Goal: Task Accomplishment & Management: Manage account settings

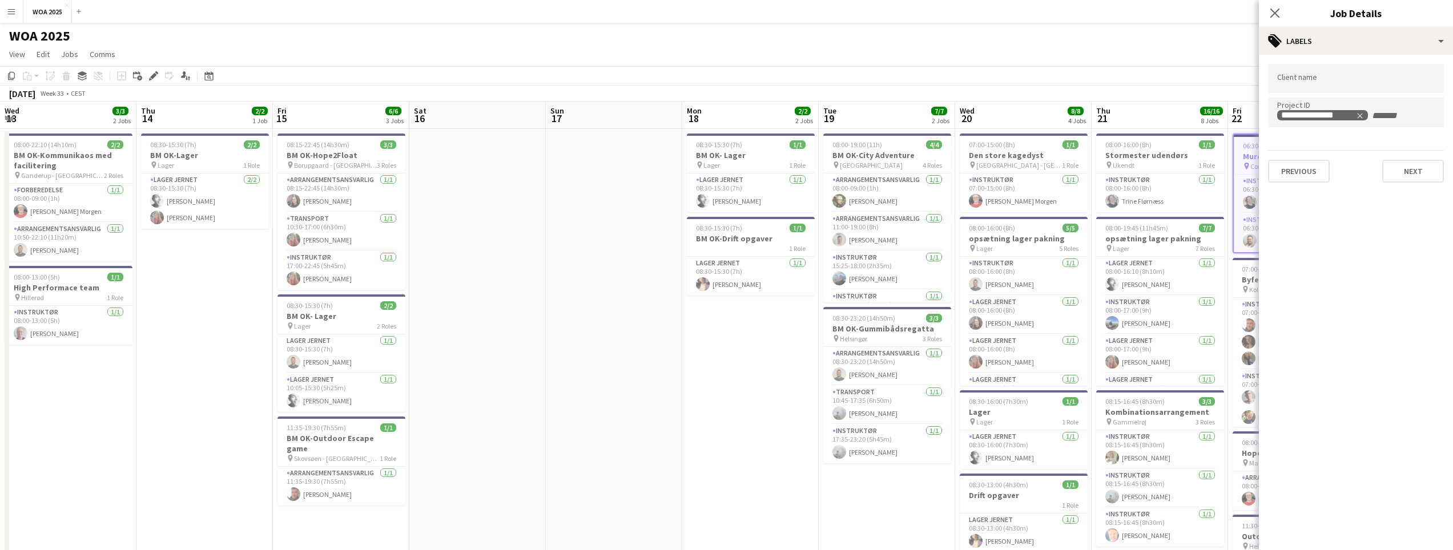
scroll to position [0, 393]
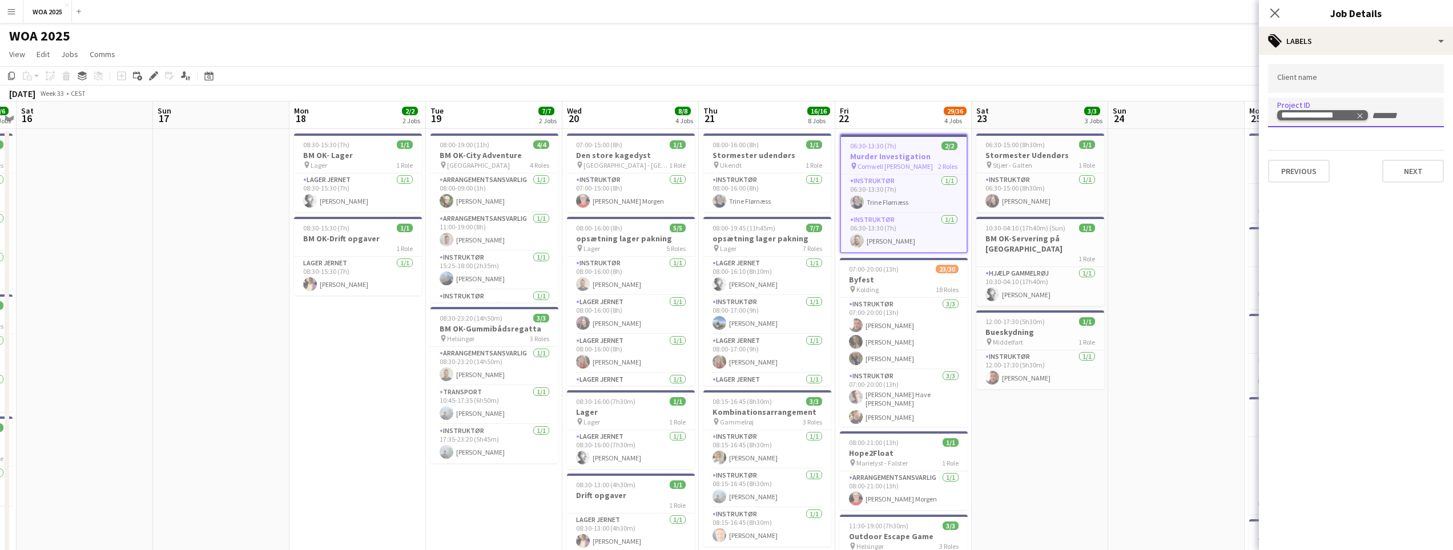
click at [1350, 118] on div "**********" at bounding box center [1318, 115] width 74 height 9
click at [1359, 113] on icon "Remove tag" at bounding box center [1360, 116] width 8 height 8
paste input "****"
type input "****"
click at [1393, 164] on button "Next" at bounding box center [1413, 171] width 62 height 23
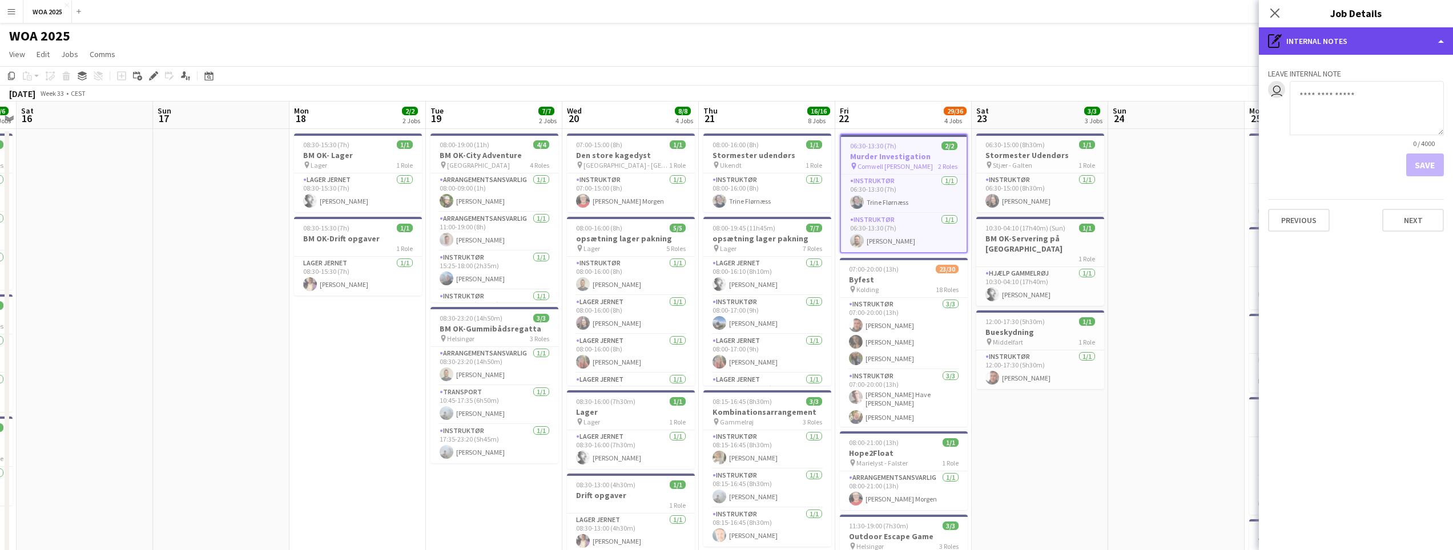
click at [1292, 43] on div "pen-write Internal notes" at bounding box center [1356, 40] width 194 height 27
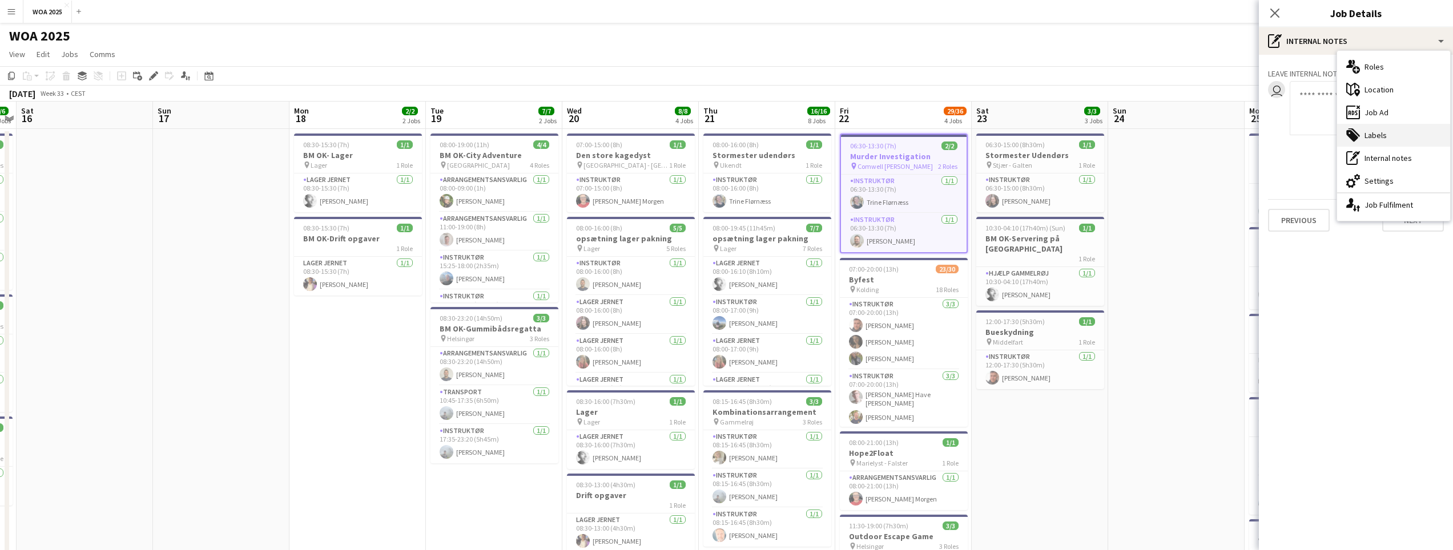
click at [1361, 136] on div "tags-double Labels" at bounding box center [1393, 135] width 113 height 23
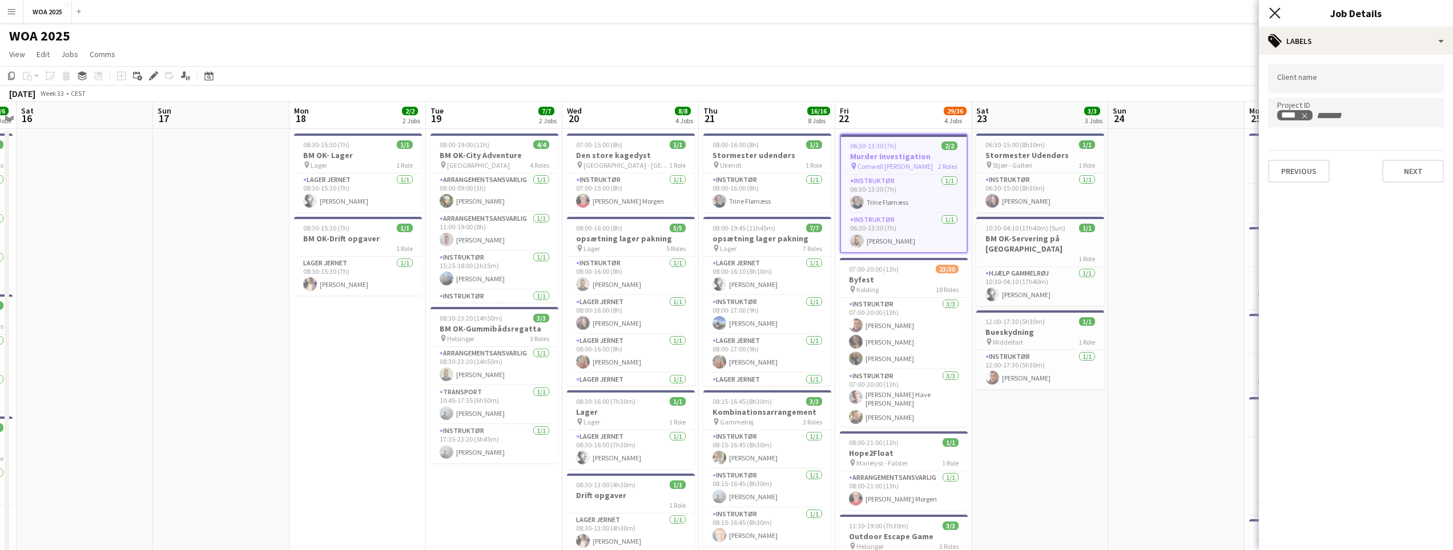
click at [1275, 12] on icon at bounding box center [1274, 12] width 11 height 11
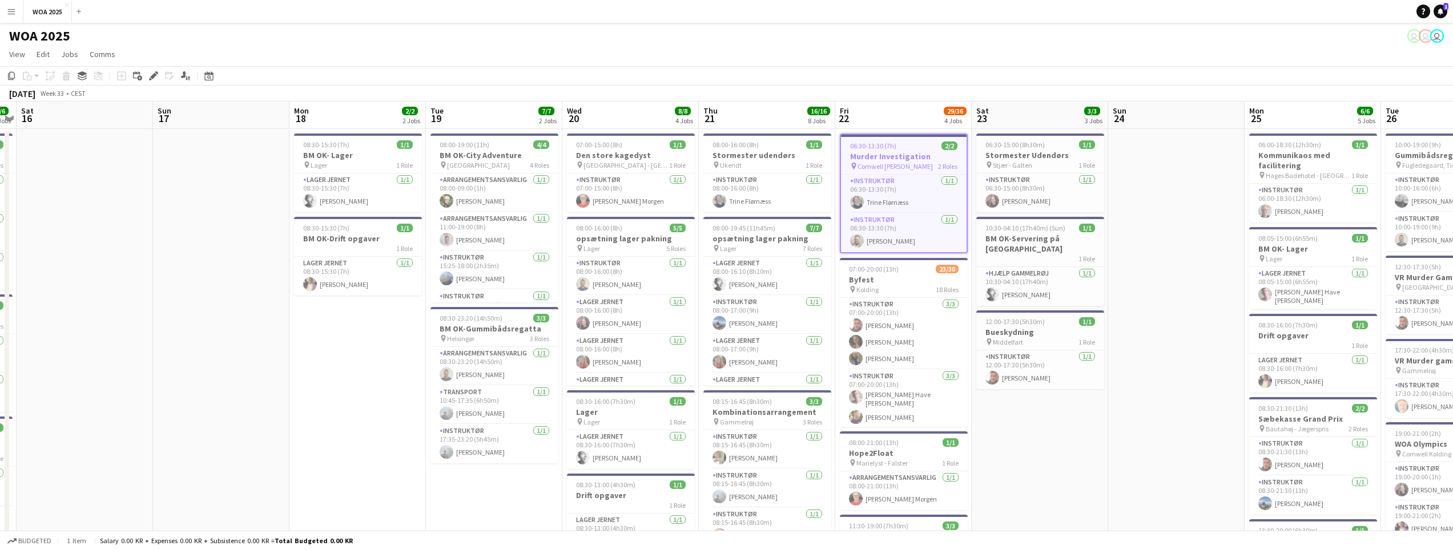
click at [894, 154] on h3 "Murder Investigation" at bounding box center [904, 156] width 126 height 10
click at [898, 153] on h3 "Murder Investigation" at bounding box center [904, 155] width 128 height 10
click at [147, 75] on div "Edit" at bounding box center [154, 76] width 14 height 14
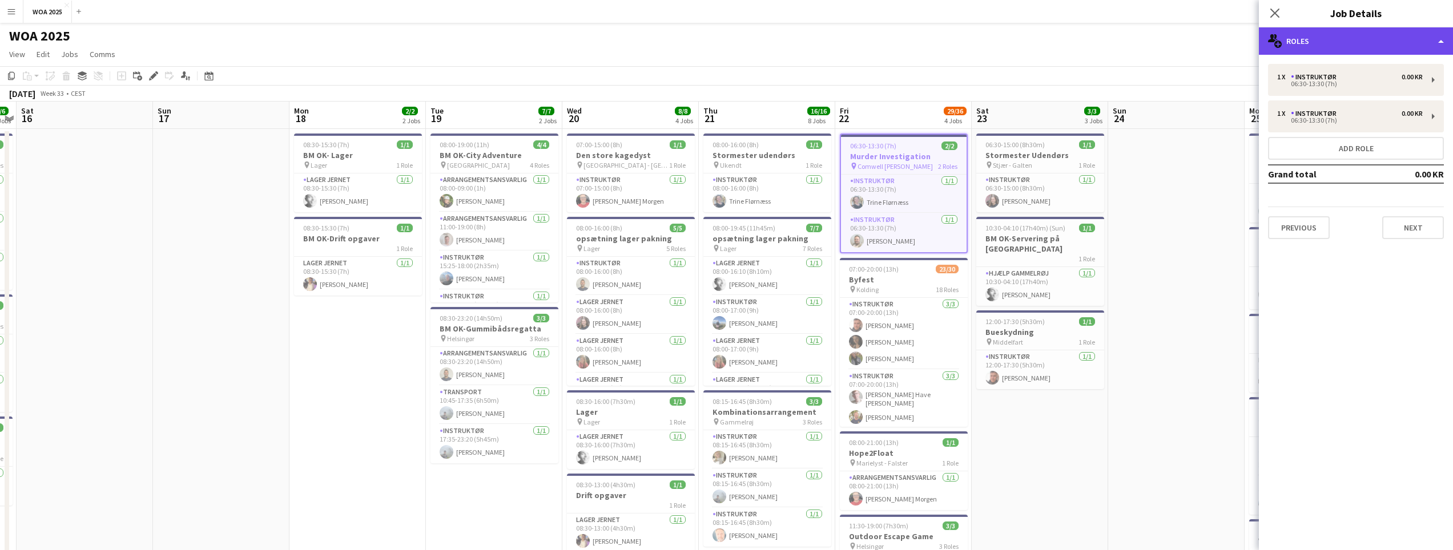
click at [1315, 41] on div "multiple-users-add Roles" at bounding box center [1356, 40] width 194 height 27
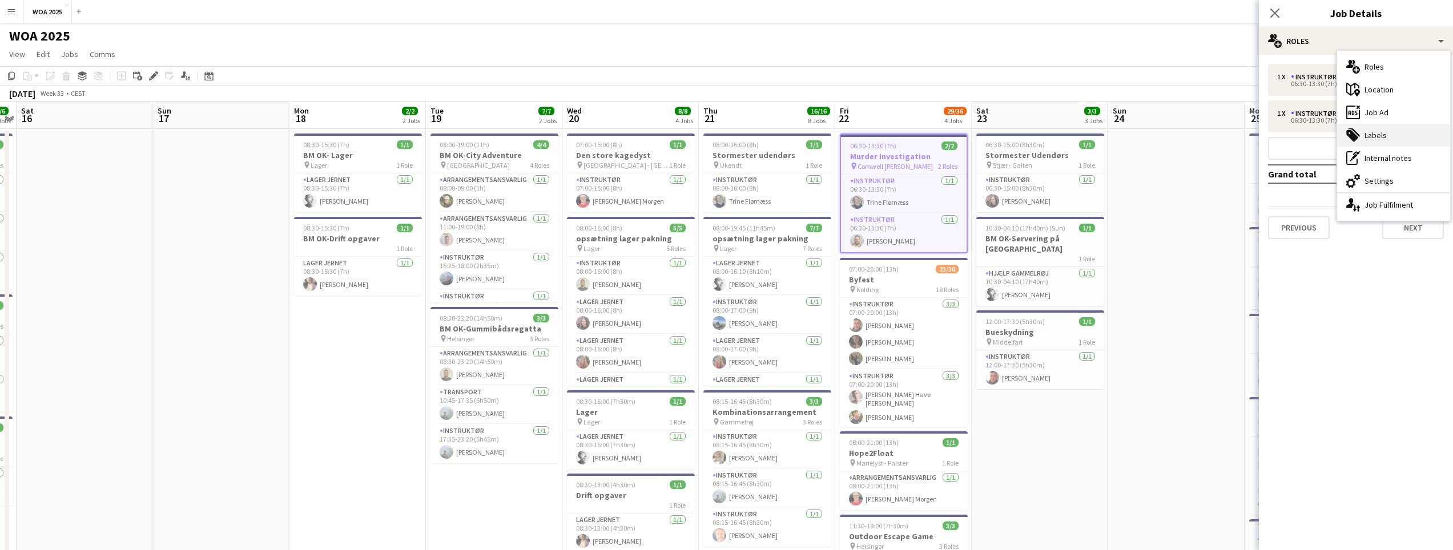
click at [1369, 138] on div "tags-double Labels" at bounding box center [1393, 135] width 113 height 23
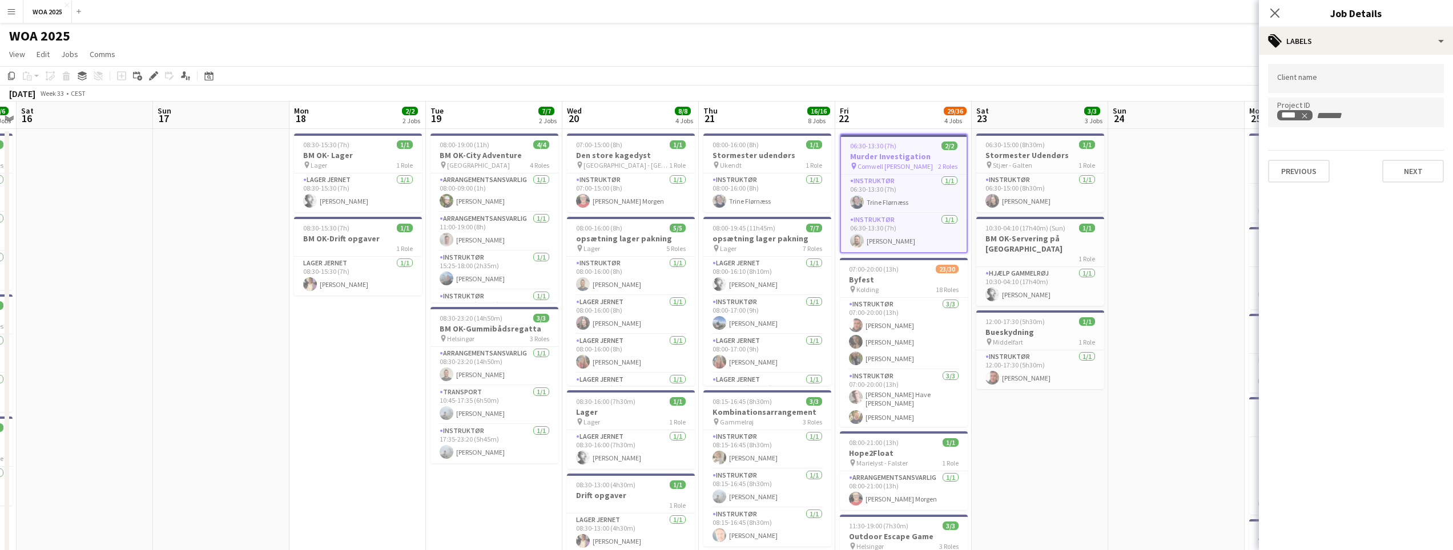
click at [1267, 14] on div "Close pop-in" at bounding box center [1275, 13] width 32 height 26
click at [1273, 11] on icon at bounding box center [1274, 12] width 11 height 11
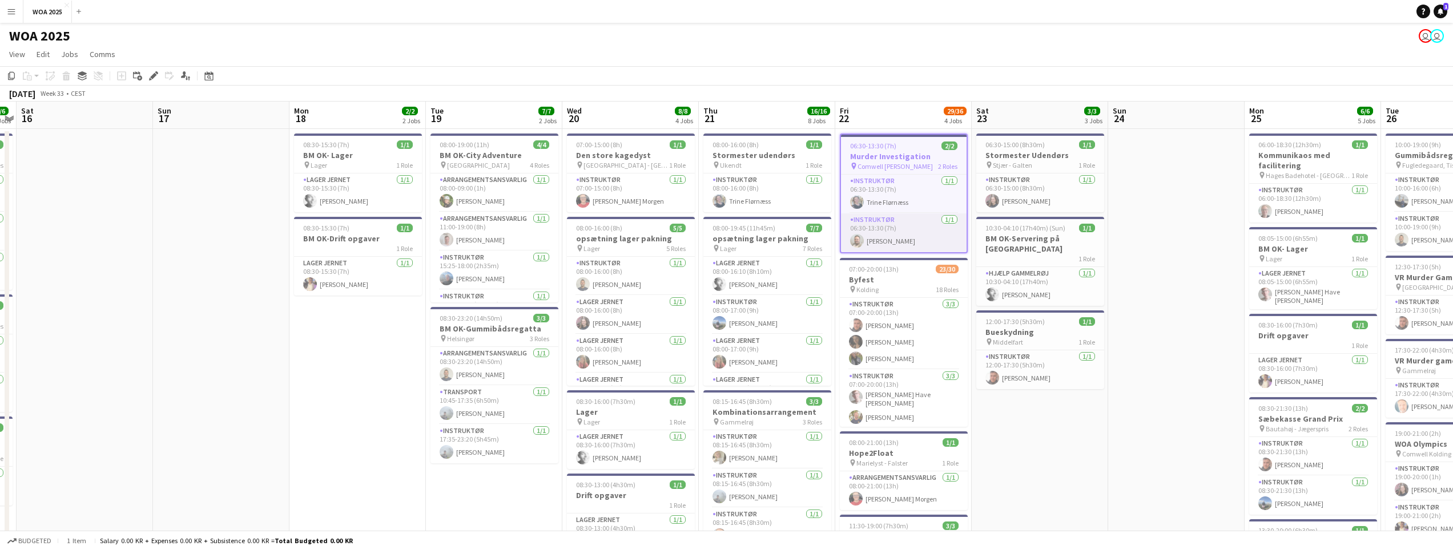
click at [899, 214] on app-card-role "Instruktør 1/1 06:30-13:30 (7h) Mathias Jokszies" at bounding box center [904, 233] width 126 height 39
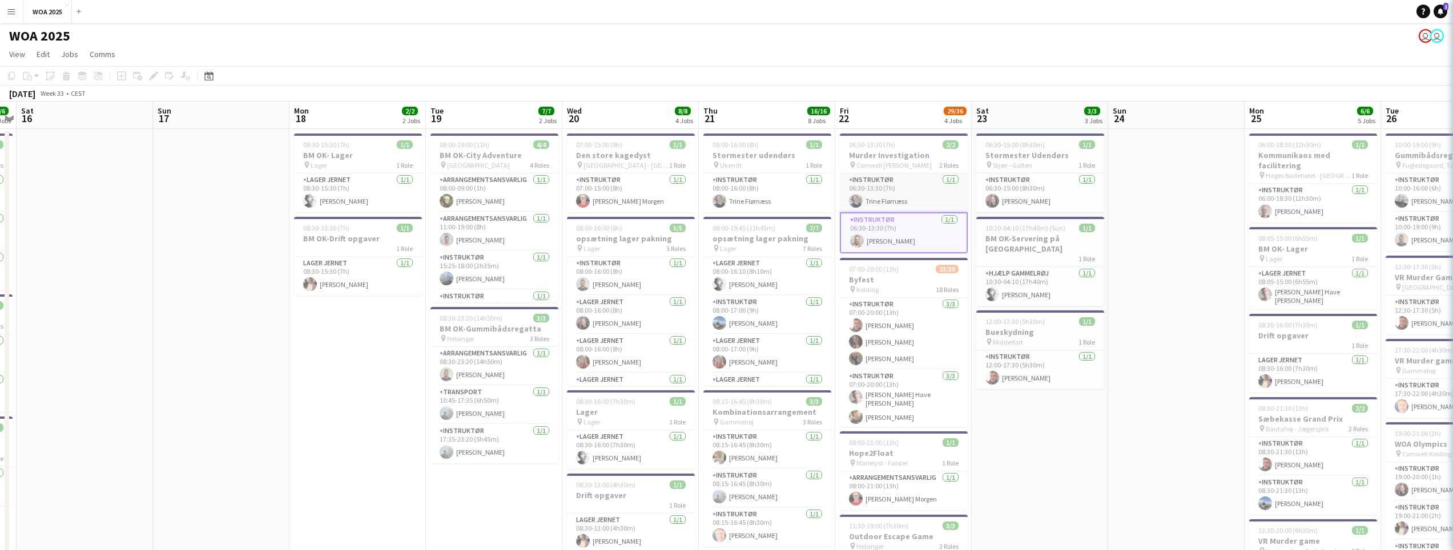
click at [899, 204] on app-card-role "Instruktør 1/1 06:30-13:30 (7h) Trine Flørnæss" at bounding box center [904, 193] width 128 height 39
click at [899, 205] on app-card-role "Instruktør 1/1 06:30-13:30 (7h) Trine Flørnæss" at bounding box center [904, 193] width 128 height 39
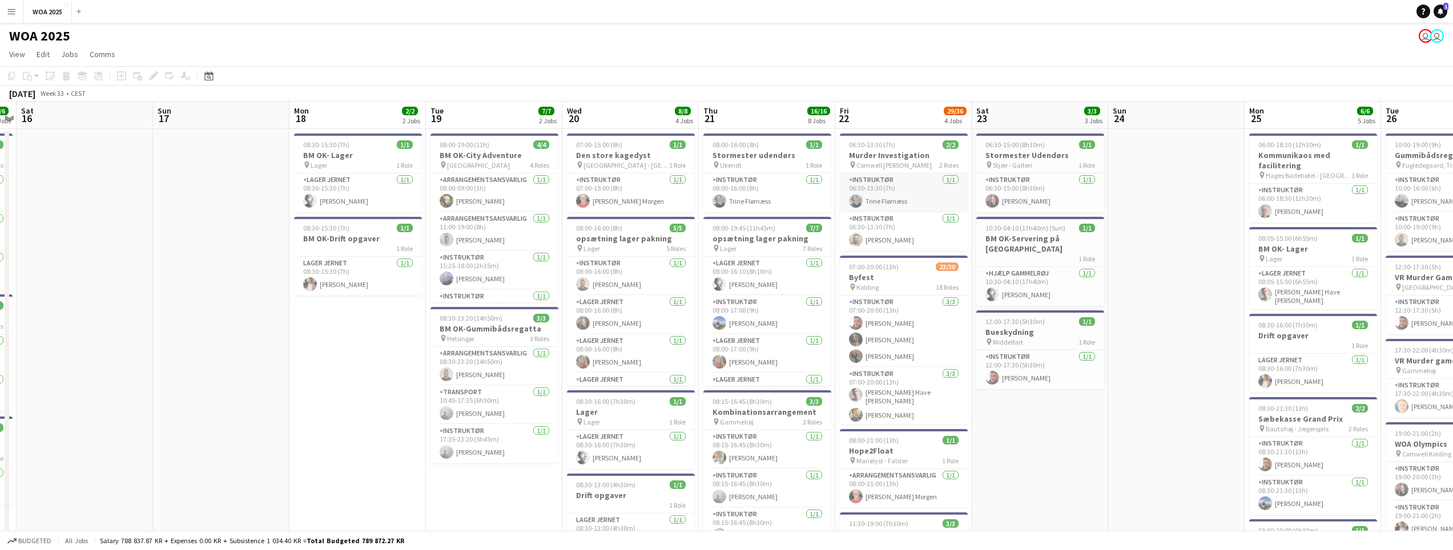
click at [916, 199] on app-card-role "Instruktør 1/1 06:30-13:30 (7h) Trine Flørnæss" at bounding box center [904, 193] width 128 height 39
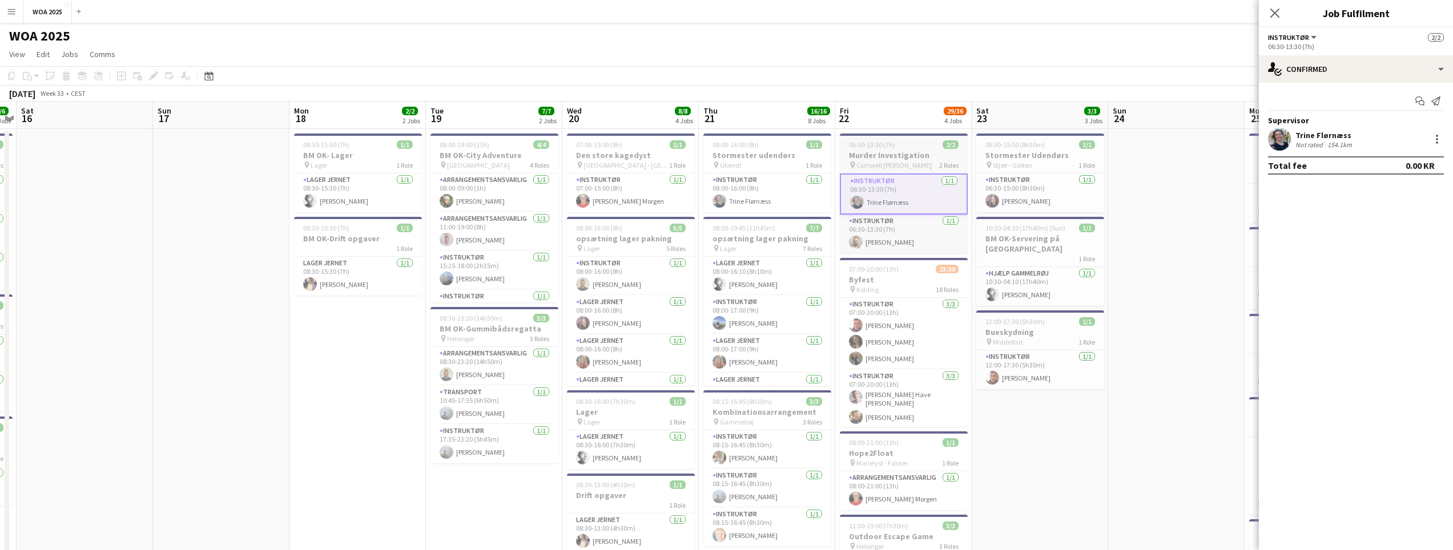
click at [899, 158] on h3 "Murder Investigation" at bounding box center [904, 155] width 128 height 10
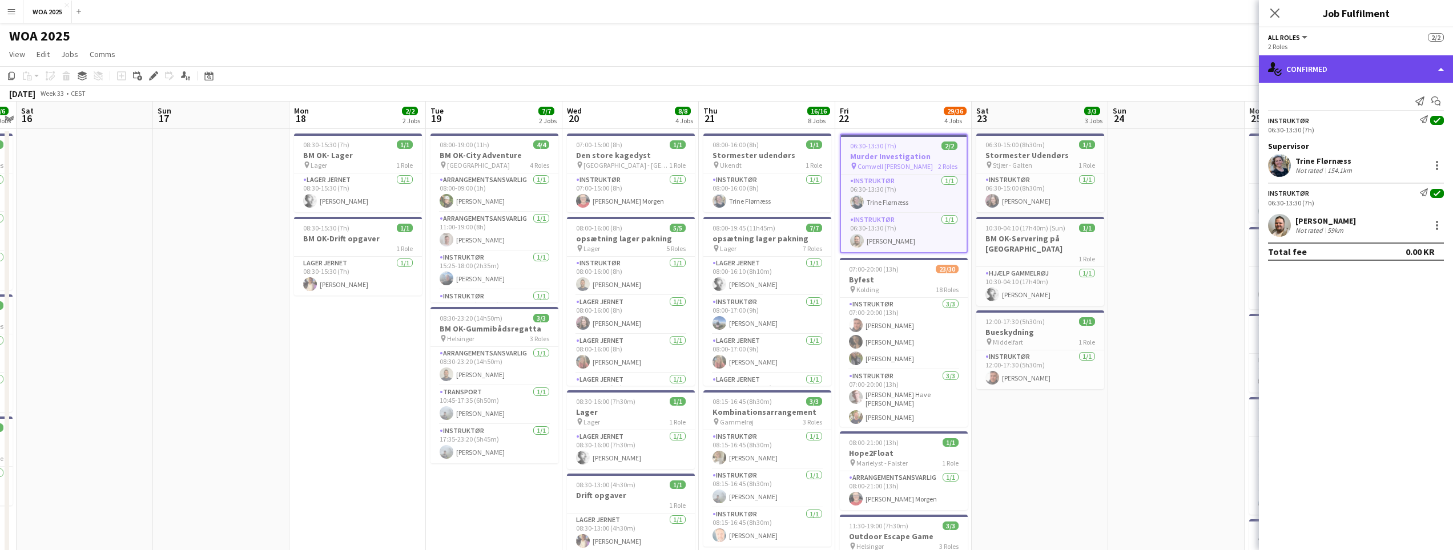
click at [1428, 69] on div "single-neutral-actions-check-2 Confirmed" at bounding box center [1356, 68] width 194 height 27
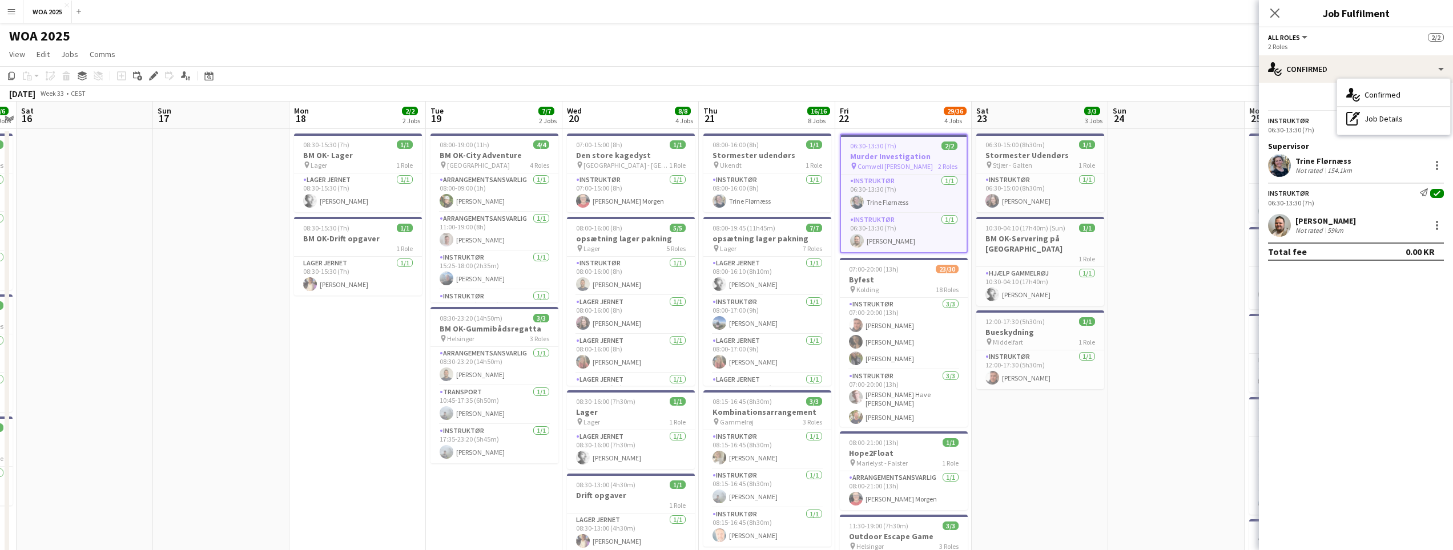
click at [1207, 73] on app-toolbar "Copy Paste Paste Ctrl+V Paste with crew Ctrl+Shift+V Paste linked Job [GEOGRAPH…" at bounding box center [726, 75] width 1453 height 19
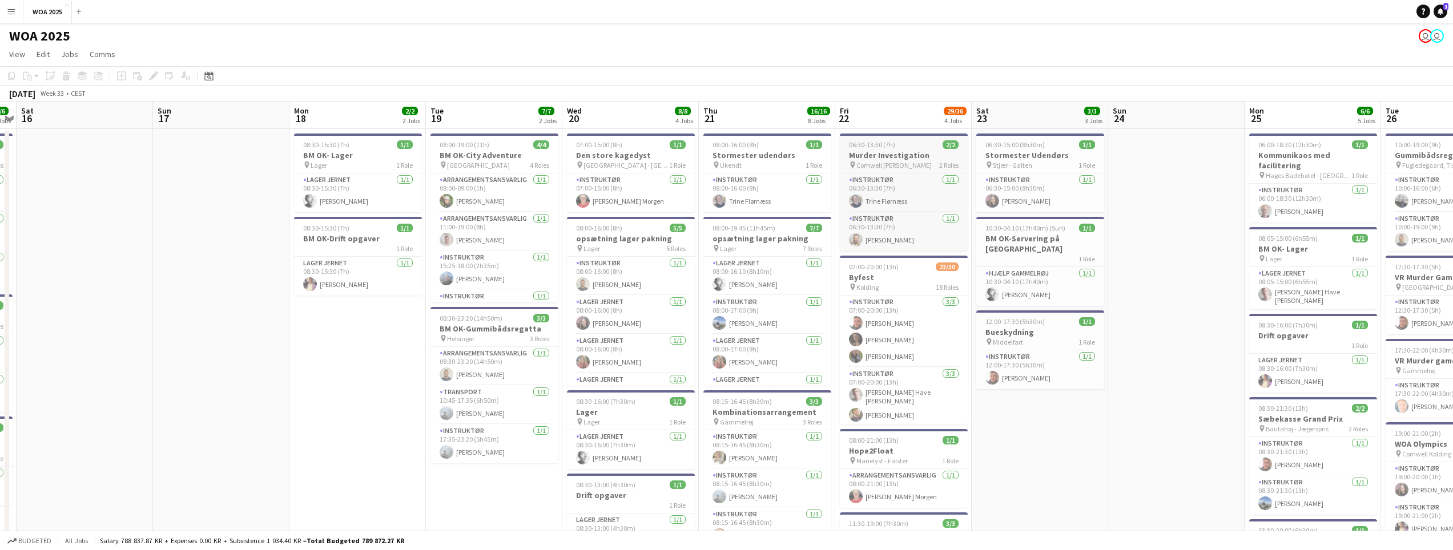
click at [870, 158] on h3 "Murder Investigation" at bounding box center [904, 155] width 128 height 10
click at [905, 143] on div "06:30-13:30 (7h) 2/2" at bounding box center [904, 146] width 126 height 9
click at [905, 143] on div "06:30-13:30 (7h) 2/2" at bounding box center [904, 144] width 128 height 9
click at [915, 144] on div "06:30-13:30 (7h) 2/2" at bounding box center [904, 146] width 126 height 9
click at [915, 144] on div "06:30-13:30 (7h) 2/2" at bounding box center [904, 144] width 128 height 9
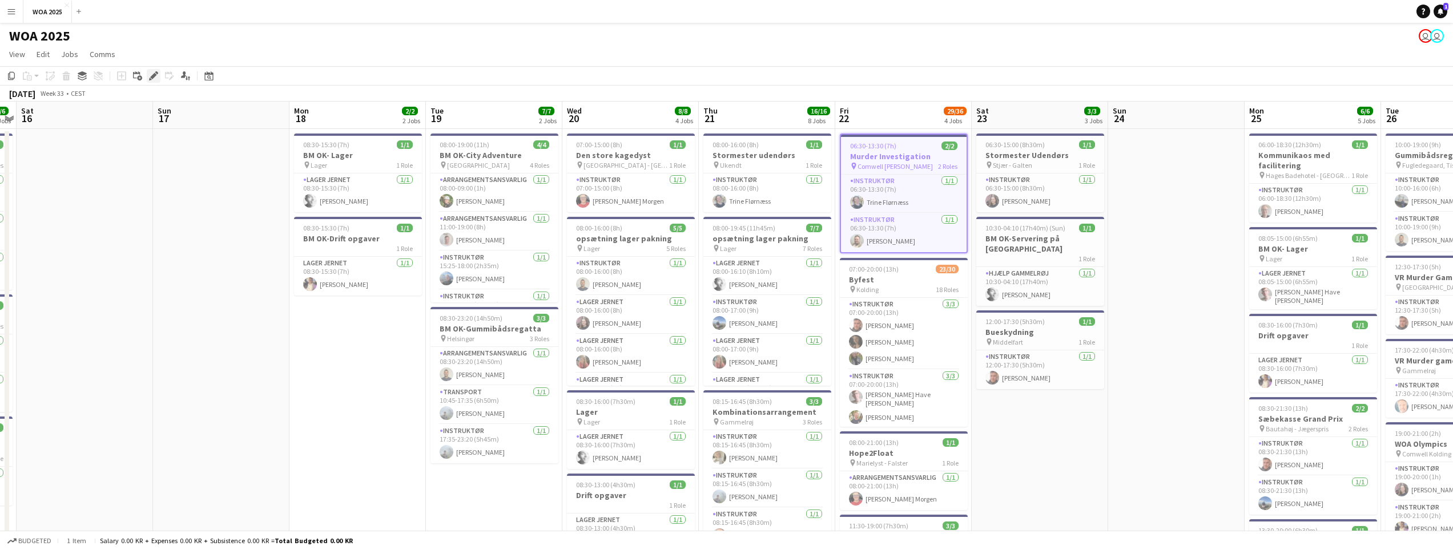
click at [152, 73] on icon "Edit" at bounding box center [153, 75] width 9 height 9
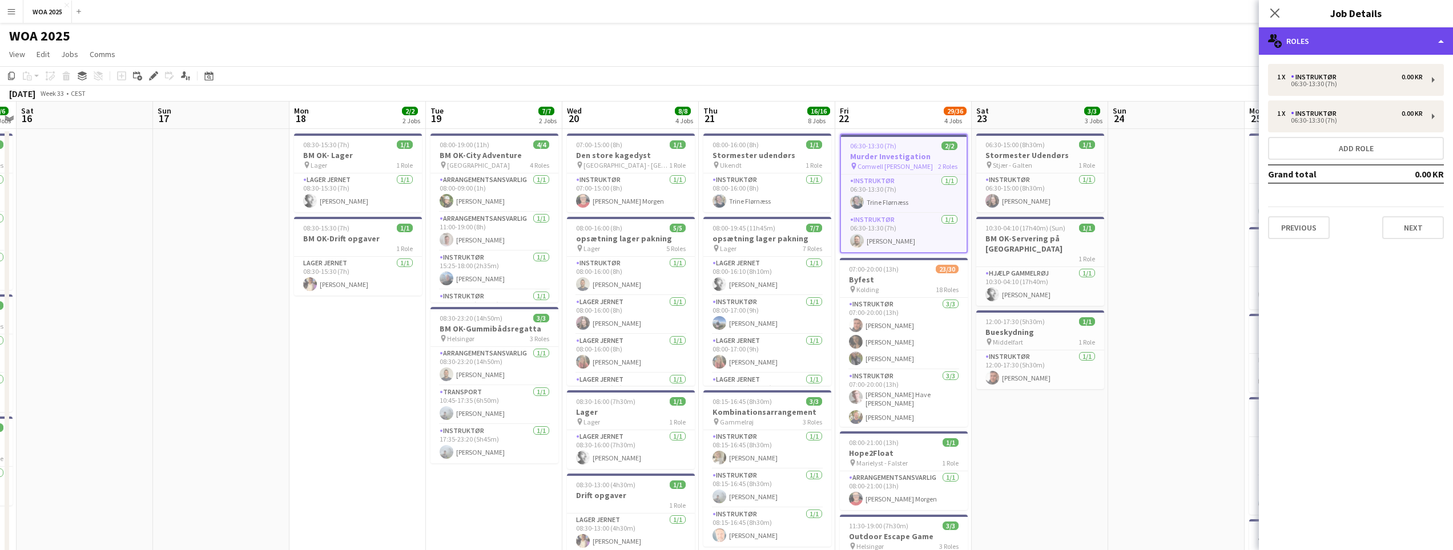
click at [1297, 41] on div "multiple-users-add Roles" at bounding box center [1356, 40] width 194 height 27
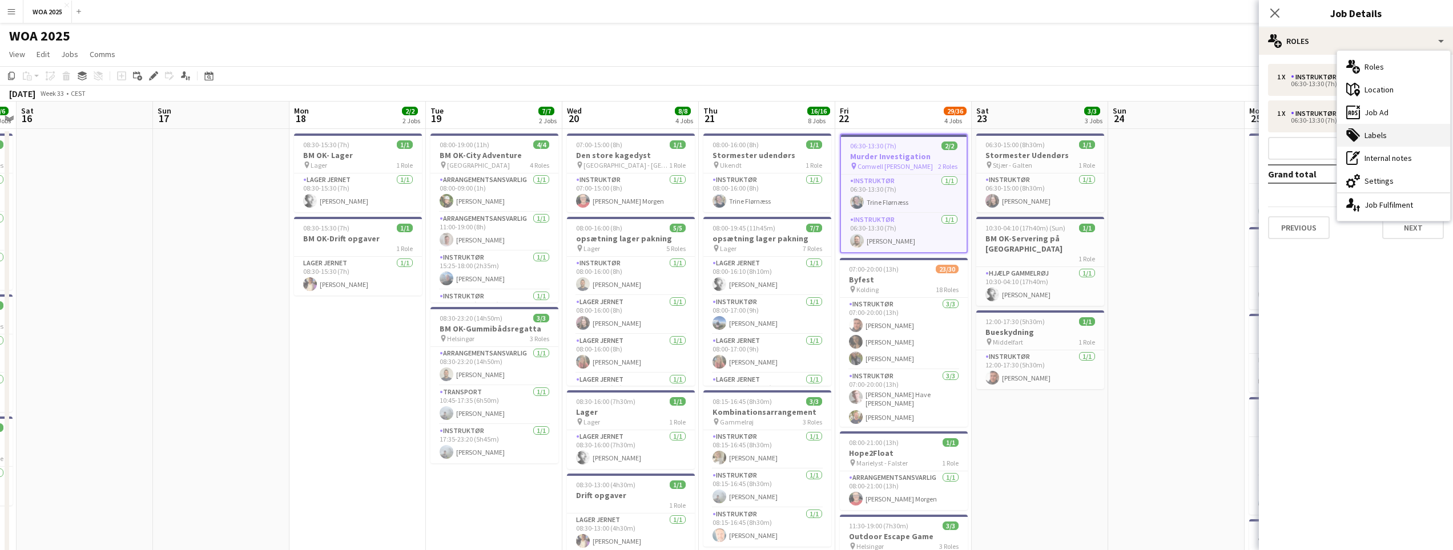
click at [1361, 135] on div "tags-double Labels" at bounding box center [1393, 135] width 113 height 23
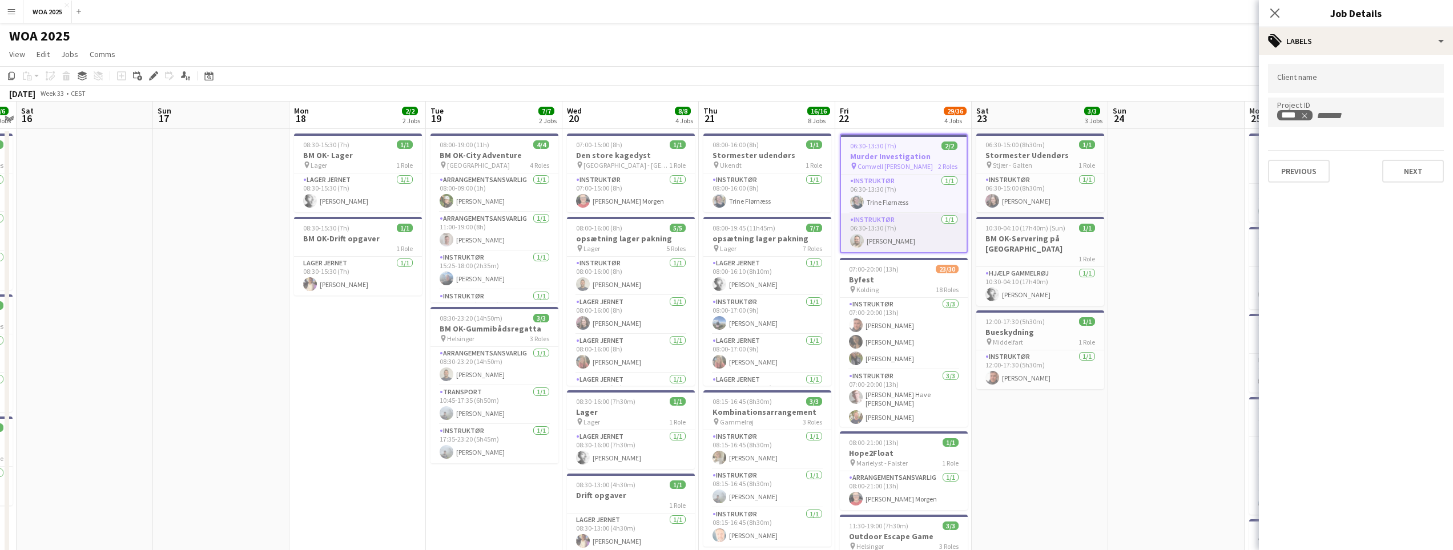
click at [916, 232] on app-card-role "Instruktør 1/1 06:30-13:30 (7h) Mathias Jokszies" at bounding box center [904, 233] width 126 height 39
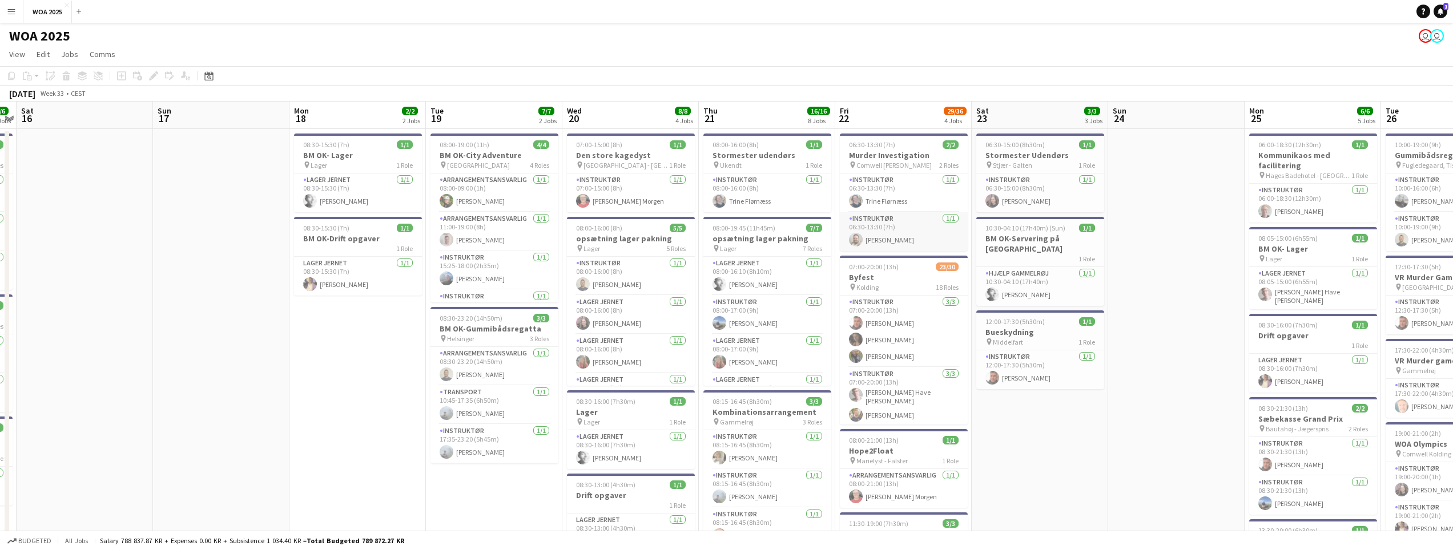
click at [900, 225] on app-card-role "Instruktør 1/1 06:30-13:30 (7h) Mathias Jokszies" at bounding box center [904, 231] width 128 height 39
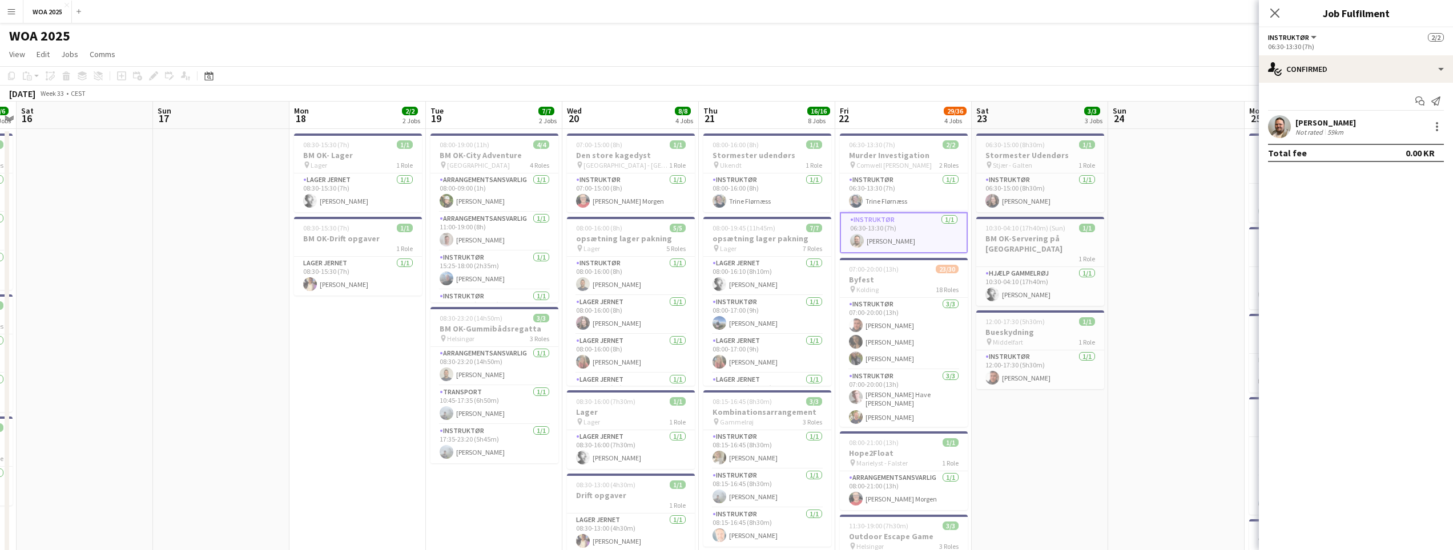
drag, startPoint x: 1358, startPoint y: 119, endPoint x: 1282, endPoint y: 154, distance: 84.1
click at [1283, 123] on div "Mathias Jokszies Not rated 59km" at bounding box center [1356, 126] width 194 height 23
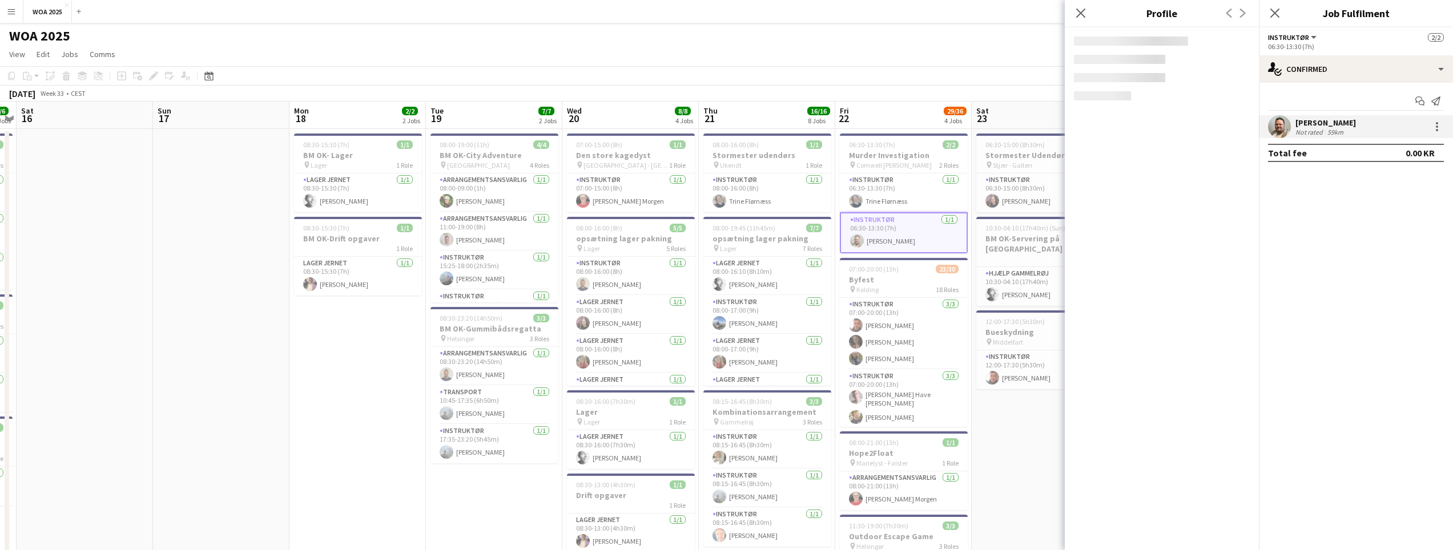
copy div "[PERSON_NAME]"
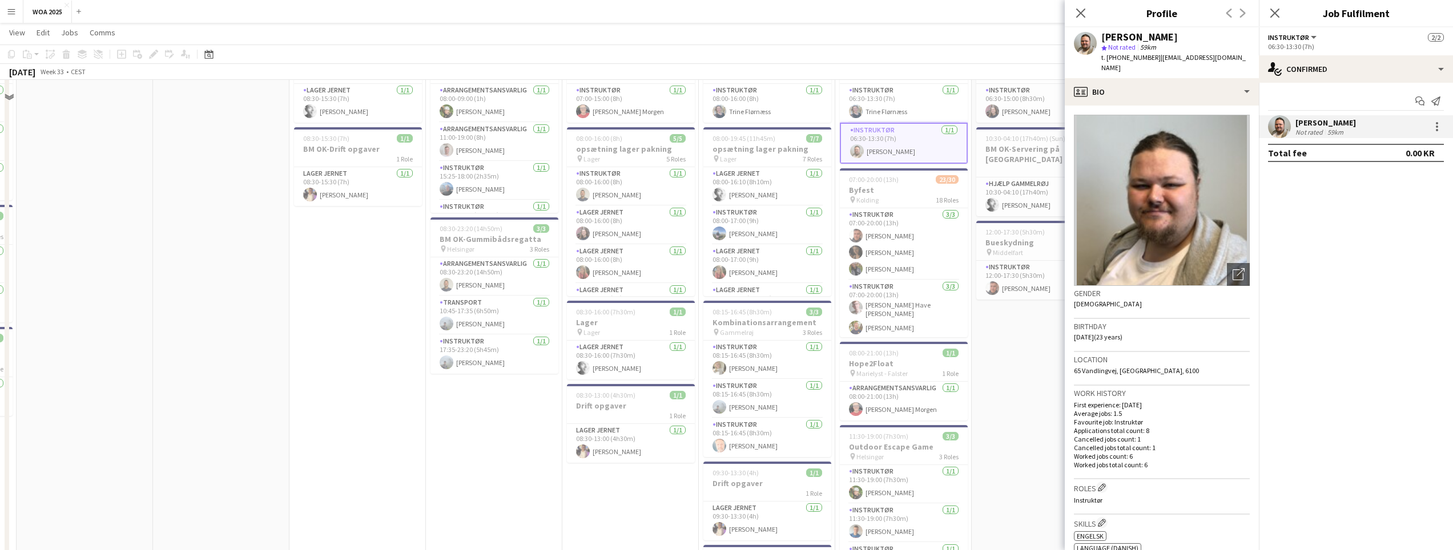
scroll to position [114, 0]
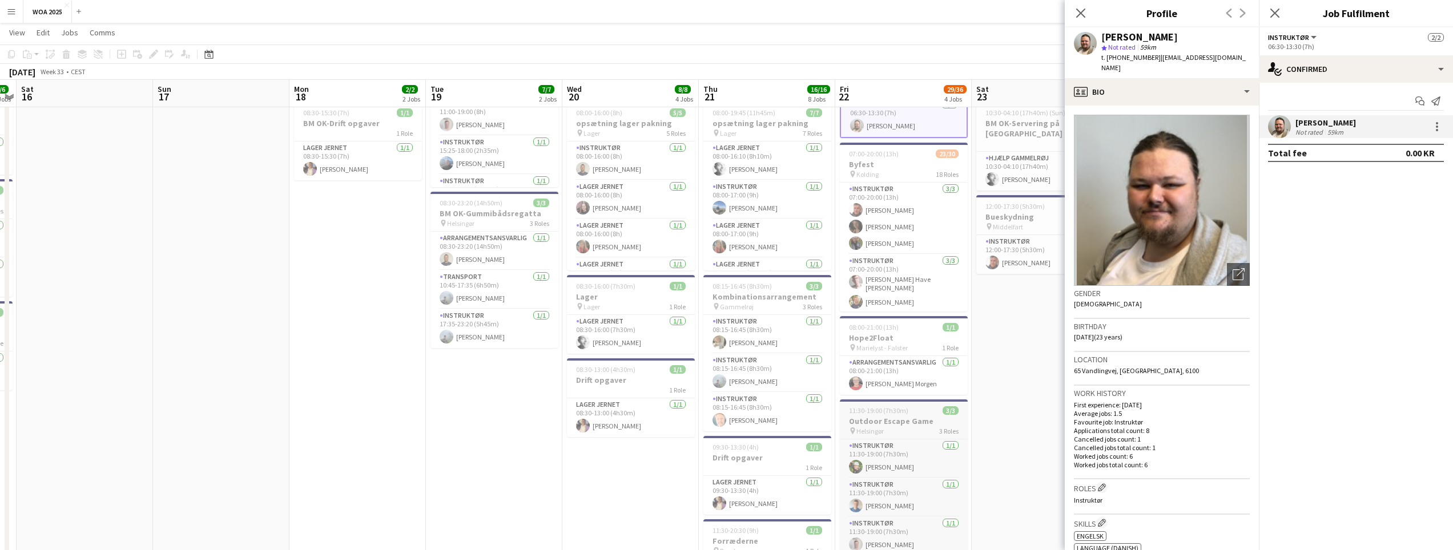
click at [902, 433] on div "pin Helsingør 3 Roles" at bounding box center [904, 430] width 128 height 9
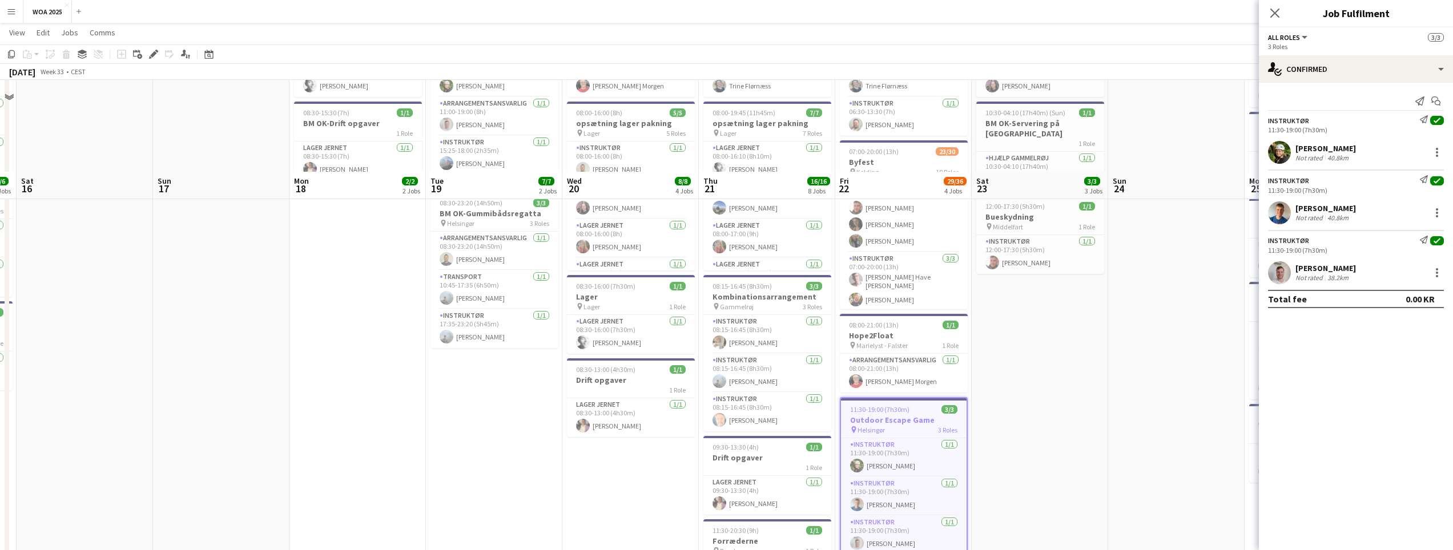
scroll to position [228, 0]
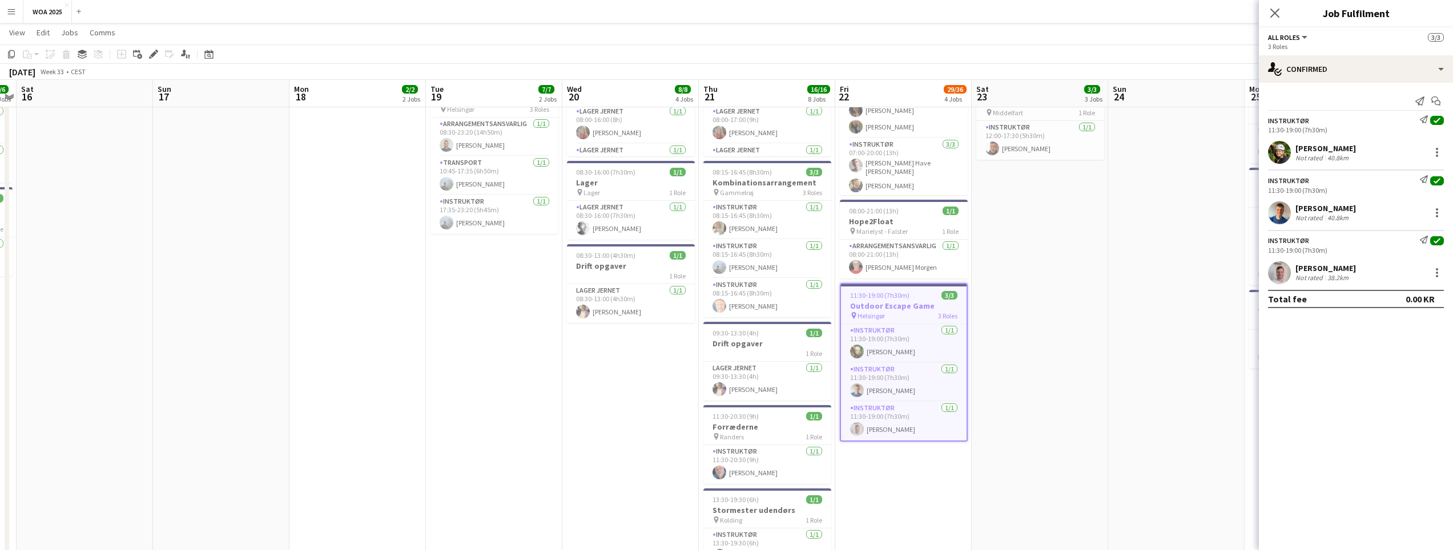
click at [1303, 38] on button "All roles" at bounding box center [1288, 37] width 41 height 9
click at [1340, 29] on app-options-switcher "All roles All roles Instruktør Instruktør Instruktør 3/3 3 Roles" at bounding box center [1356, 41] width 194 height 28
click at [1358, 60] on div "single-neutral-actions-check-2 Confirmed" at bounding box center [1356, 68] width 194 height 27
click at [918, 308] on h3 "Outdoor Escape Game" at bounding box center [904, 306] width 126 height 10
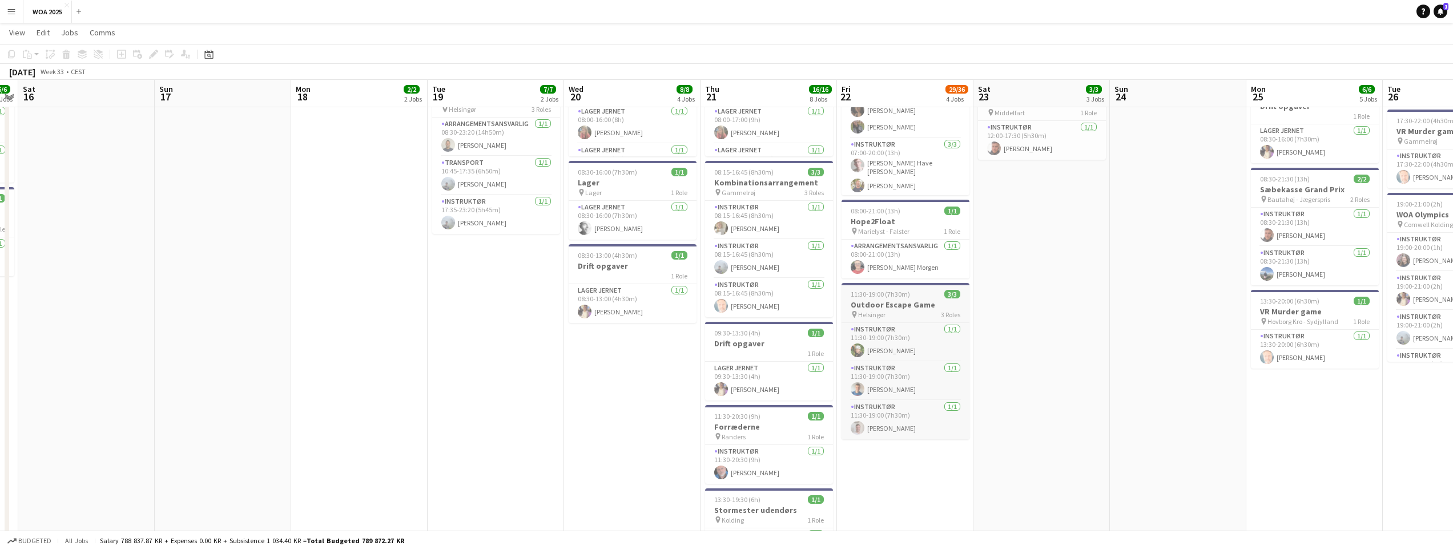
click at [914, 313] on div "pin Helsingør 3 Roles" at bounding box center [906, 314] width 128 height 9
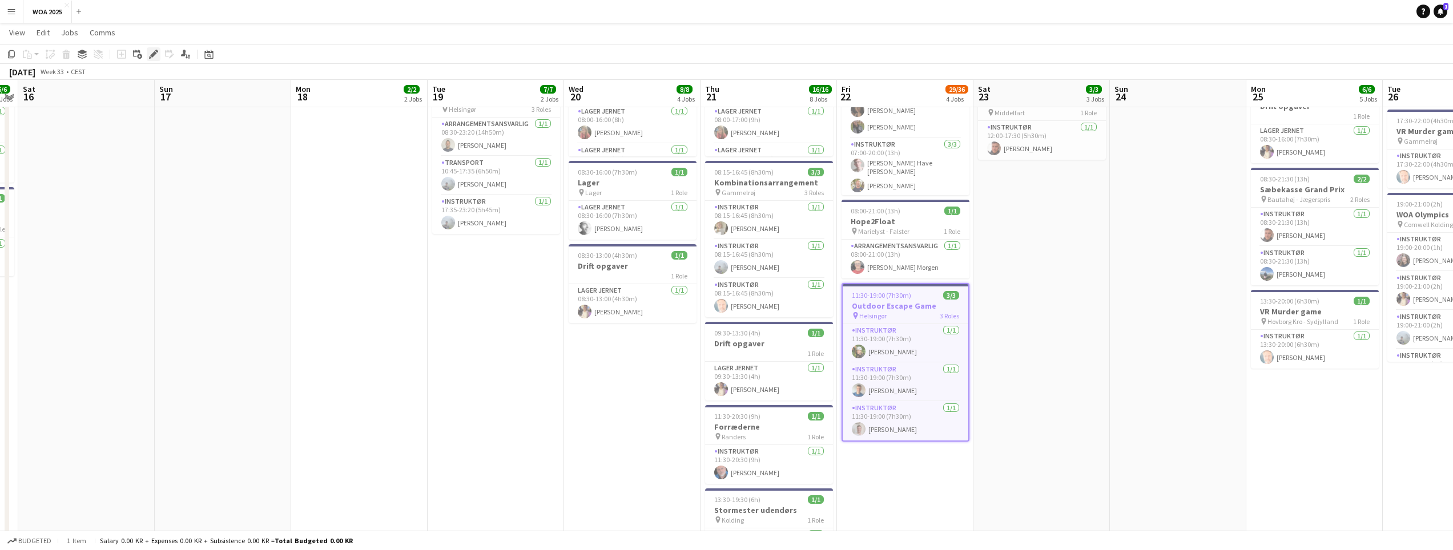
click at [151, 57] on icon at bounding box center [153, 54] width 6 height 6
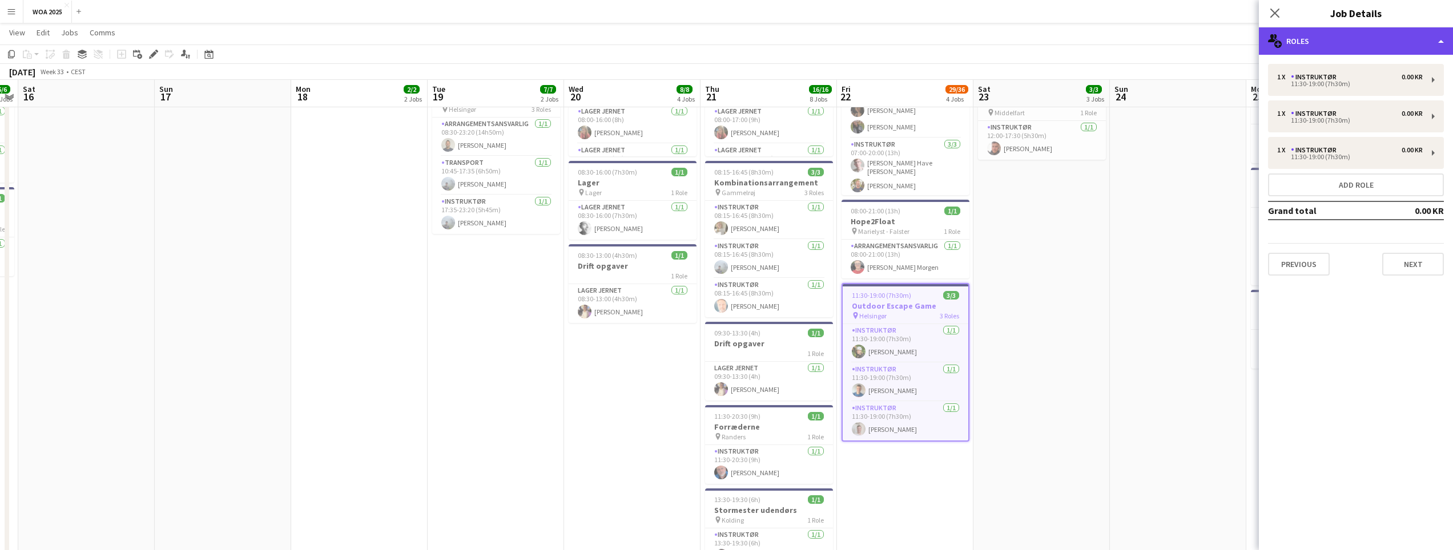
click at [1286, 39] on div "multiple-users-add Roles" at bounding box center [1356, 40] width 194 height 27
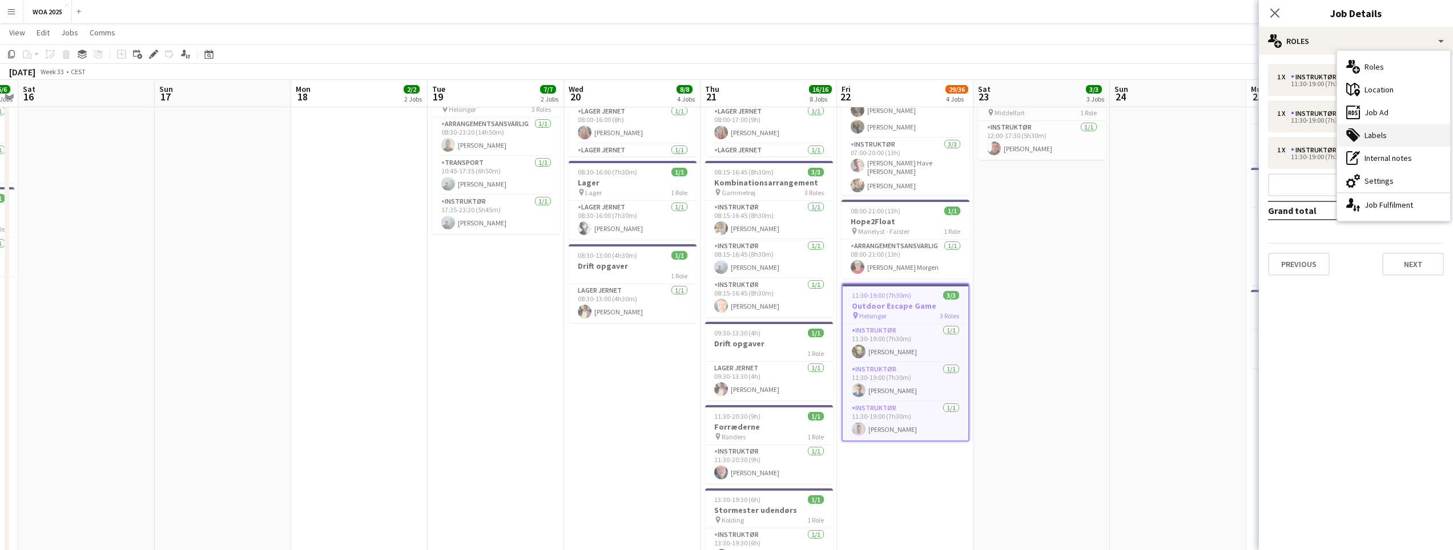
click at [1357, 142] on div "tags-double Labels" at bounding box center [1393, 135] width 113 height 23
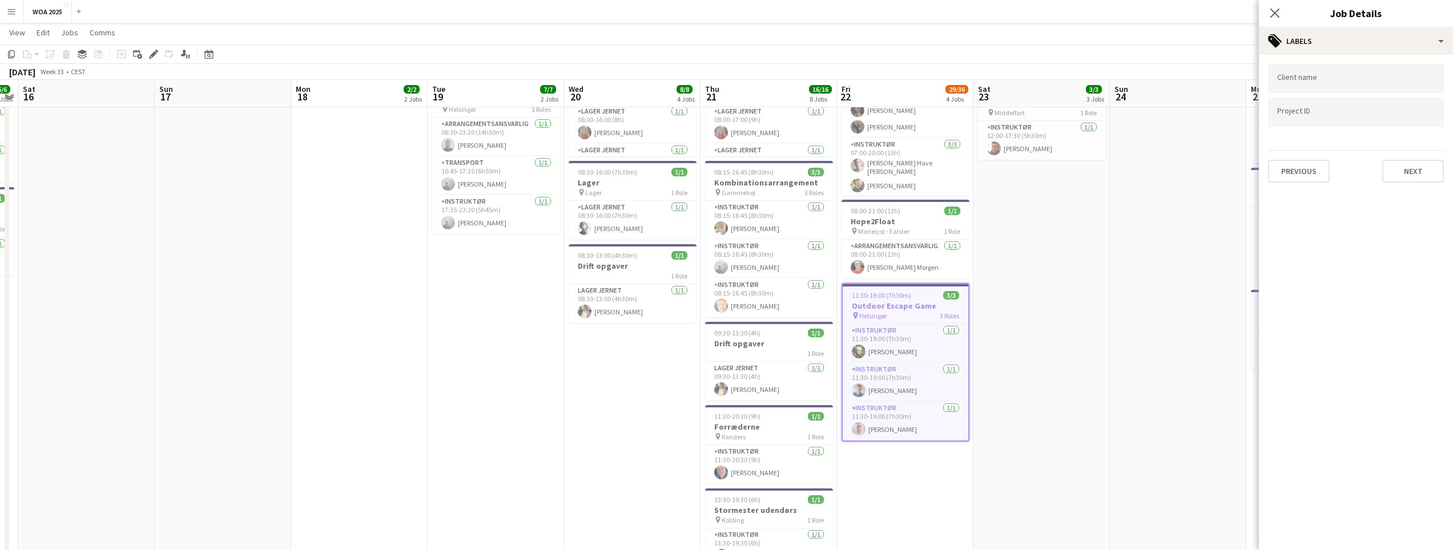
click at [1312, 116] on input "Type to search project ID labels..." at bounding box center [1356, 112] width 158 height 10
paste input "****"
type input "****"
click at [1404, 175] on button "Next" at bounding box center [1413, 171] width 62 height 23
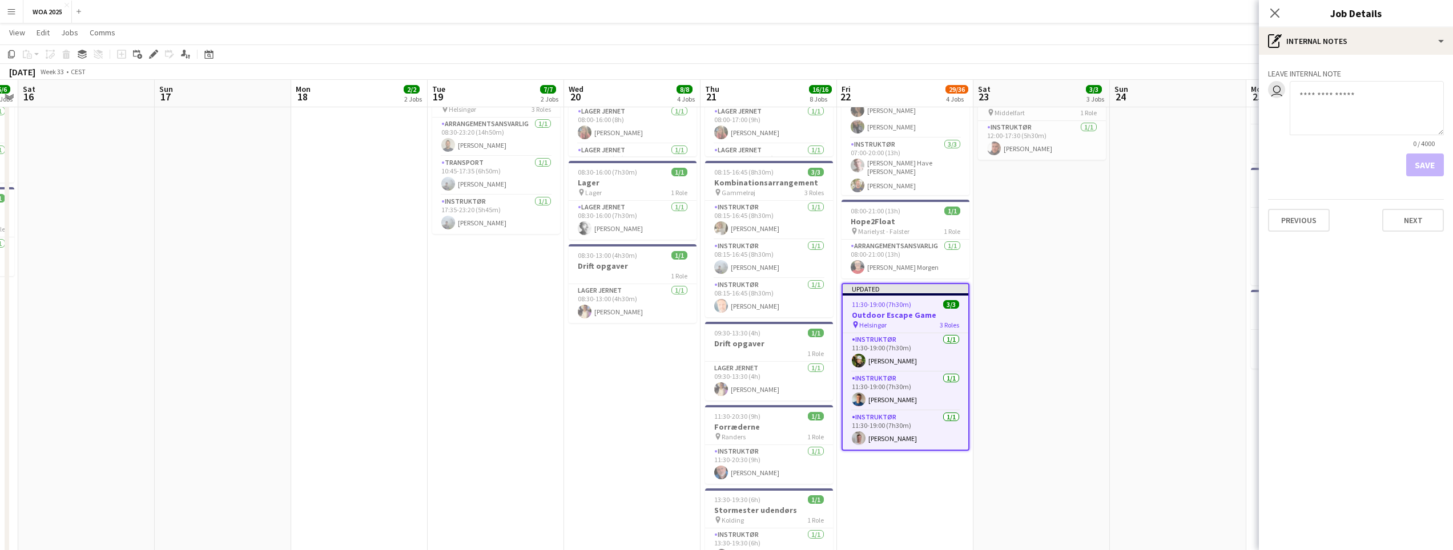
click at [1161, 227] on app-date-cell at bounding box center [1178, 441] width 136 height 1082
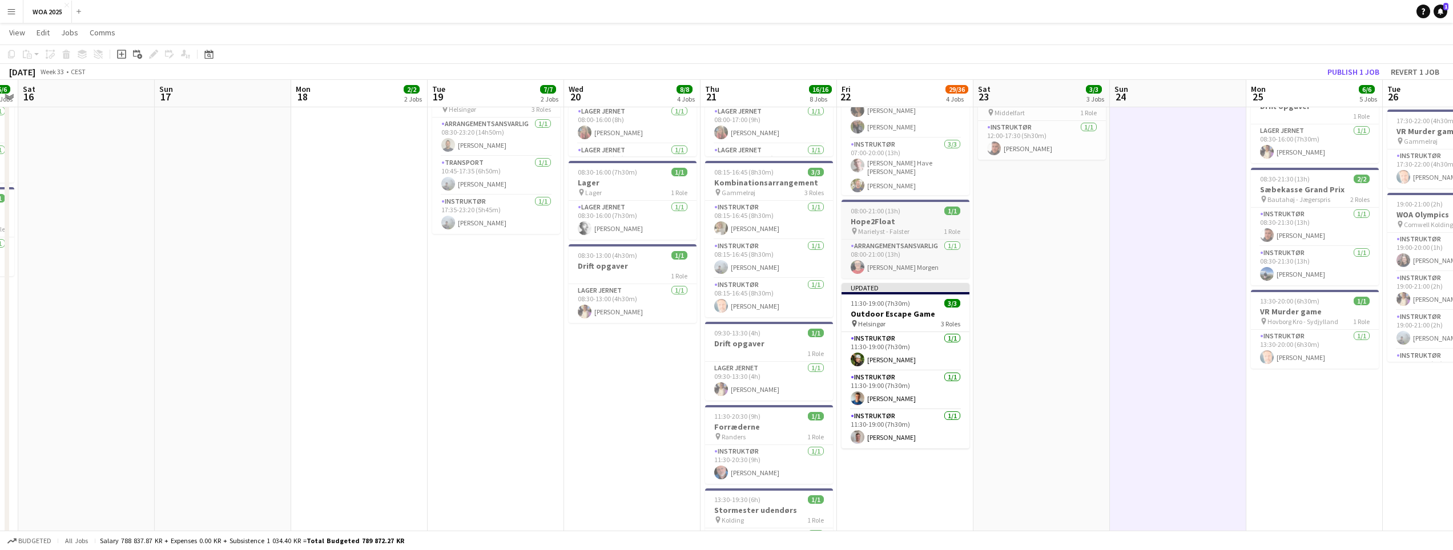
click at [906, 211] on div "08:00-21:00 (13h) 1/1" at bounding box center [906, 211] width 128 height 9
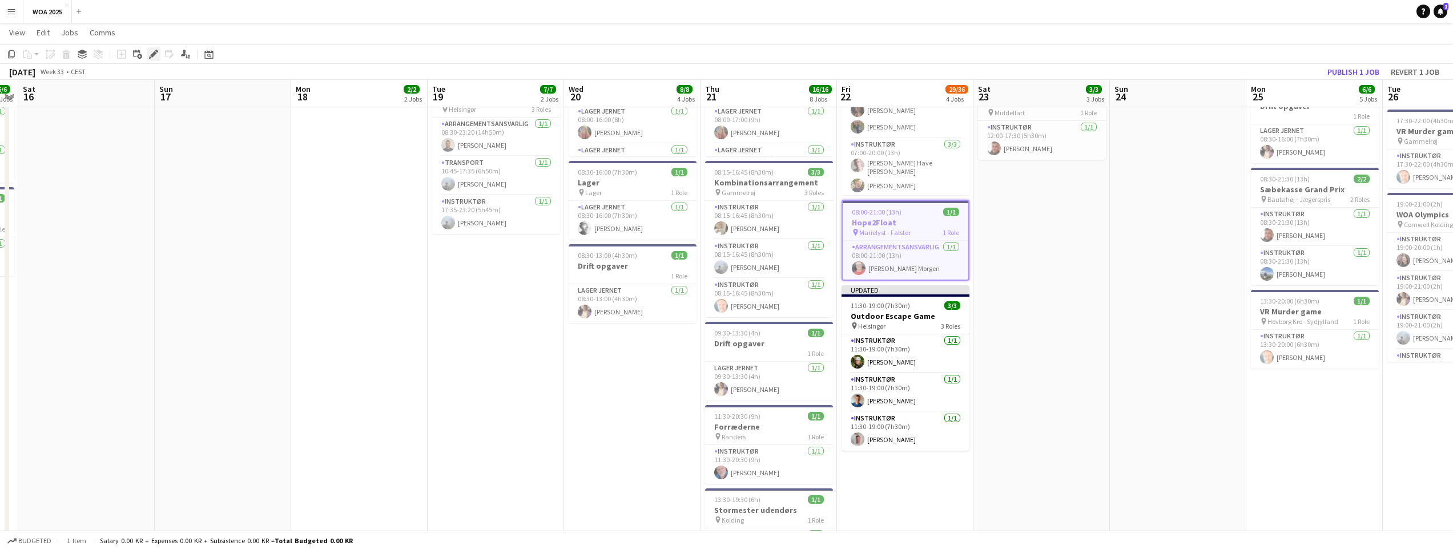
click at [158, 57] on div "Edit" at bounding box center [154, 54] width 14 height 14
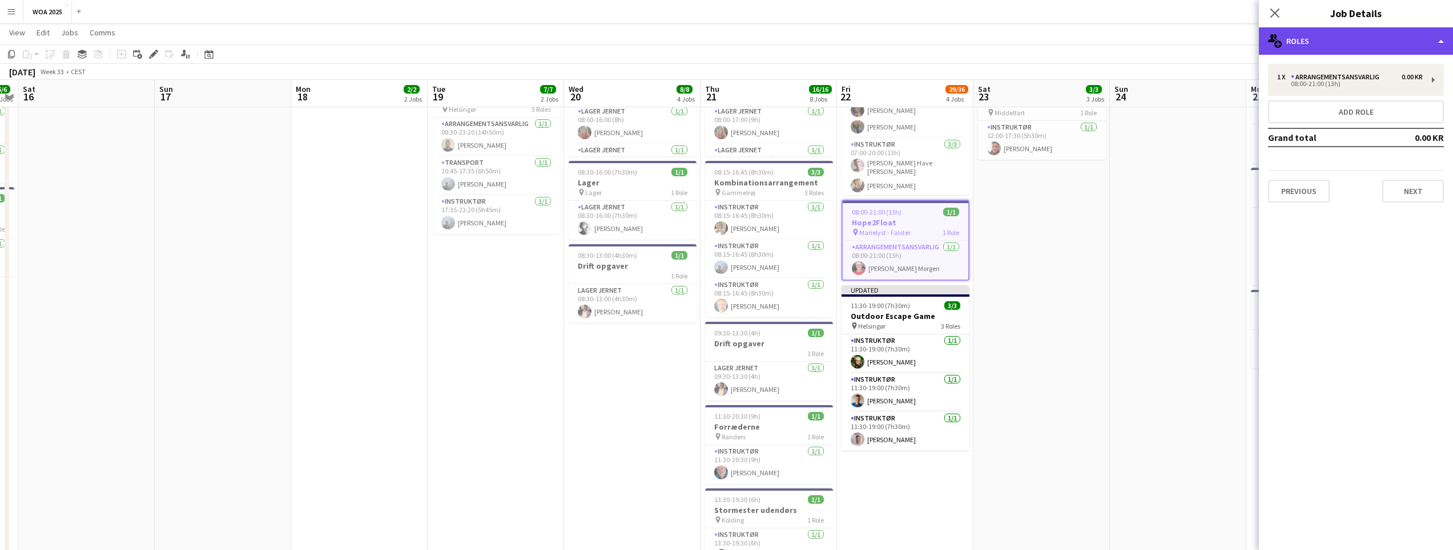
click at [1294, 38] on div "multiple-users-add Roles" at bounding box center [1356, 40] width 194 height 27
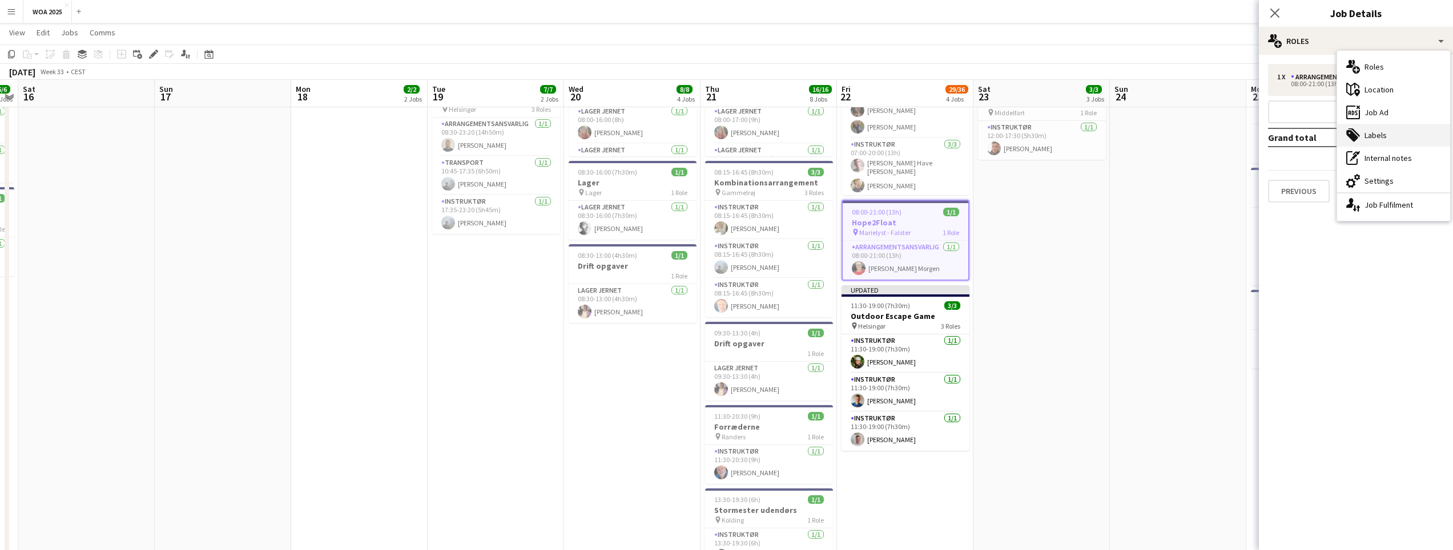
click at [1377, 139] on div "tags-double Labels" at bounding box center [1393, 135] width 113 height 23
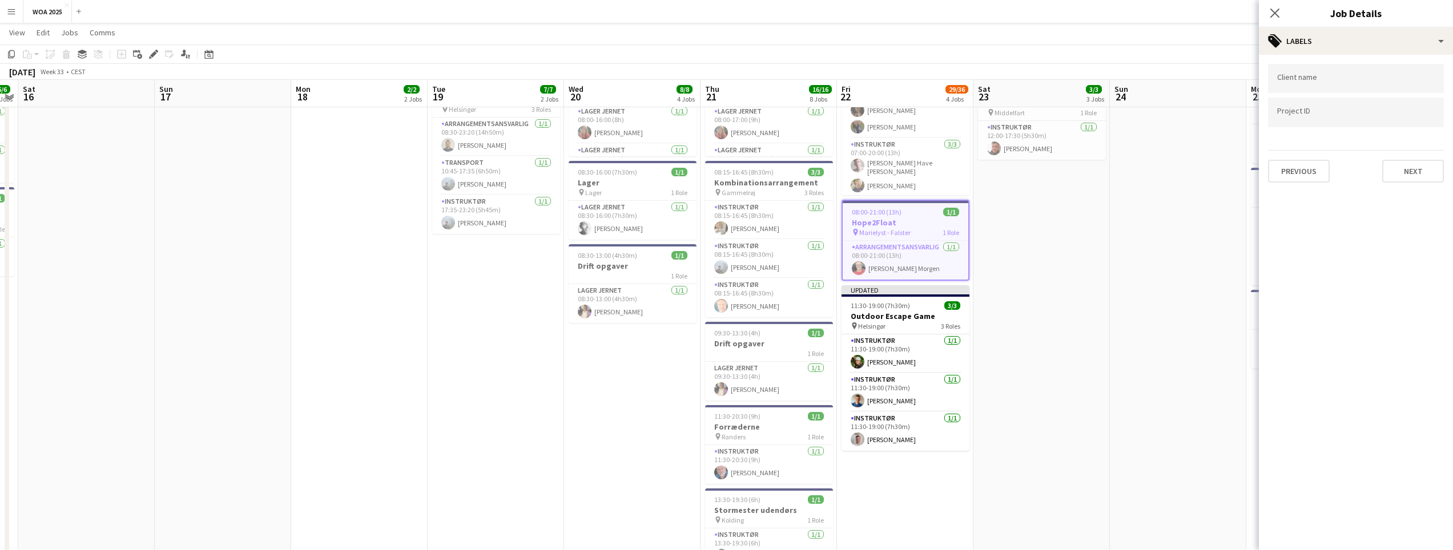
click at [1337, 114] on input "Type to search project ID labels..." at bounding box center [1356, 112] width 158 height 10
paste input "****"
type input "****"
click at [1409, 168] on button "Next" at bounding box center [1413, 171] width 62 height 23
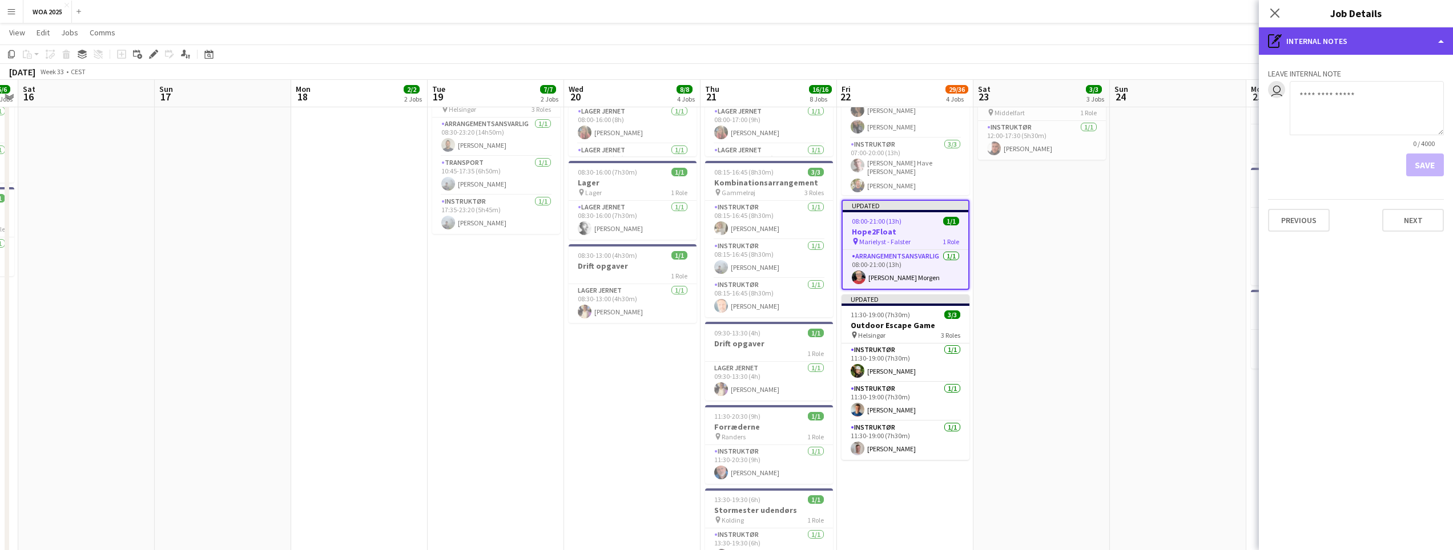
click at [1314, 37] on div "pen-write Internal notes" at bounding box center [1356, 40] width 194 height 27
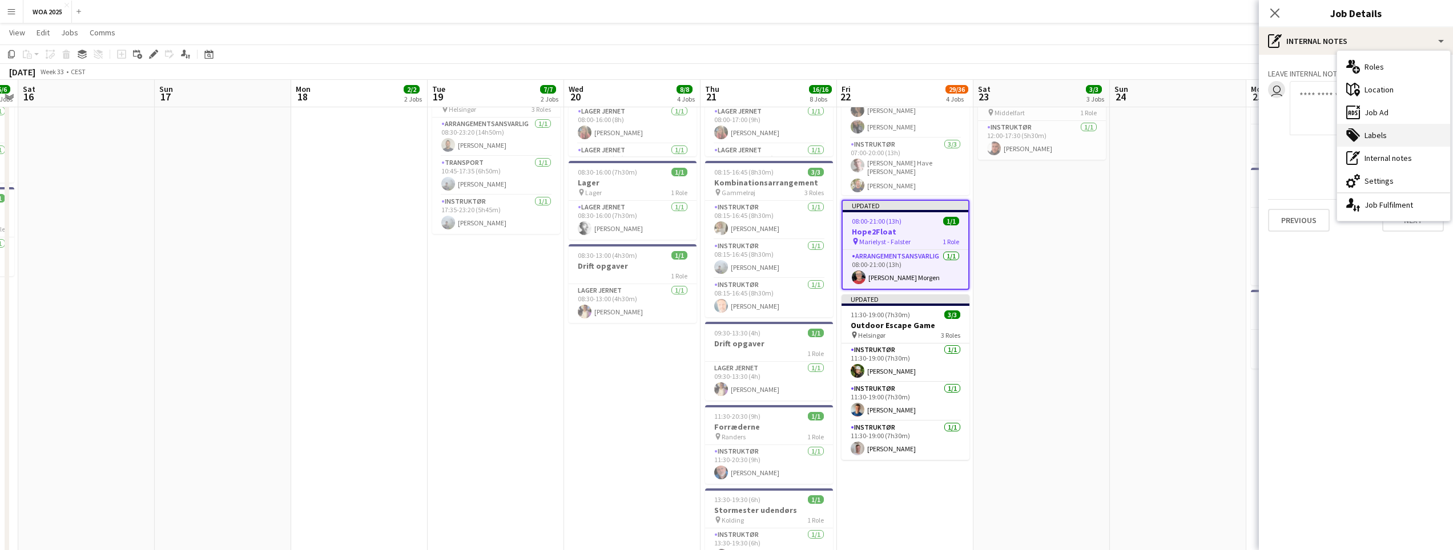
click at [1362, 138] on div "tags-double Labels" at bounding box center [1393, 135] width 113 height 23
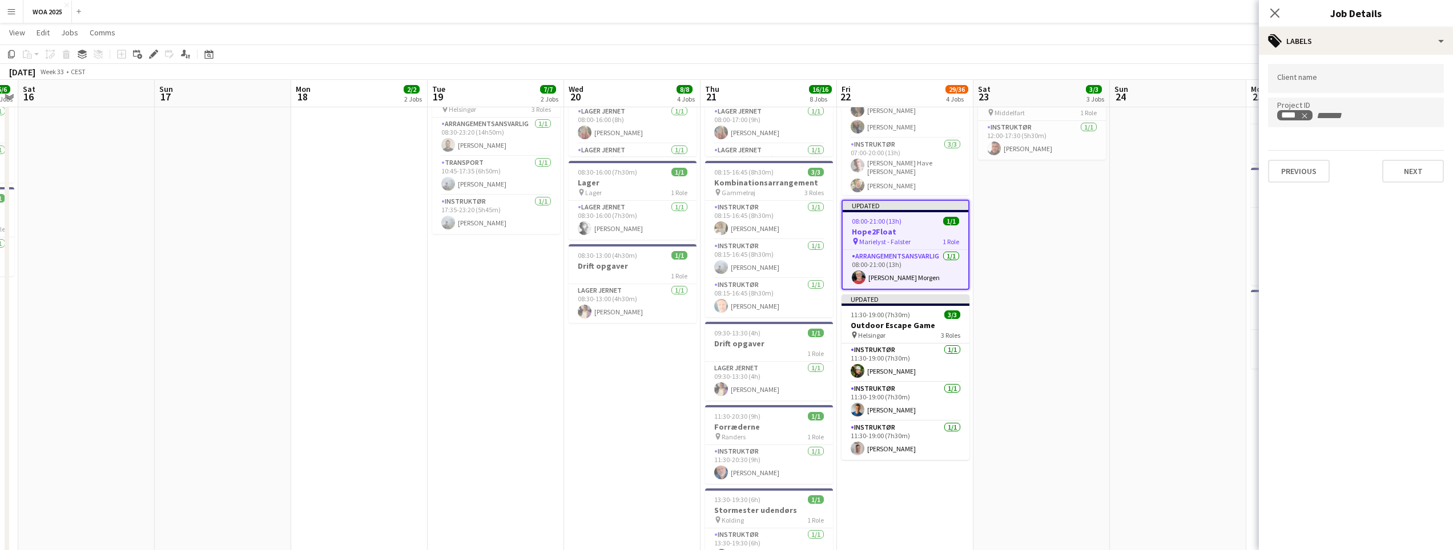
drag, startPoint x: 1206, startPoint y: 184, endPoint x: 466, endPoint y: 58, distance: 750.7
click at [1206, 185] on app-date-cell at bounding box center [1178, 441] width 136 height 1082
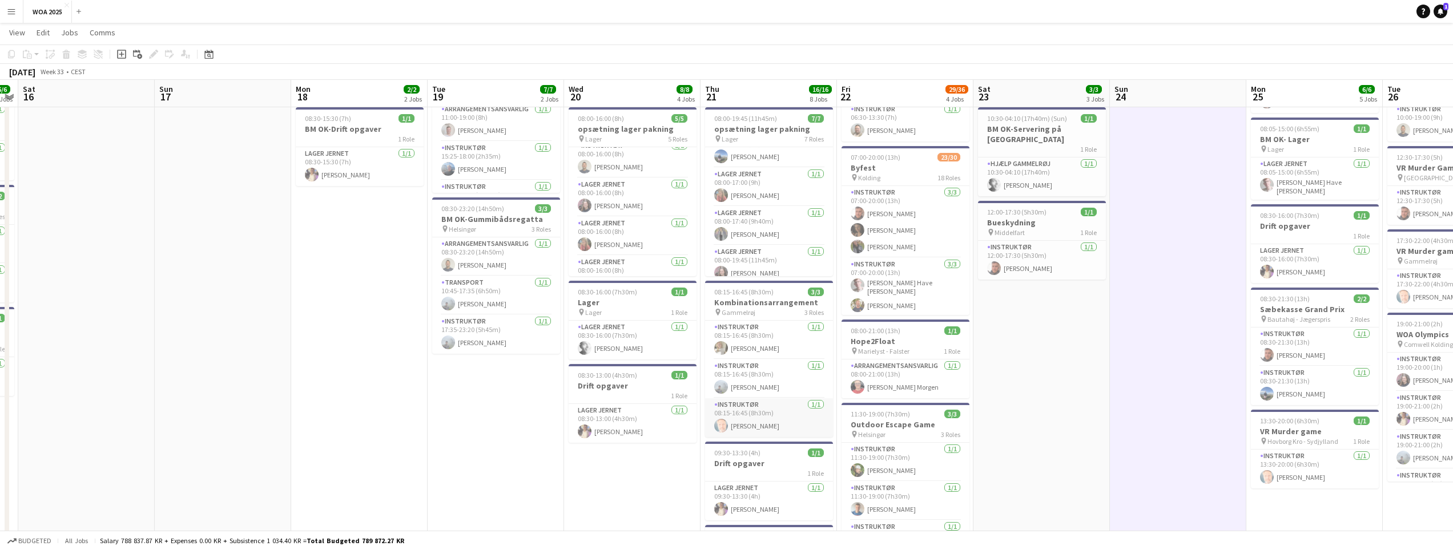
scroll to position [114, 0]
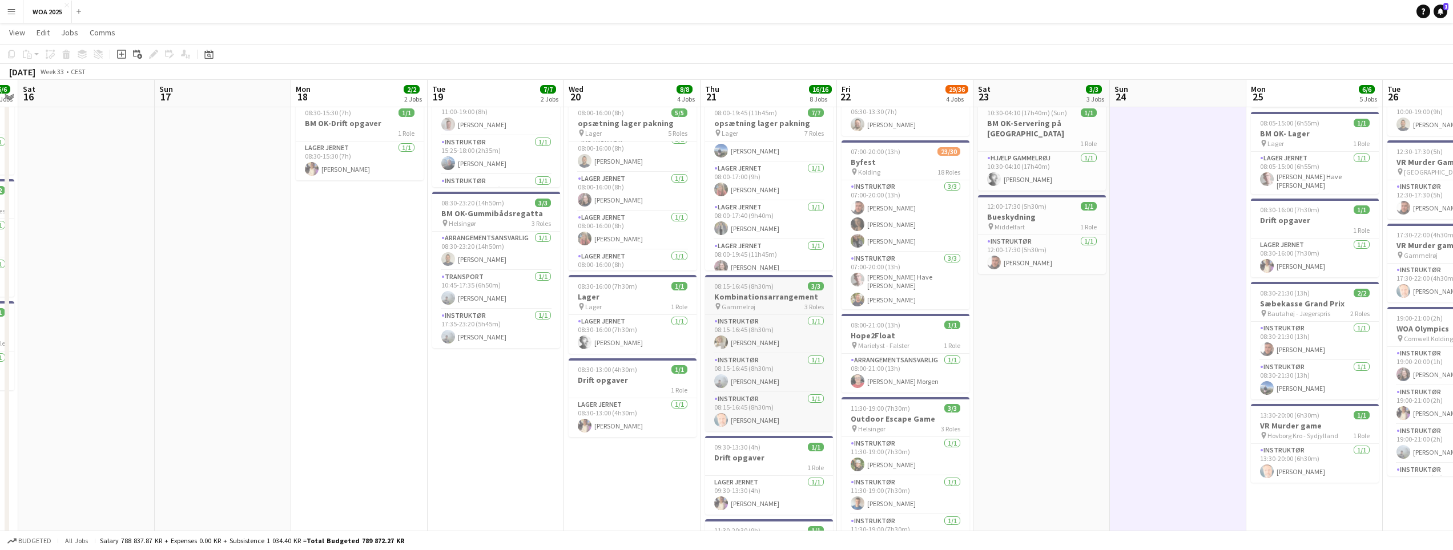
click at [774, 285] on div "08:15-16:45 (8h30m) 3/3" at bounding box center [769, 286] width 128 height 9
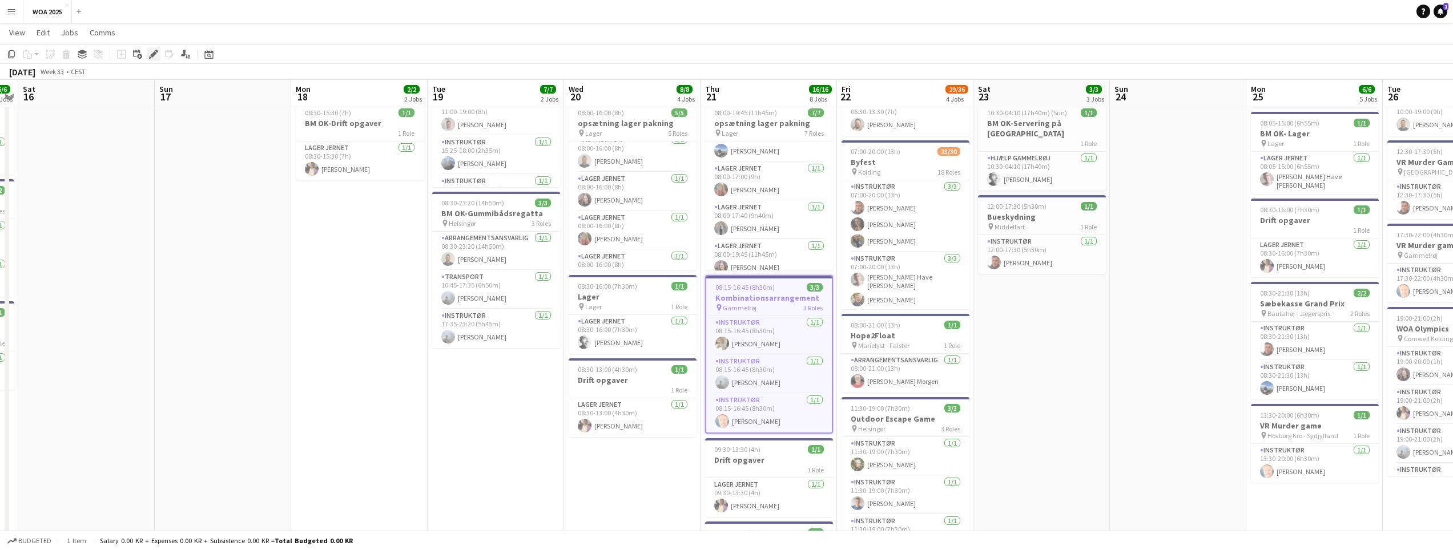
click at [154, 55] on icon at bounding box center [153, 54] width 6 height 6
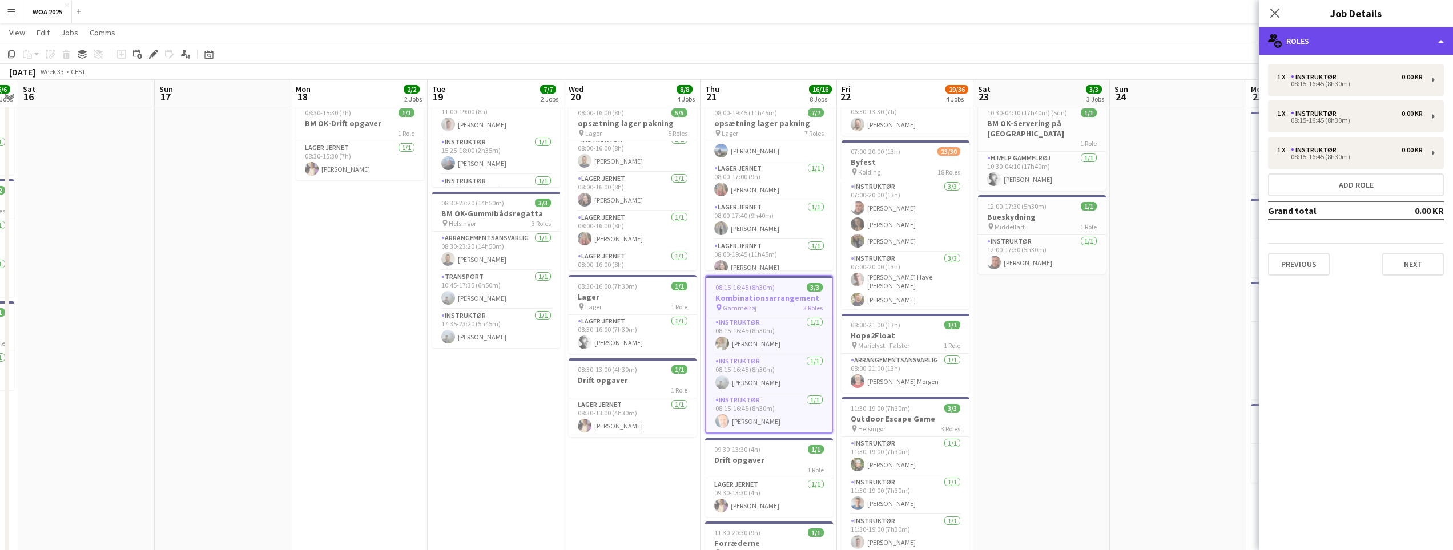
click at [1436, 42] on div "multiple-users-add Roles" at bounding box center [1356, 40] width 194 height 27
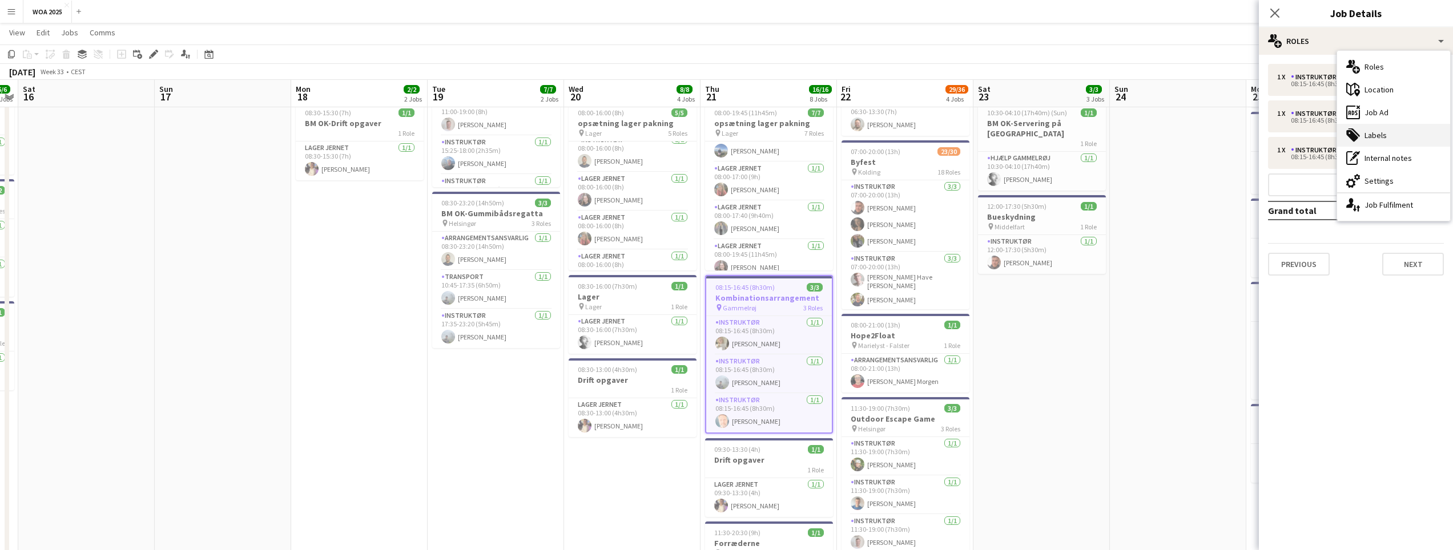
click at [1392, 131] on div "tags-double Labels" at bounding box center [1393, 135] width 113 height 23
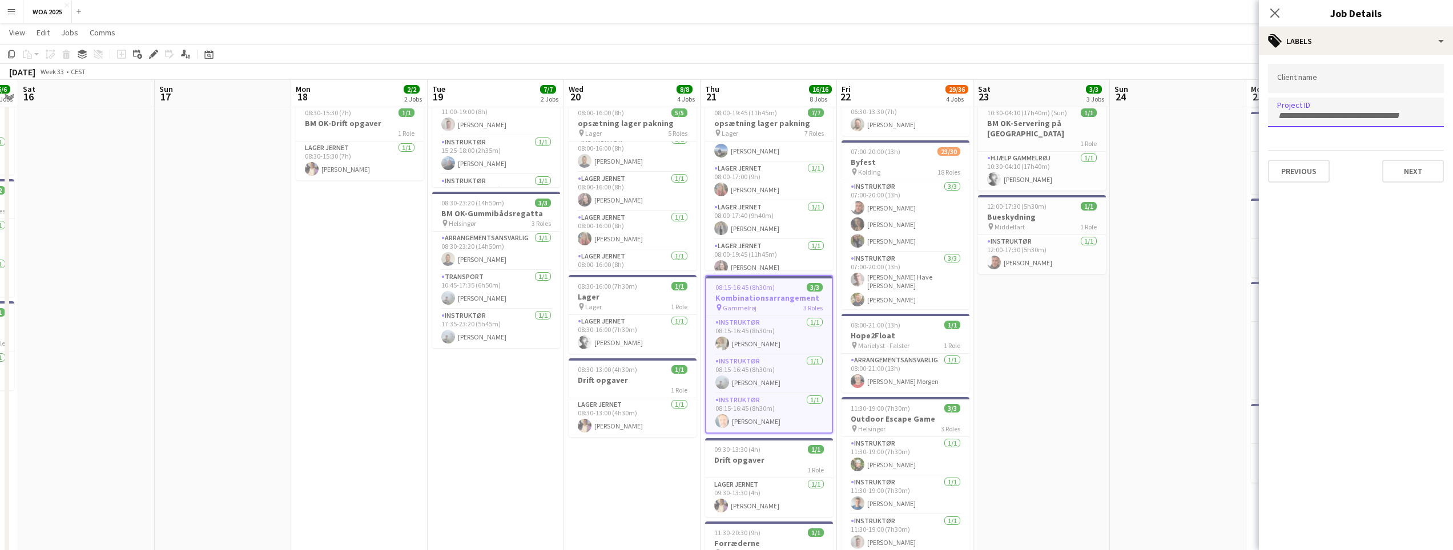
click at [1325, 111] on input "Type to search project ID labels..." at bounding box center [1356, 116] width 158 height 10
paste input "****"
type input "****"
click at [1406, 167] on button "Next" at bounding box center [1413, 171] width 62 height 23
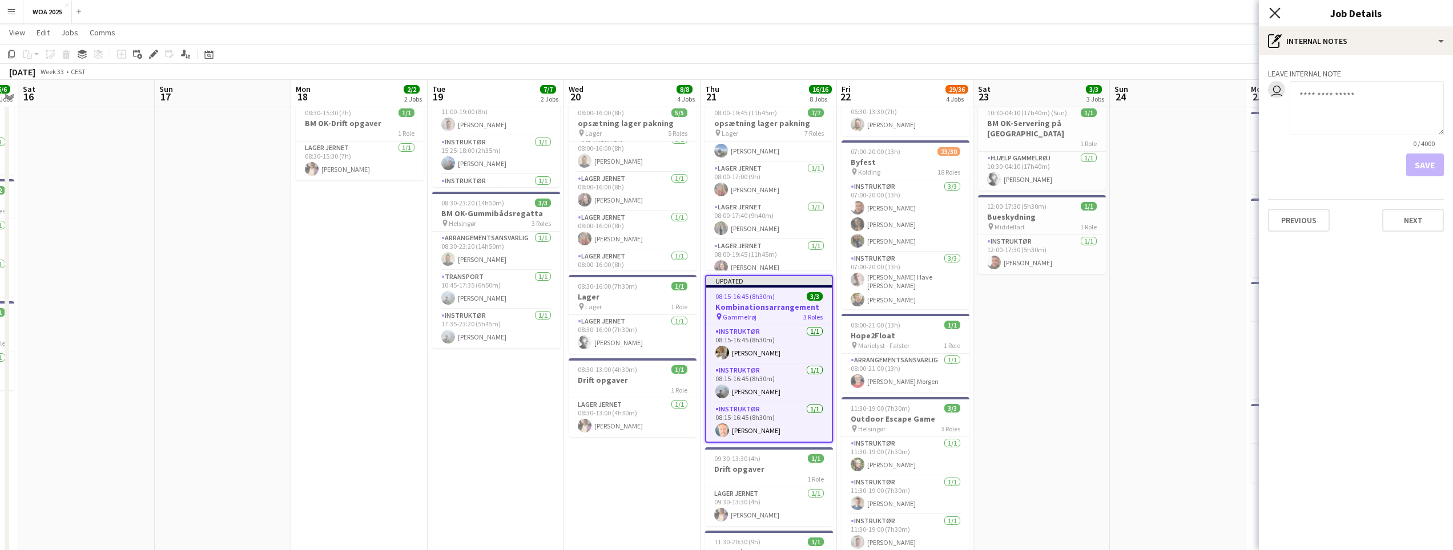
click at [1276, 9] on icon "Close pop-in" at bounding box center [1274, 12] width 11 height 11
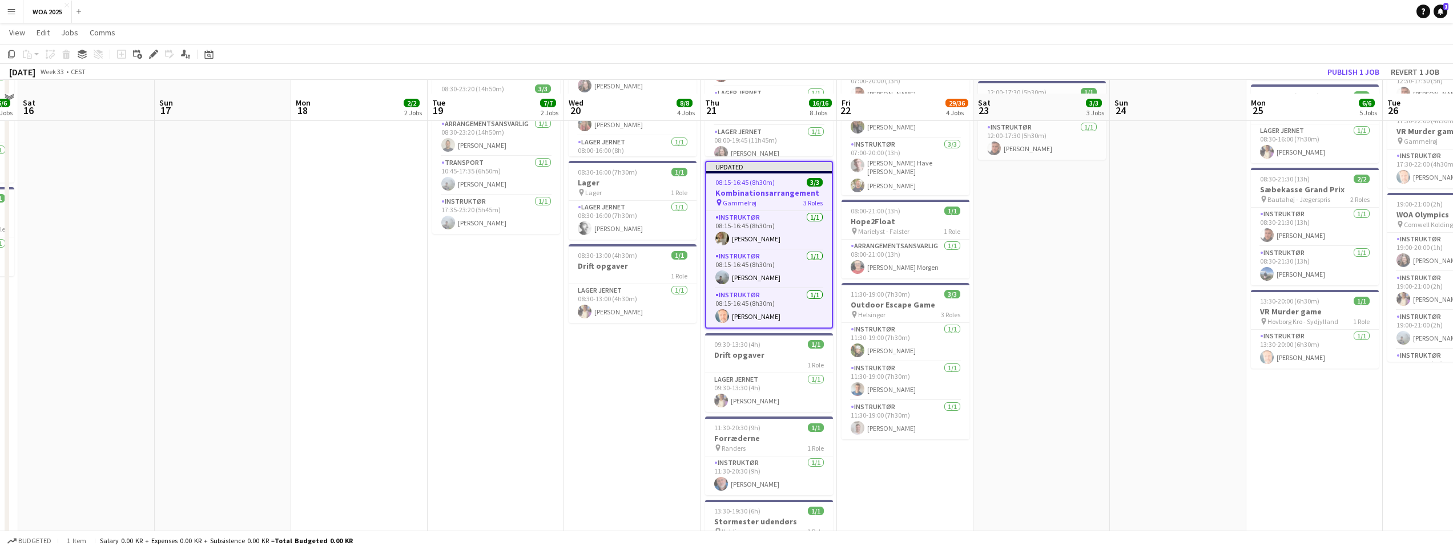
scroll to position [285, 0]
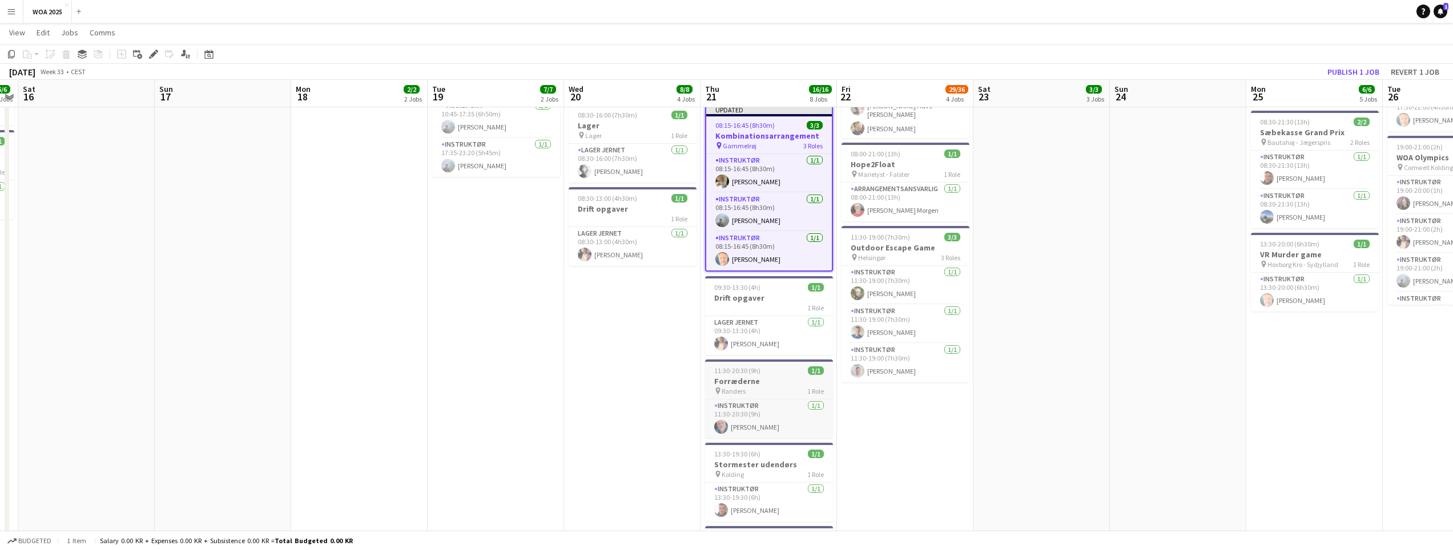
click at [775, 386] on h3 "Forræderne" at bounding box center [769, 381] width 128 height 10
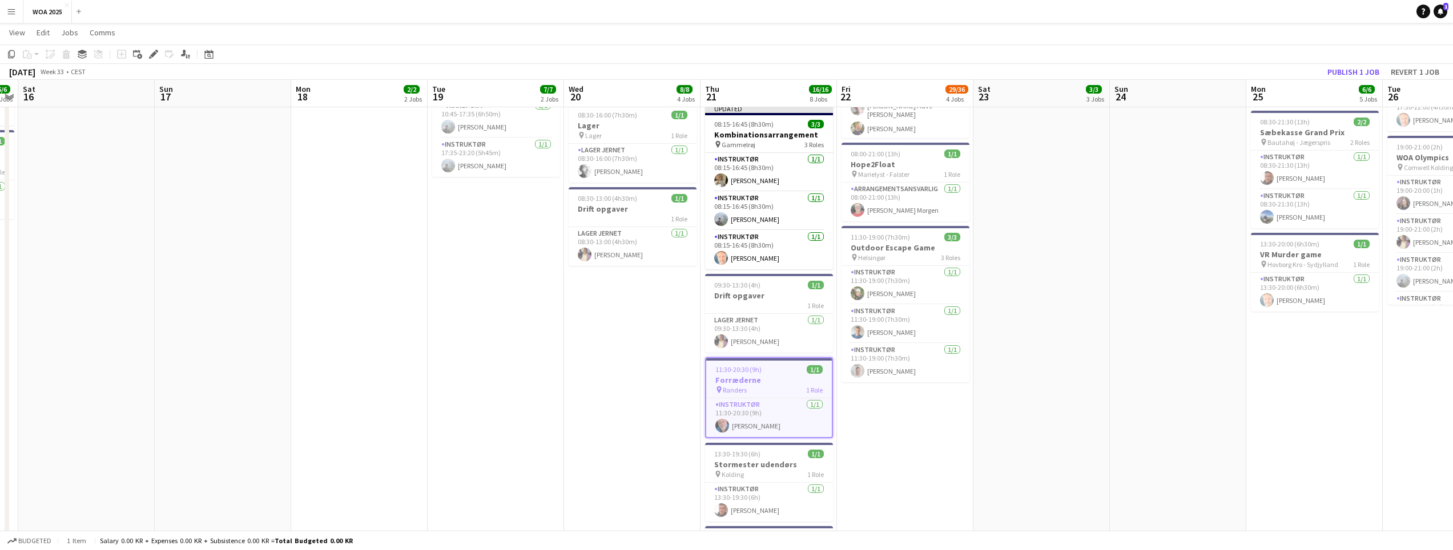
drag, startPoint x: 148, startPoint y: 55, endPoint x: 1132, endPoint y: 97, distance: 984.6
click at [148, 55] on div "Edit" at bounding box center [154, 54] width 14 height 14
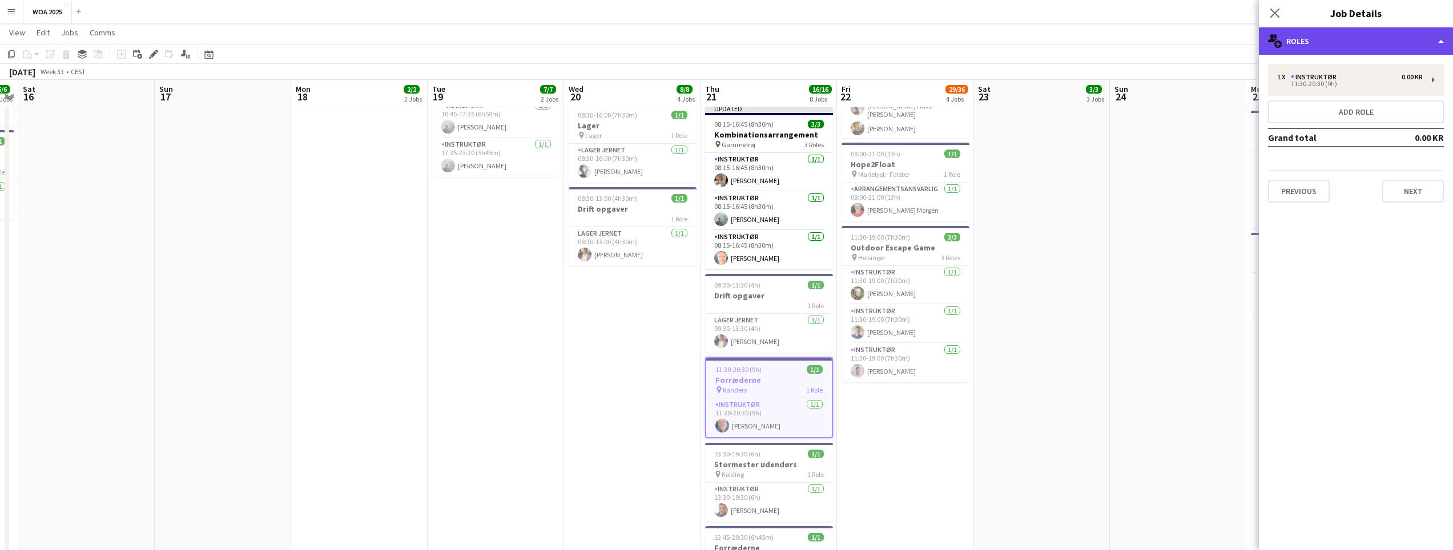
click at [1331, 45] on div "multiple-users-add Roles" at bounding box center [1356, 40] width 194 height 27
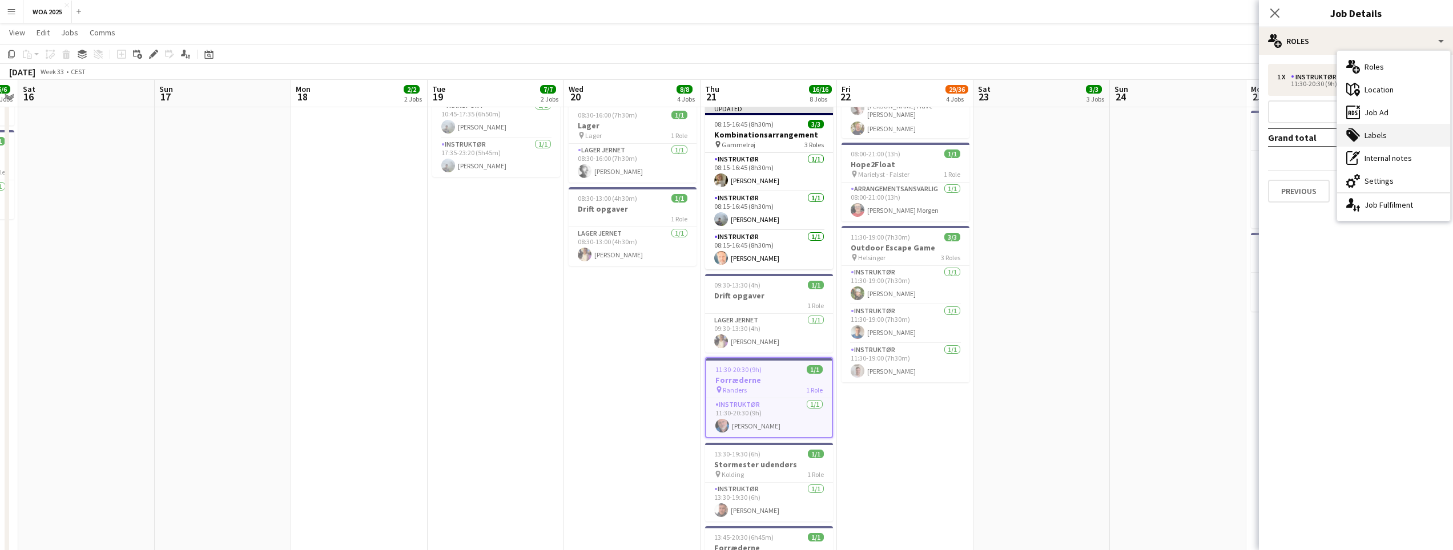
click at [1371, 133] on div "tags-double Labels" at bounding box center [1393, 135] width 113 height 23
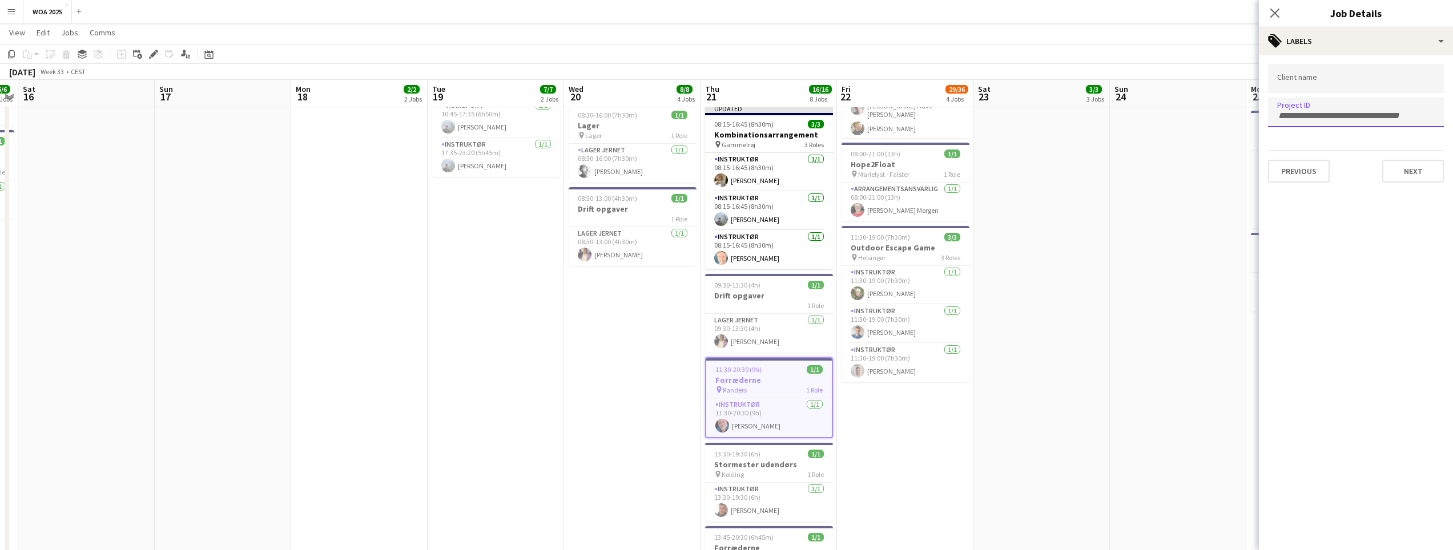
click at [1345, 111] on input "Type to search project ID labels..." at bounding box center [1356, 116] width 158 height 10
paste input "****"
type input "****"
click at [1405, 165] on button "Next" at bounding box center [1413, 171] width 62 height 23
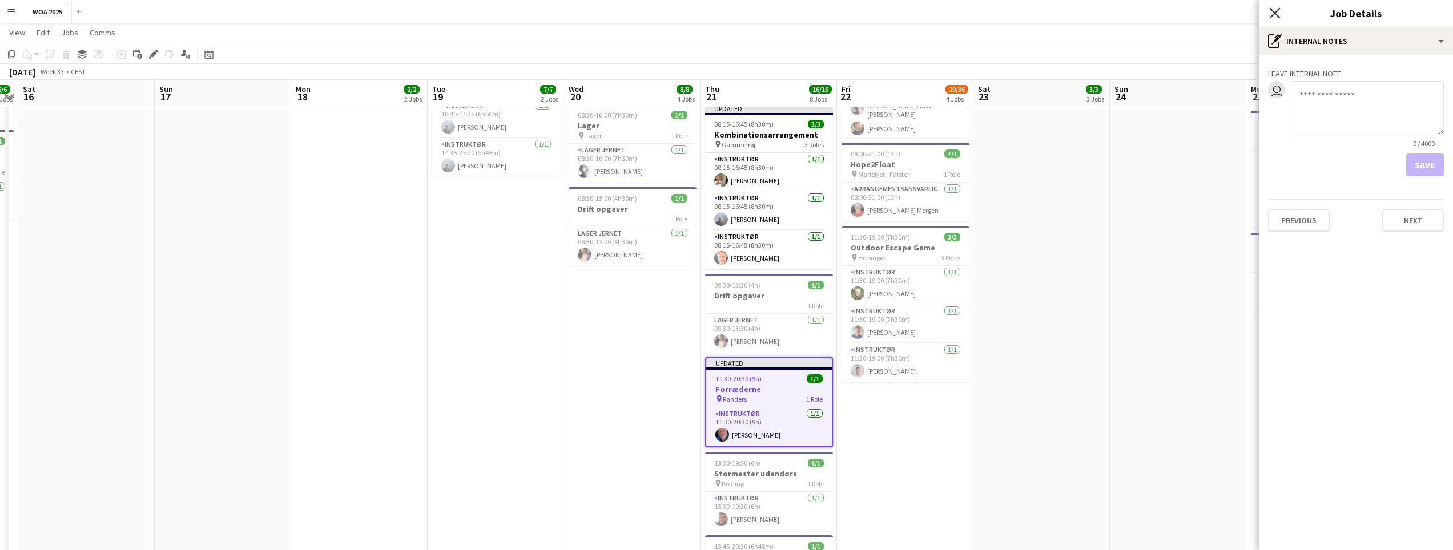
click at [1270, 15] on icon "Close pop-in" at bounding box center [1274, 12] width 11 height 11
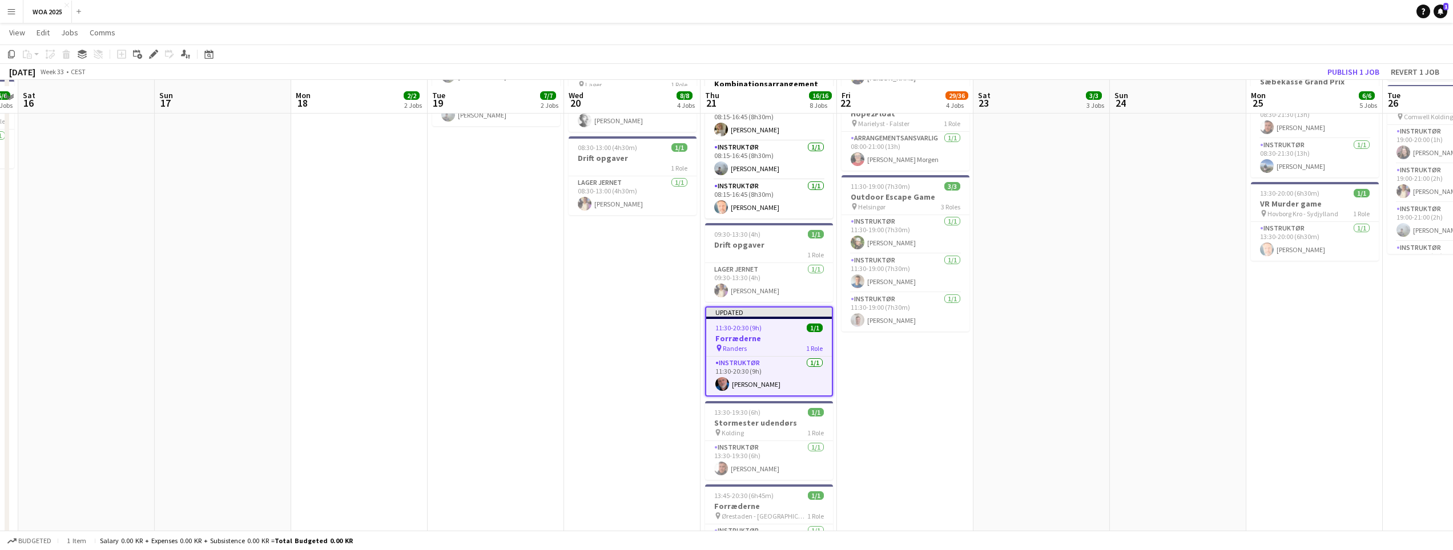
scroll to position [343, 0]
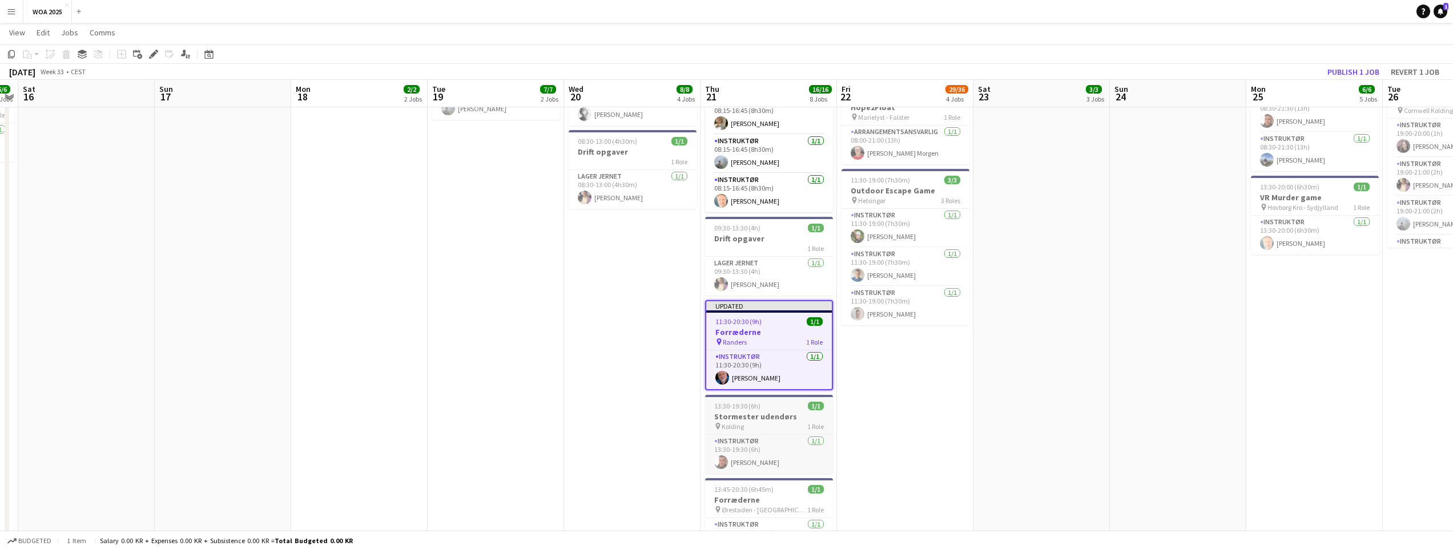
click at [784, 431] on app-job-card "13:30-19:30 (6h) 1/1 Stormester udendørs pin Kolding 1 Role Instruktør 1/1 13:3…" at bounding box center [769, 434] width 128 height 79
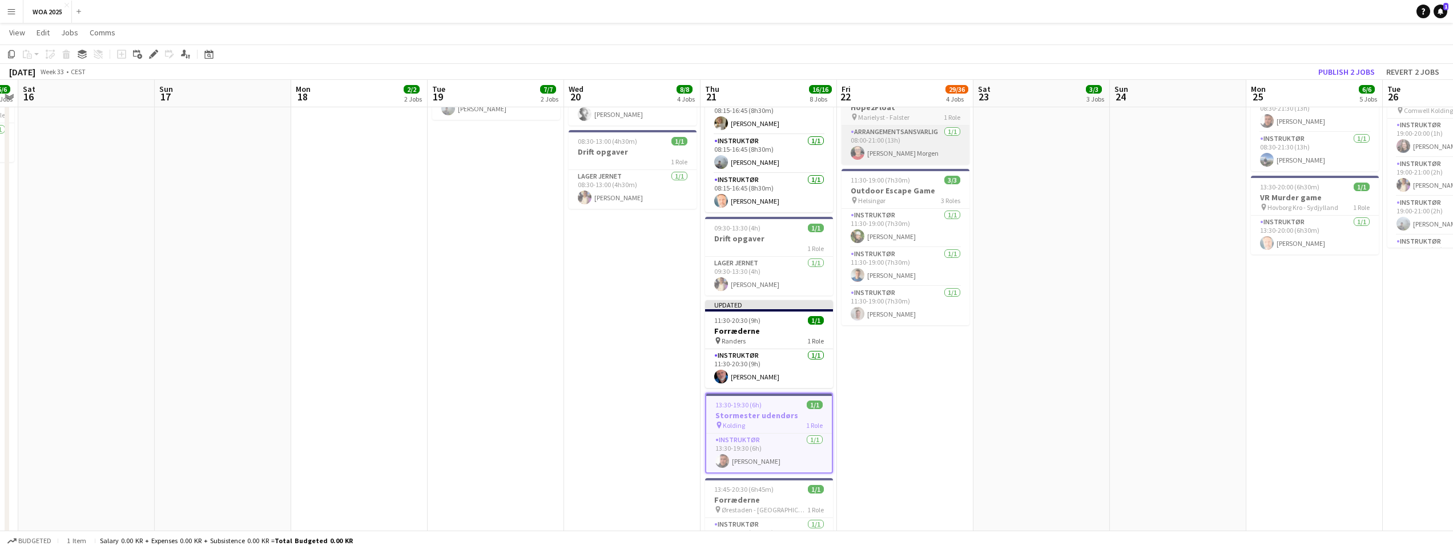
drag, startPoint x: 156, startPoint y: 56, endPoint x: 941, endPoint y: 126, distance: 788.7
click at [155, 56] on icon "Edit" at bounding box center [153, 54] width 9 height 9
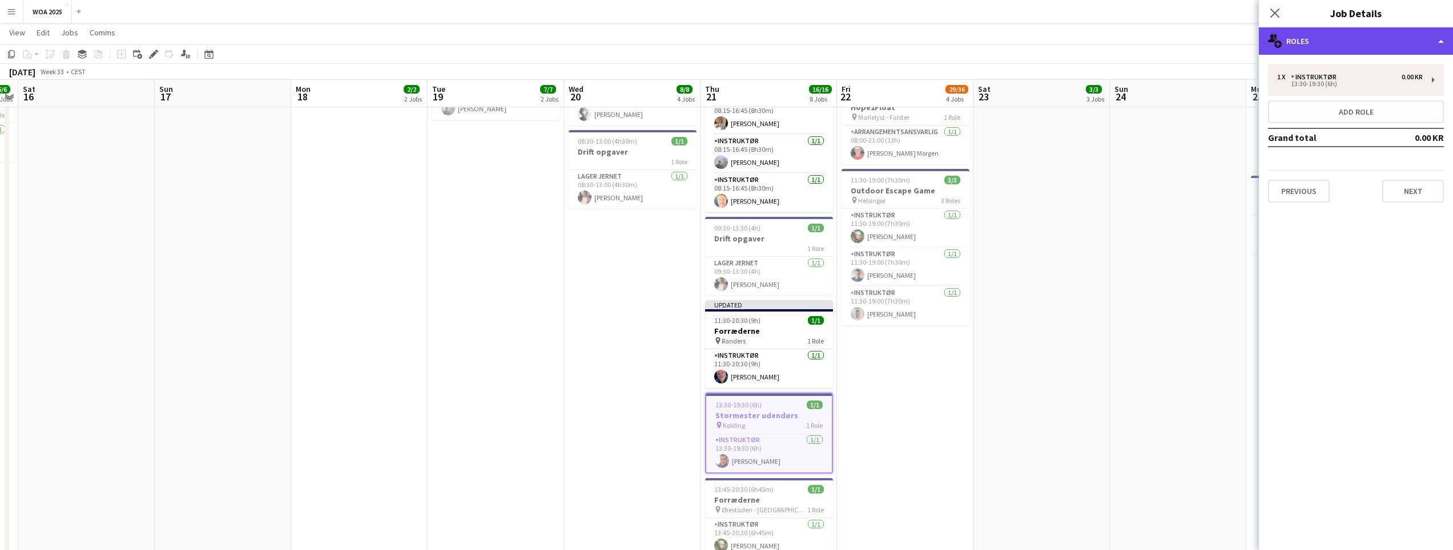
click at [1282, 43] on div "multiple-users-add Roles" at bounding box center [1356, 40] width 194 height 27
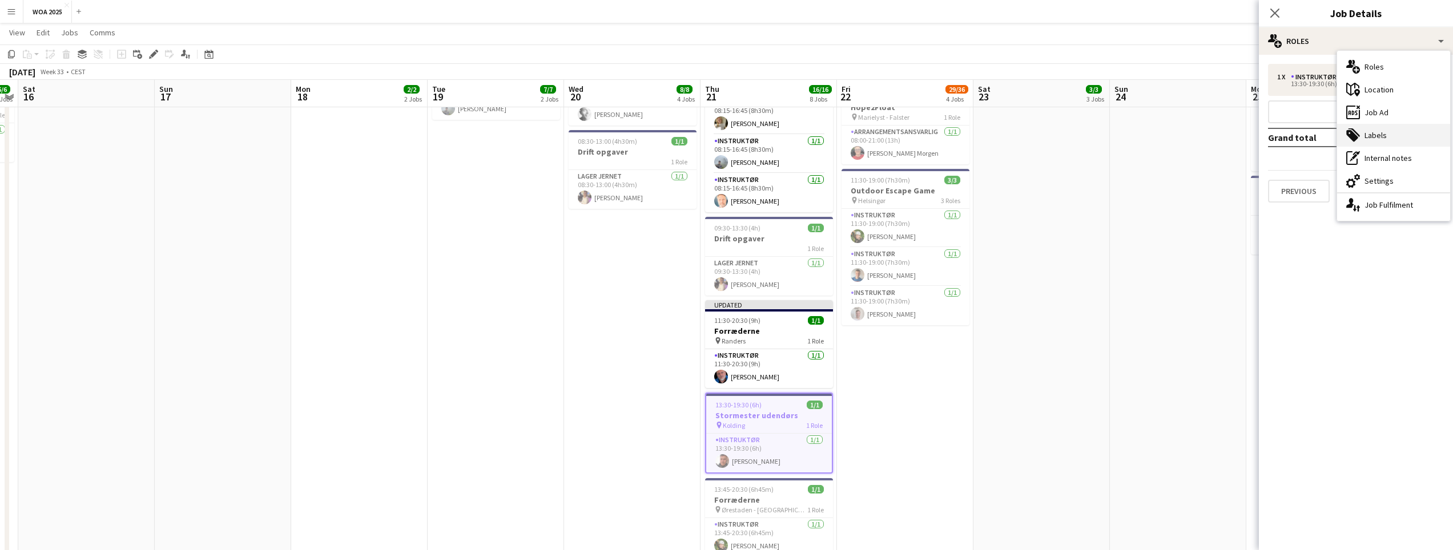
click at [1385, 126] on div "tags-double Labels" at bounding box center [1393, 135] width 113 height 23
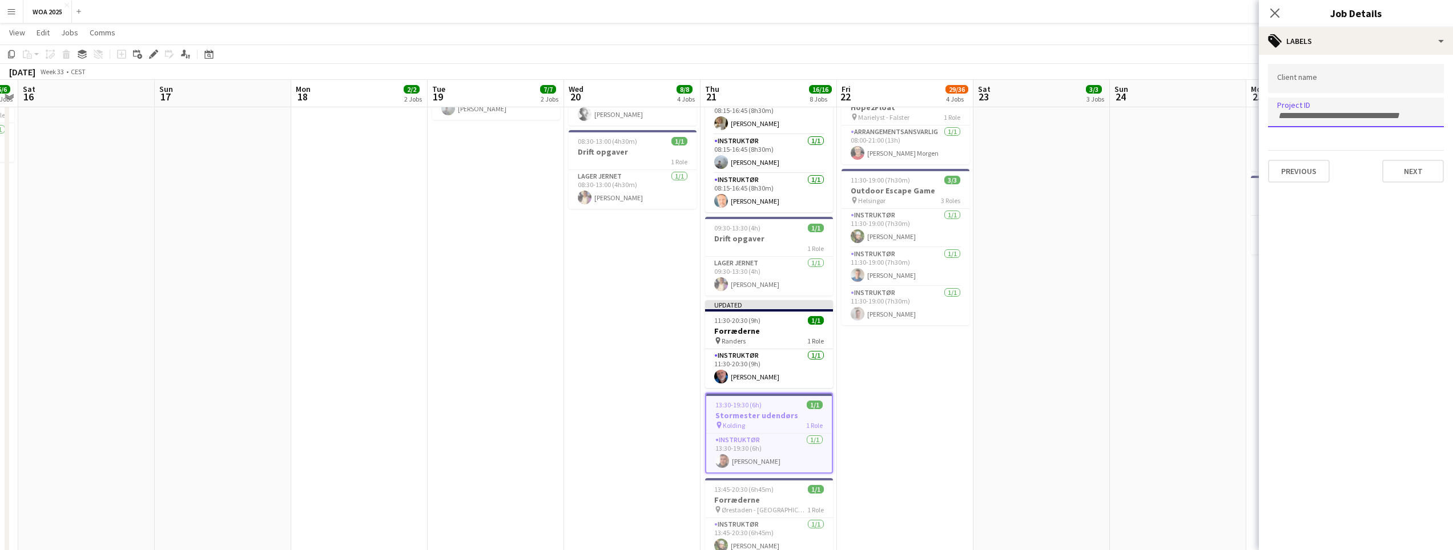
drag, startPoint x: 1322, startPoint y: 107, endPoint x: 1359, endPoint y: 119, distance: 38.8
click at [1321, 107] on div at bounding box center [1356, 112] width 176 height 29
paste input "****"
type input "****"
click at [1409, 165] on button "Next" at bounding box center [1413, 171] width 62 height 23
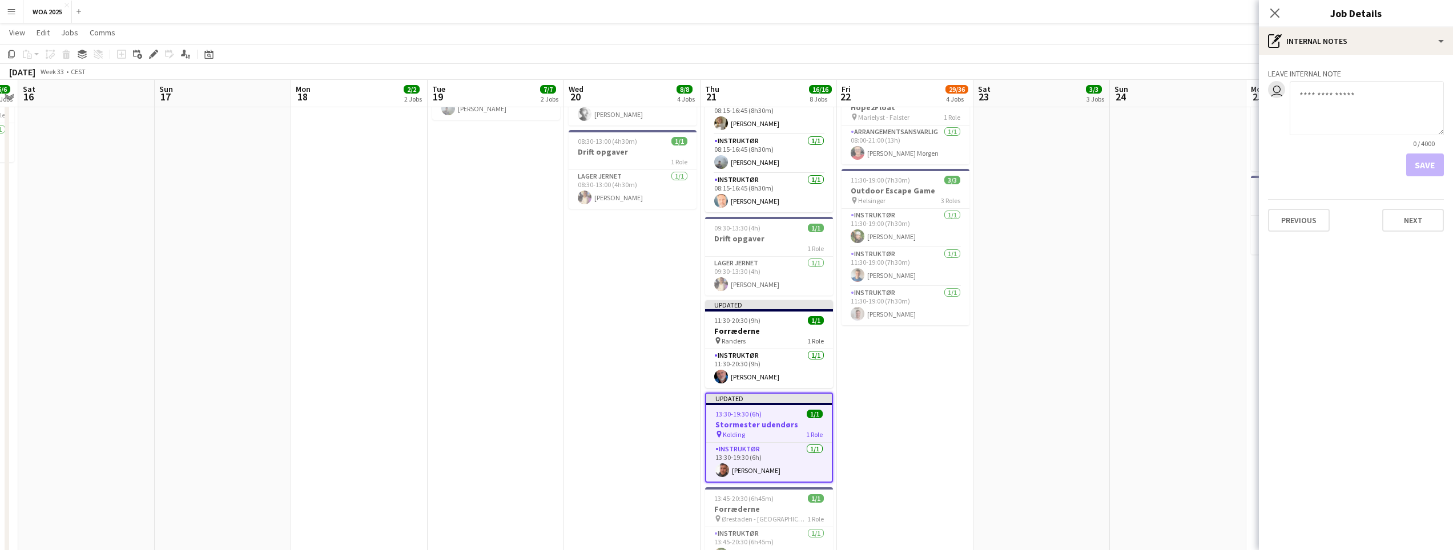
click at [1169, 122] on app-date-cell at bounding box center [1178, 326] width 136 height 1082
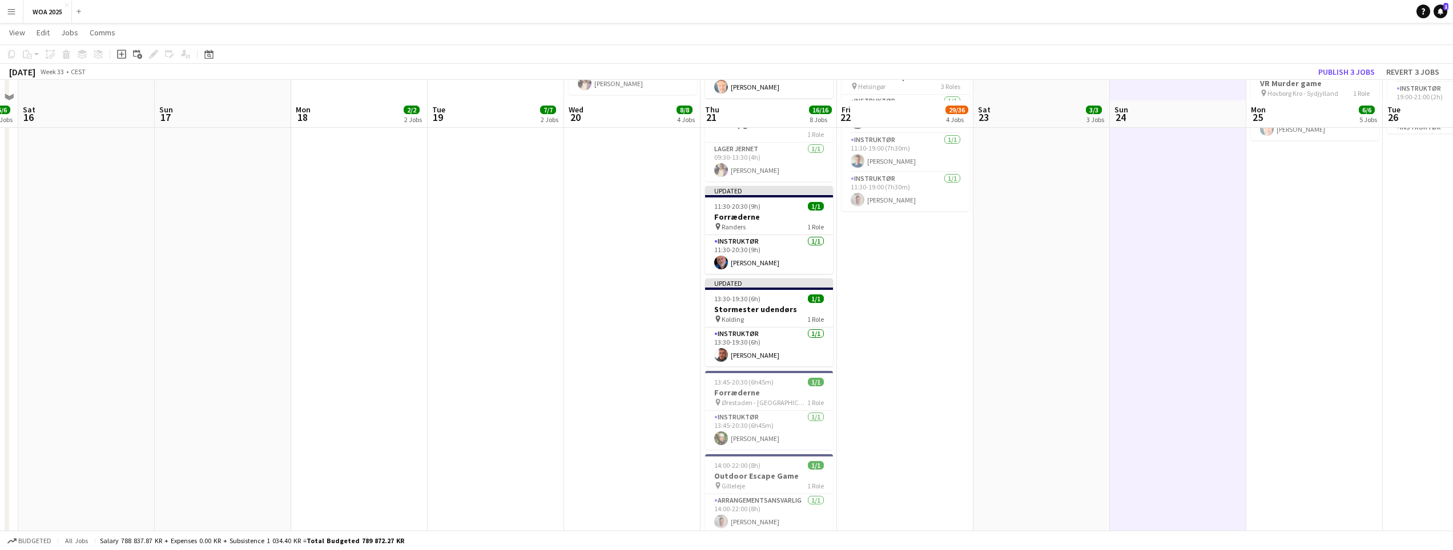
scroll to position [514, 0]
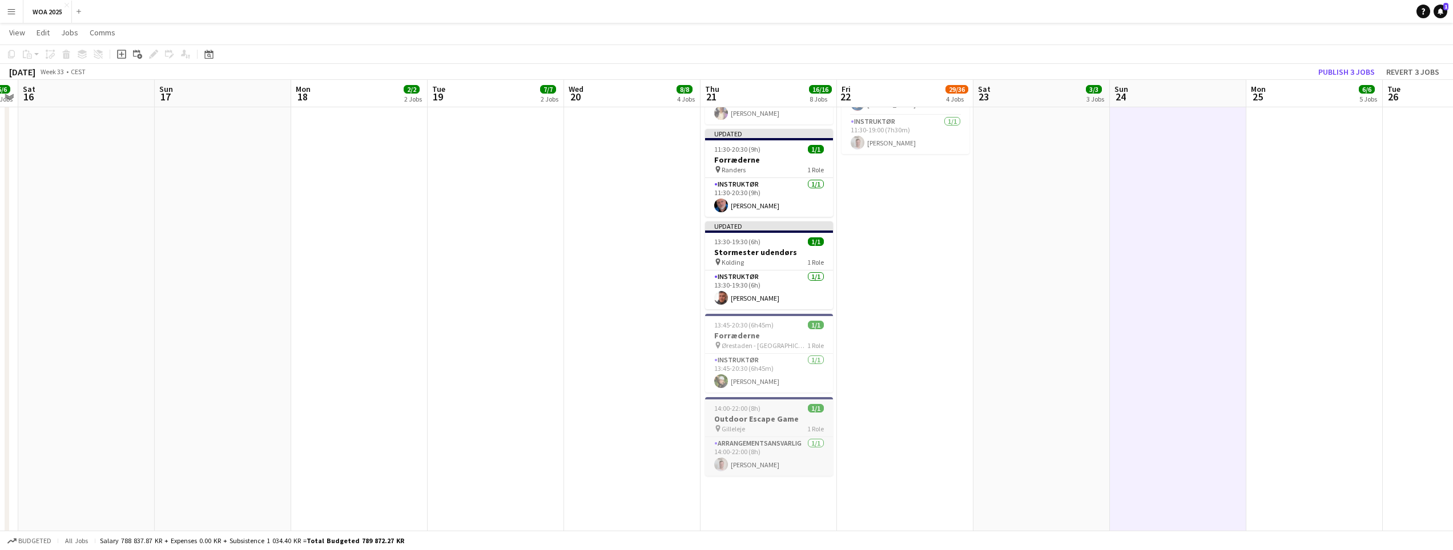
click at [776, 408] on div "14:00-22:00 (8h) 1/1" at bounding box center [769, 408] width 128 height 9
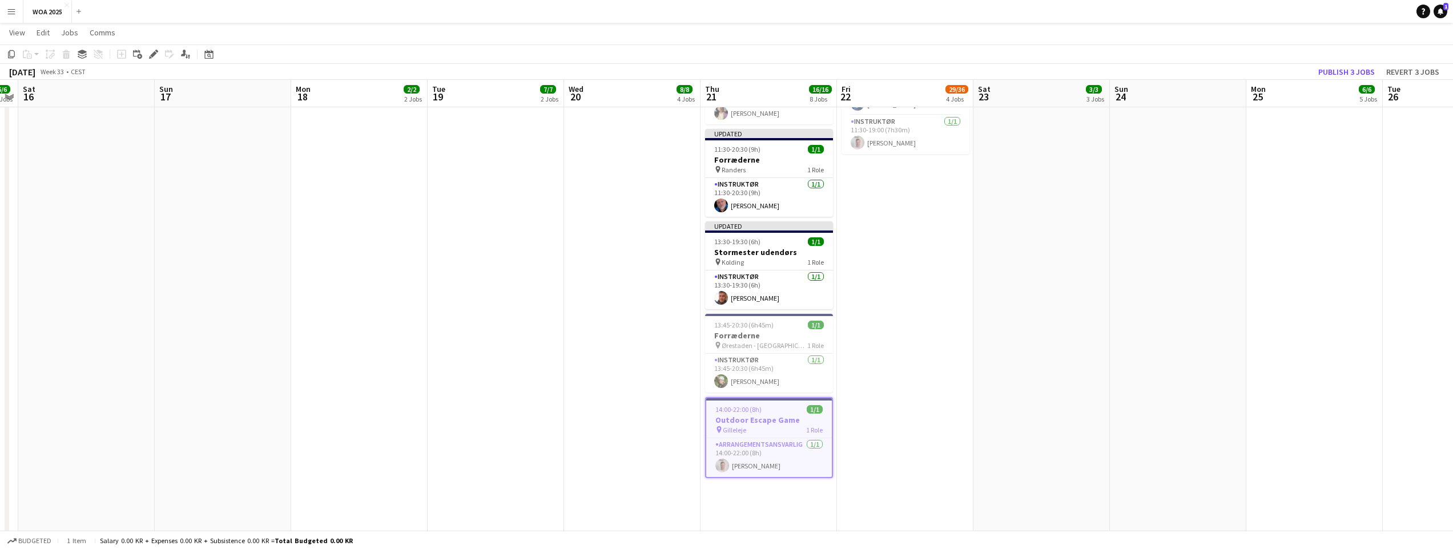
click at [159, 53] on div "Edit" at bounding box center [154, 54] width 14 height 14
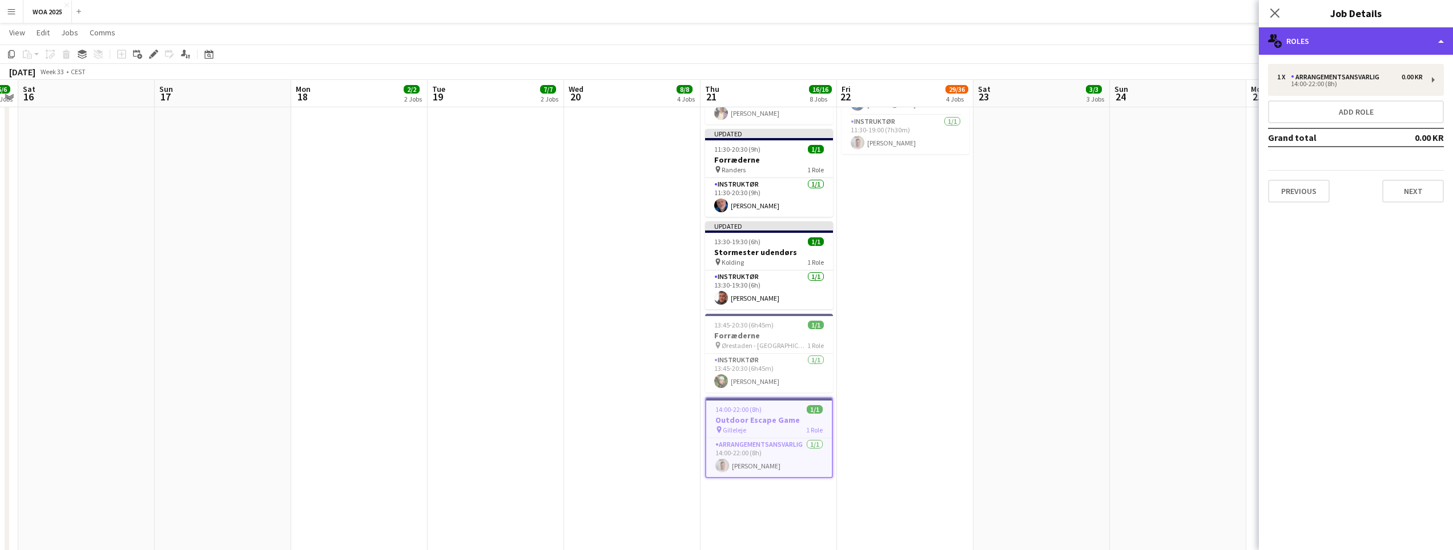
click at [1377, 50] on div "multiple-users-add Roles" at bounding box center [1356, 40] width 194 height 27
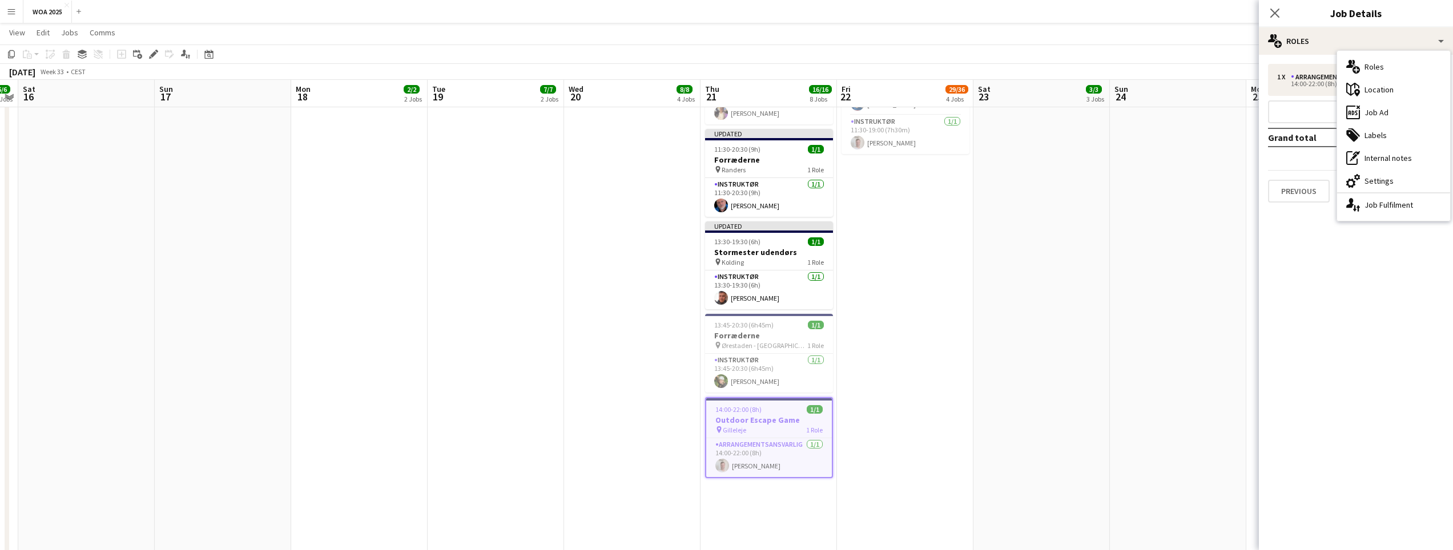
click at [1366, 154] on div "pen-write Internal notes" at bounding box center [1393, 158] width 113 height 23
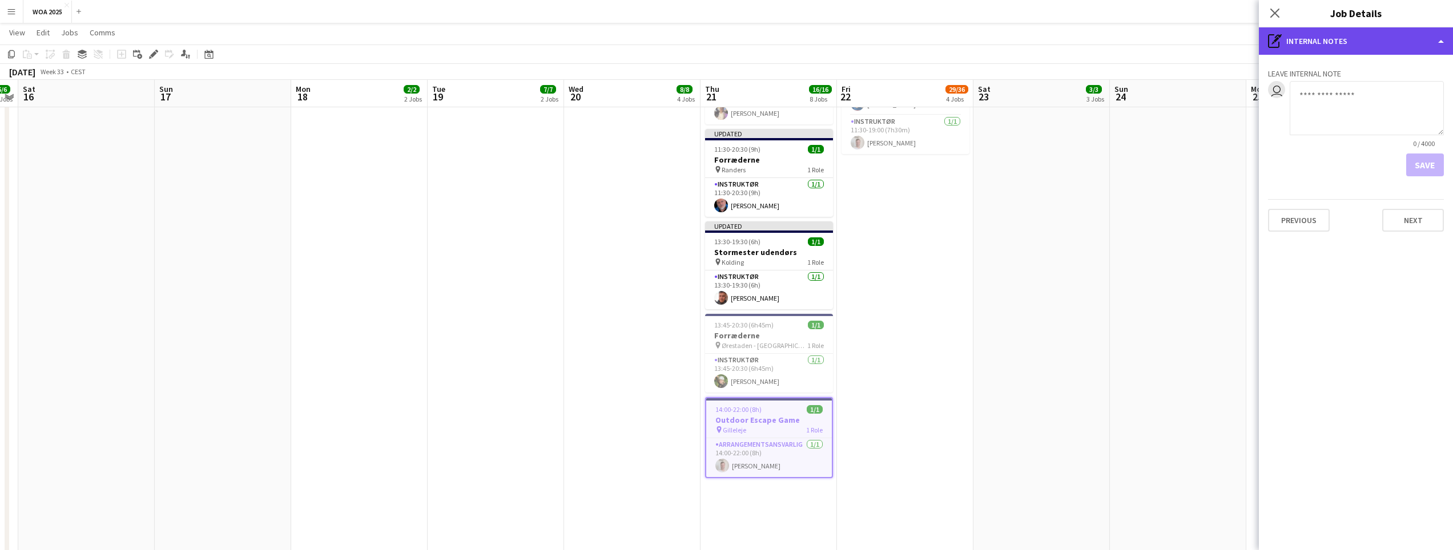
click at [1322, 50] on div "pen-write Internal notes" at bounding box center [1356, 40] width 194 height 27
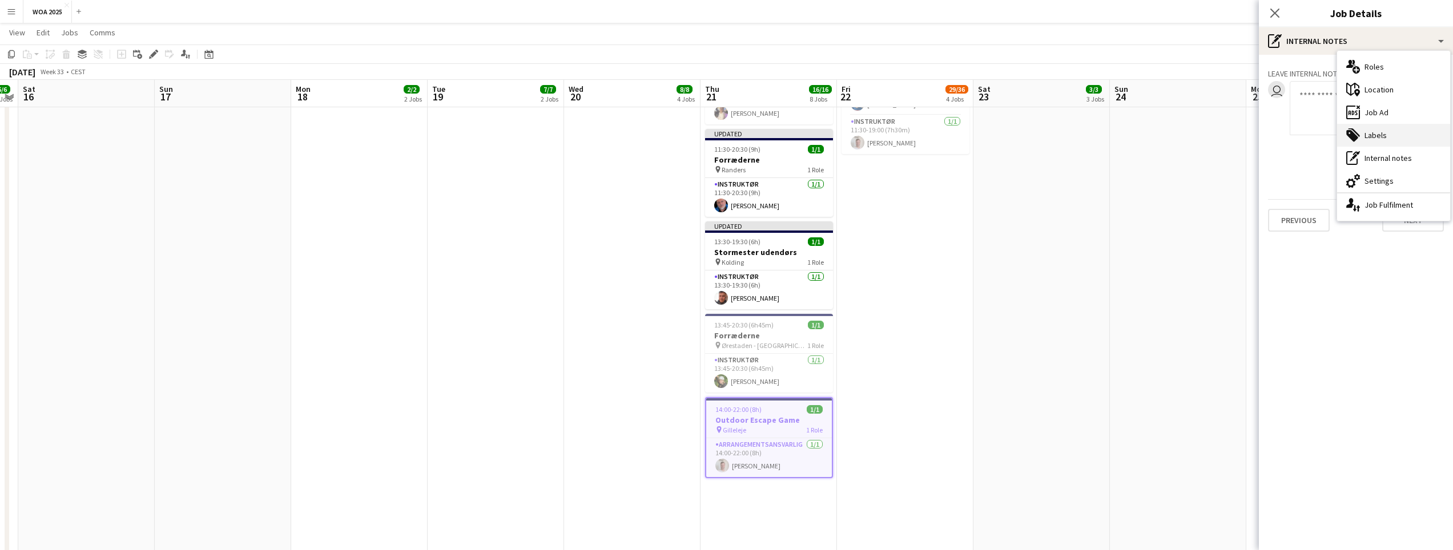
click at [1370, 140] on div "tags-double Labels" at bounding box center [1393, 135] width 113 height 23
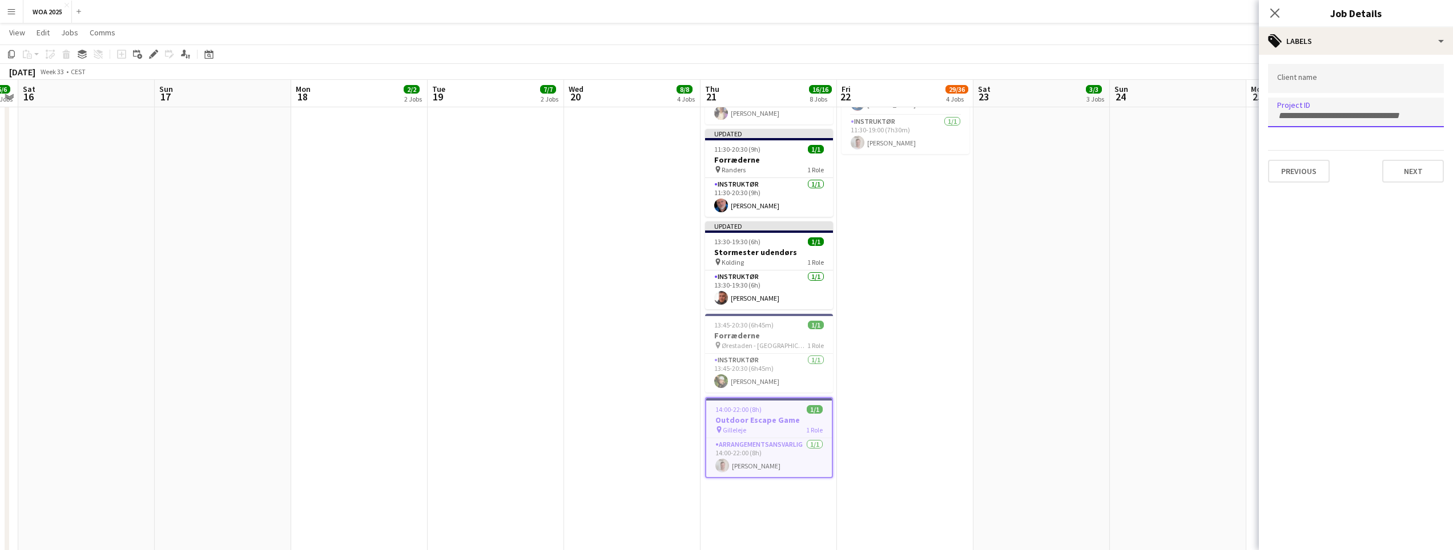
drag, startPoint x: 1341, startPoint y: 114, endPoint x: 1351, endPoint y: 118, distance: 10.8
click at [1341, 114] on input "Type to search project ID labels..." at bounding box center [1356, 116] width 158 height 10
paste input "****"
type input "****"
click at [1405, 171] on button "Next" at bounding box center [1413, 171] width 62 height 23
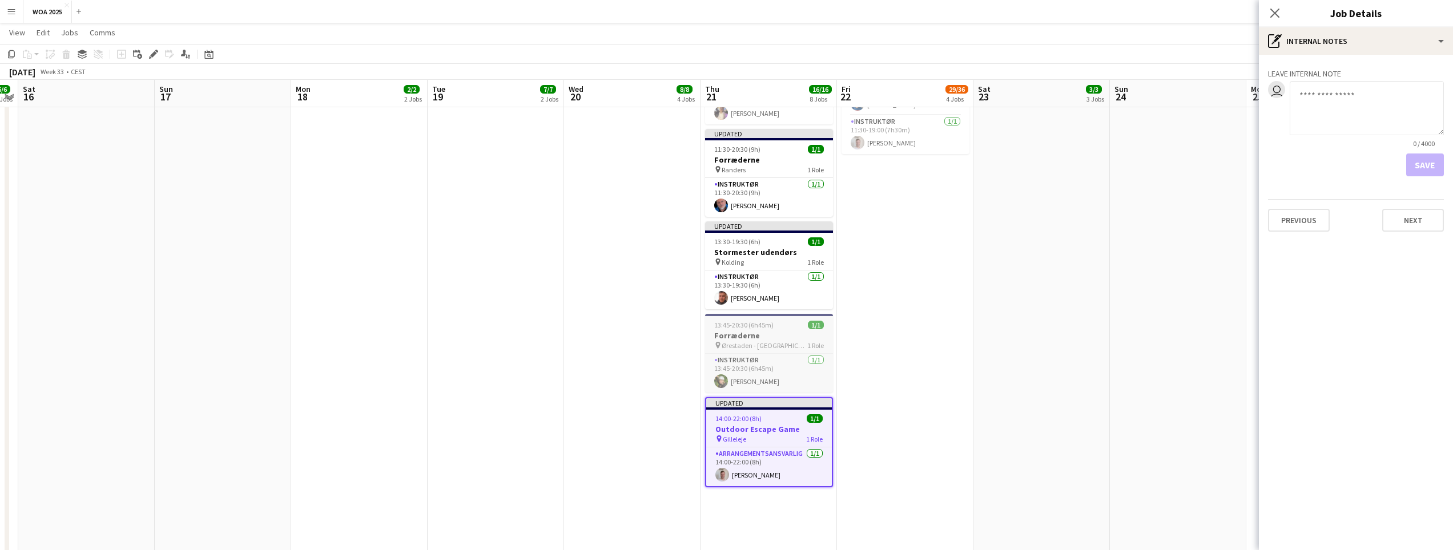
click at [776, 324] on div "13:45-20:30 (6h45m) 1/1" at bounding box center [769, 325] width 128 height 9
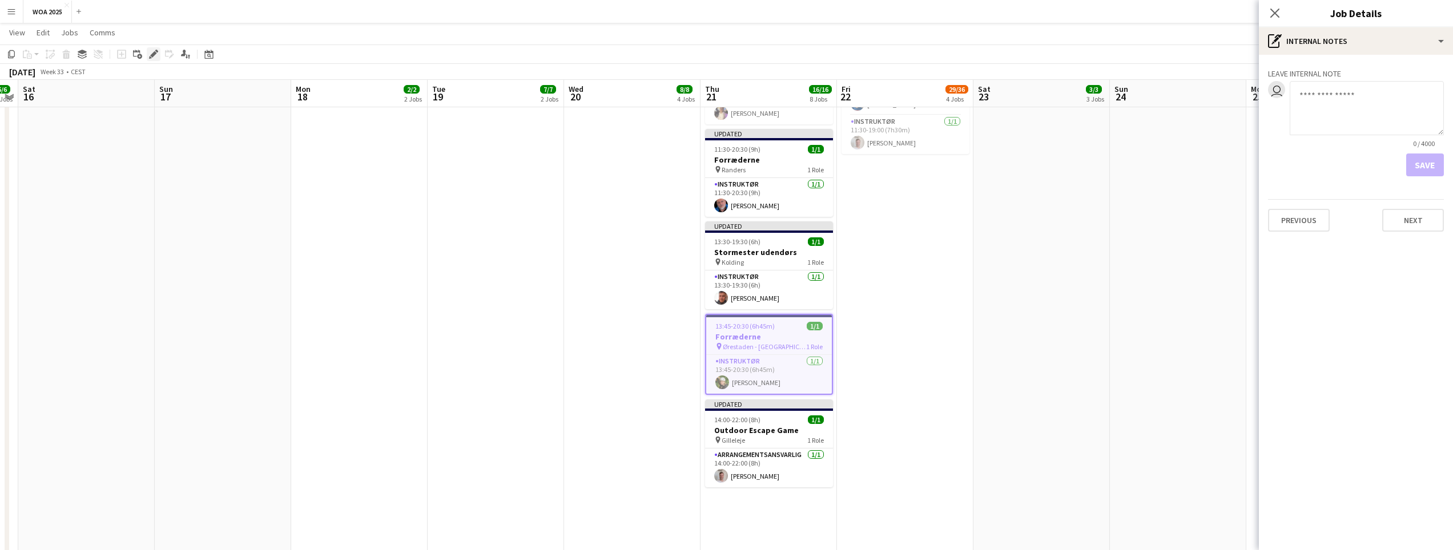
click at [159, 51] on div "Edit" at bounding box center [154, 54] width 14 height 14
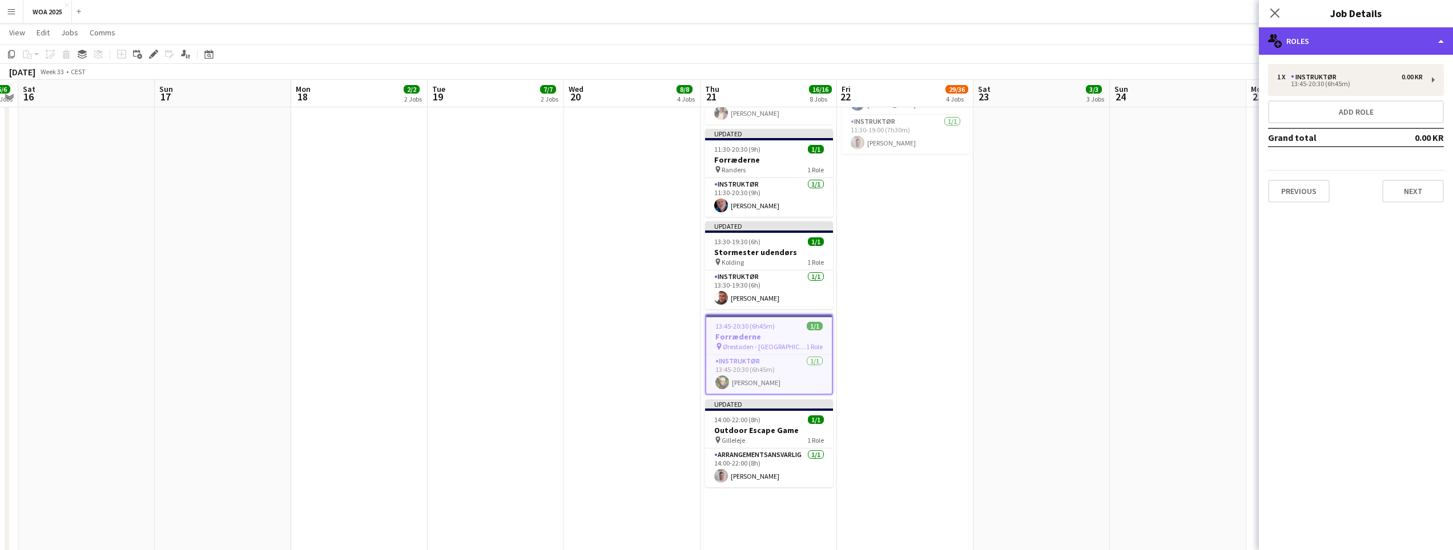
click at [1303, 38] on div "multiple-users-add Roles" at bounding box center [1356, 40] width 194 height 27
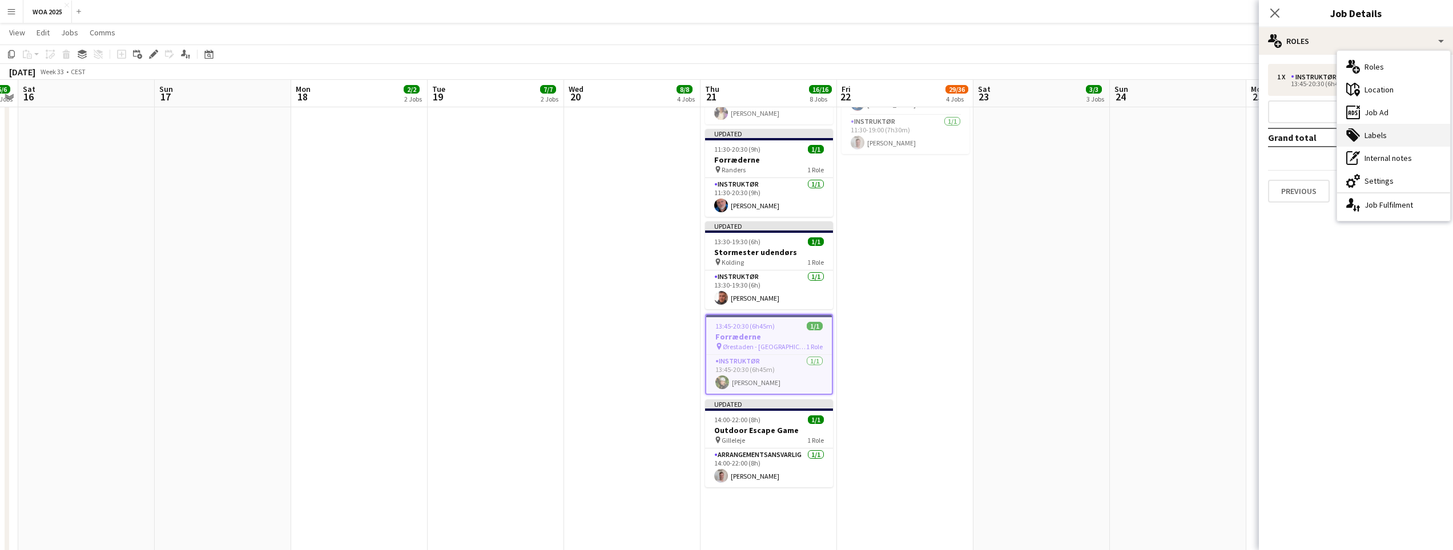
click at [1355, 130] on icon "tags-double" at bounding box center [1353, 135] width 14 height 14
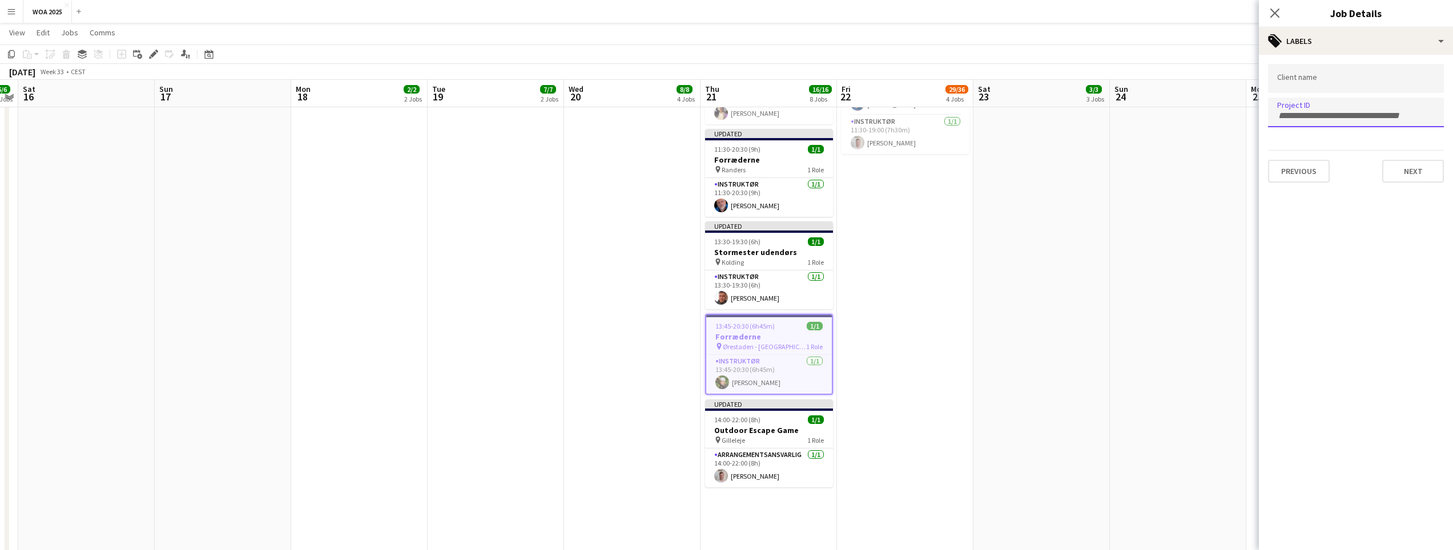
click at [1313, 110] on form at bounding box center [1356, 115] width 158 height 12
paste input "****"
type input "****"
click at [1413, 168] on button "Next" at bounding box center [1413, 171] width 62 height 23
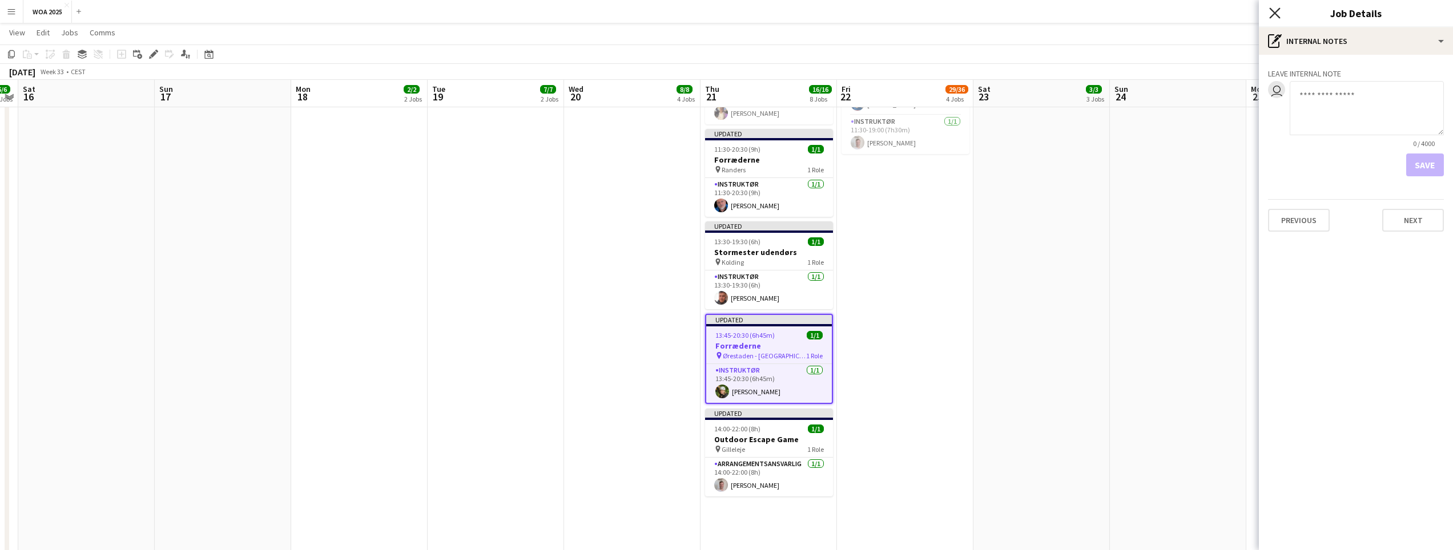
click at [1269, 12] on icon "Close pop-in" at bounding box center [1274, 12] width 11 height 11
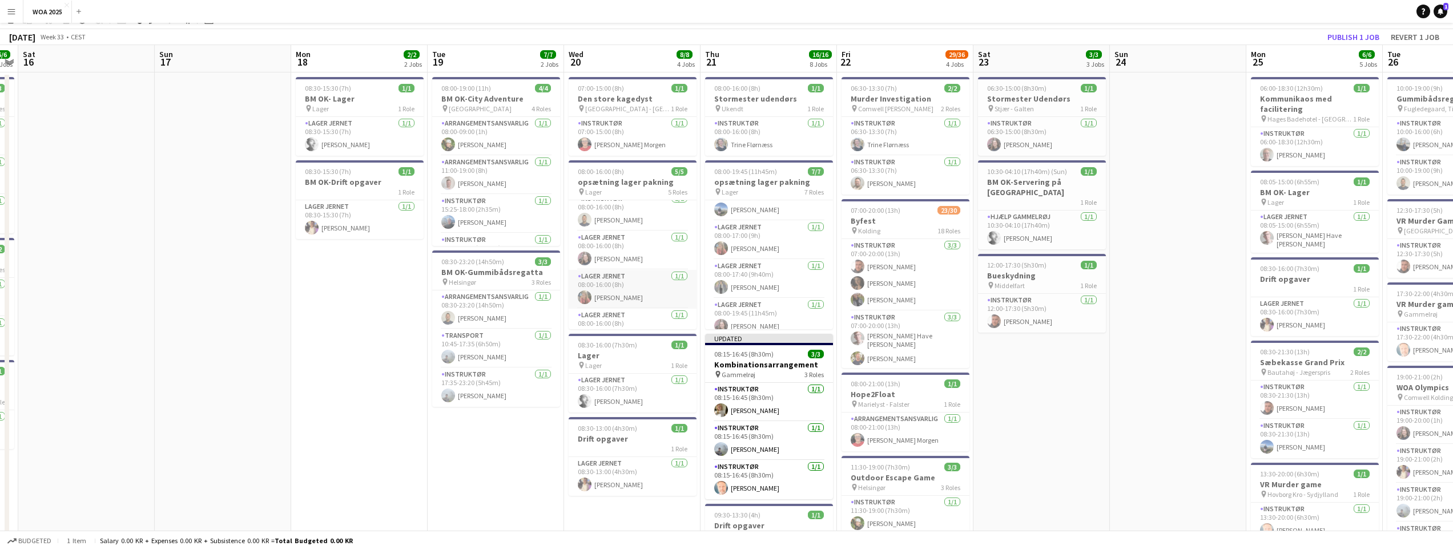
scroll to position [0, 0]
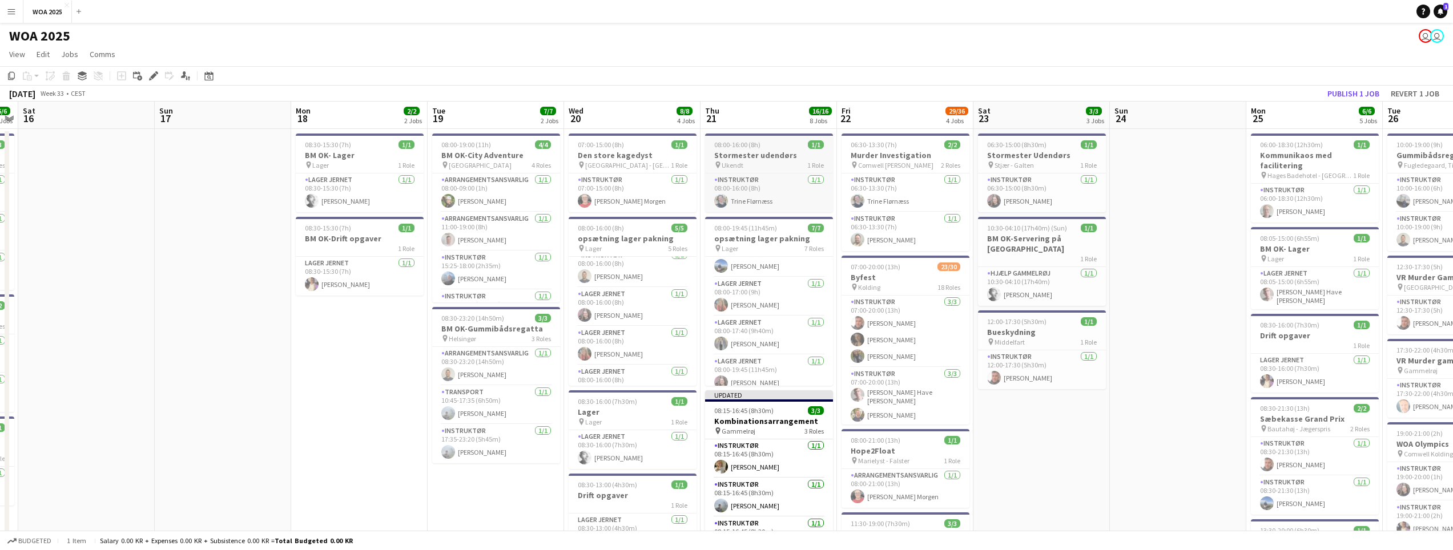
click at [717, 139] on app-job-card "08:00-16:00 (8h) 1/1 Stormester udendørs pin Ukendt 1 Role Instruktør 1/1 08:00…" at bounding box center [769, 173] width 128 height 79
click at [154, 78] on icon at bounding box center [153, 76] width 6 height 6
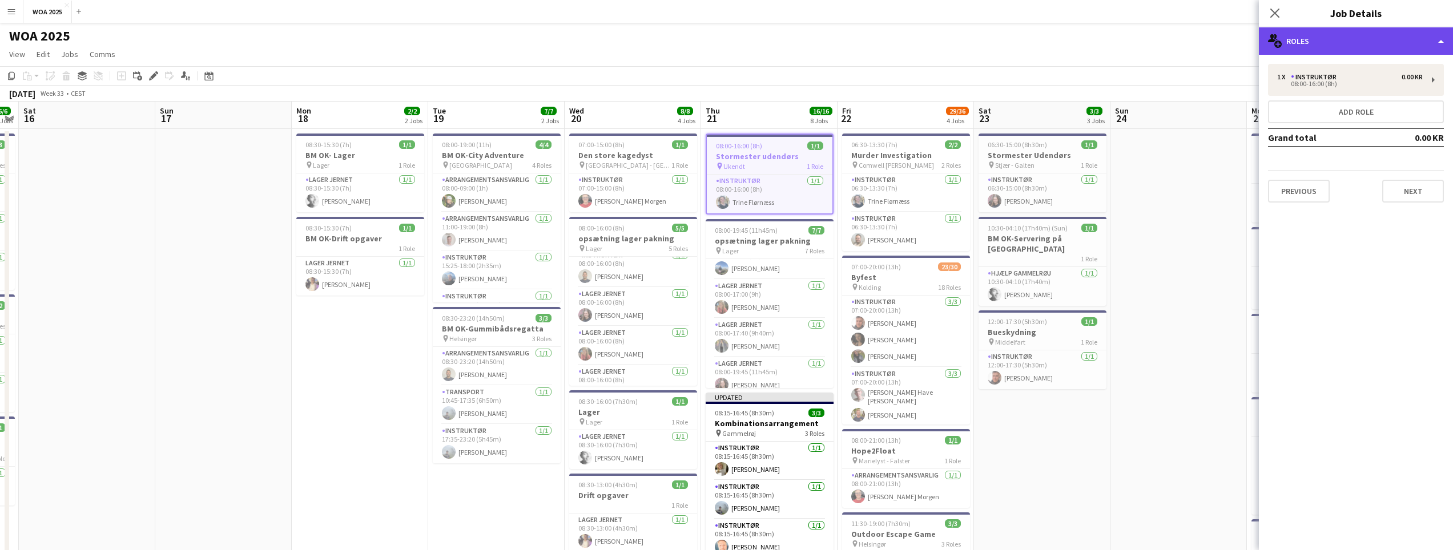
click at [1306, 43] on div "multiple-users-add Roles" at bounding box center [1356, 40] width 194 height 27
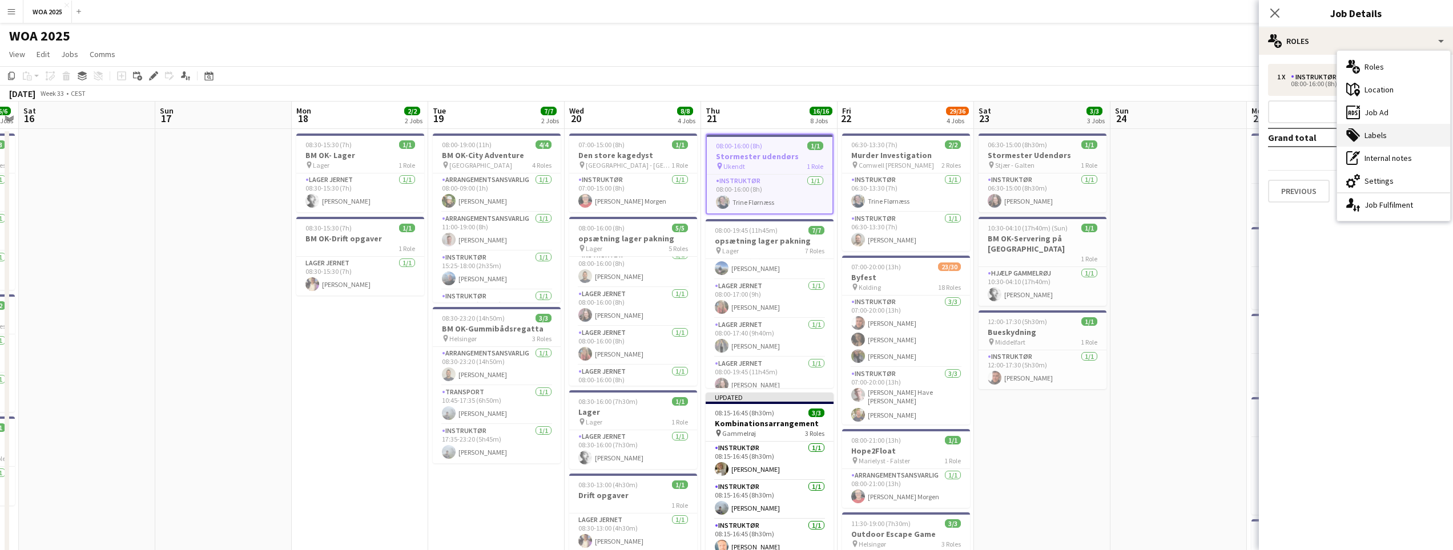
click at [1369, 138] on div "tags-double Labels" at bounding box center [1393, 135] width 113 height 23
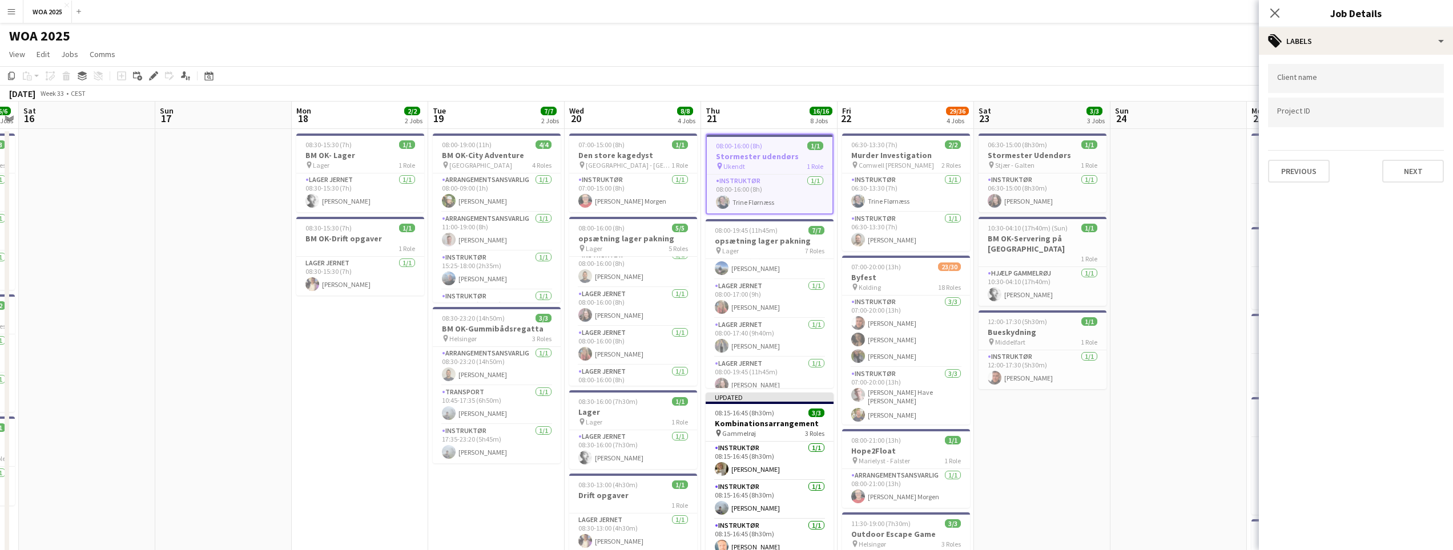
click at [1319, 105] on div at bounding box center [1356, 112] width 176 height 29
paste input "****"
type input "****"
click at [1410, 172] on button "Next" at bounding box center [1413, 171] width 62 height 23
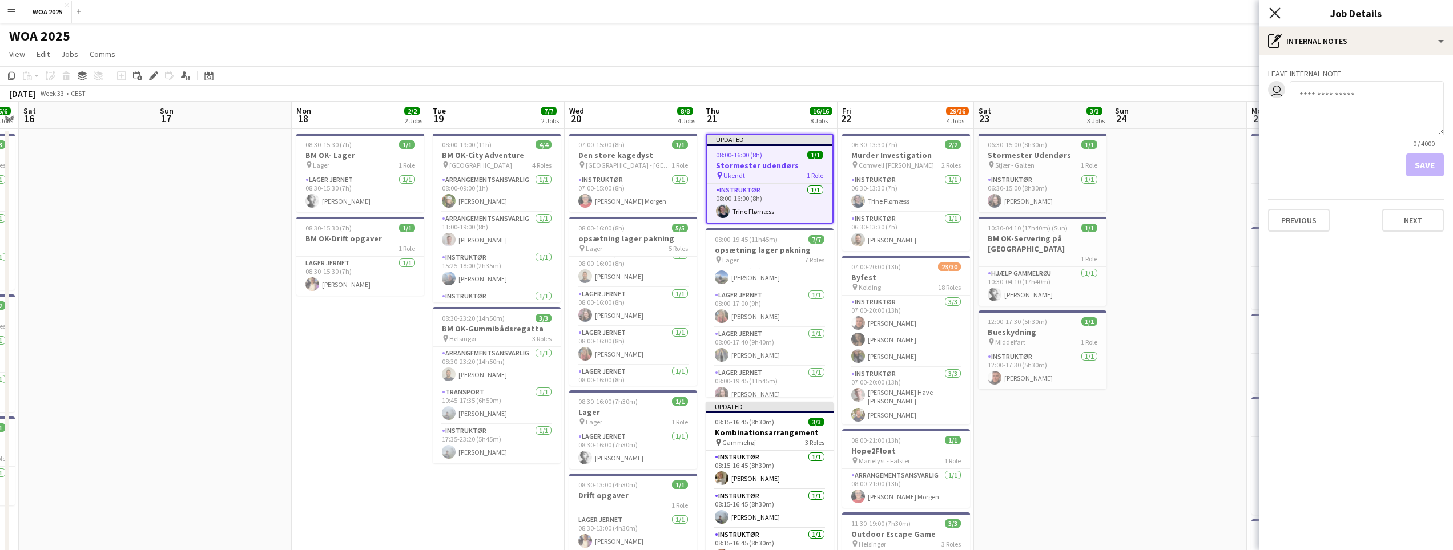
click at [1275, 10] on icon "Close pop-in" at bounding box center [1274, 12] width 11 height 11
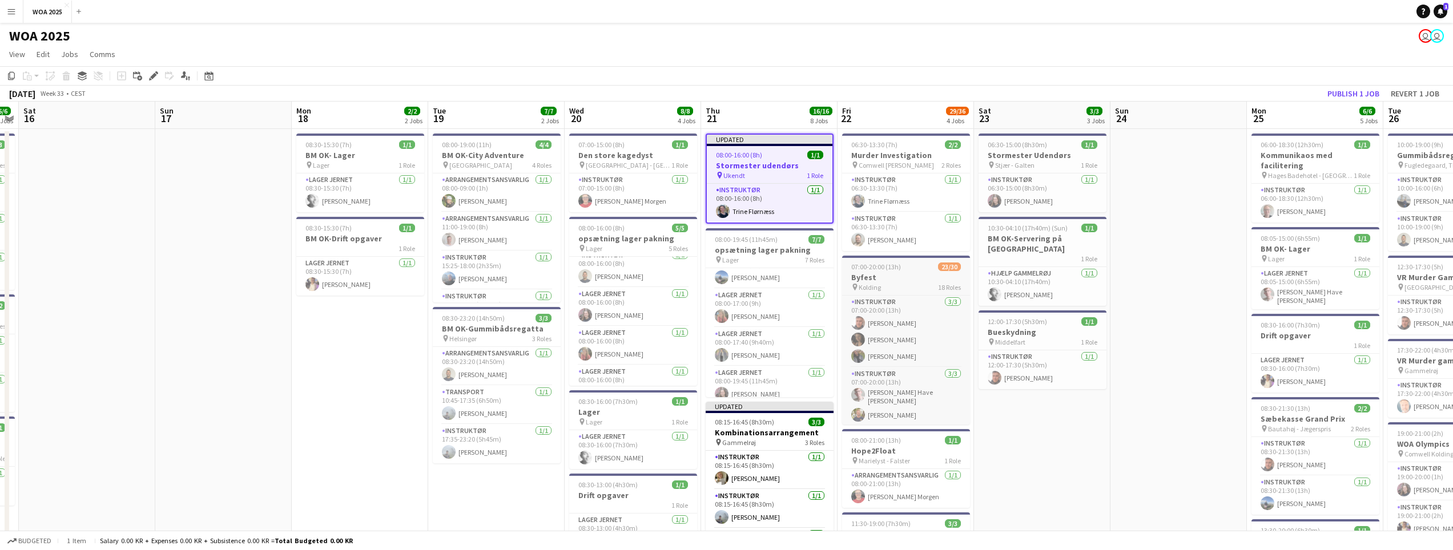
click at [907, 285] on div "pin Kolding 18 Roles" at bounding box center [906, 287] width 128 height 9
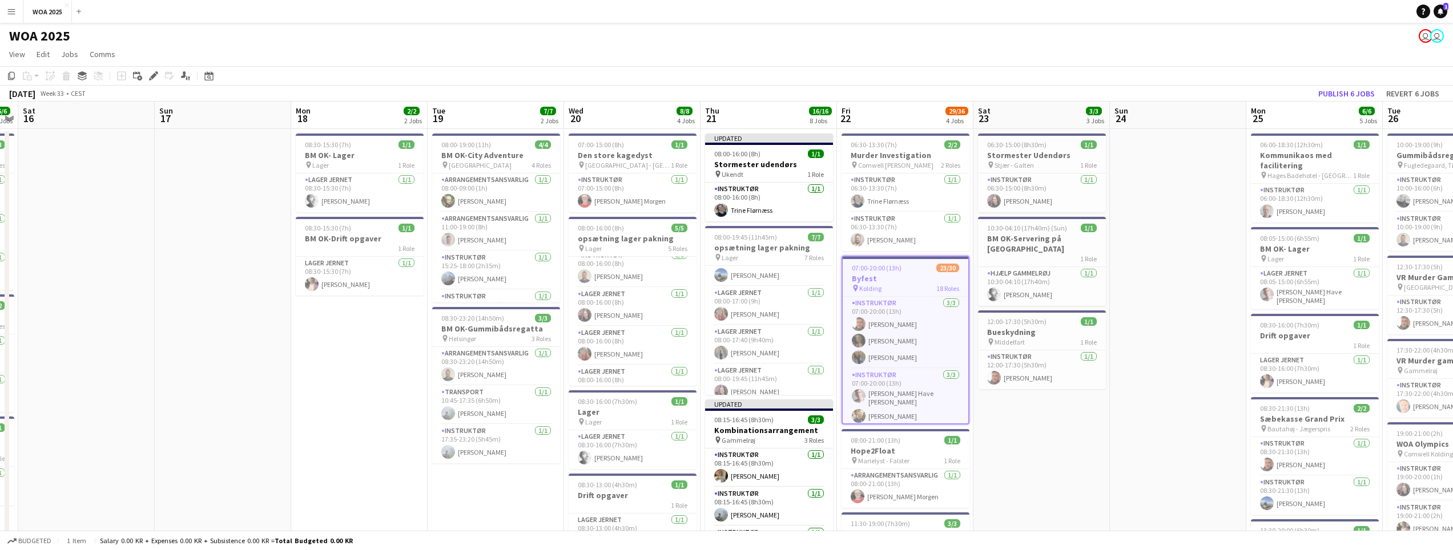
drag, startPoint x: 149, startPoint y: 77, endPoint x: 817, endPoint y: 25, distance: 670.0
click at [150, 77] on icon "Edit" at bounding box center [153, 75] width 9 height 9
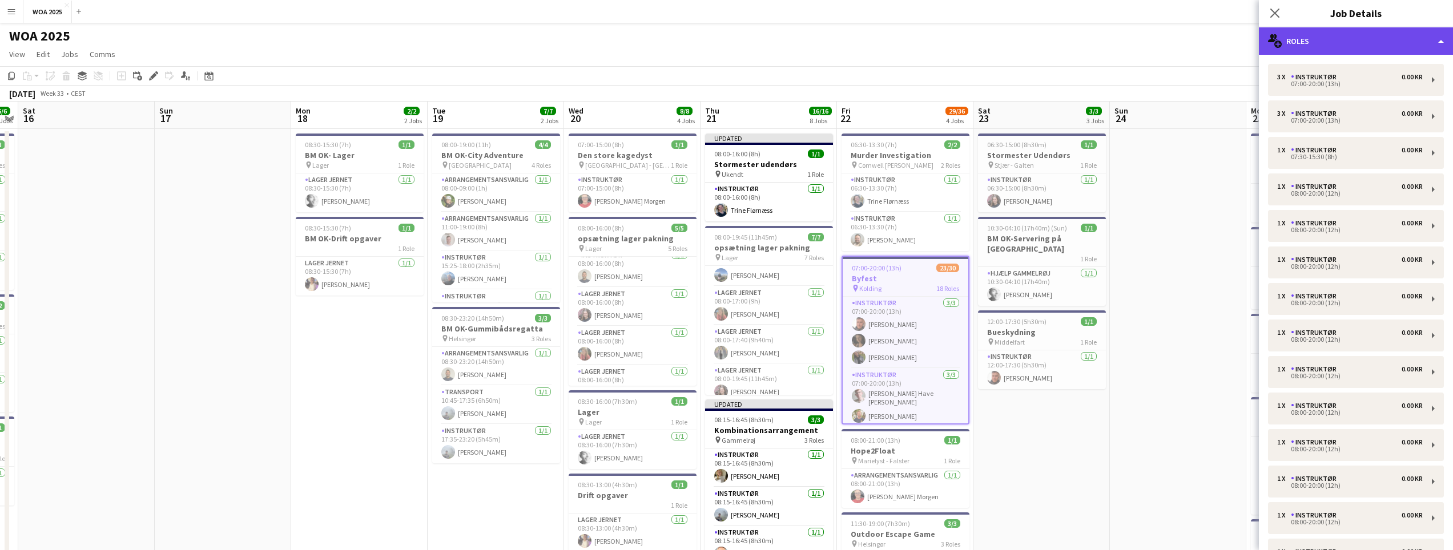
click at [1318, 47] on div "multiple-users-add Roles" at bounding box center [1356, 40] width 194 height 27
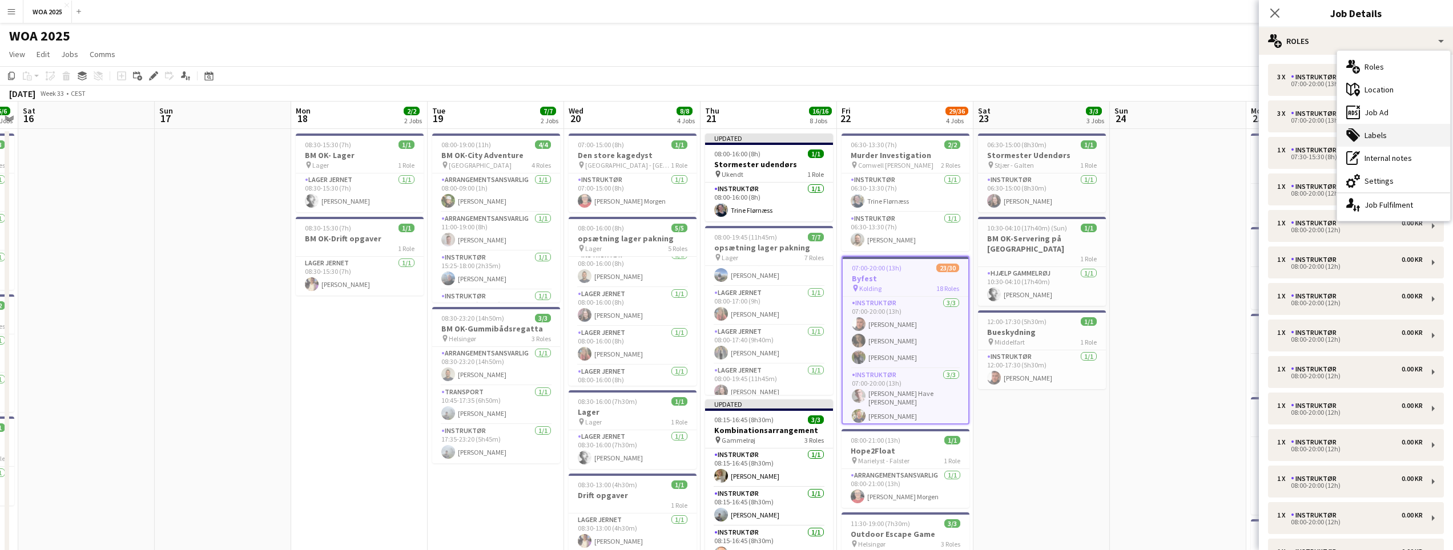
click at [1358, 136] on icon "tags-double" at bounding box center [1353, 135] width 14 height 14
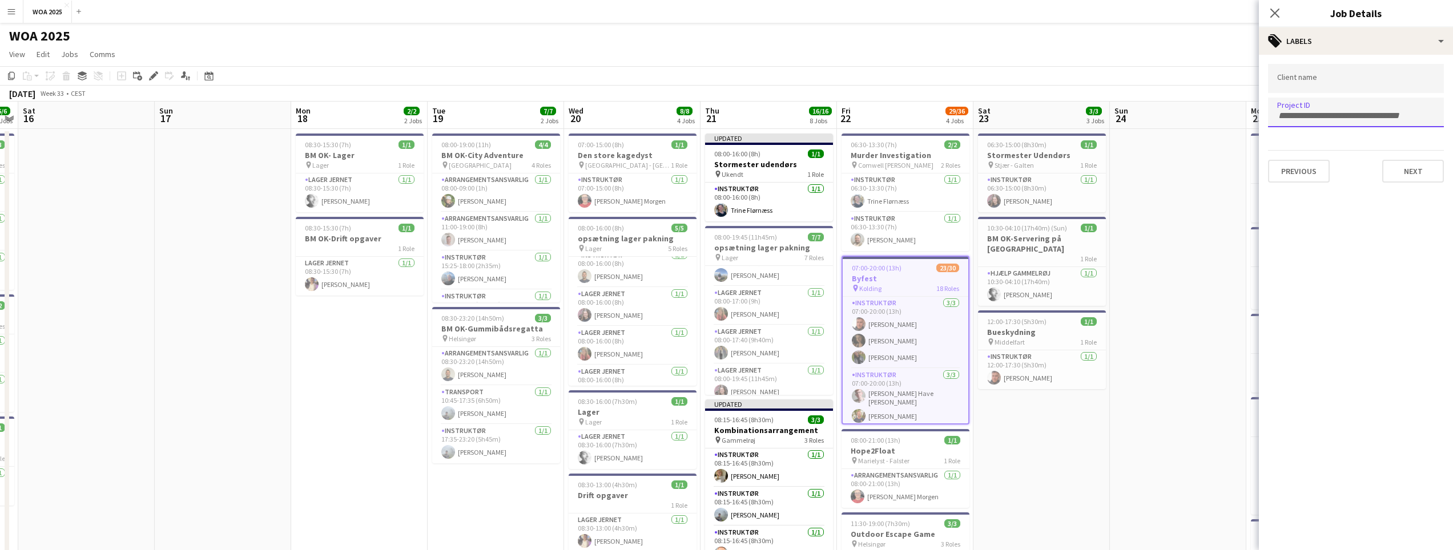
click at [1323, 110] on form at bounding box center [1356, 115] width 158 height 12
paste input "****"
type input "****"
click at [1403, 168] on button "Next" at bounding box center [1413, 171] width 62 height 23
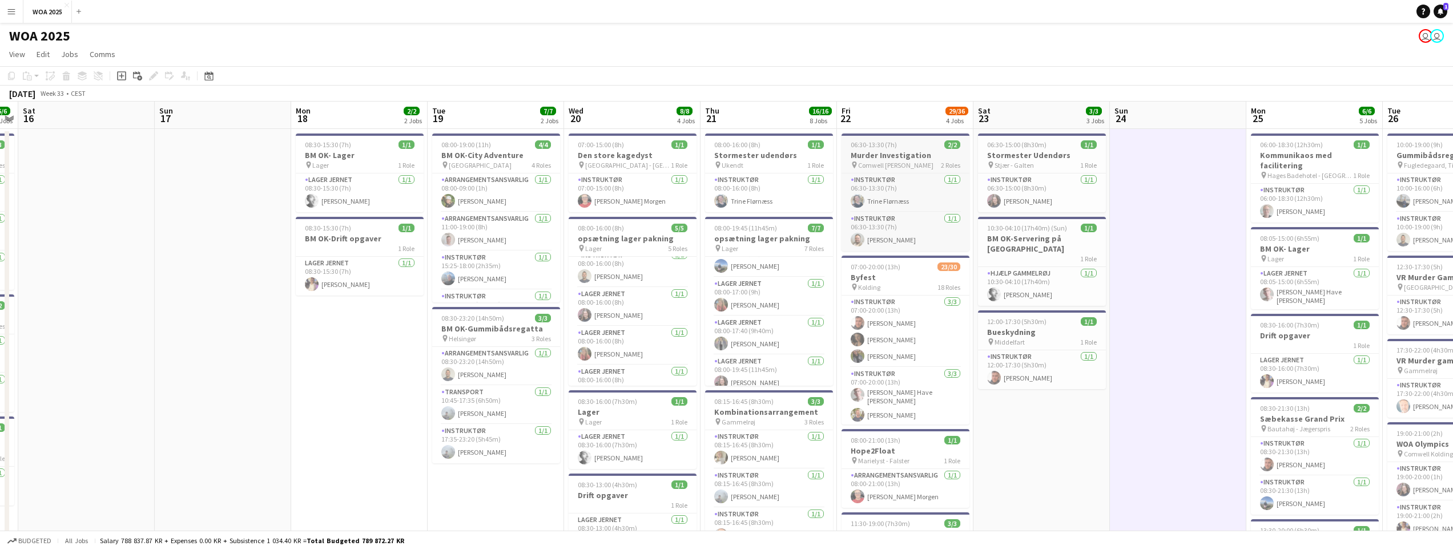
click at [903, 147] on div "06:30-13:30 (7h) 2/2" at bounding box center [906, 144] width 128 height 9
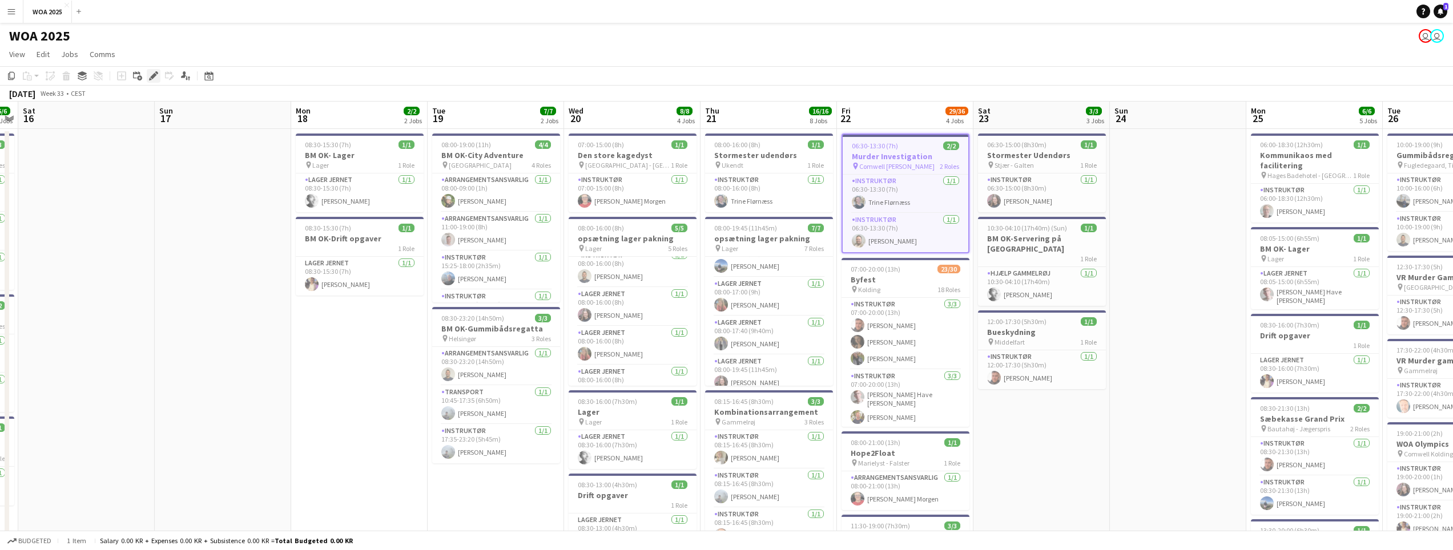
click at [147, 72] on div "Edit" at bounding box center [154, 76] width 14 height 14
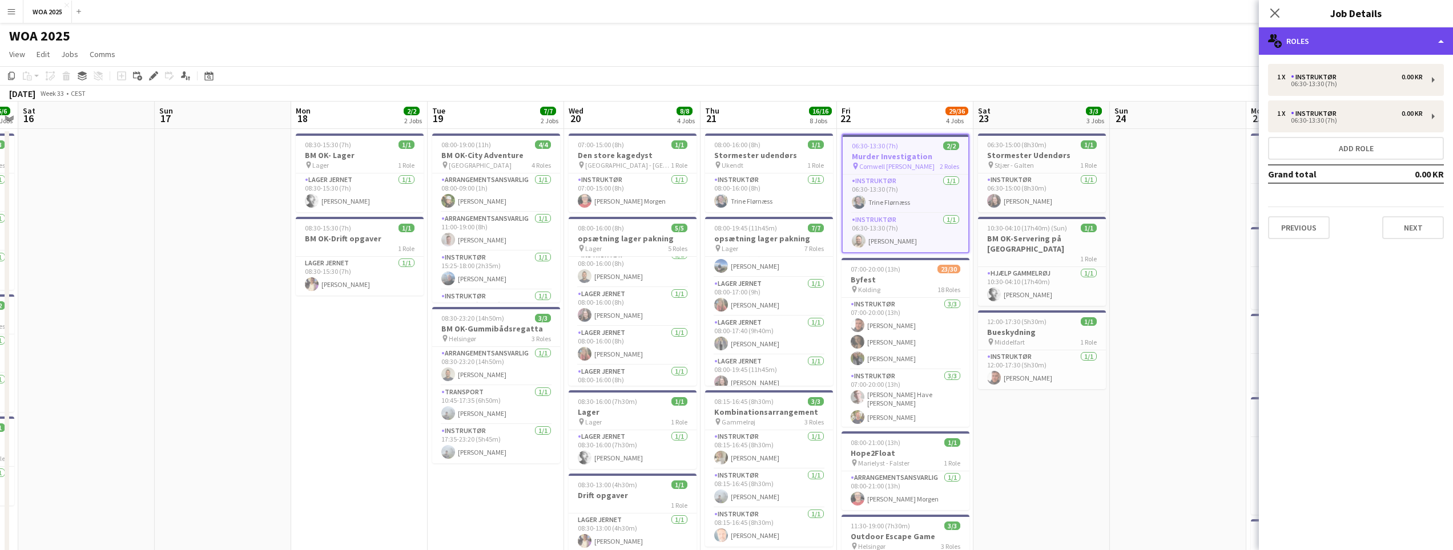
click at [1301, 47] on div "multiple-users-add Roles" at bounding box center [1356, 40] width 194 height 27
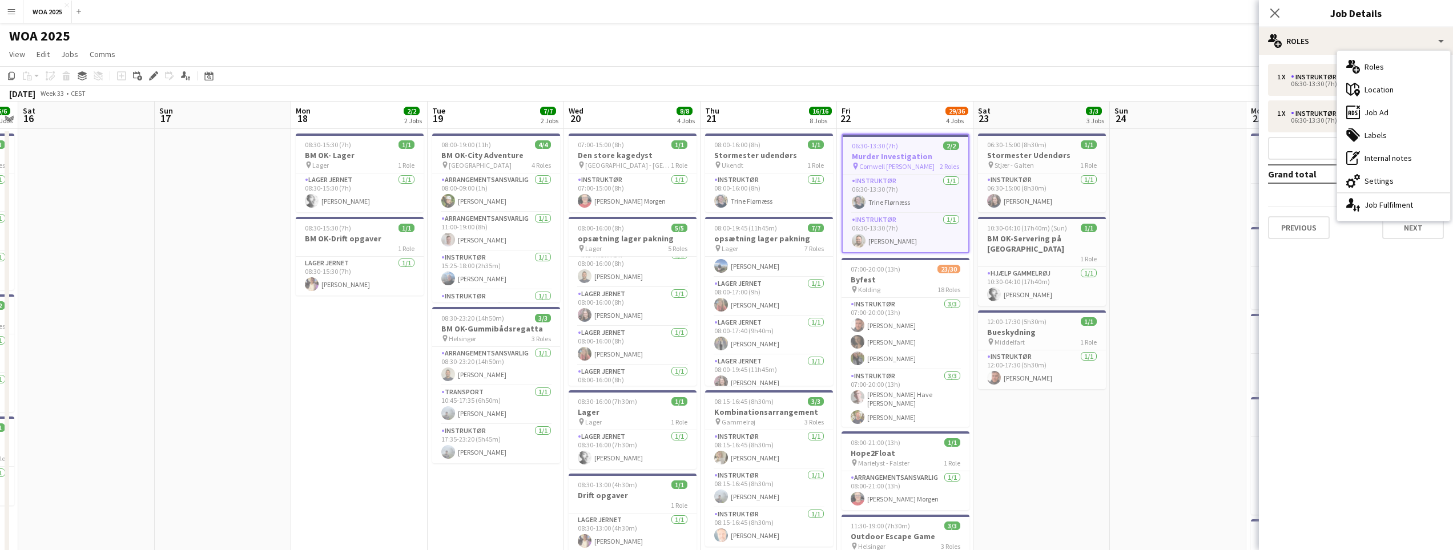
click at [1371, 134] on div "tags-double Labels" at bounding box center [1393, 135] width 113 height 23
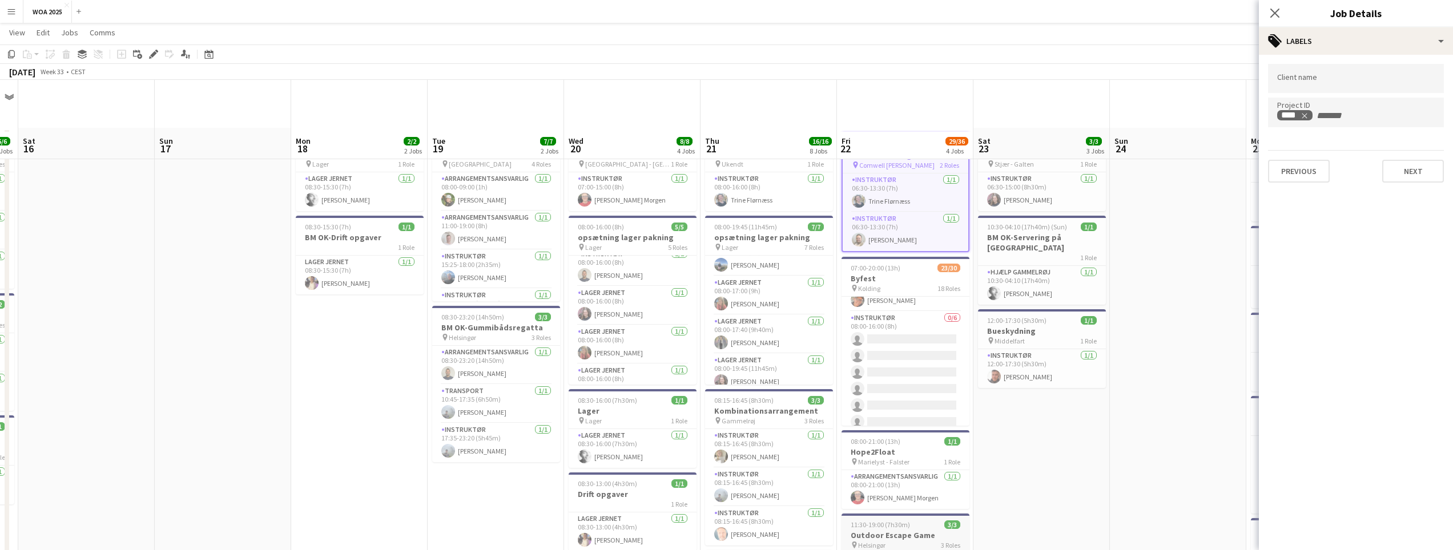
scroll to position [114, 0]
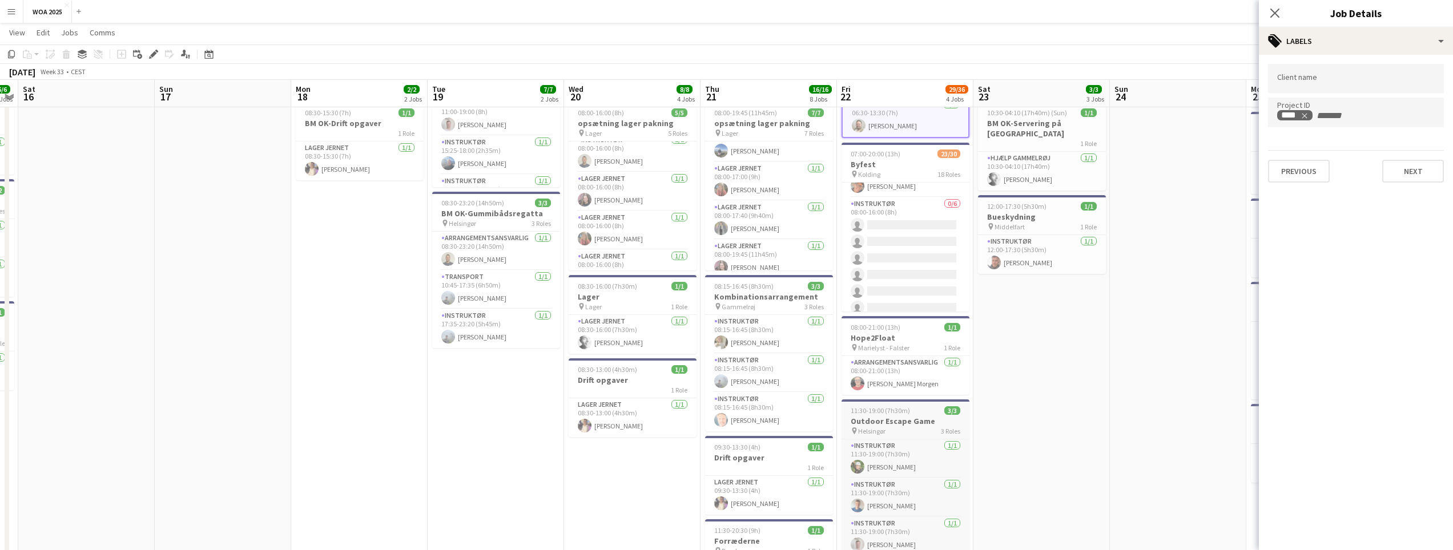
click at [887, 421] on h3 "Outdoor Escape Game" at bounding box center [906, 421] width 128 height 10
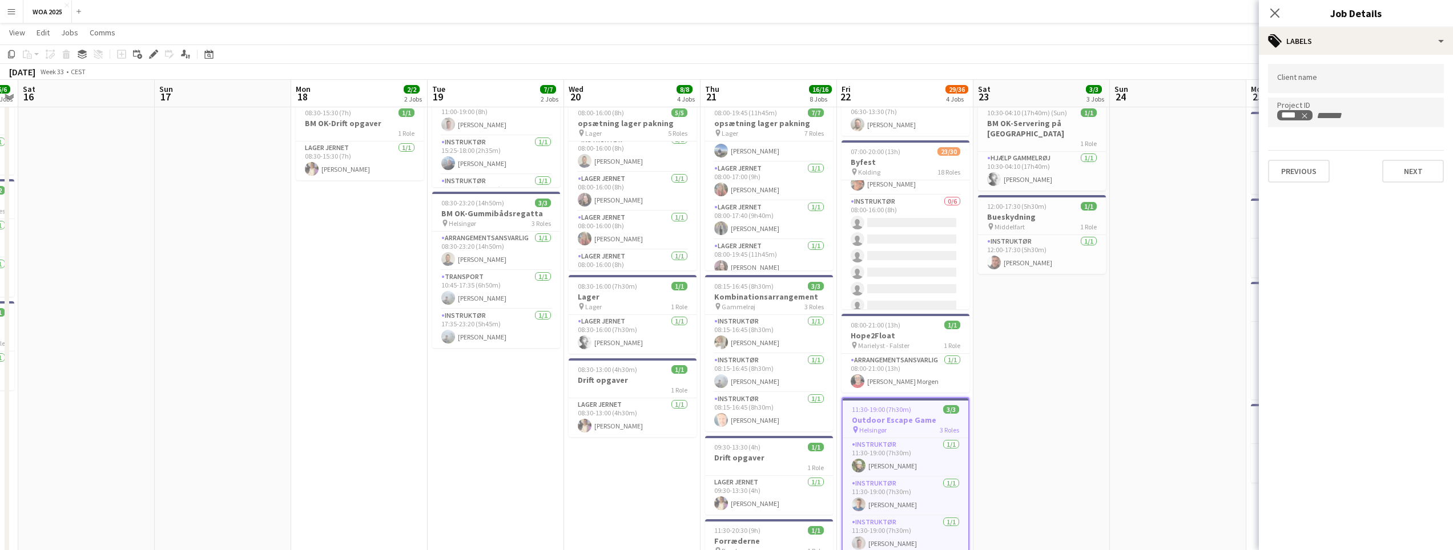
drag, startPoint x: 1274, startPoint y: 7, endPoint x: 1267, endPoint y: 18, distance: 12.5
click at [1274, 8] on app-icon "Close pop-in" at bounding box center [1275, 13] width 14 height 14
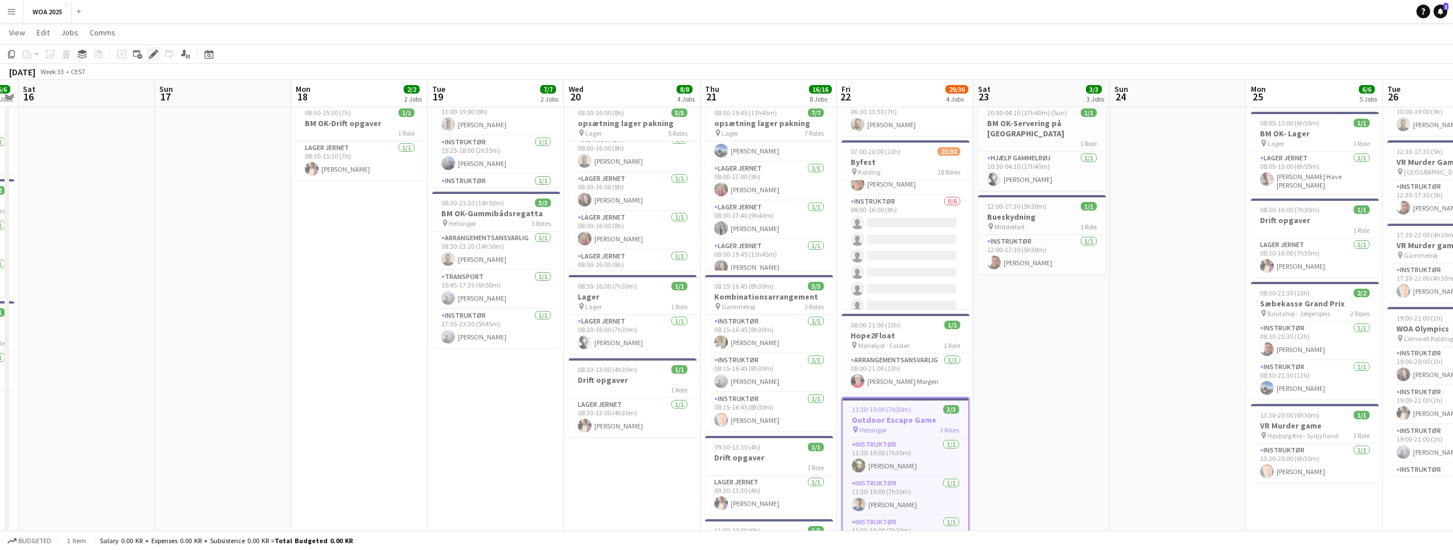
click at [148, 53] on div "Edit" at bounding box center [154, 54] width 14 height 14
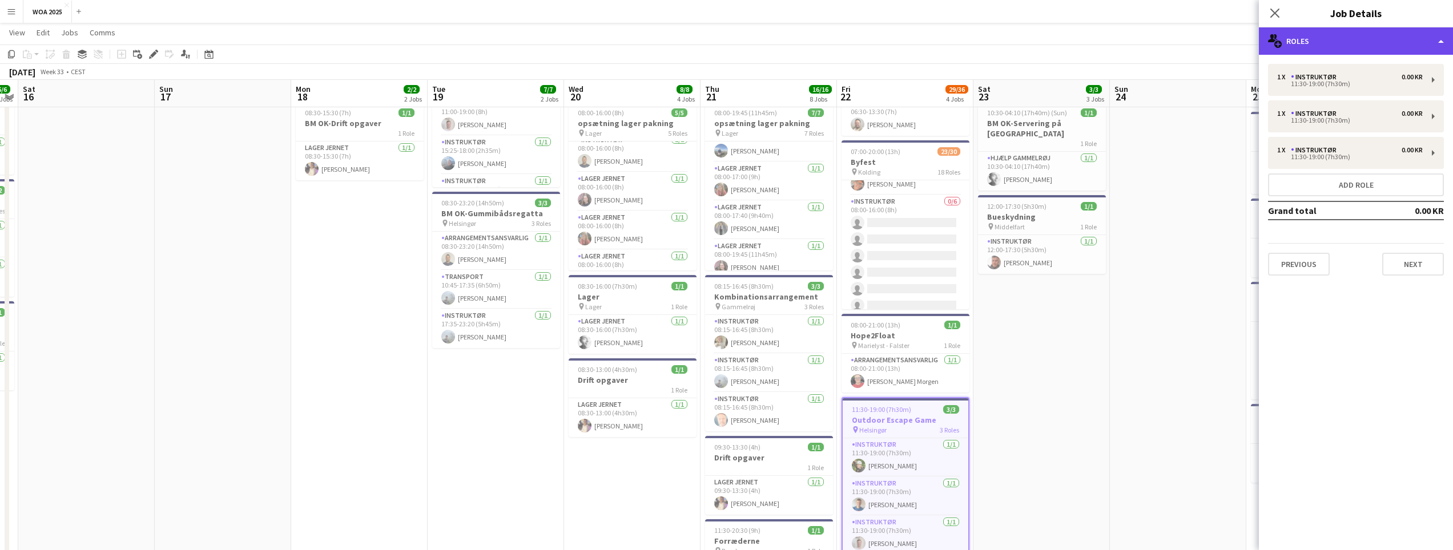
click at [1309, 39] on div "multiple-users-add Roles" at bounding box center [1356, 40] width 194 height 27
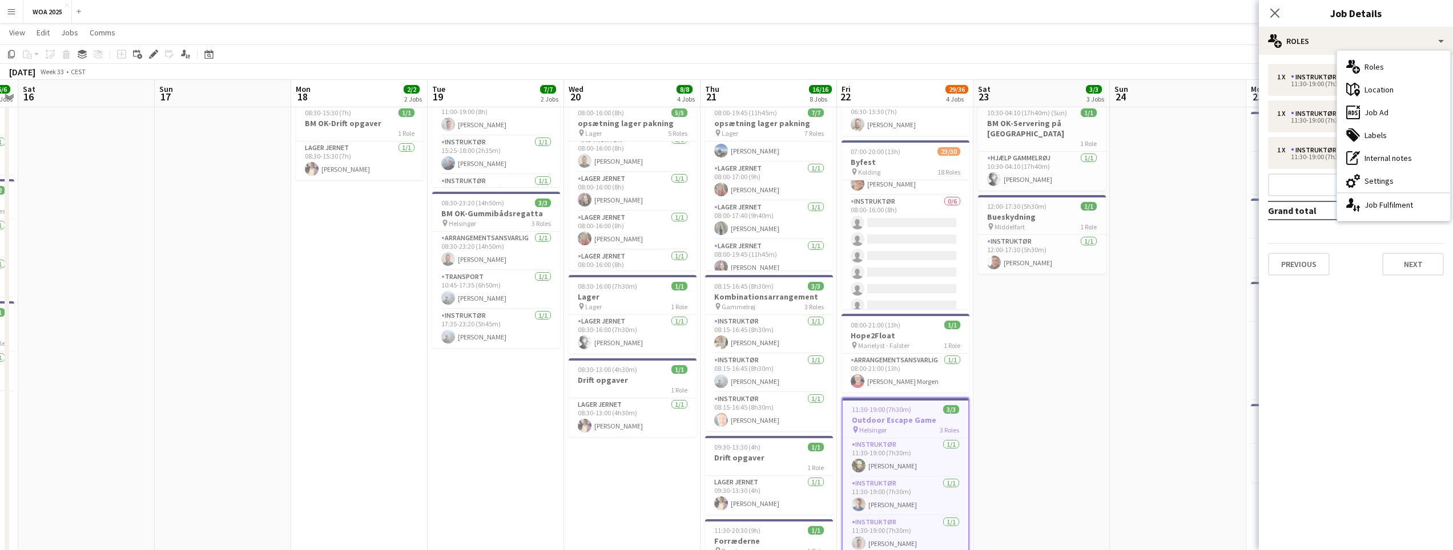
click at [1362, 137] on div "tags-double Labels" at bounding box center [1393, 135] width 113 height 23
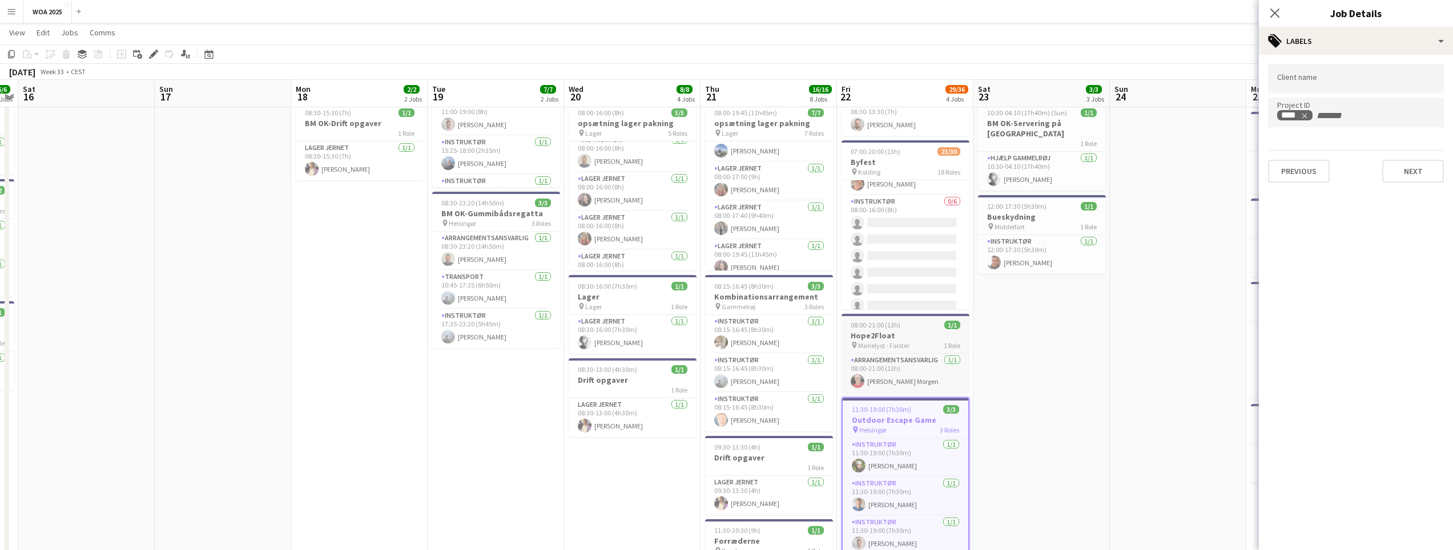
click at [914, 323] on div "08:00-21:00 (13h) 1/1" at bounding box center [906, 325] width 128 height 9
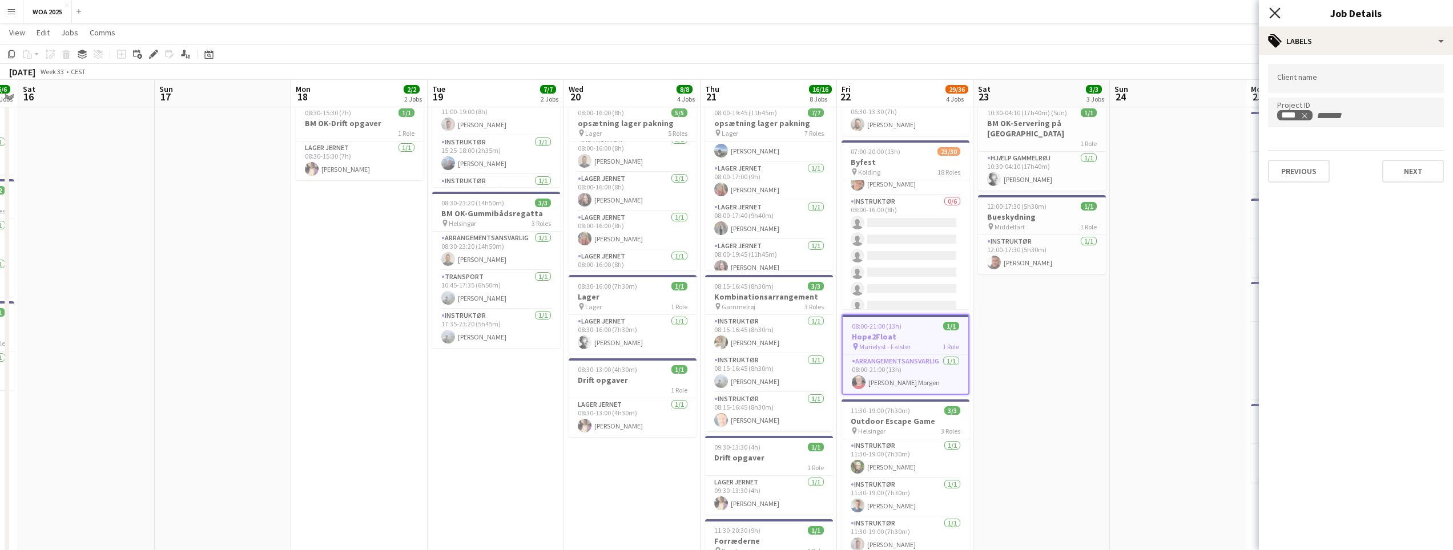
click at [1277, 11] on icon at bounding box center [1274, 12] width 11 height 11
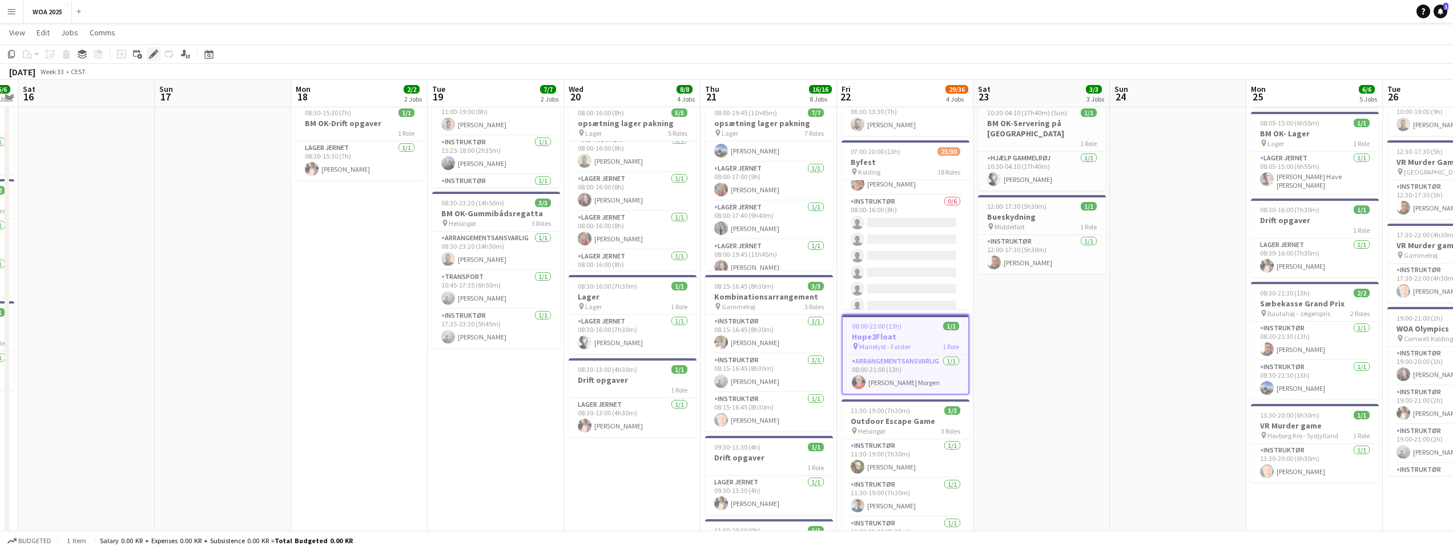
click at [151, 55] on icon at bounding box center [153, 54] width 6 height 6
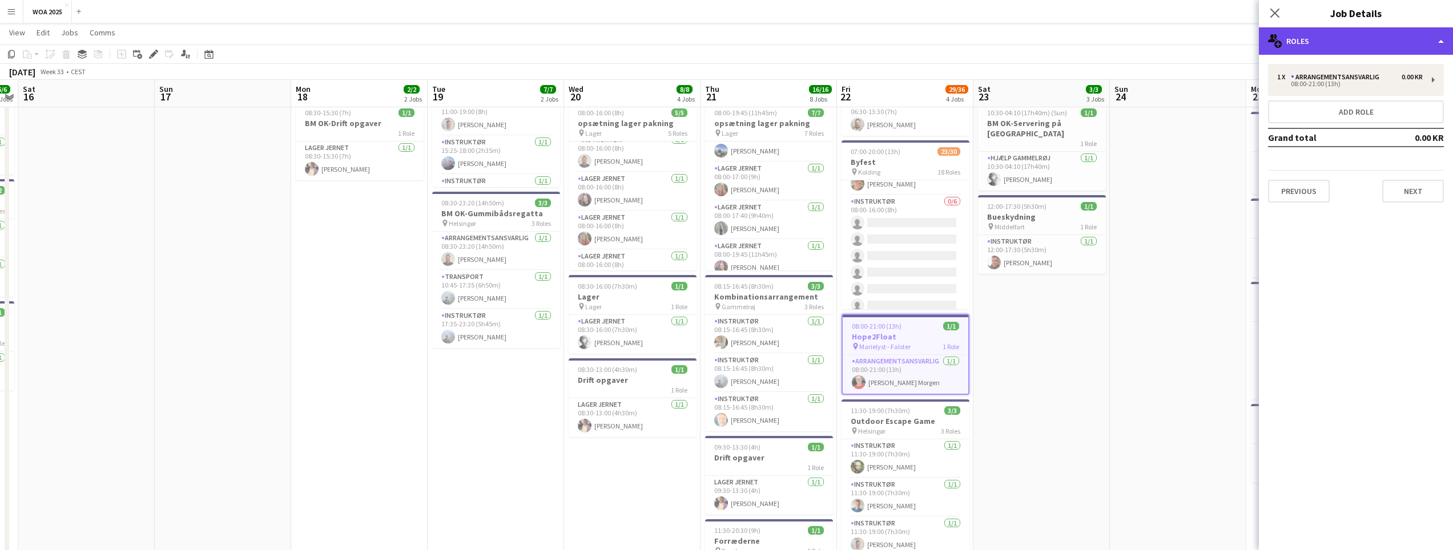
click at [1300, 46] on div "multiple-users-add Roles" at bounding box center [1356, 40] width 194 height 27
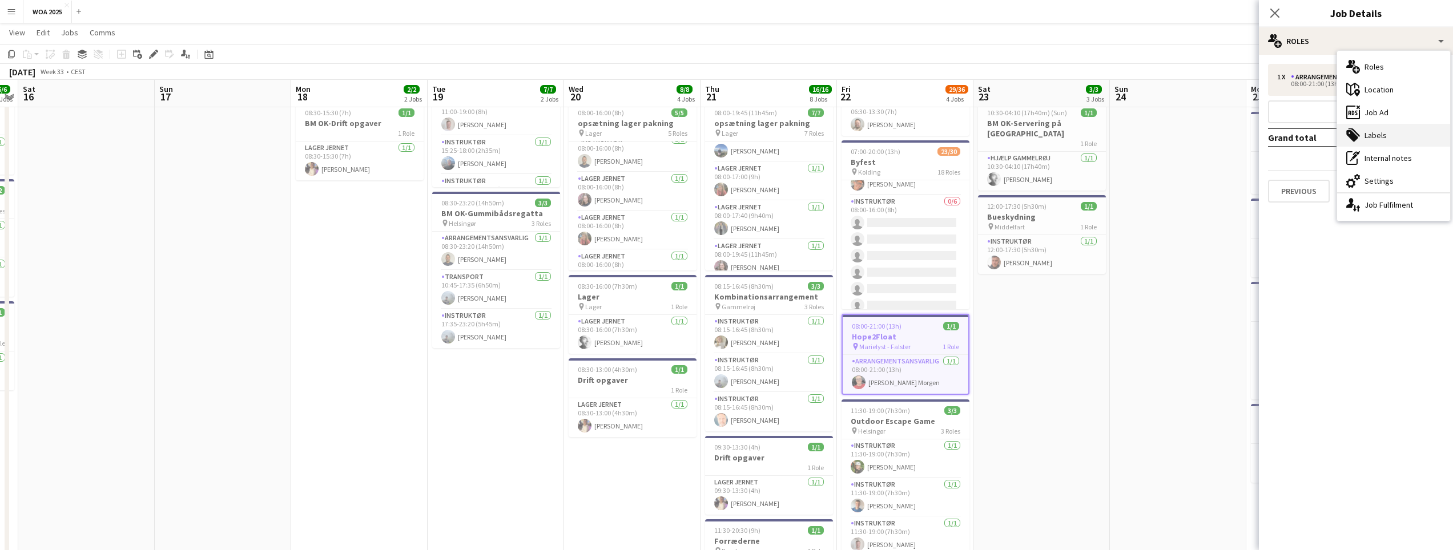
click at [1362, 128] on div "tags-double Labels" at bounding box center [1393, 135] width 113 height 23
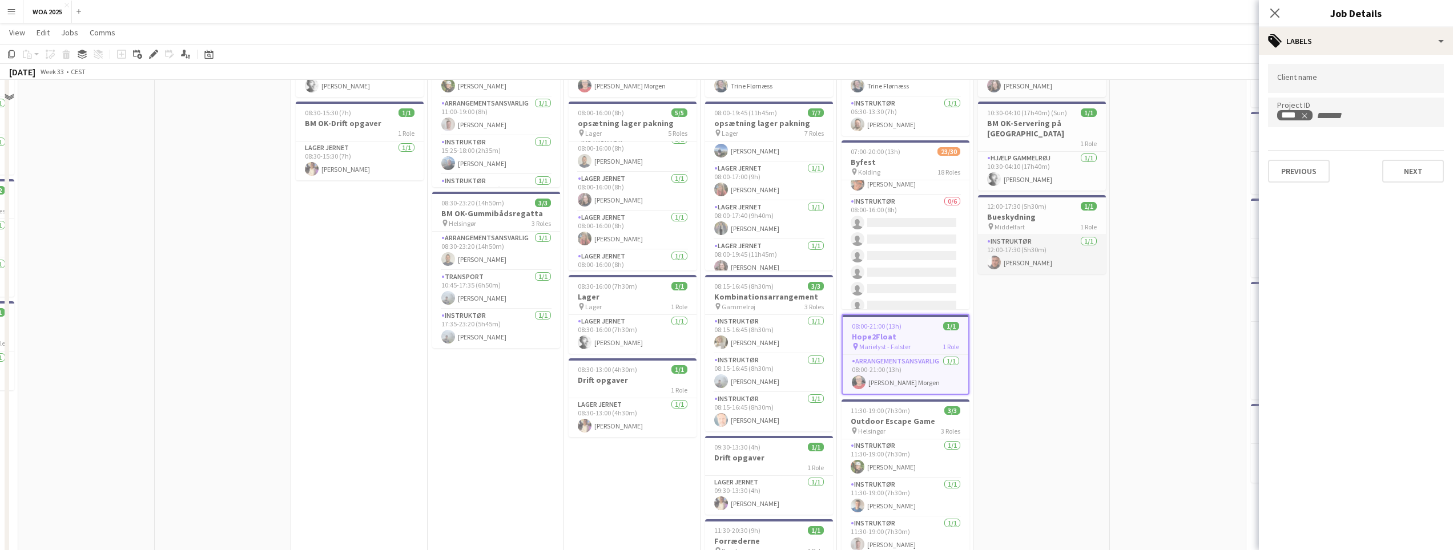
scroll to position [57, 0]
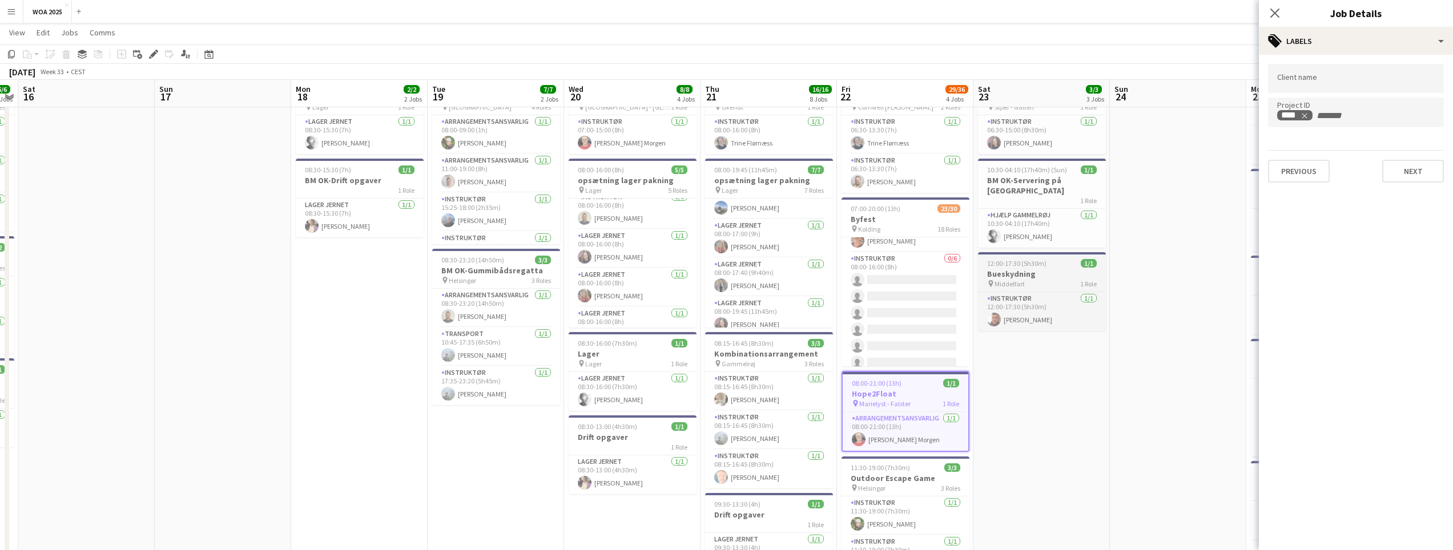
click at [1054, 267] on div "12:00-17:30 (5h30m) 1/1" at bounding box center [1042, 263] width 128 height 9
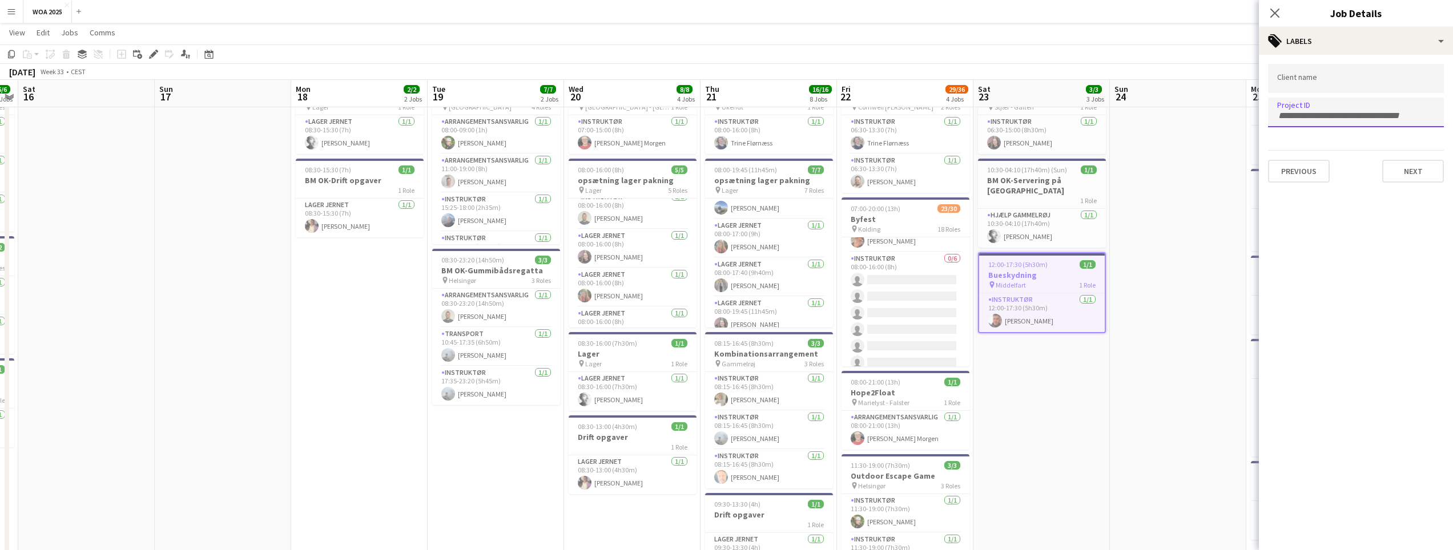
click at [1296, 116] on input "Type to search project ID labels..." at bounding box center [1356, 116] width 158 height 10
paste input "****"
type input "****"
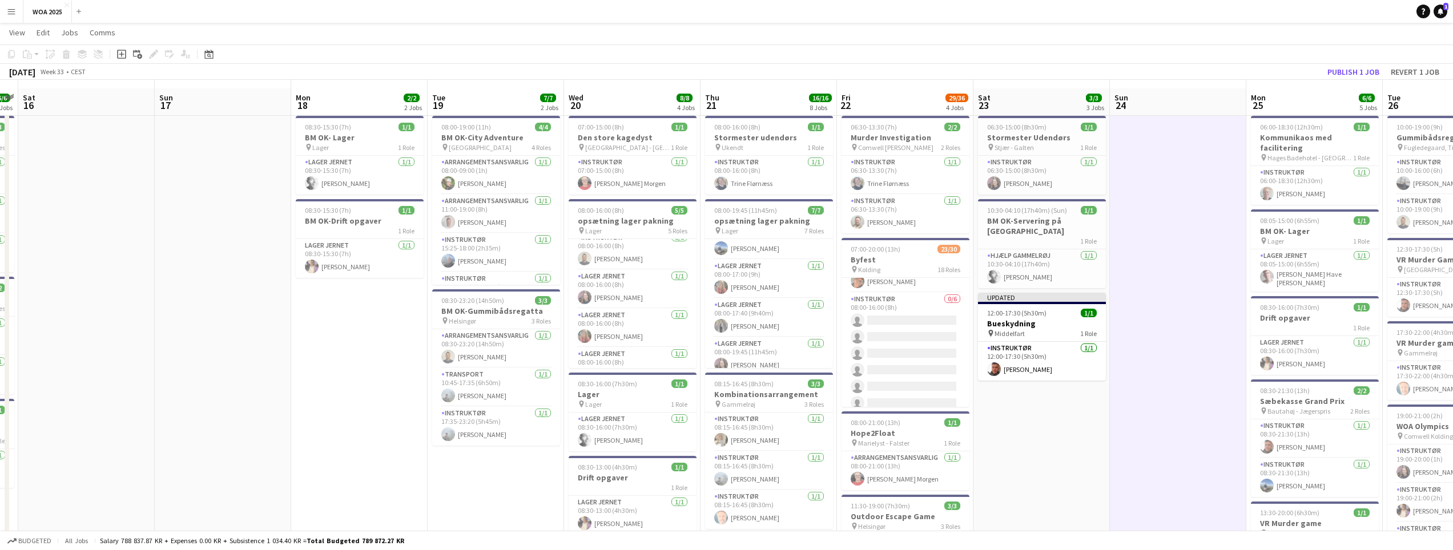
scroll to position [0, 0]
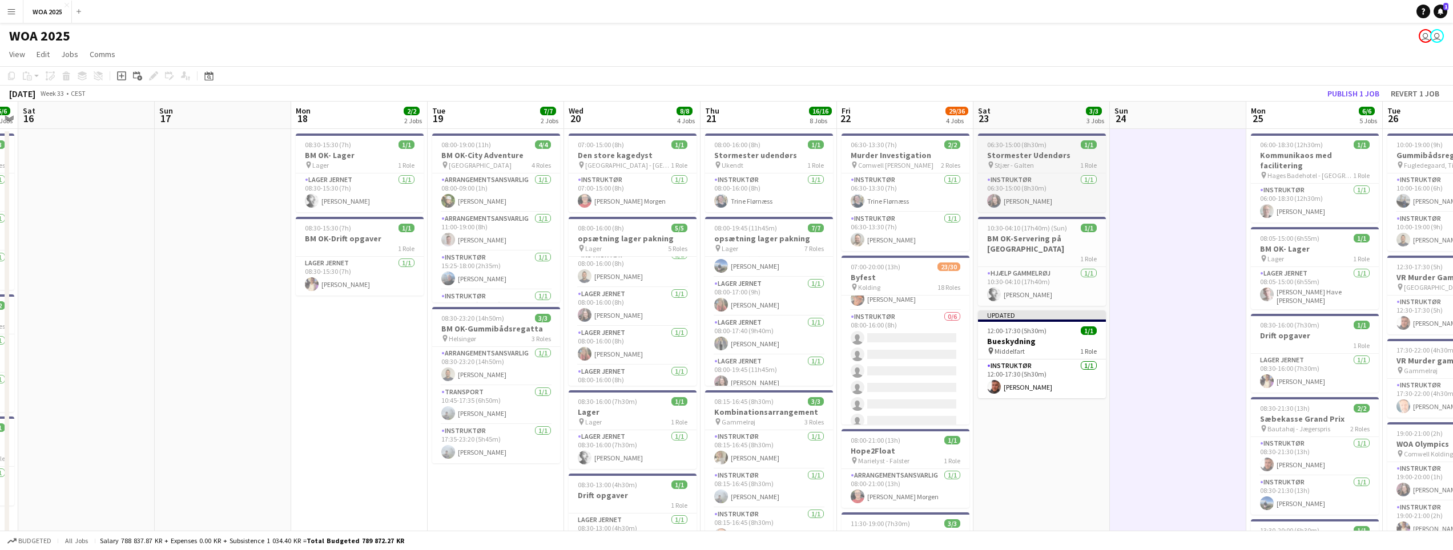
click at [1043, 148] on span "06:30-15:00 (8h30m)" at bounding box center [1016, 144] width 59 height 9
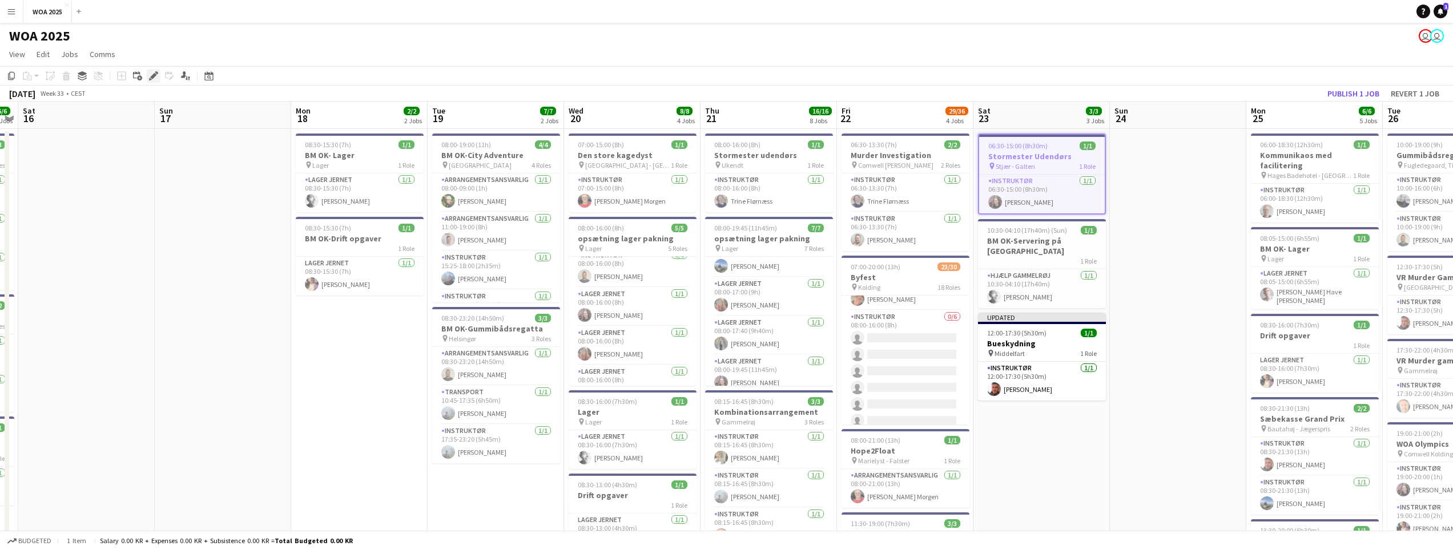
click at [154, 79] on icon "Edit" at bounding box center [153, 75] width 9 height 9
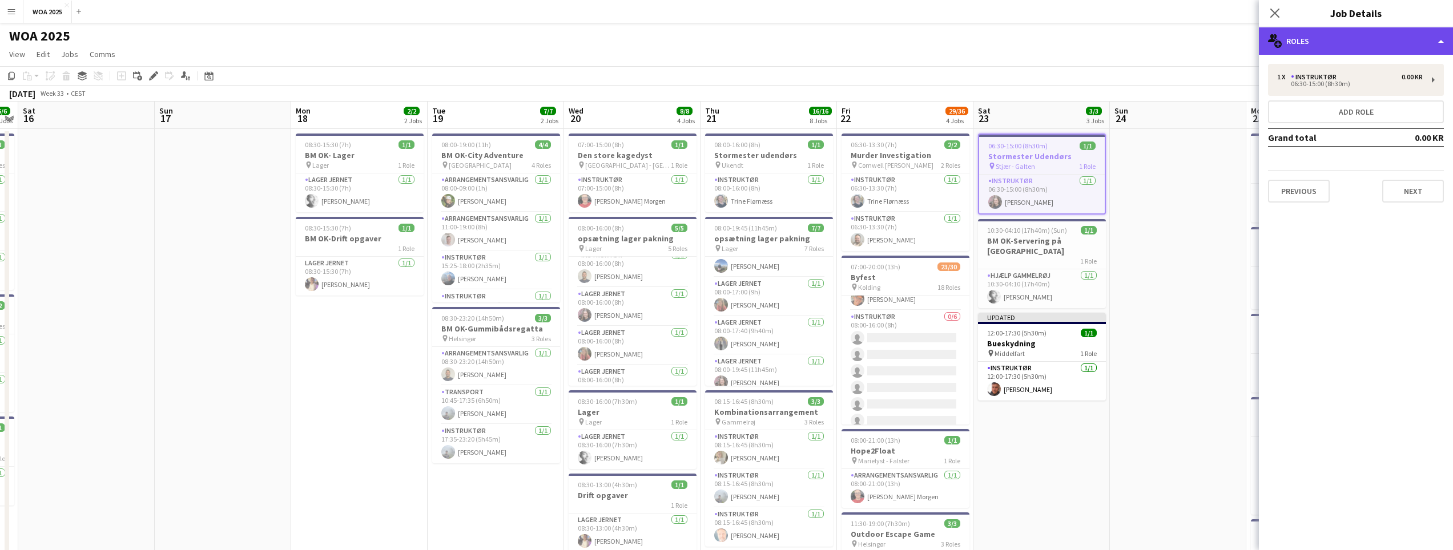
click at [1309, 42] on div "multiple-users-add Roles" at bounding box center [1356, 40] width 194 height 27
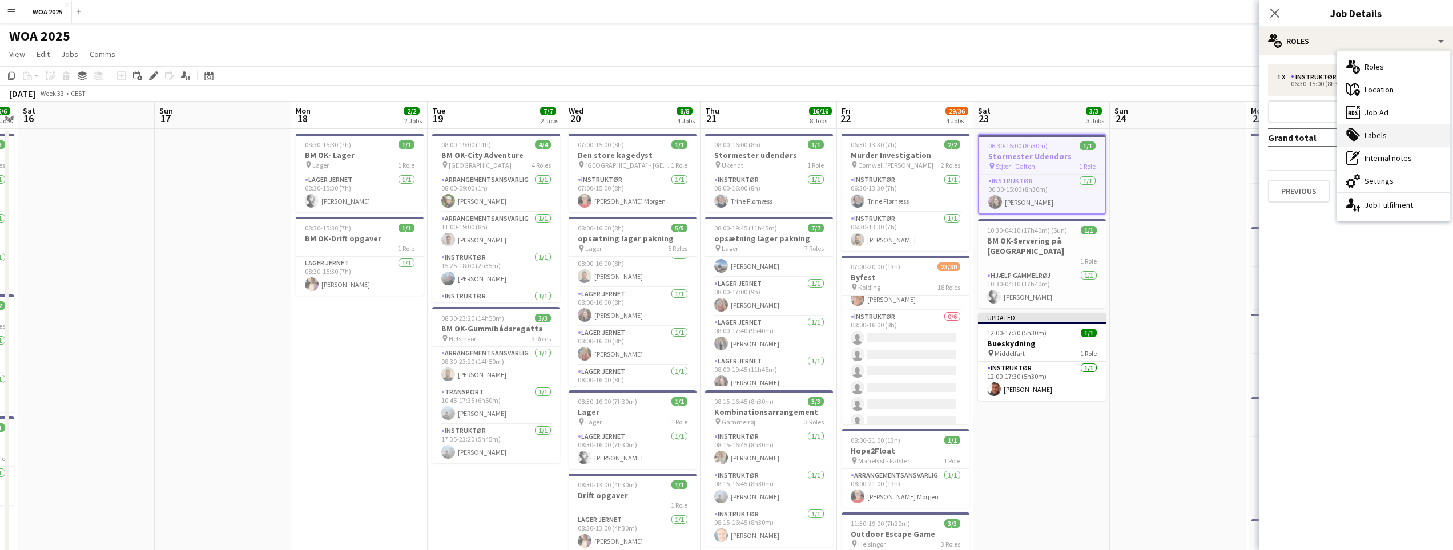
click at [1359, 138] on icon "tags-double" at bounding box center [1353, 135] width 14 height 14
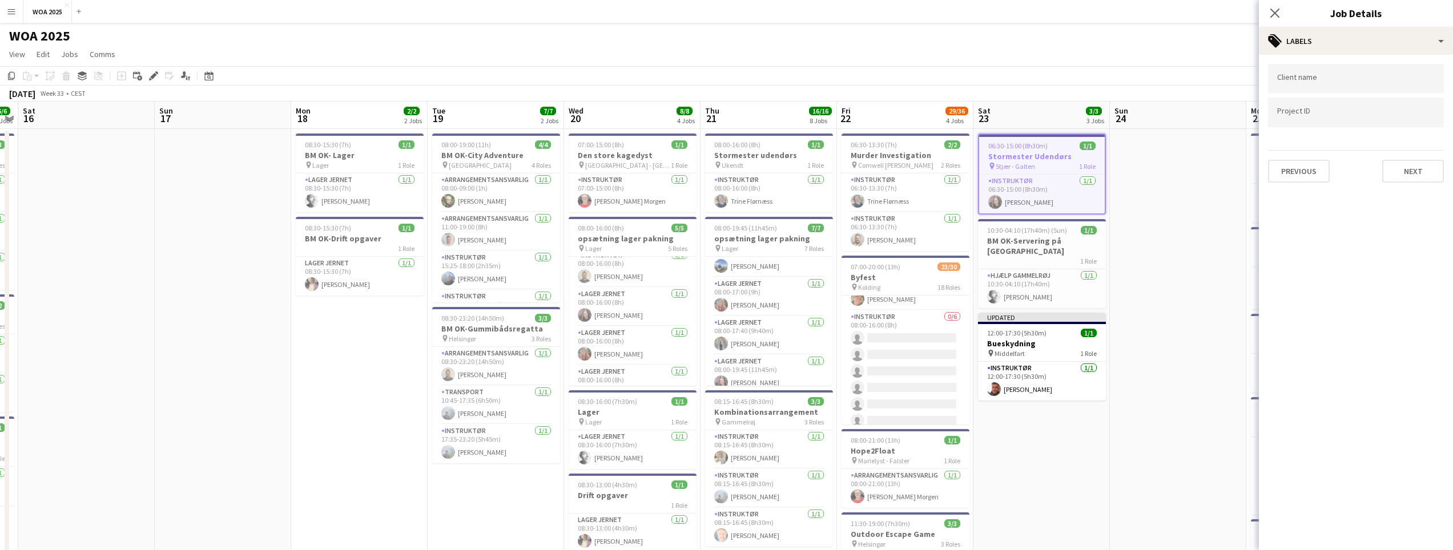
click at [1336, 119] on div at bounding box center [1356, 112] width 176 height 29
paste input "****"
type input "****"
click at [1395, 167] on button "Next" at bounding box center [1413, 171] width 62 height 23
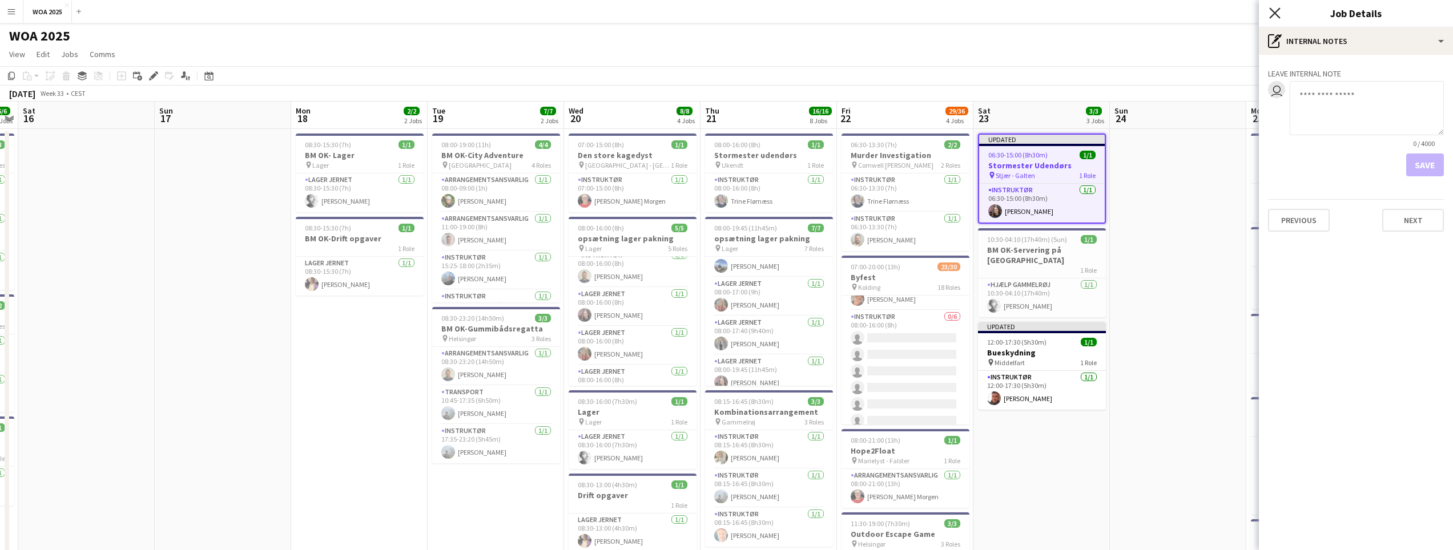
click at [1279, 14] on icon "Close pop-in" at bounding box center [1274, 12] width 11 height 11
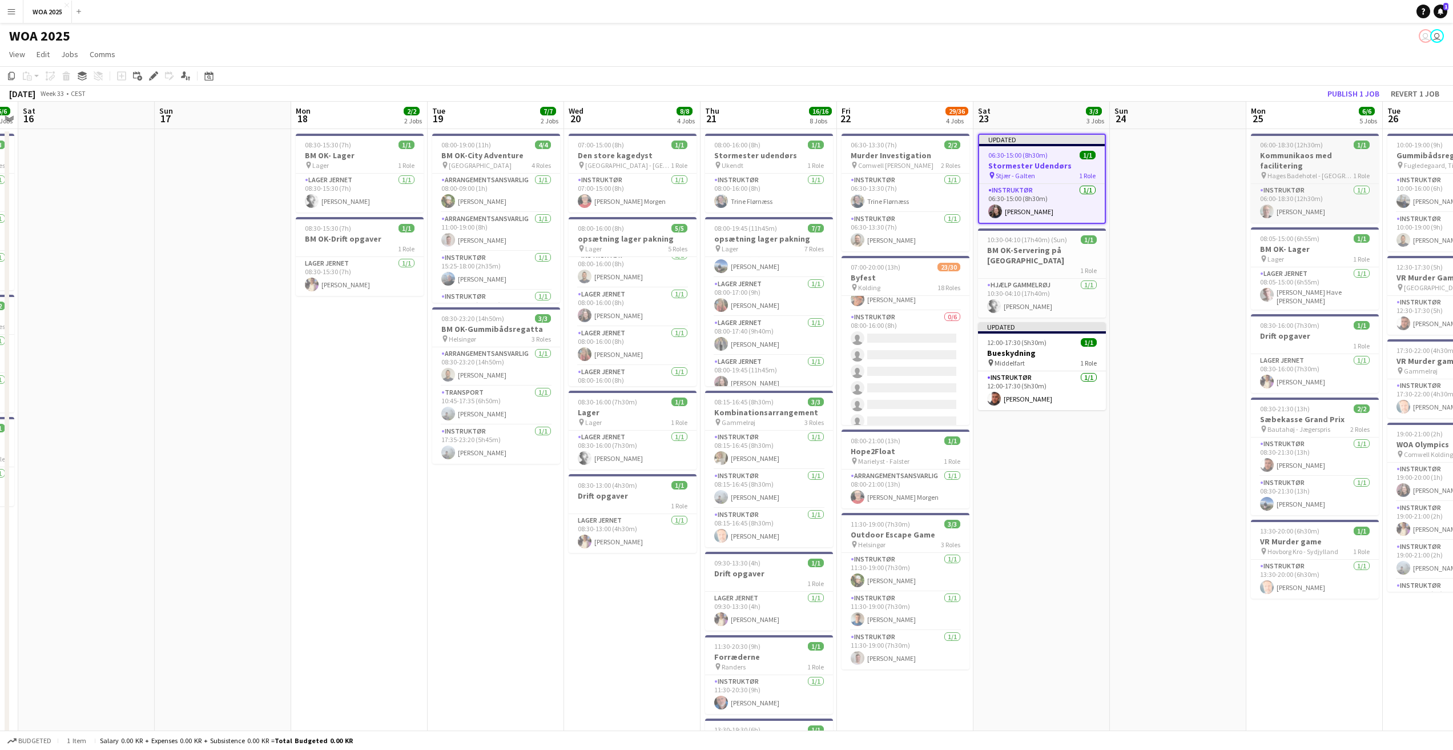
click at [1312, 147] on span "06:00-18:30 (12h30m)" at bounding box center [1291, 144] width 63 height 9
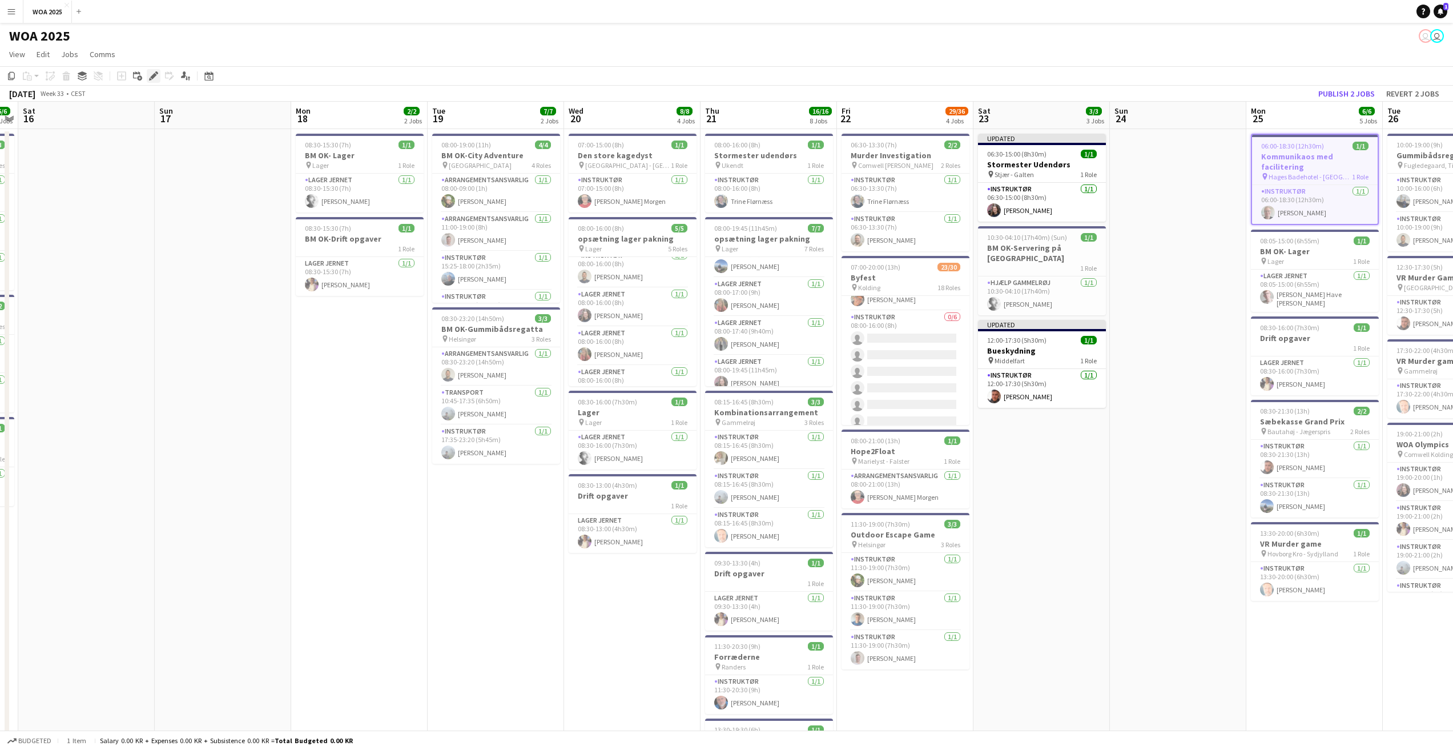
click at [154, 78] on icon at bounding box center [153, 76] width 6 height 6
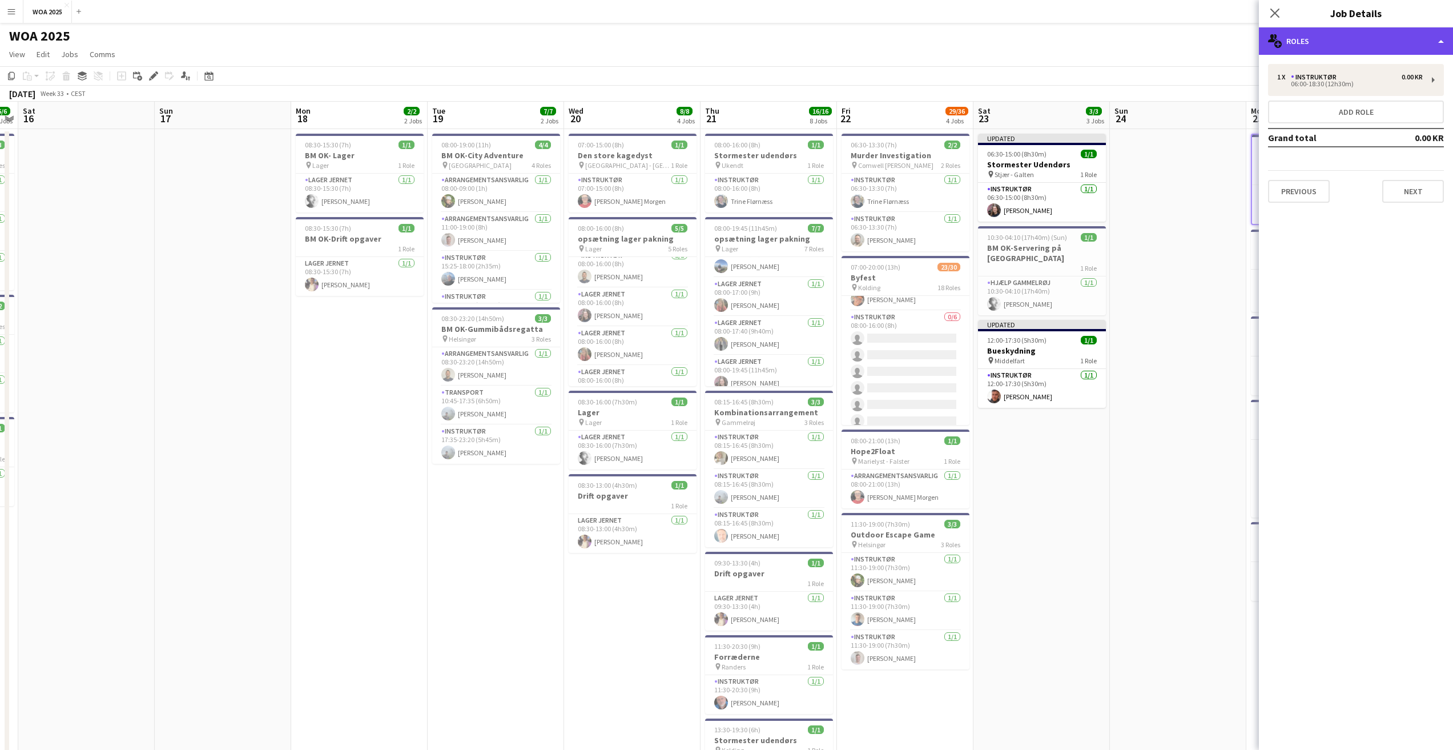
click at [1307, 45] on div "multiple-users-add Roles" at bounding box center [1356, 40] width 194 height 27
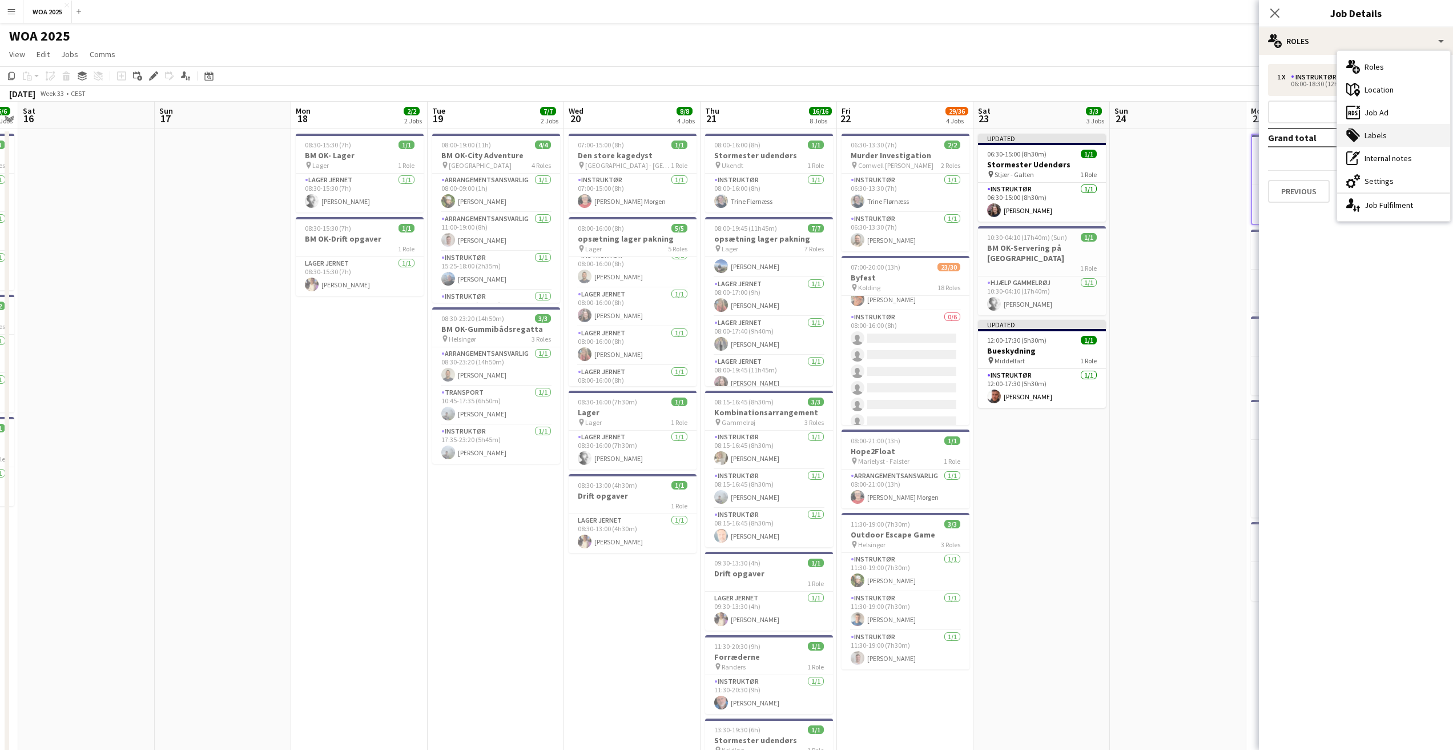
click at [1366, 136] on div "tags-double Labels" at bounding box center [1393, 135] width 113 height 23
click at [1319, 115] on input "Type to search project ID labels..." at bounding box center [1356, 112] width 158 height 10
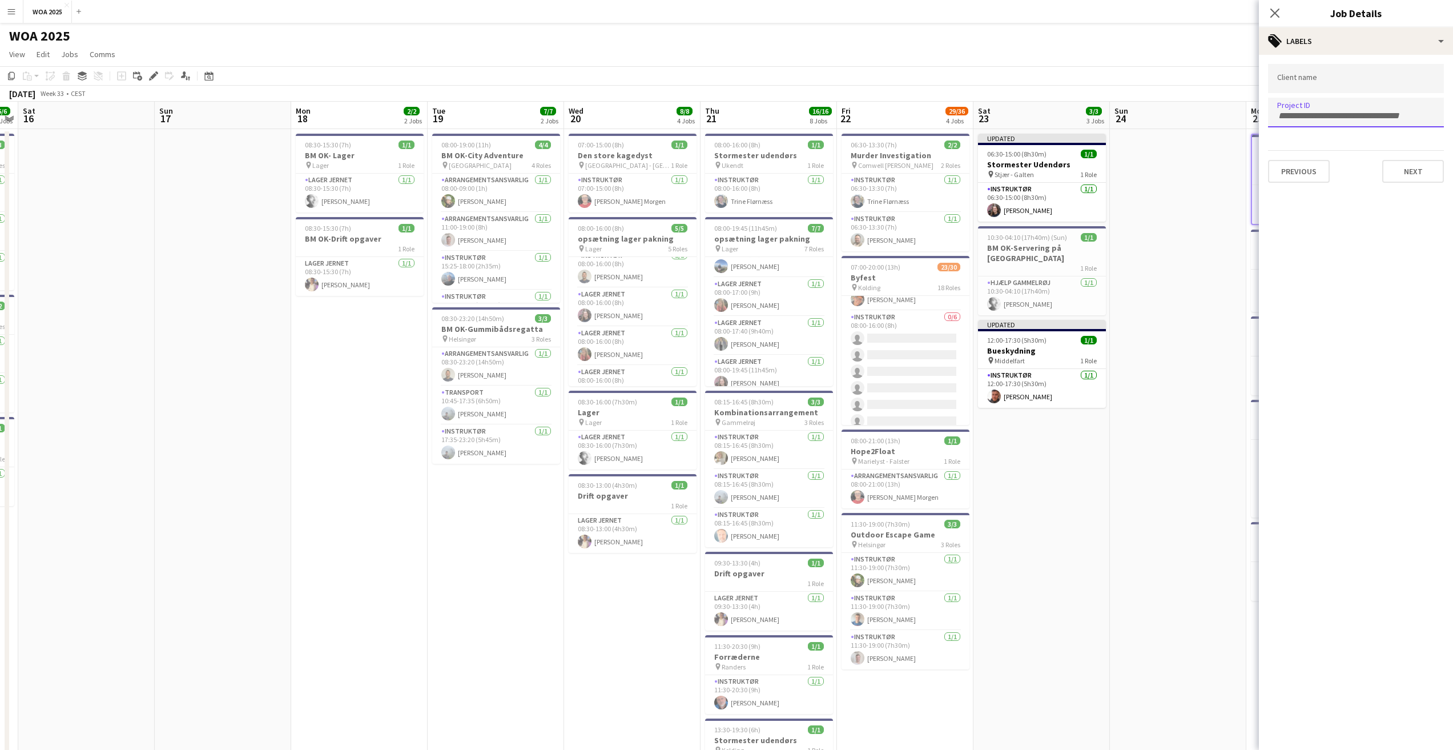
paste input "****"
type input "****"
click at [1402, 167] on button "Next" at bounding box center [1413, 171] width 62 height 23
click at [1276, 11] on icon "Close pop-in" at bounding box center [1274, 12] width 11 height 11
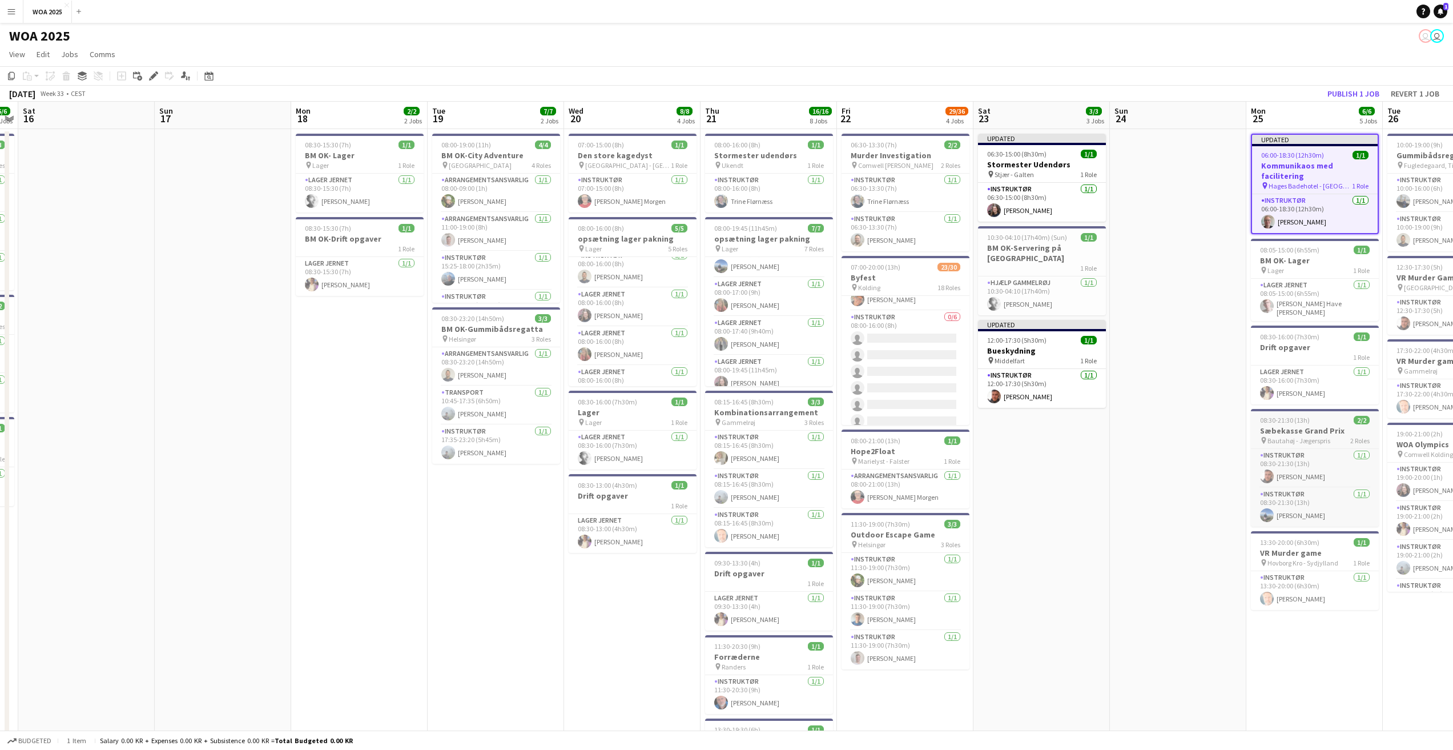
click at [1318, 427] on h3 "Sæbekasse Grand Prix" at bounding box center [1315, 430] width 128 height 10
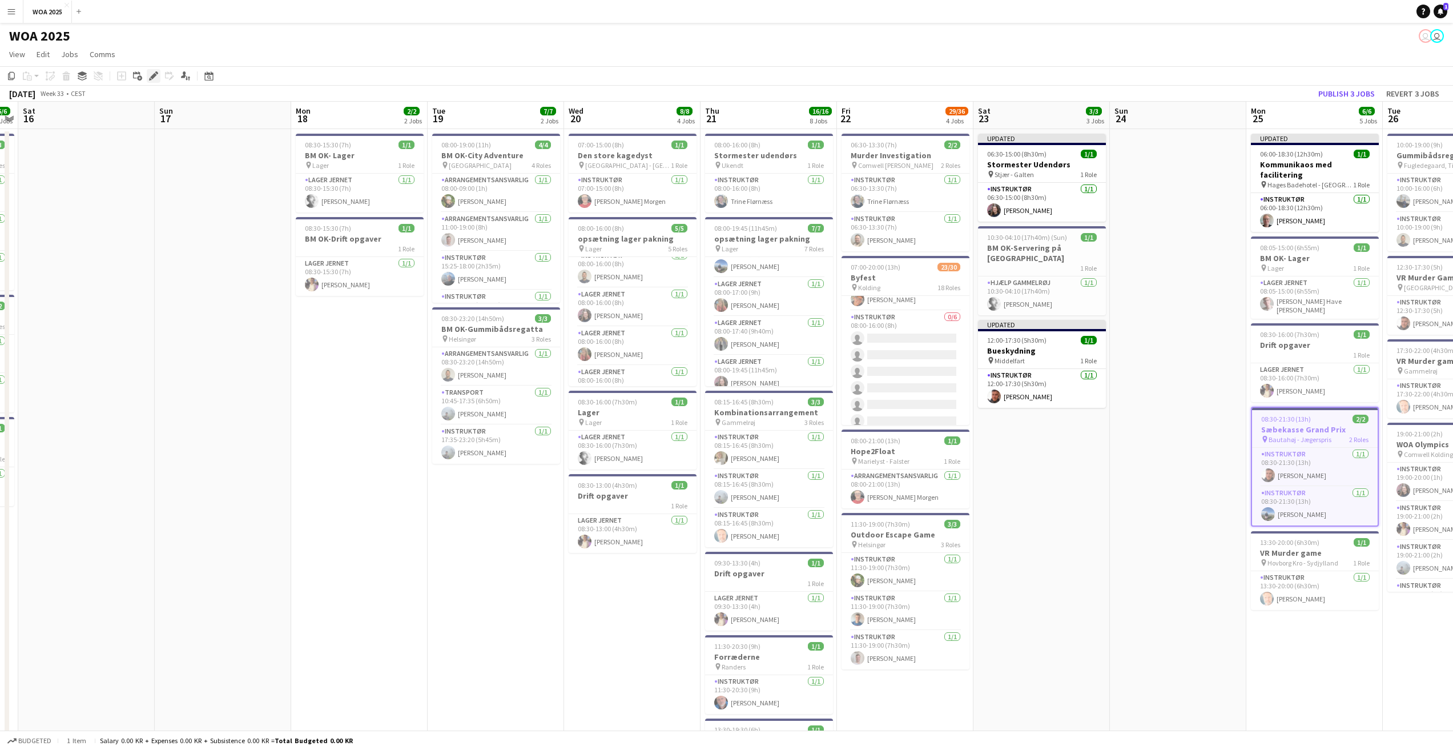
click at [149, 69] on app-toolbar "Copy Paste Paste Ctrl+V Paste with crew Ctrl+Shift+V Paste linked Job [GEOGRAPH…" at bounding box center [726, 75] width 1453 height 19
click at [1307, 413] on span "08:30-21:30 (13h)" at bounding box center [1285, 417] width 50 height 9
click at [154, 78] on icon "Edit" at bounding box center [153, 75] width 9 height 9
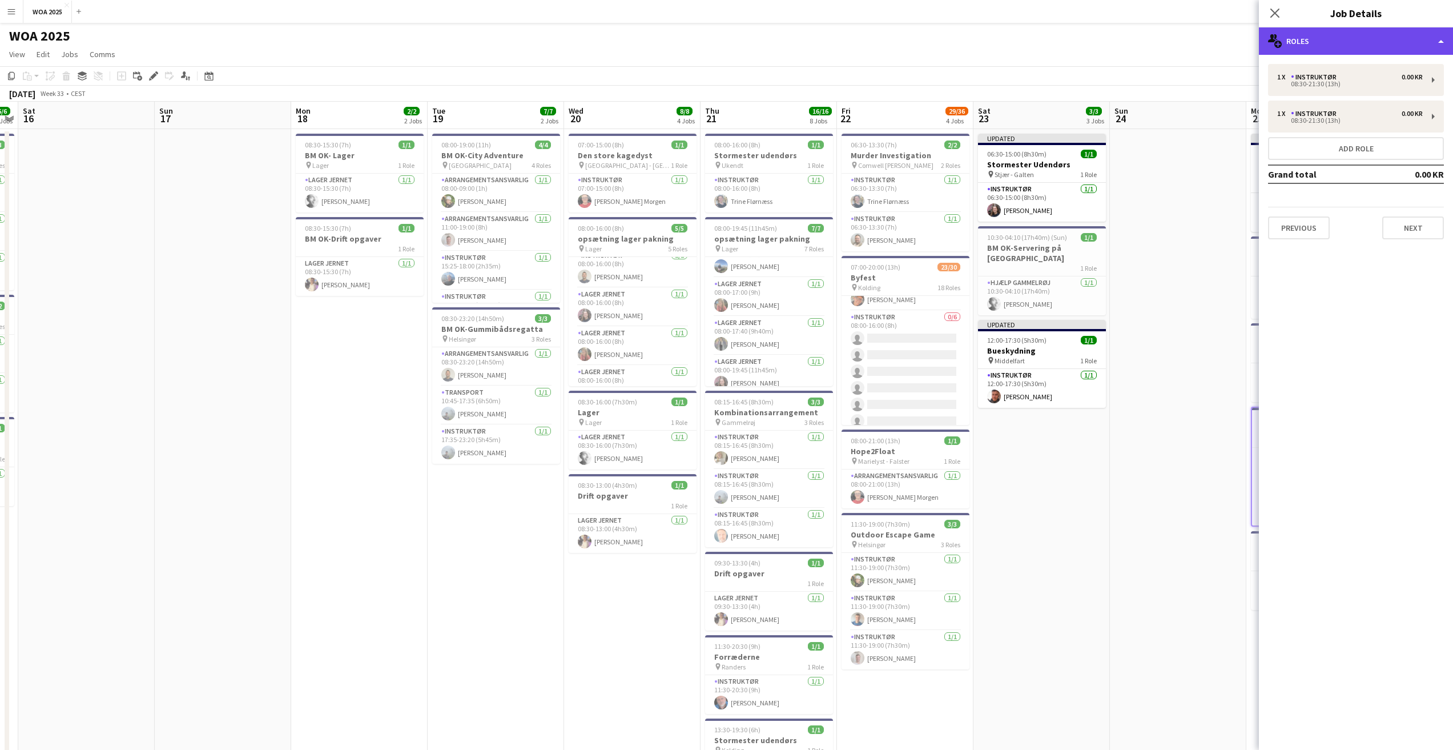
click at [1287, 51] on div "multiple-users-add Roles" at bounding box center [1356, 40] width 194 height 27
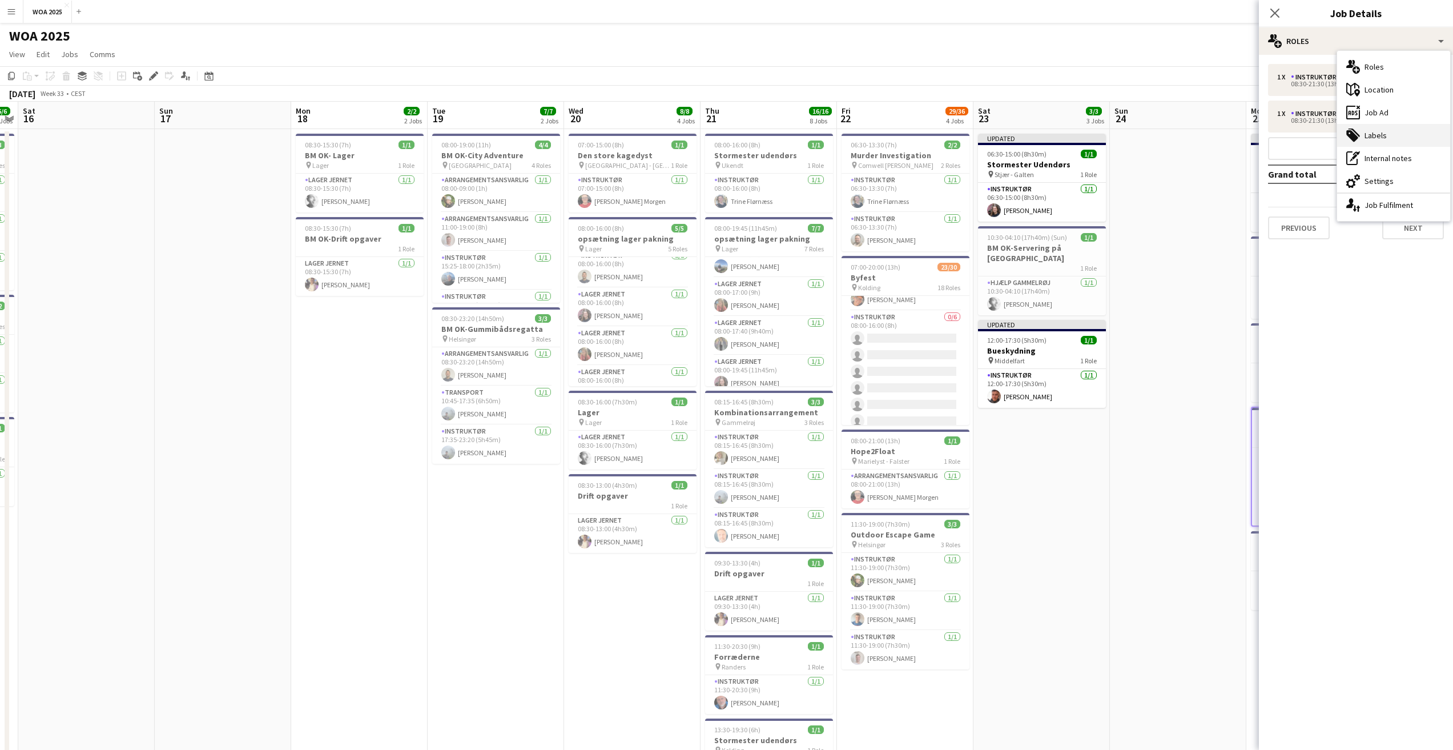
click at [1359, 135] on icon at bounding box center [1353, 132] width 11 height 9
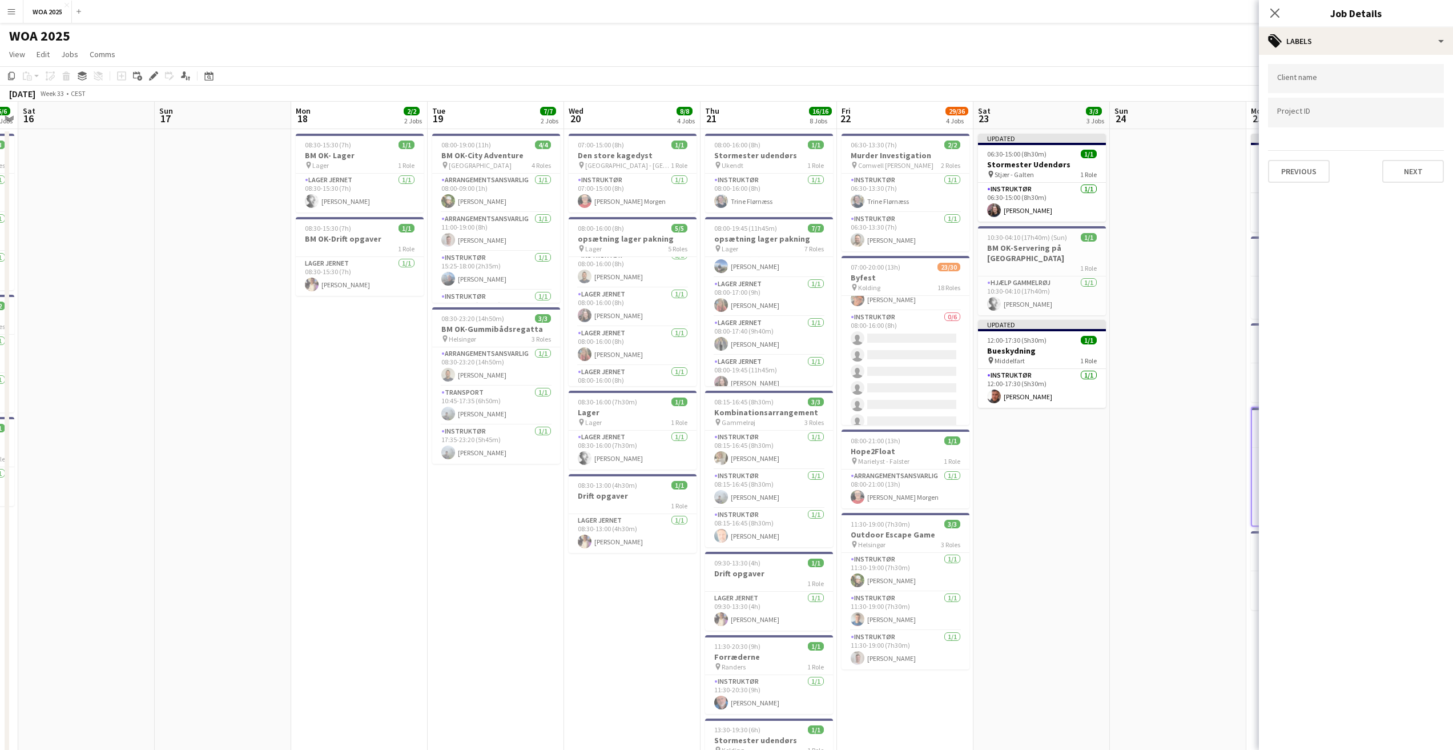
click at [1335, 110] on form at bounding box center [1356, 112] width 158 height 12
paste input "****"
type input "****"
click at [1195, 237] on app-date-cell at bounding box center [1178, 670] width 136 height 1082
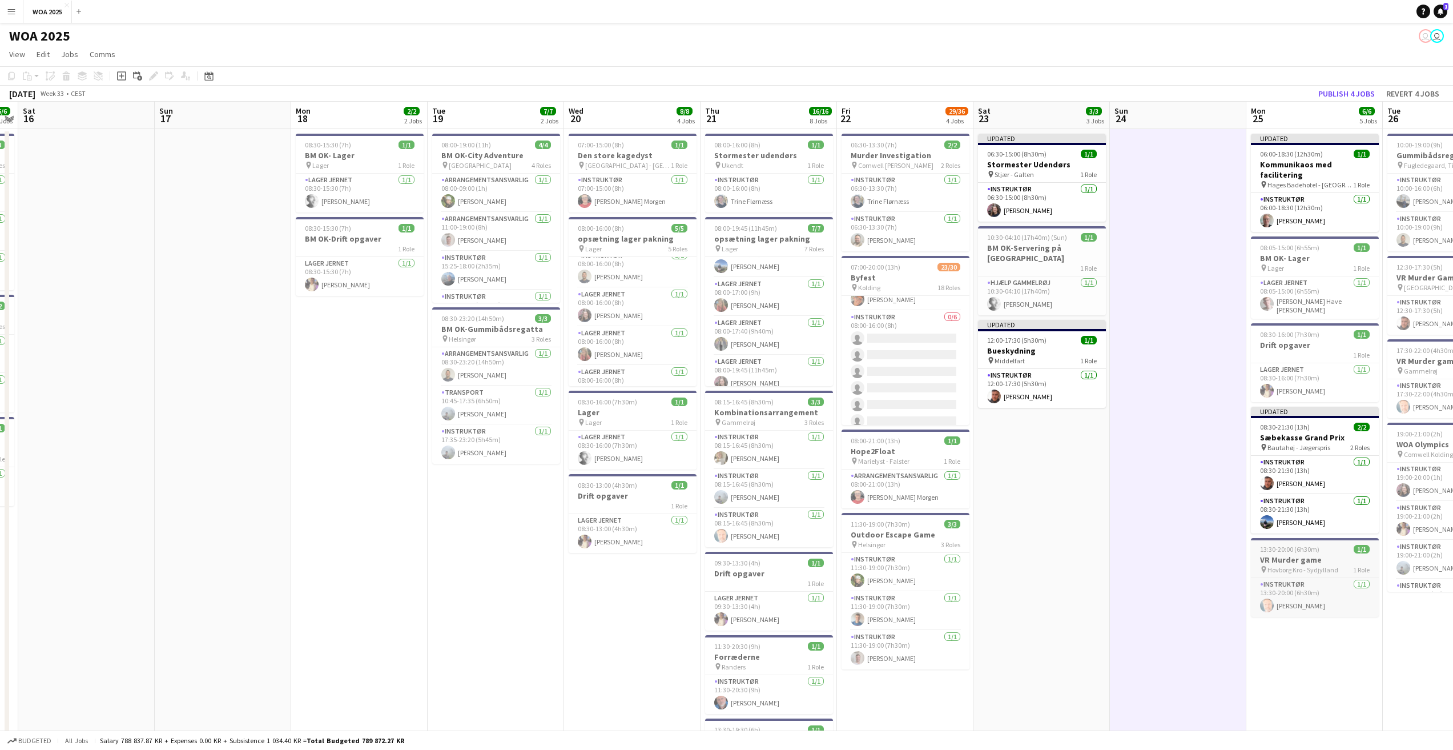
click at [1318, 550] on h3 "VR Murder game" at bounding box center [1315, 559] width 128 height 10
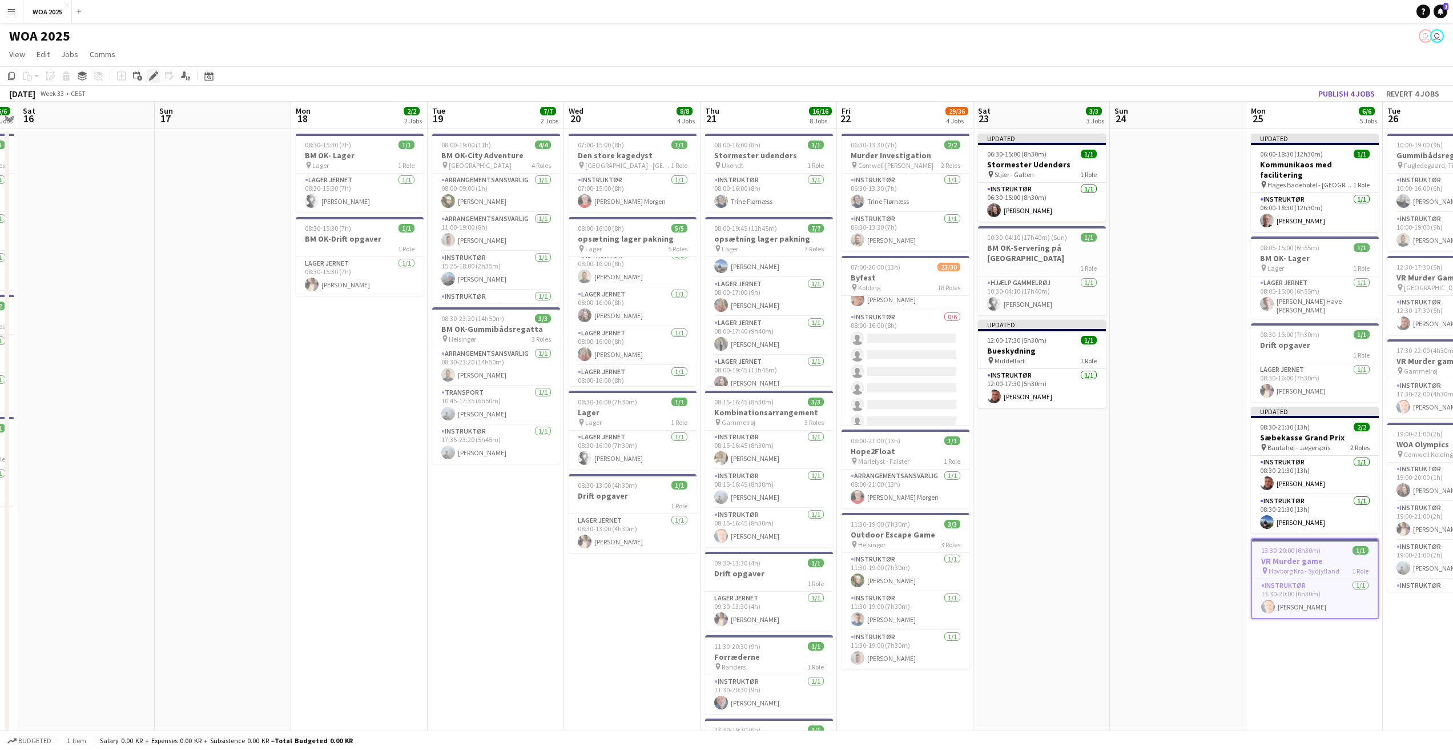
click at [149, 73] on icon "Edit" at bounding box center [153, 75] width 9 height 9
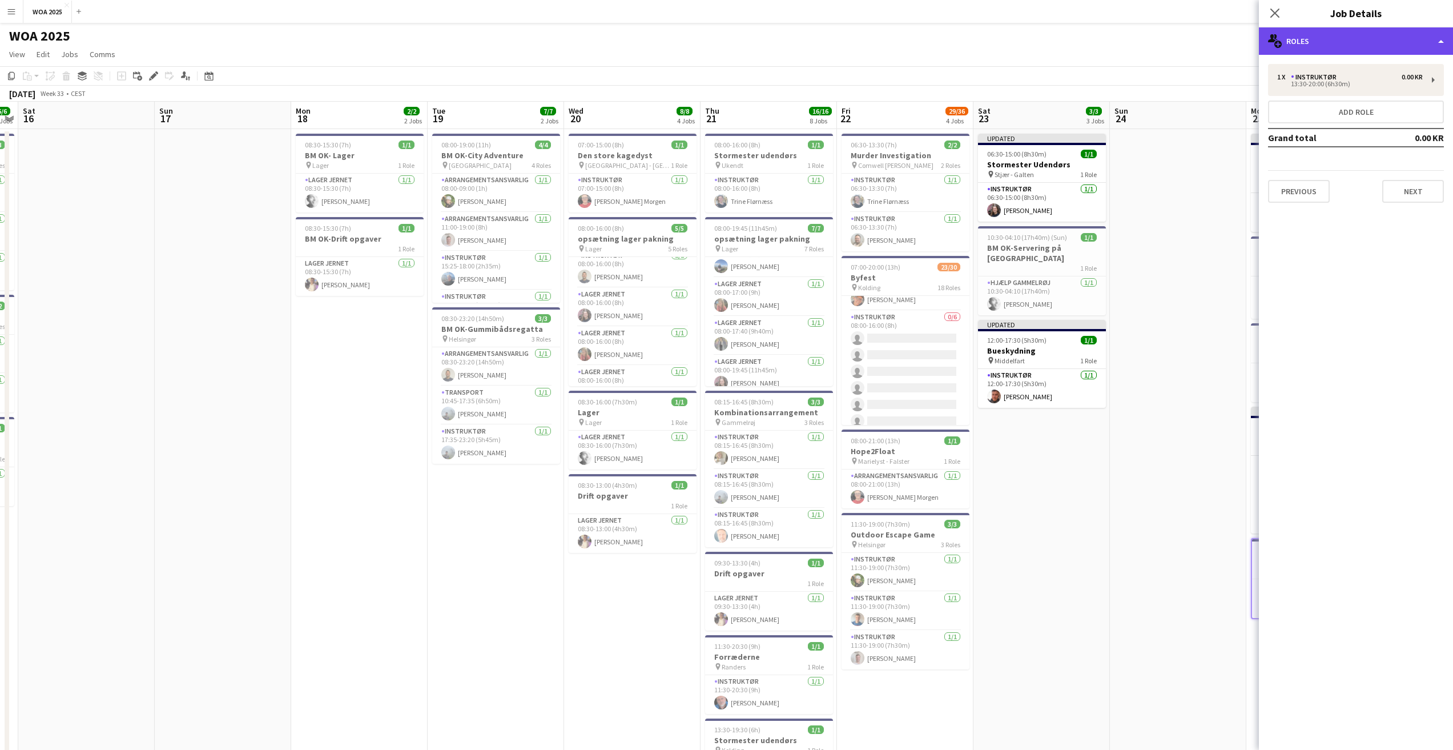
click at [1306, 43] on div "multiple-users-add Roles" at bounding box center [1356, 40] width 194 height 27
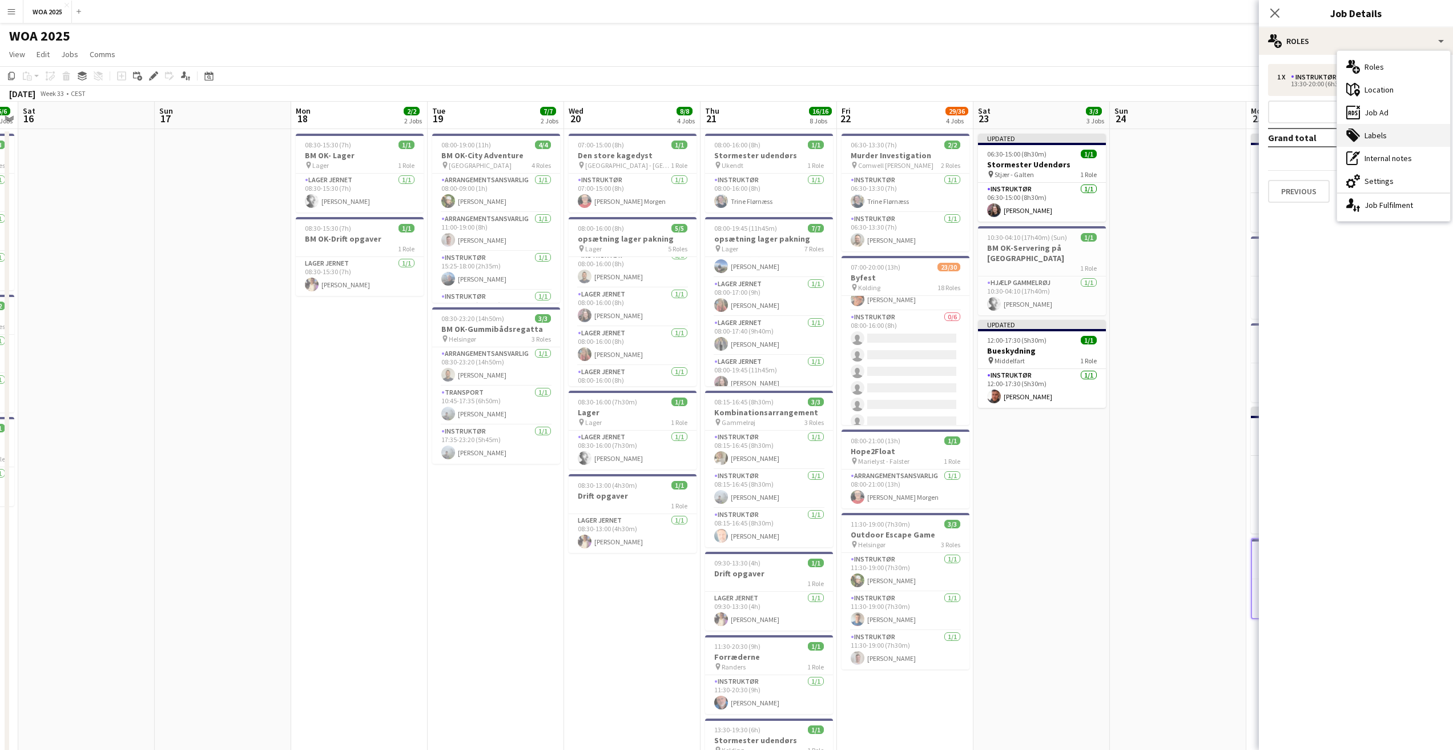
click at [1360, 135] on div "tags-double Labels" at bounding box center [1393, 135] width 113 height 23
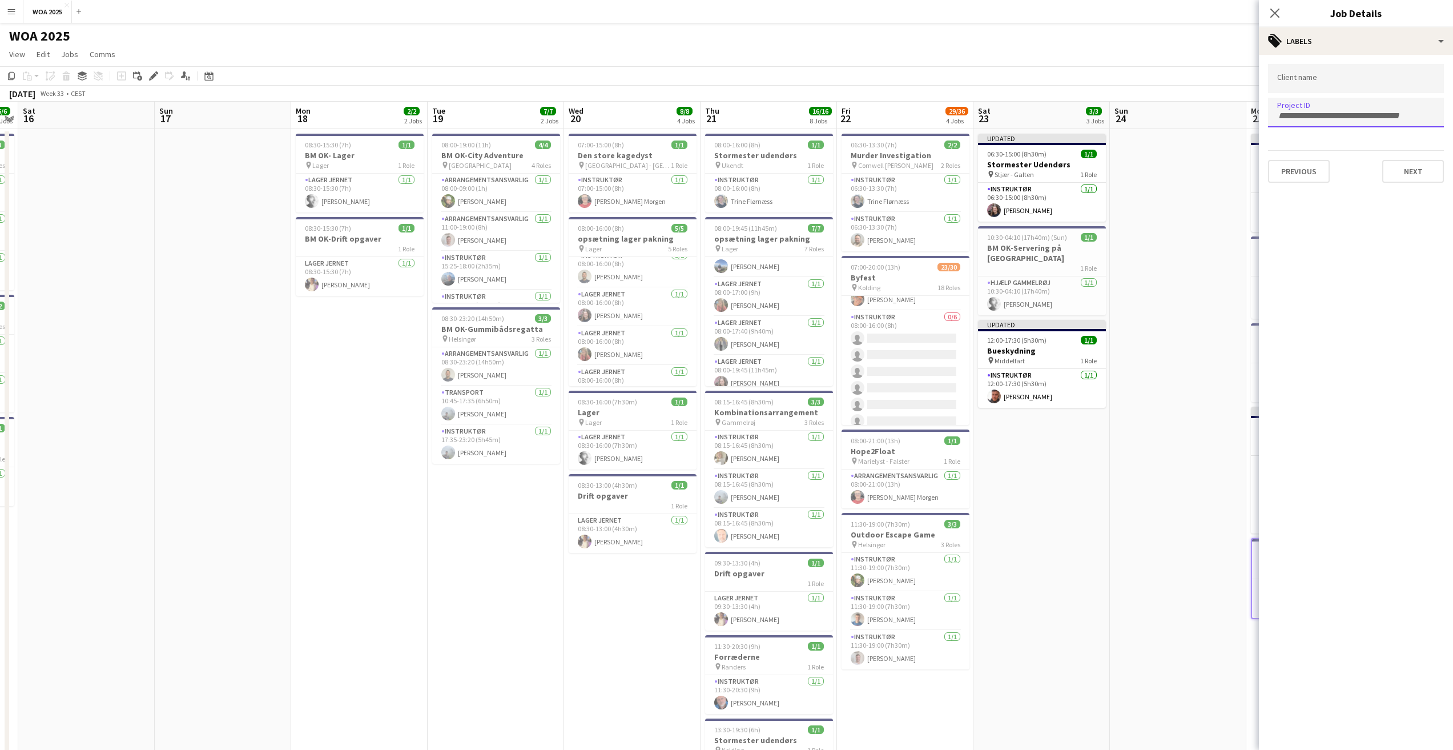
click at [1327, 114] on input "Type to search project ID labels..." at bounding box center [1356, 116] width 158 height 10
paste input "****"
type input "****"
click at [1213, 177] on app-date-cell at bounding box center [1178, 670] width 136 height 1082
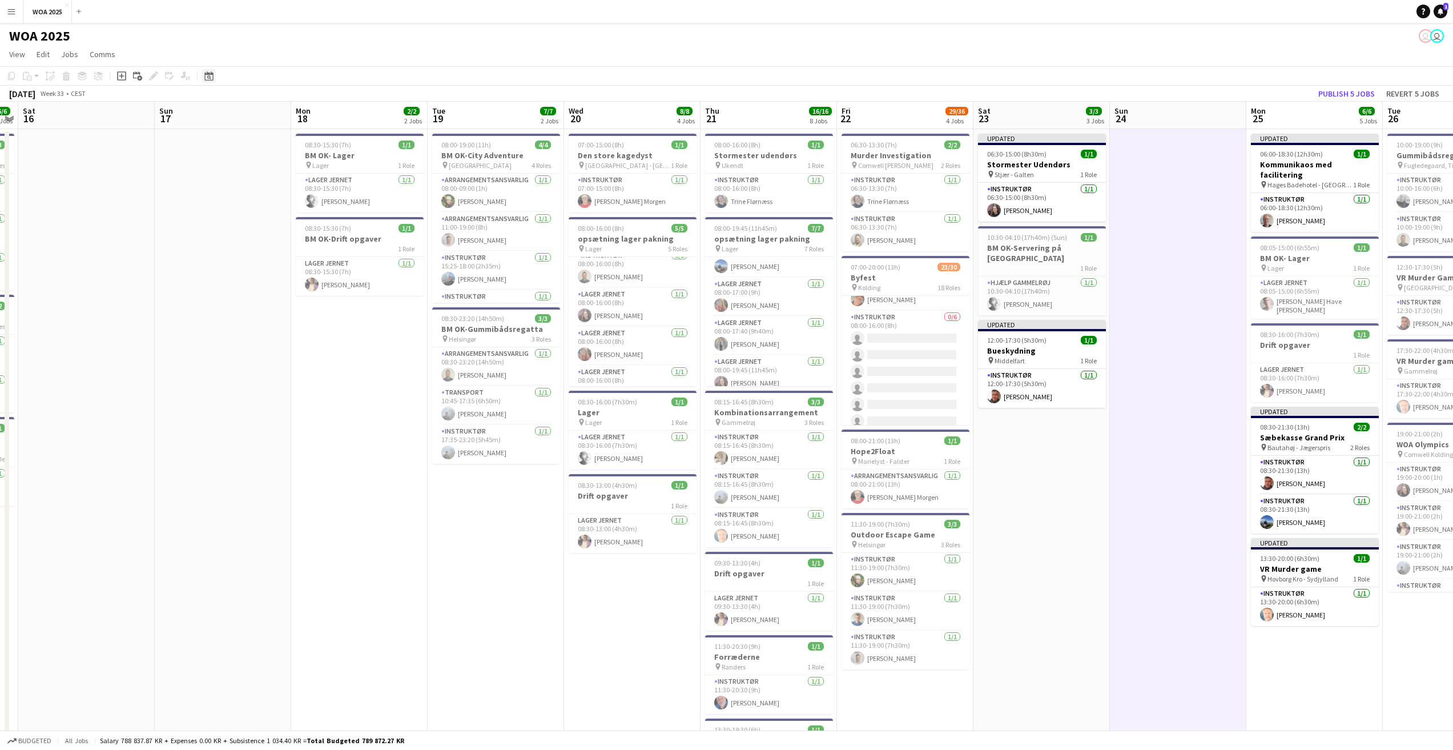
click at [212, 76] on icon "Date picker" at bounding box center [208, 75] width 9 height 9
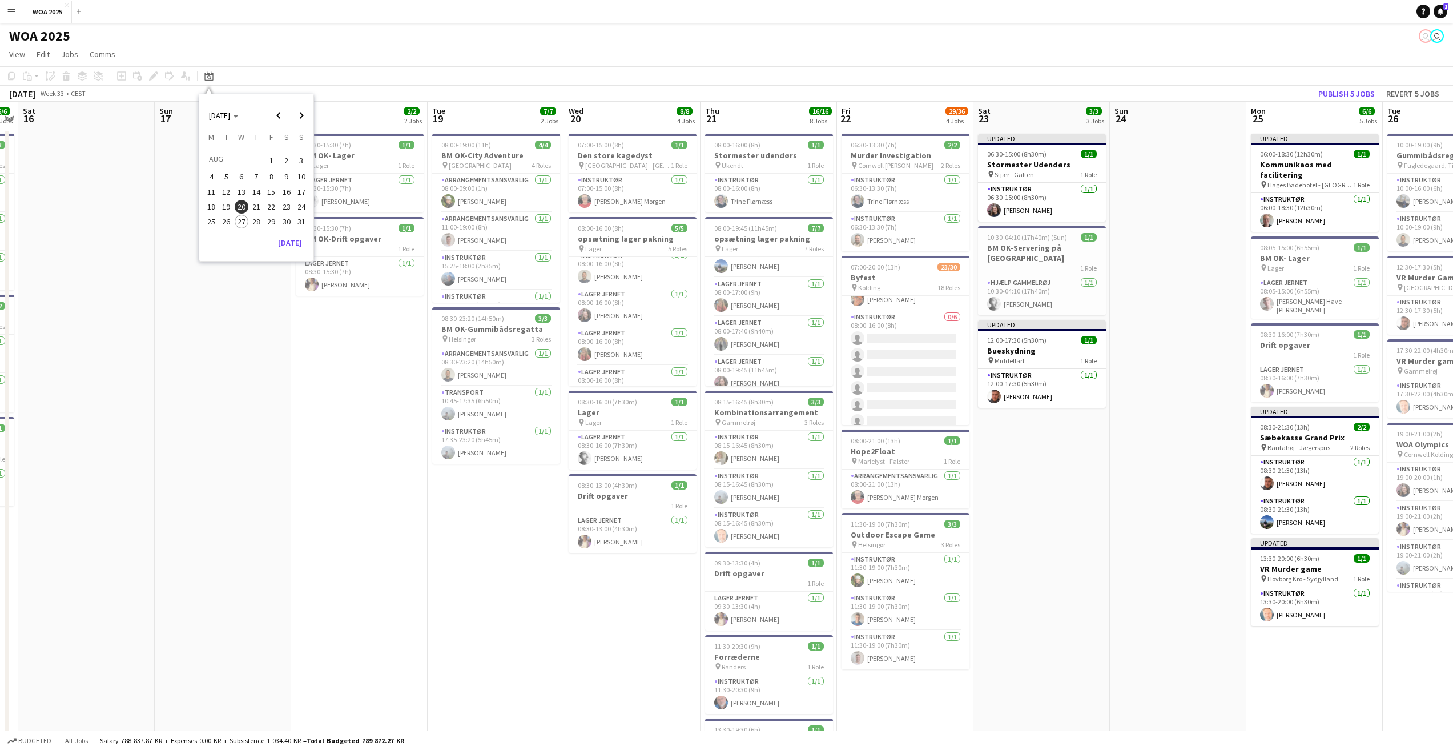
click at [227, 224] on span "26" at bounding box center [227, 222] width 14 height 14
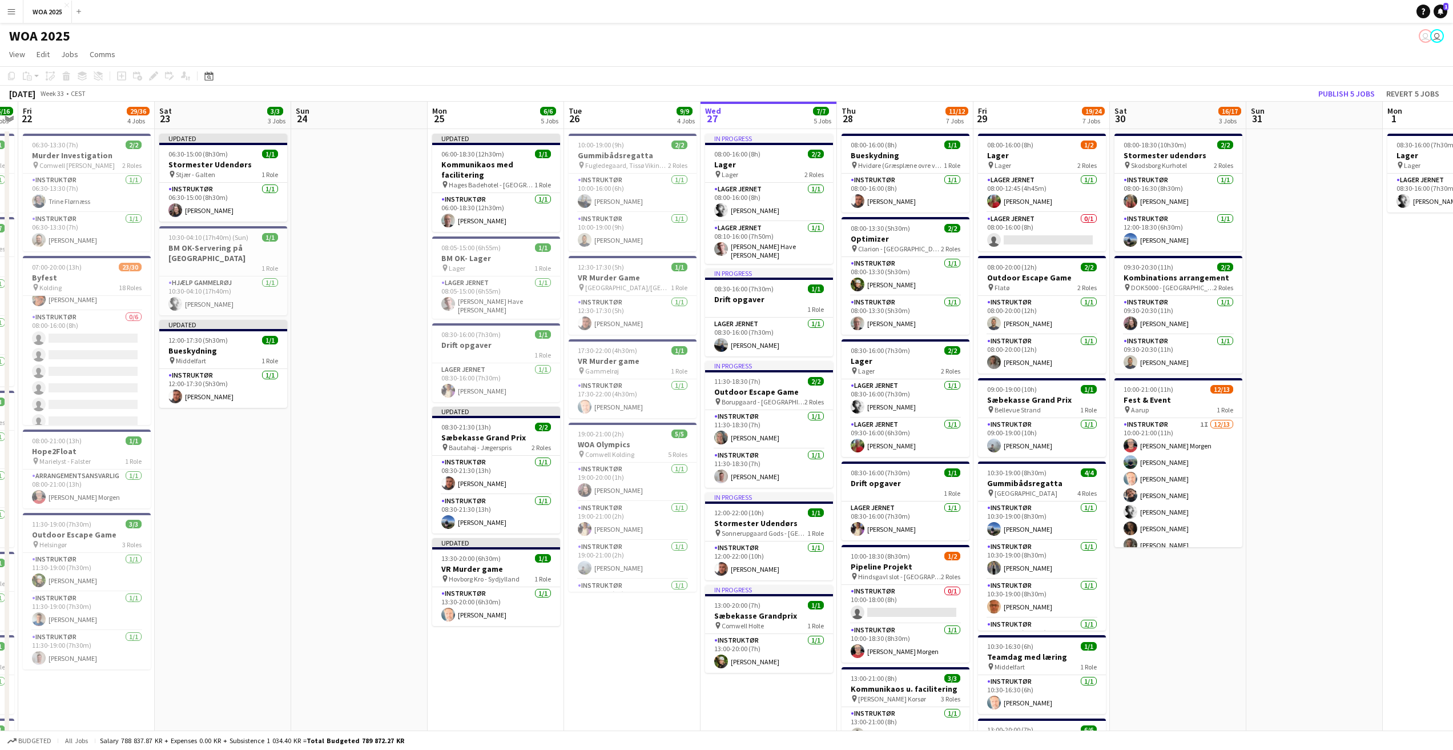
scroll to position [0, 393]
click at [622, 440] on h3 "WOA Olympics" at bounding box center [631, 444] width 128 height 10
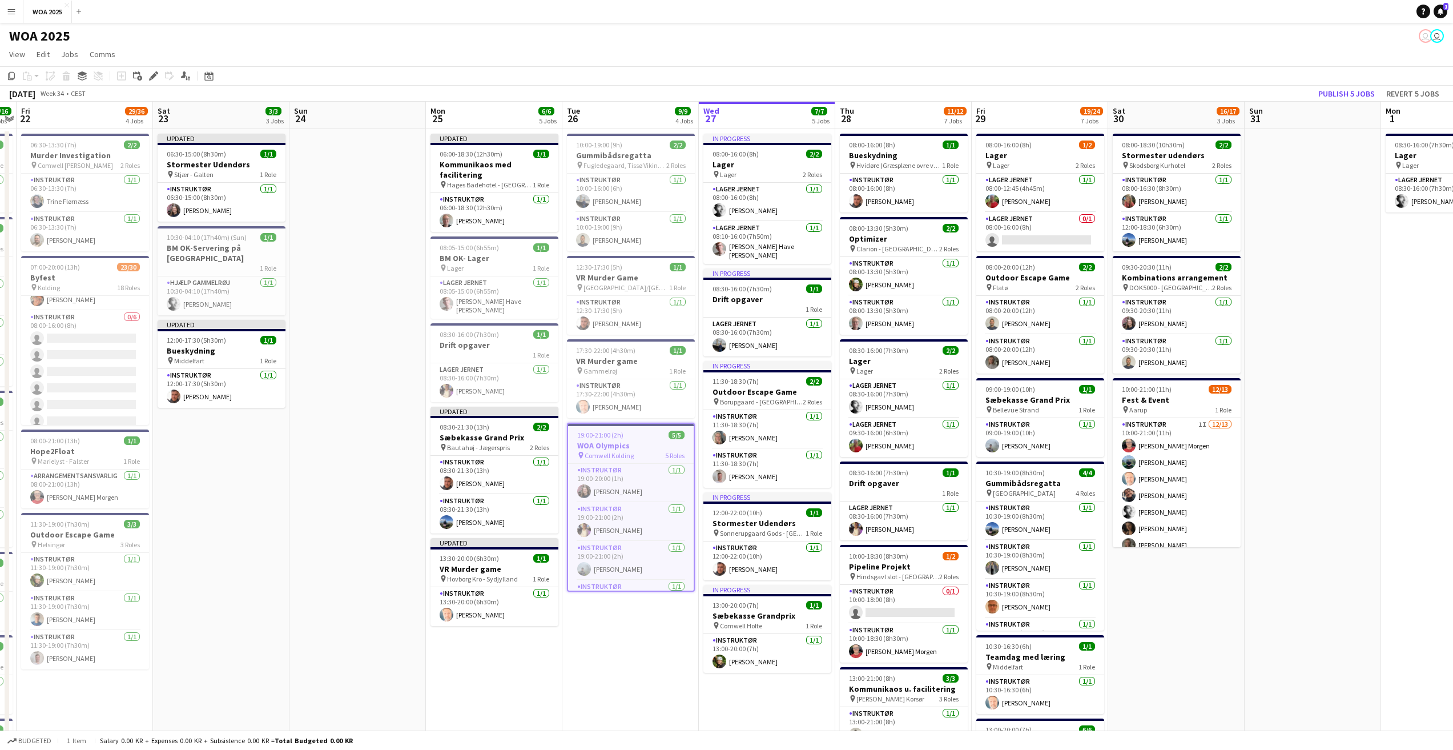
click at [151, 75] on icon "Edit" at bounding box center [153, 75] width 9 height 9
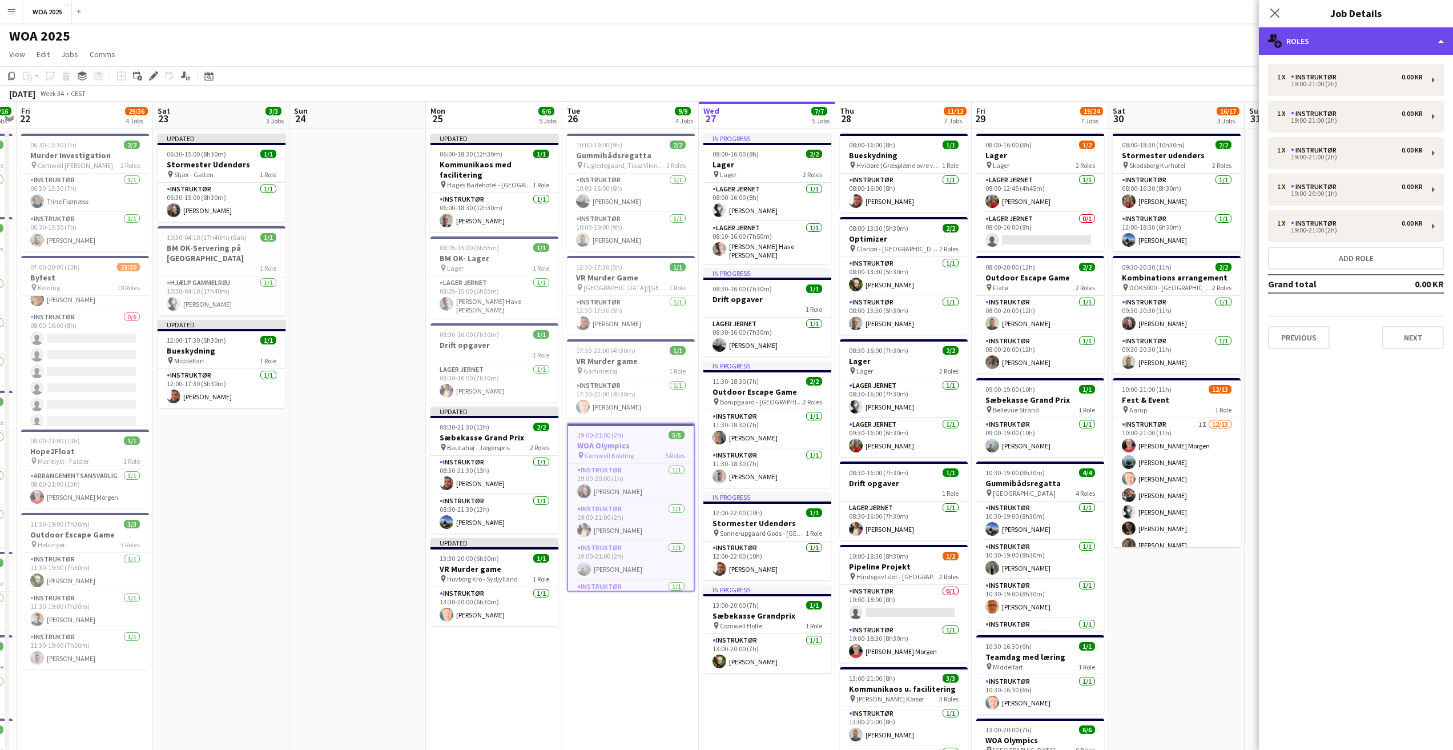
click at [1290, 38] on div "multiple-users-add Roles" at bounding box center [1356, 40] width 194 height 27
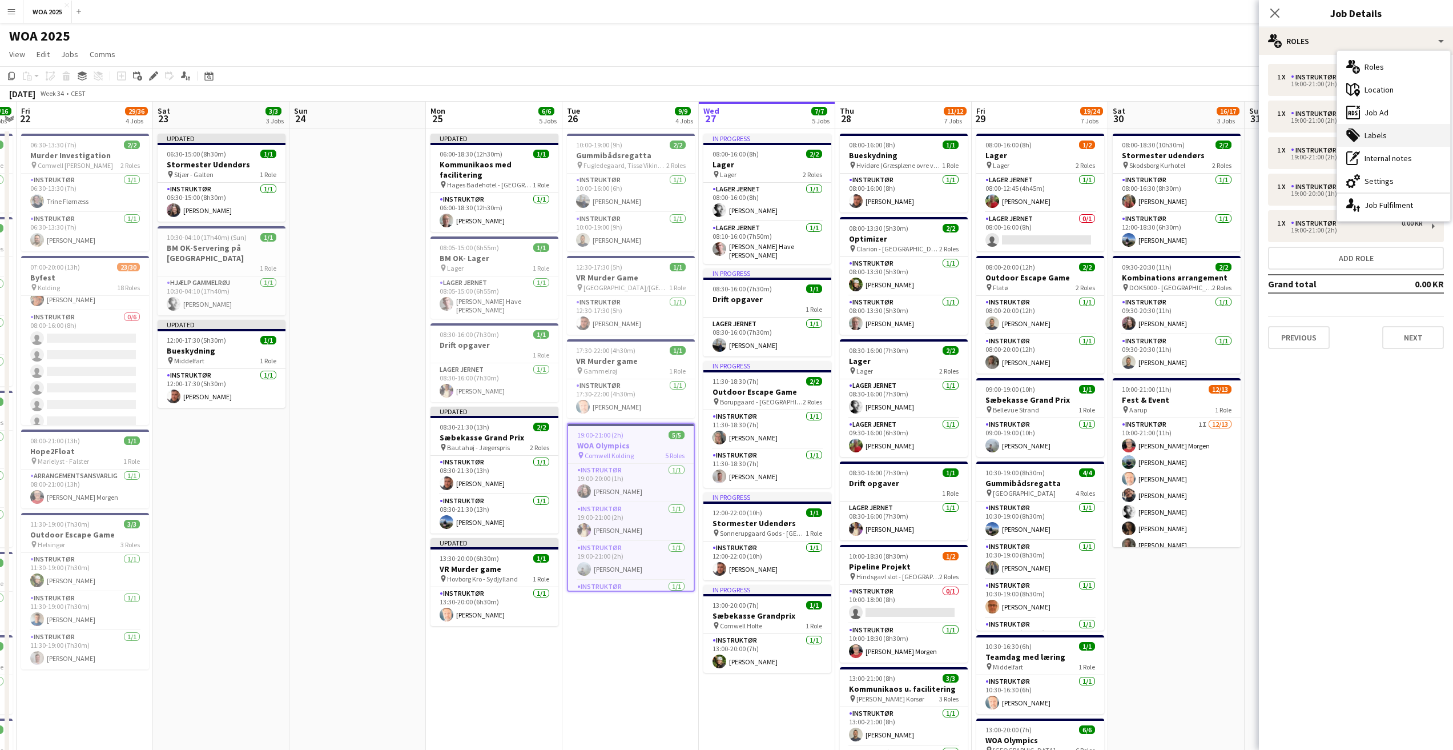
click at [1366, 134] on div "tags-double Labels" at bounding box center [1393, 135] width 113 height 23
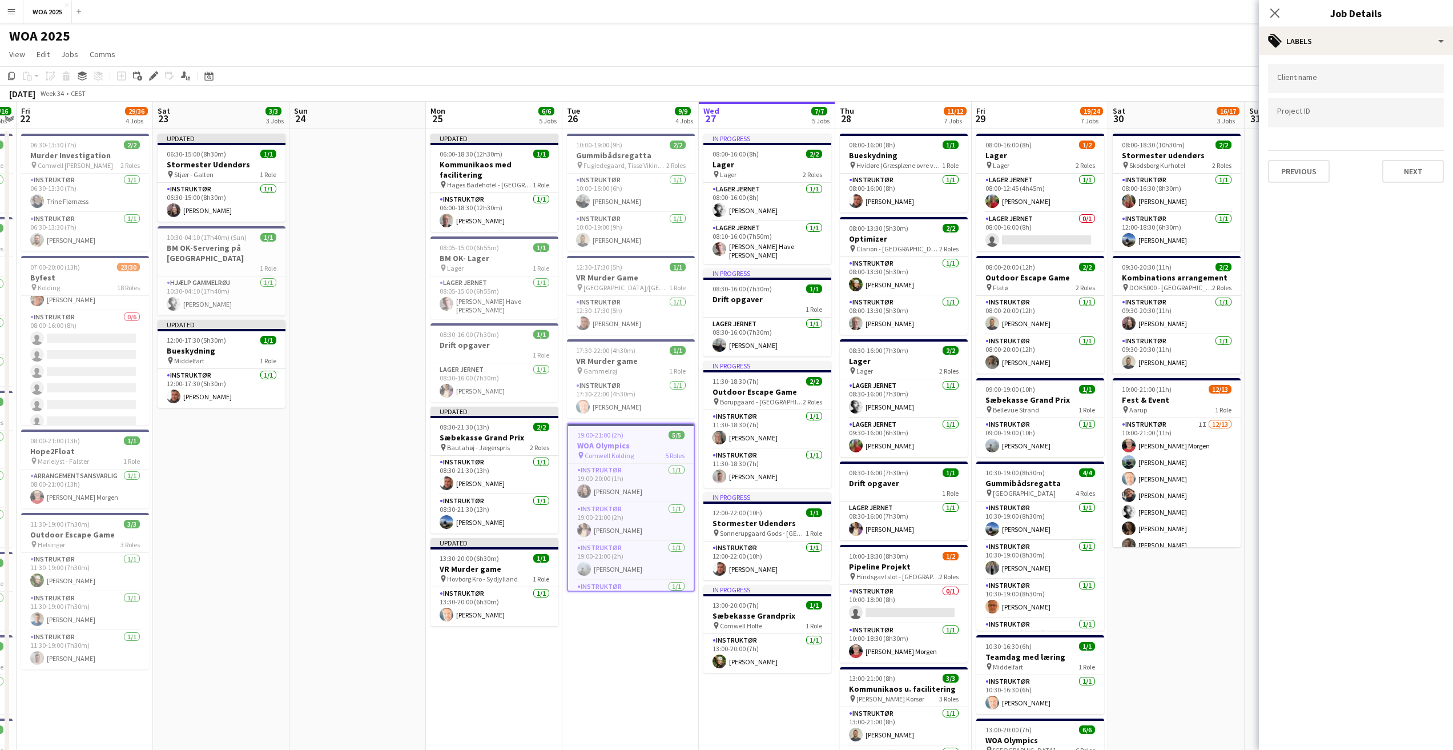
click at [1343, 114] on input "Type to search project ID labels..." at bounding box center [1356, 112] width 158 height 10
paste input "****"
type input "****"
click at [619, 144] on span "10:00-19:00 (9h)" at bounding box center [599, 144] width 46 height 9
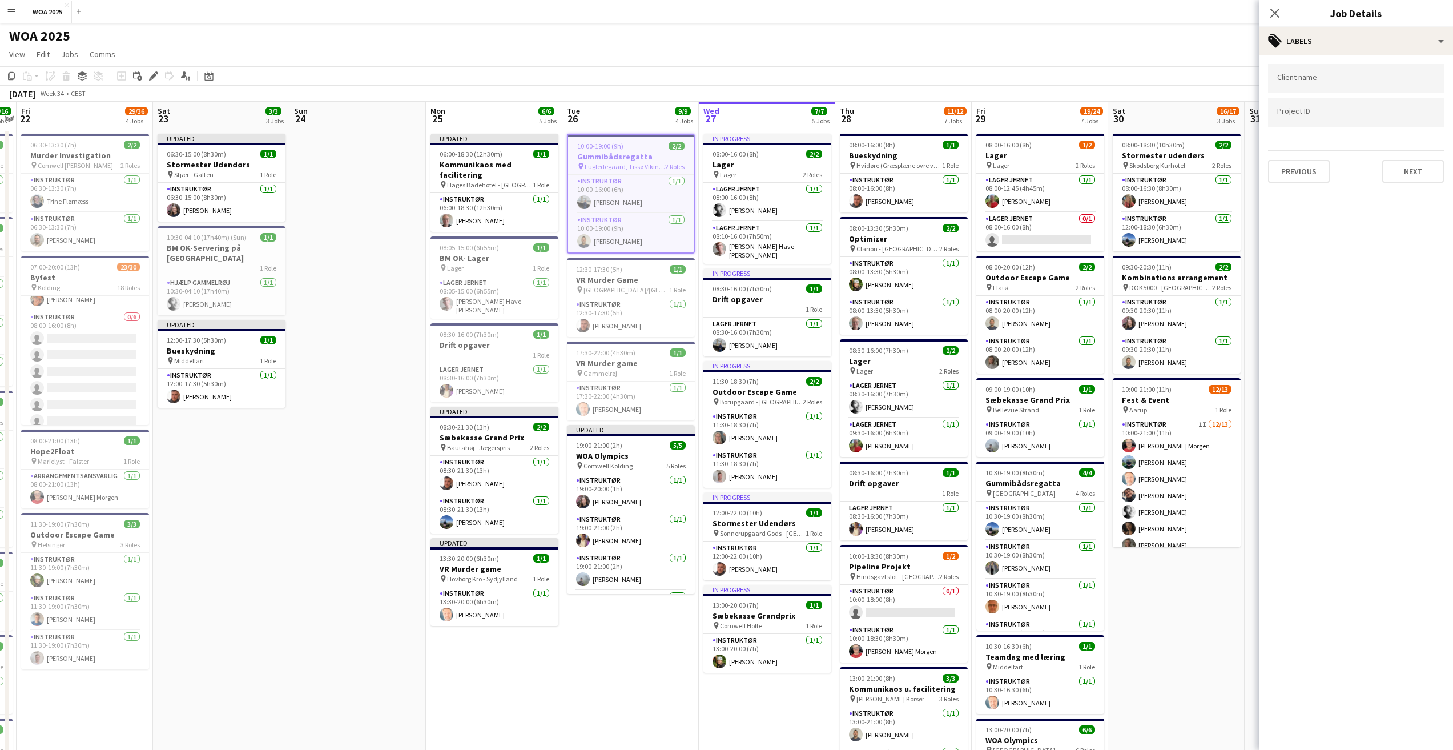
click at [1305, 110] on form at bounding box center [1356, 112] width 158 height 12
paste input "****"
type input "****"
click at [629, 277] on h3 "VR Murder Game" at bounding box center [631, 280] width 128 height 10
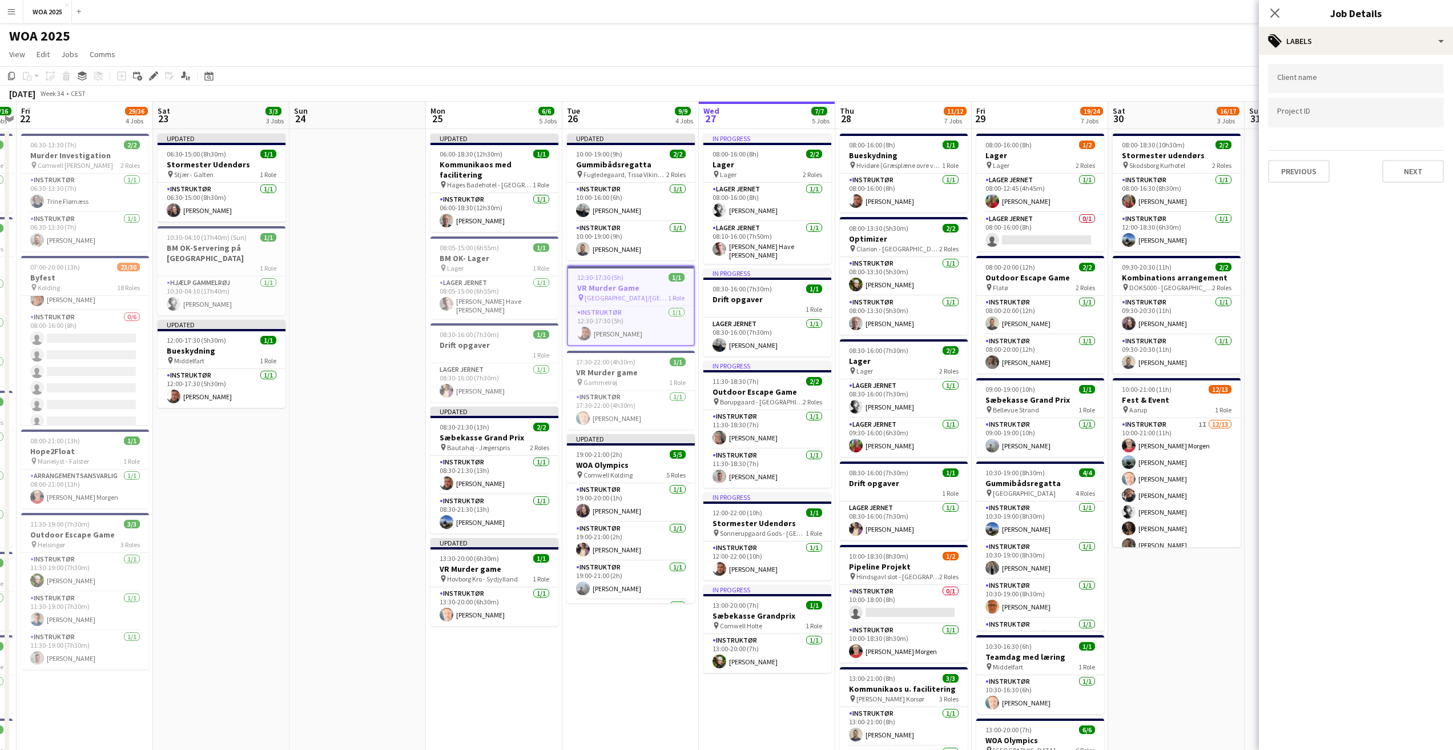
click at [1318, 111] on input "Type to search project ID labels..." at bounding box center [1356, 112] width 158 height 10
paste input "****"
type input "****"
click at [638, 376] on h3 "VR Murder game" at bounding box center [631, 372] width 128 height 10
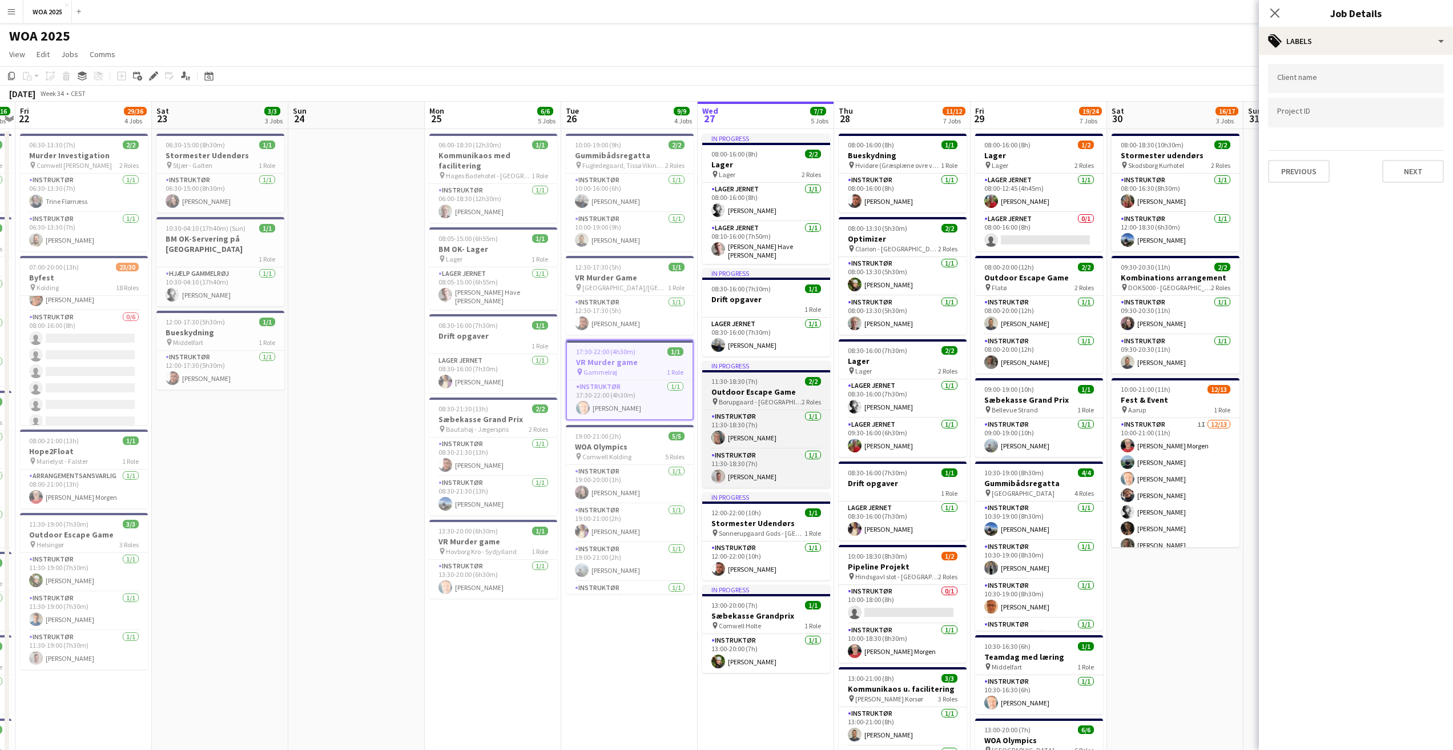
drag, startPoint x: 774, startPoint y: 389, endPoint x: 795, endPoint y: 391, distance: 21.2
click at [772, 389] on h3 "Outdoor Escape Game" at bounding box center [766, 392] width 128 height 10
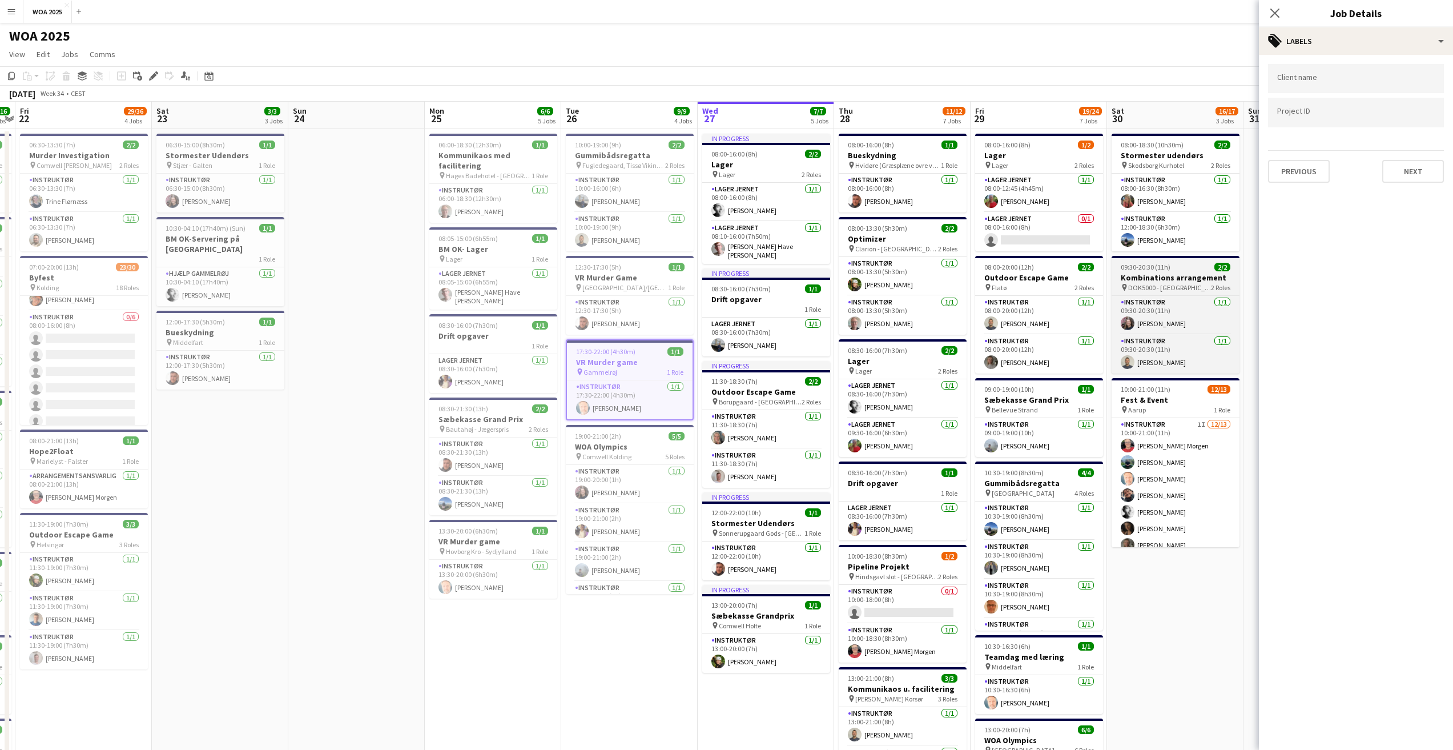
scroll to position [0, 396]
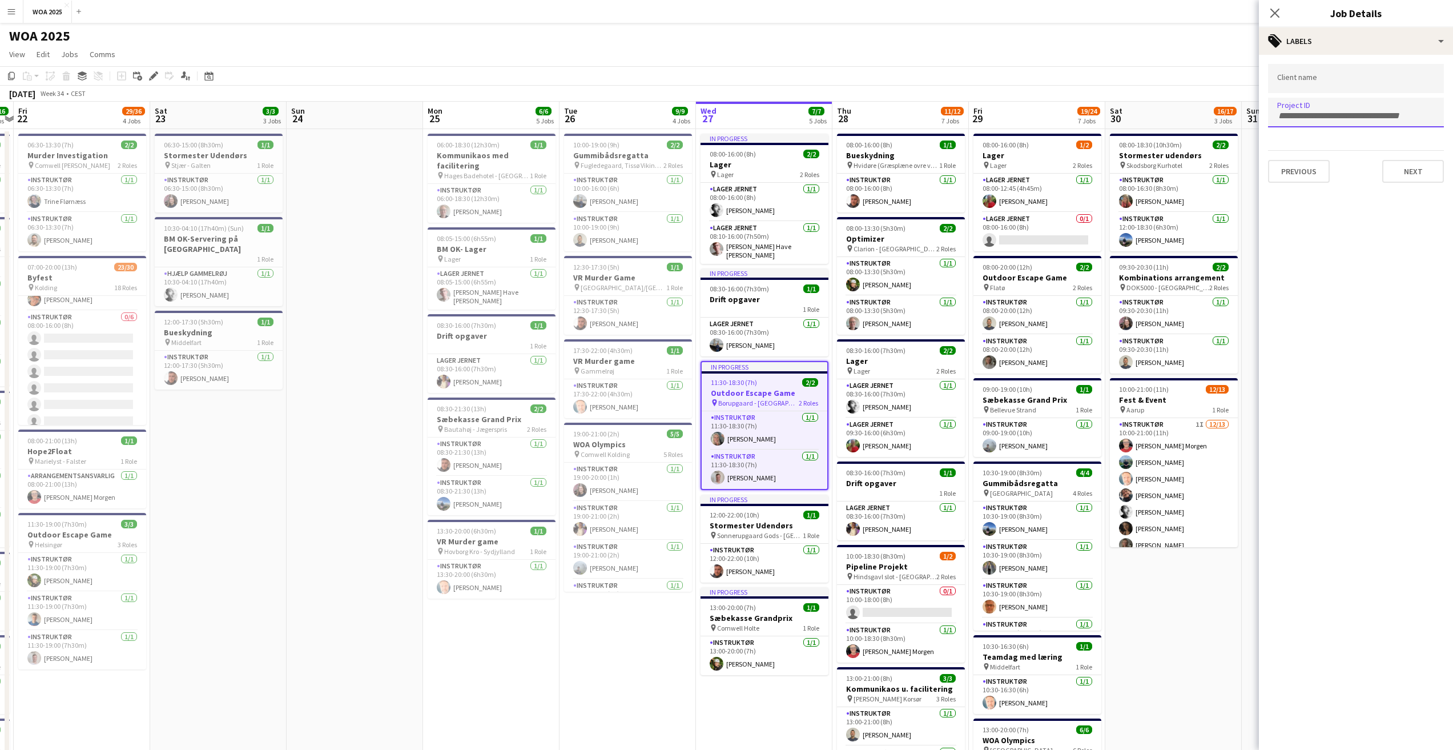
click at [1302, 118] on input "Type to search project ID labels..." at bounding box center [1356, 116] width 158 height 10
paste input "****"
type input "****"
click at [754, 550] on span "Comwell Holte" at bounding box center [738, 627] width 42 height 9
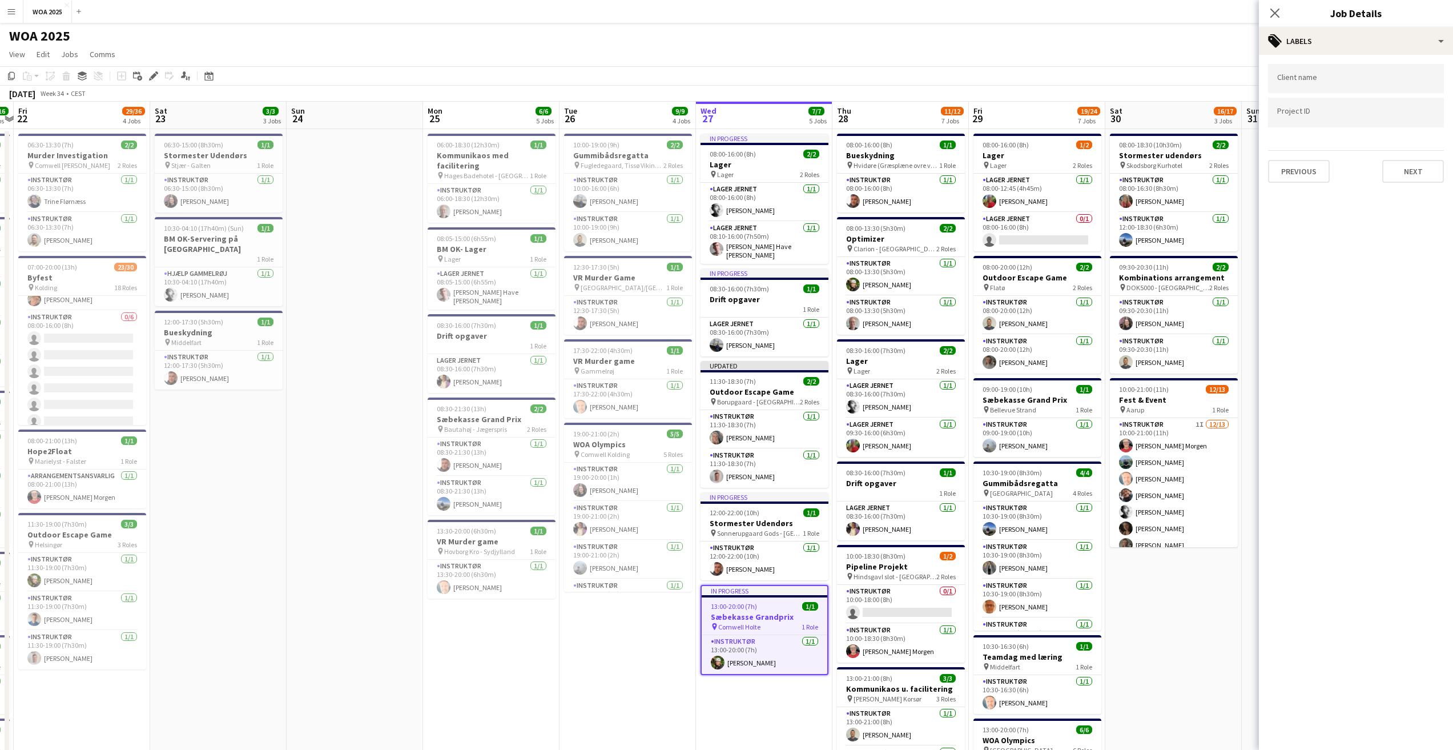
click at [1310, 127] on div at bounding box center [1356, 130] width 176 height 7
click at [1302, 118] on input "Type to search project ID labels..." at bounding box center [1356, 112] width 158 height 10
paste input "****"
type input "****"
click at [750, 504] on app-job-card "In progress 12:00-22:00 (10h) 1/1 Stormester Udendørs pin Sonnerupgaard Gods - …" at bounding box center [765, 536] width 128 height 88
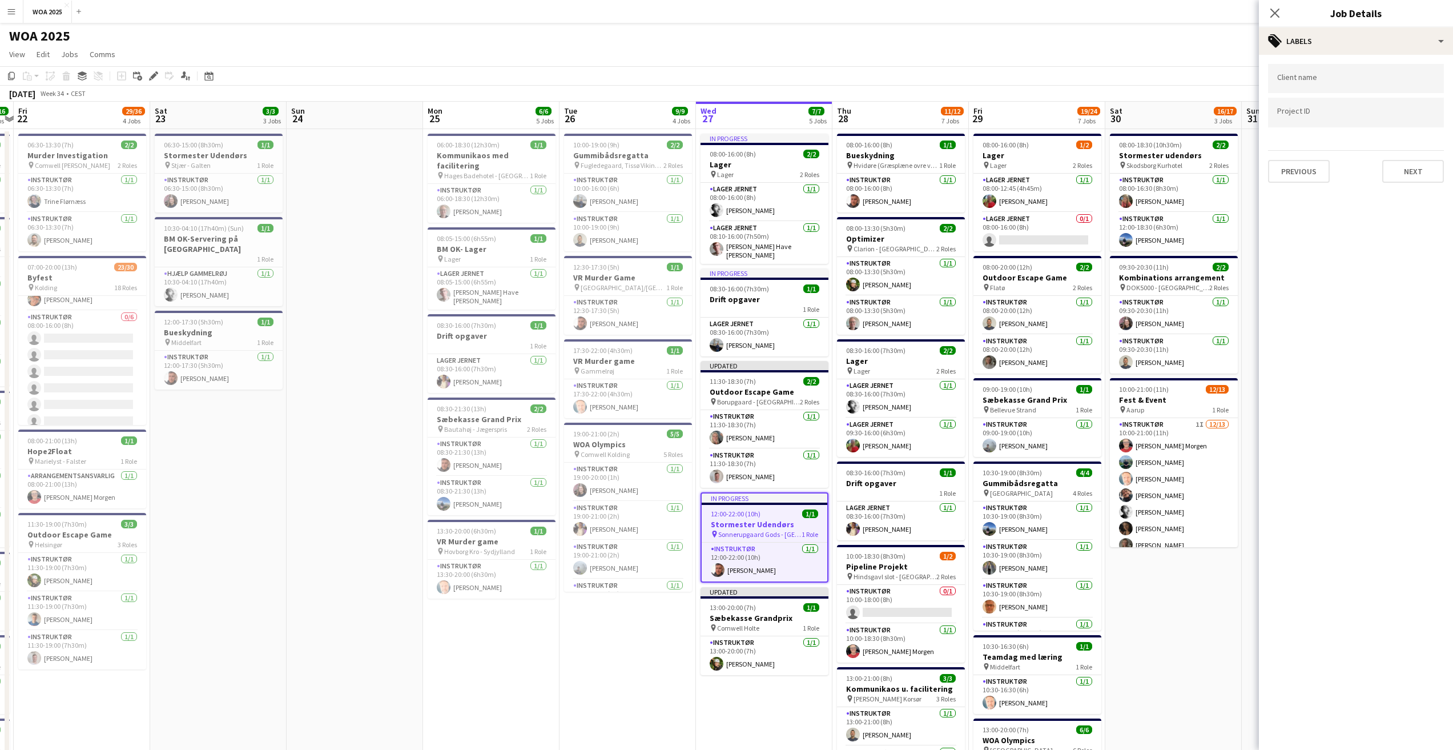
click at [1315, 112] on input "Type to search project ID labels..." at bounding box center [1356, 112] width 158 height 10
paste input "****"
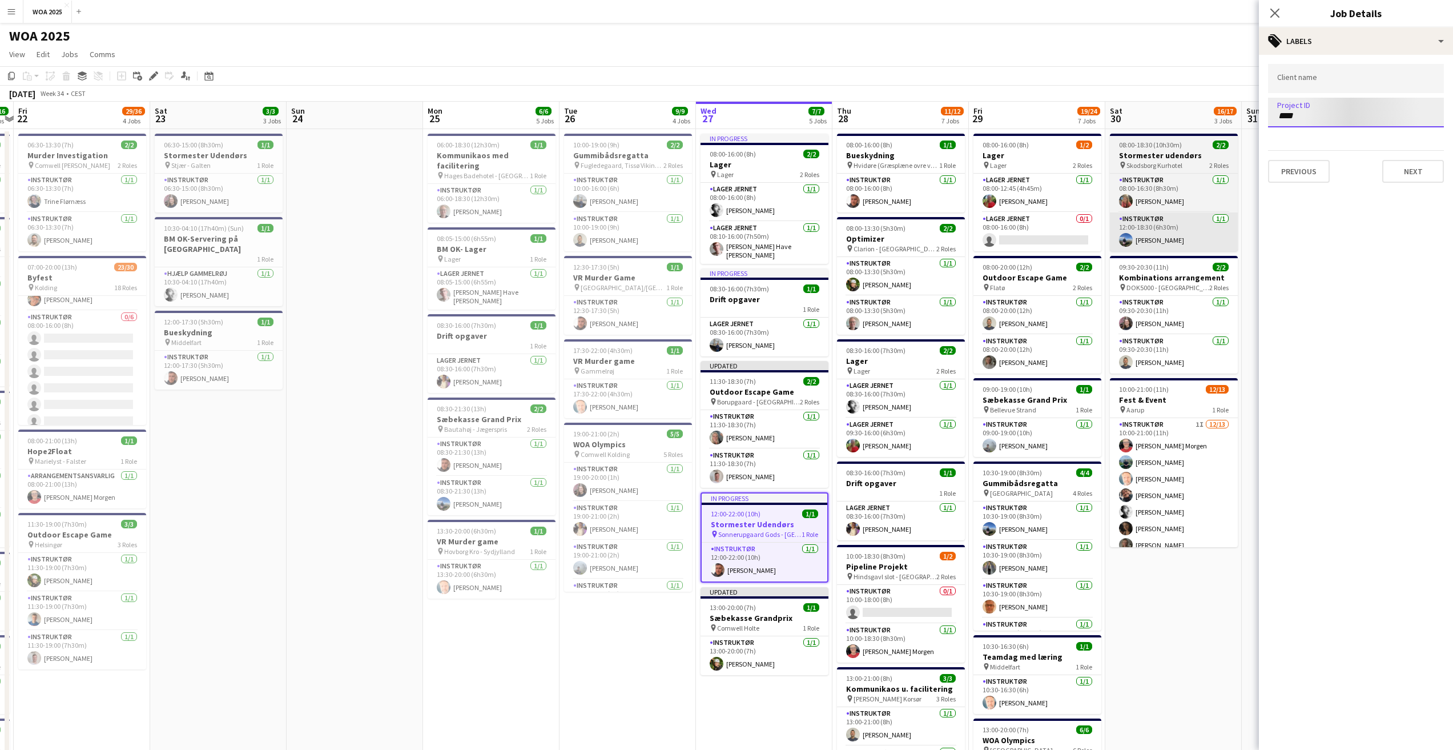
type input "****"
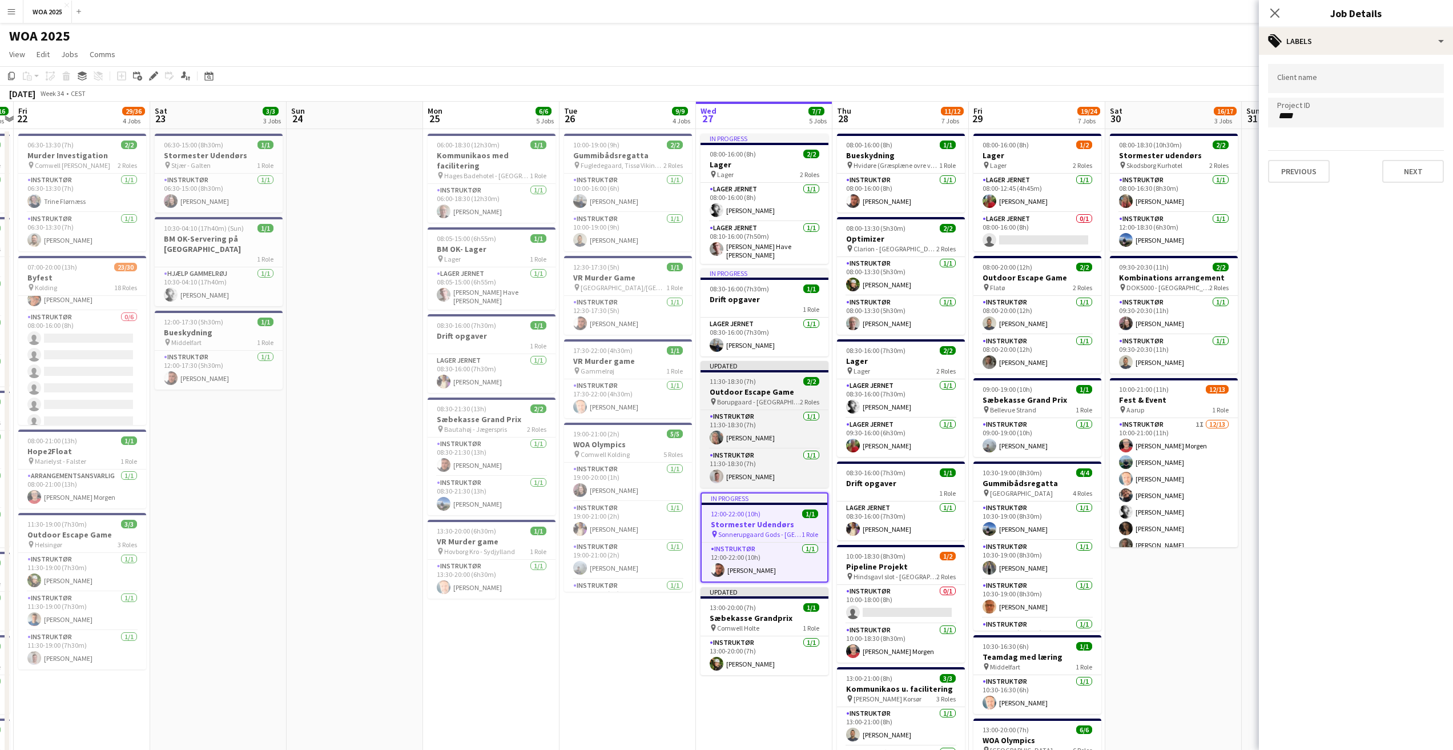
click at [754, 387] on h3 "Outdoor Escape Game" at bounding box center [765, 392] width 128 height 10
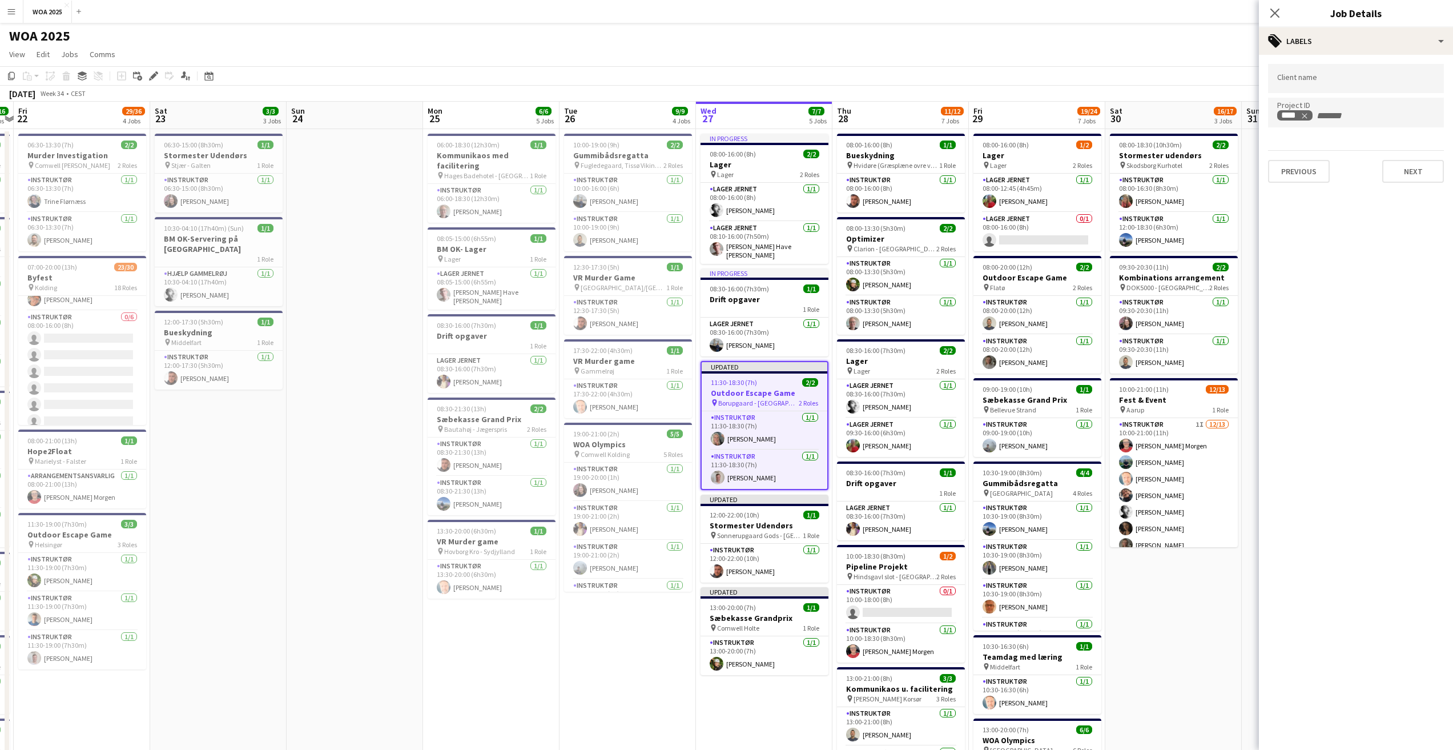
click at [1241, 75] on app-toolbar "Copy Paste Paste Ctrl+V Paste with crew Ctrl+Shift+V Paste linked Job [GEOGRAPH…" at bounding box center [726, 75] width 1453 height 19
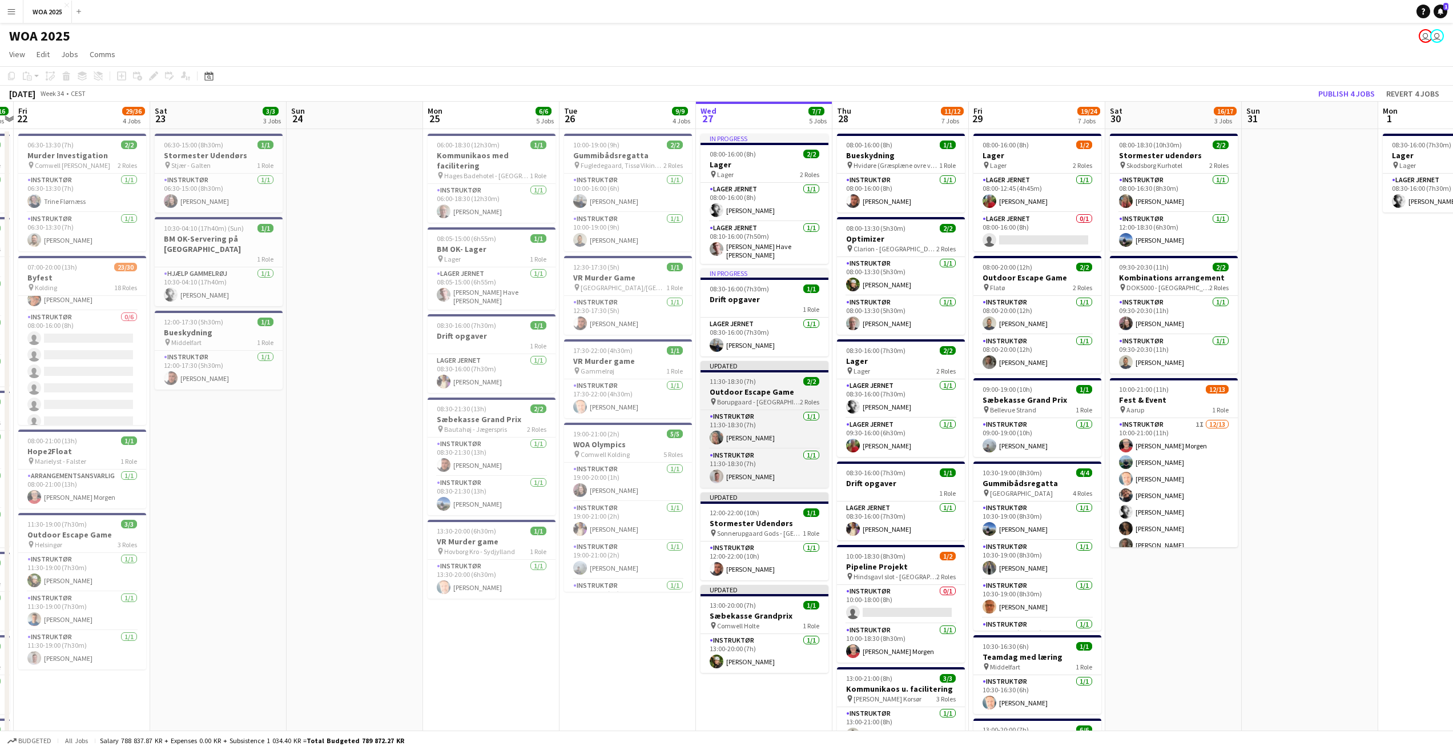
click at [741, 397] on span "Borupgaard - [GEOGRAPHIC_DATA]" at bounding box center [758, 401] width 83 height 9
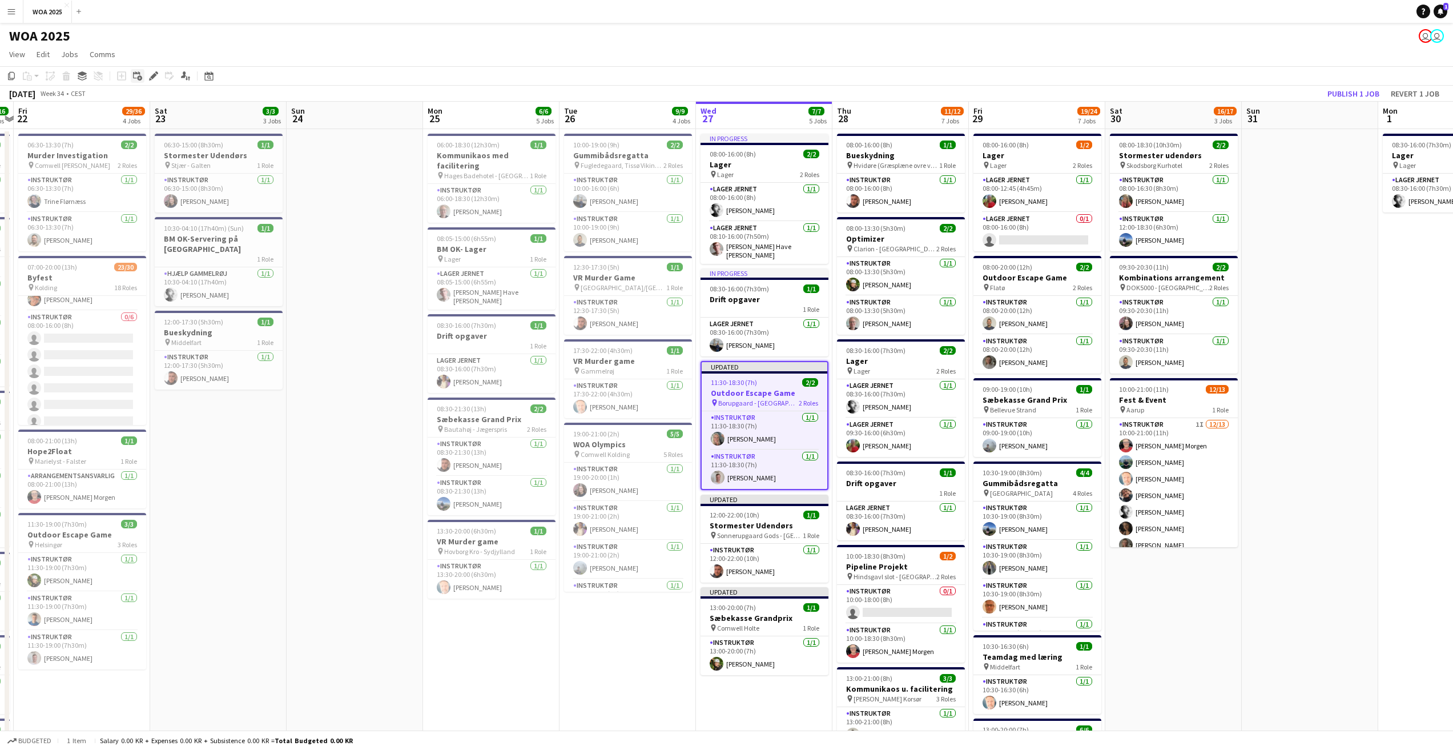
click at [143, 76] on div "Add linked Job" at bounding box center [138, 76] width 14 height 14
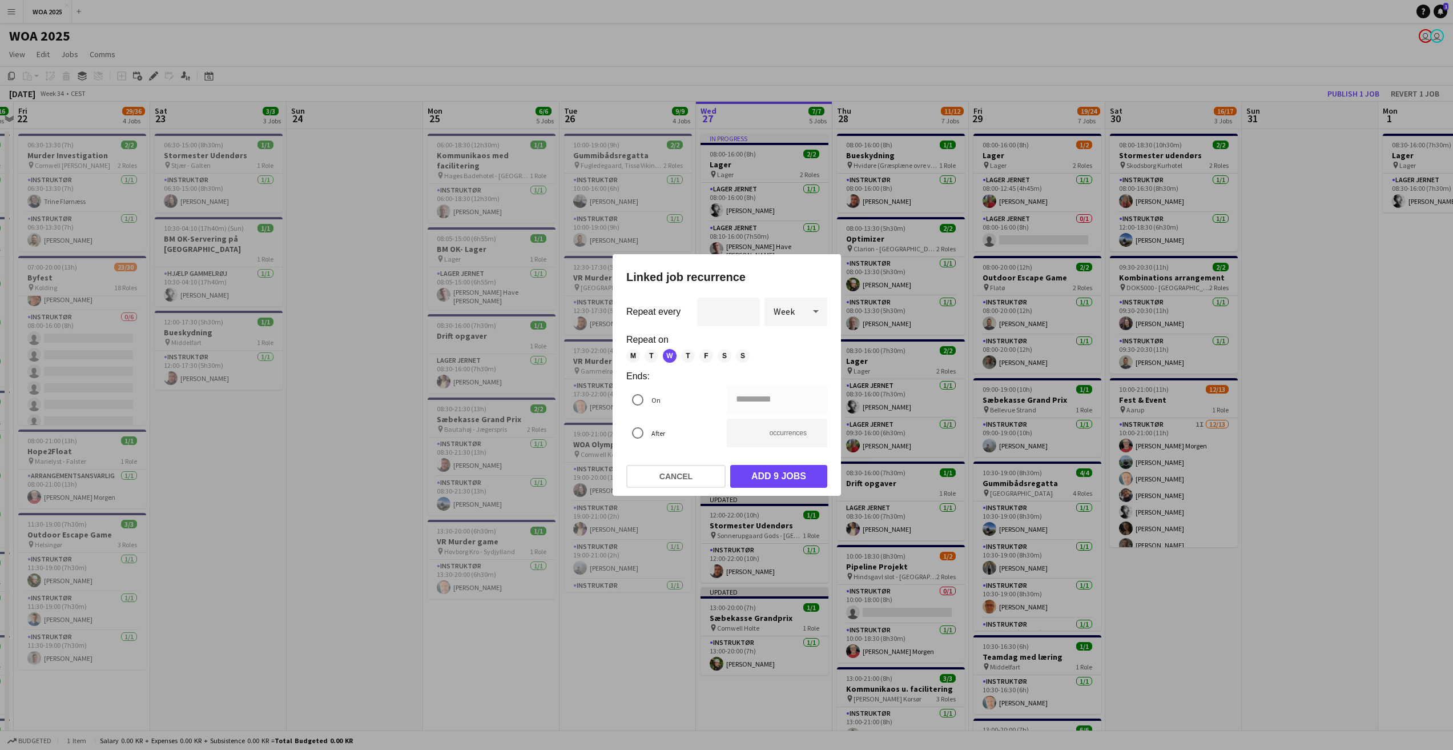
click at [352, 169] on div at bounding box center [726, 375] width 1453 height 750
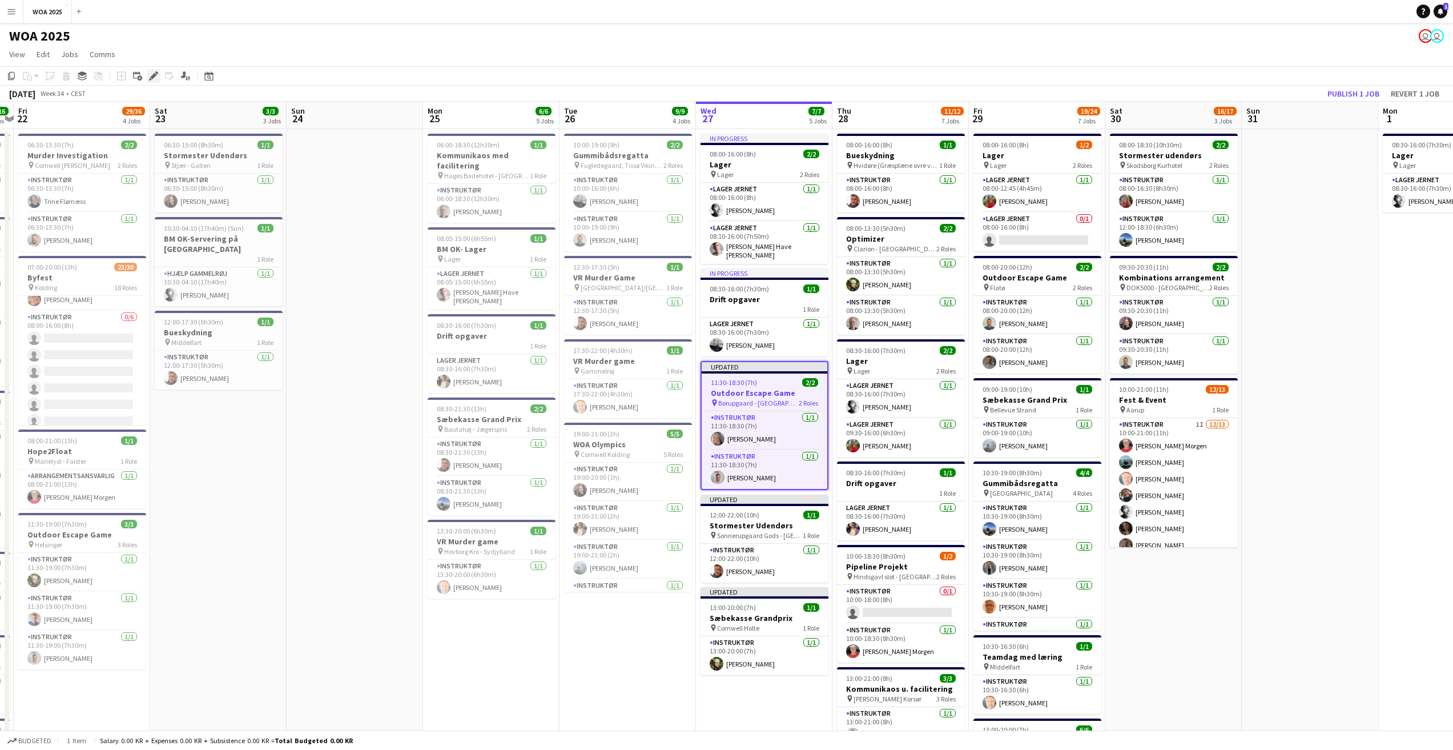
click at [152, 76] on icon at bounding box center [153, 76] width 6 height 6
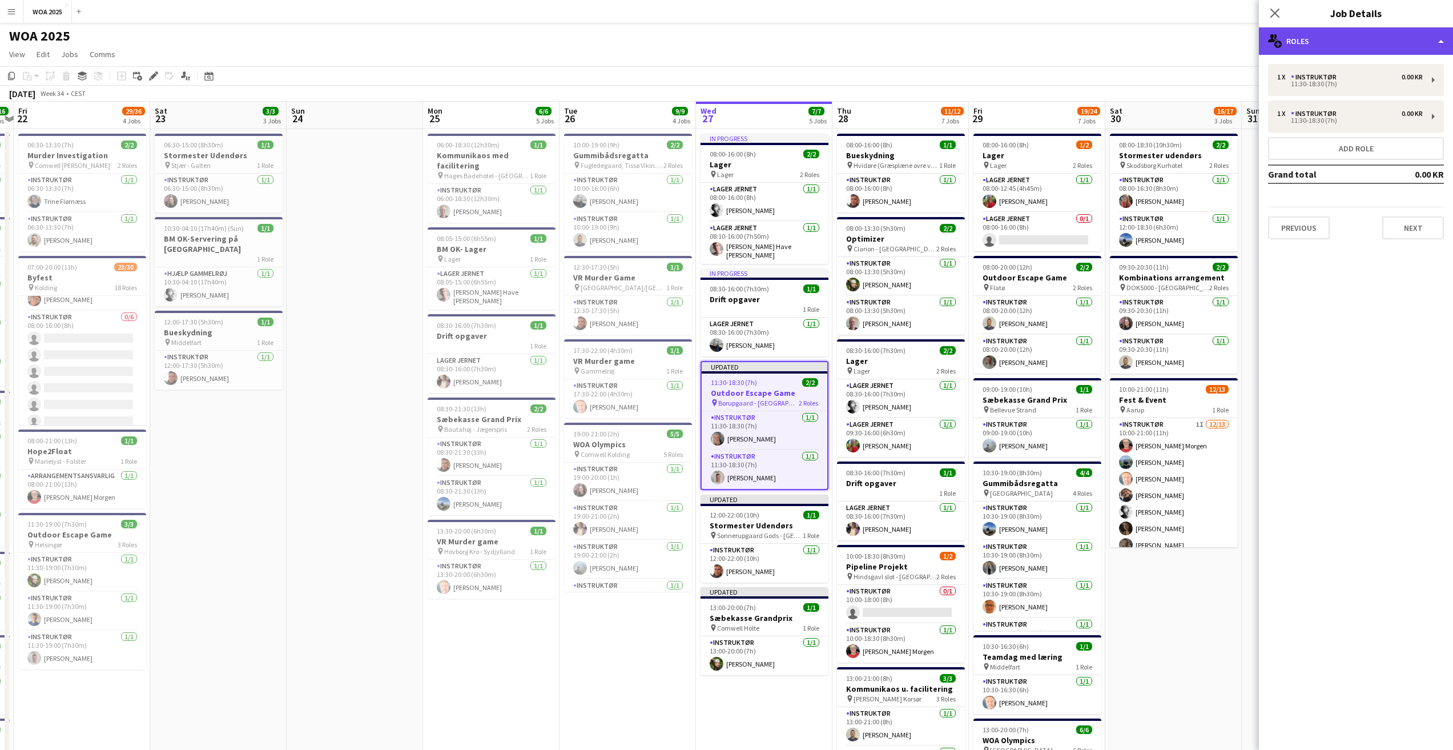
drag, startPoint x: 1288, startPoint y: 29, endPoint x: 1295, endPoint y: 42, distance: 15.1
click at [1288, 30] on div "multiple-users-add Roles" at bounding box center [1356, 40] width 194 height 27
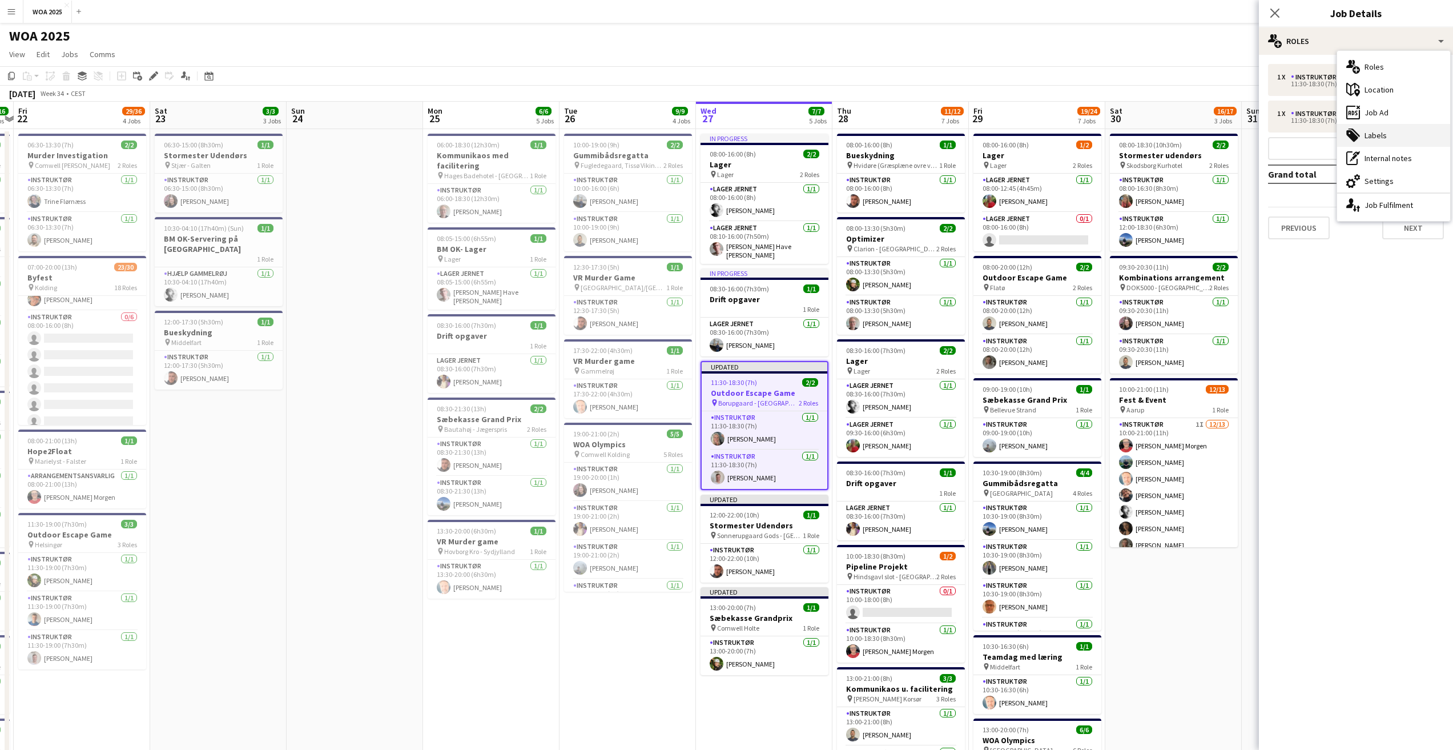
click at [1358, 139] on icon "tags-double" at bounding box center [1353, 135] width 14 height 14
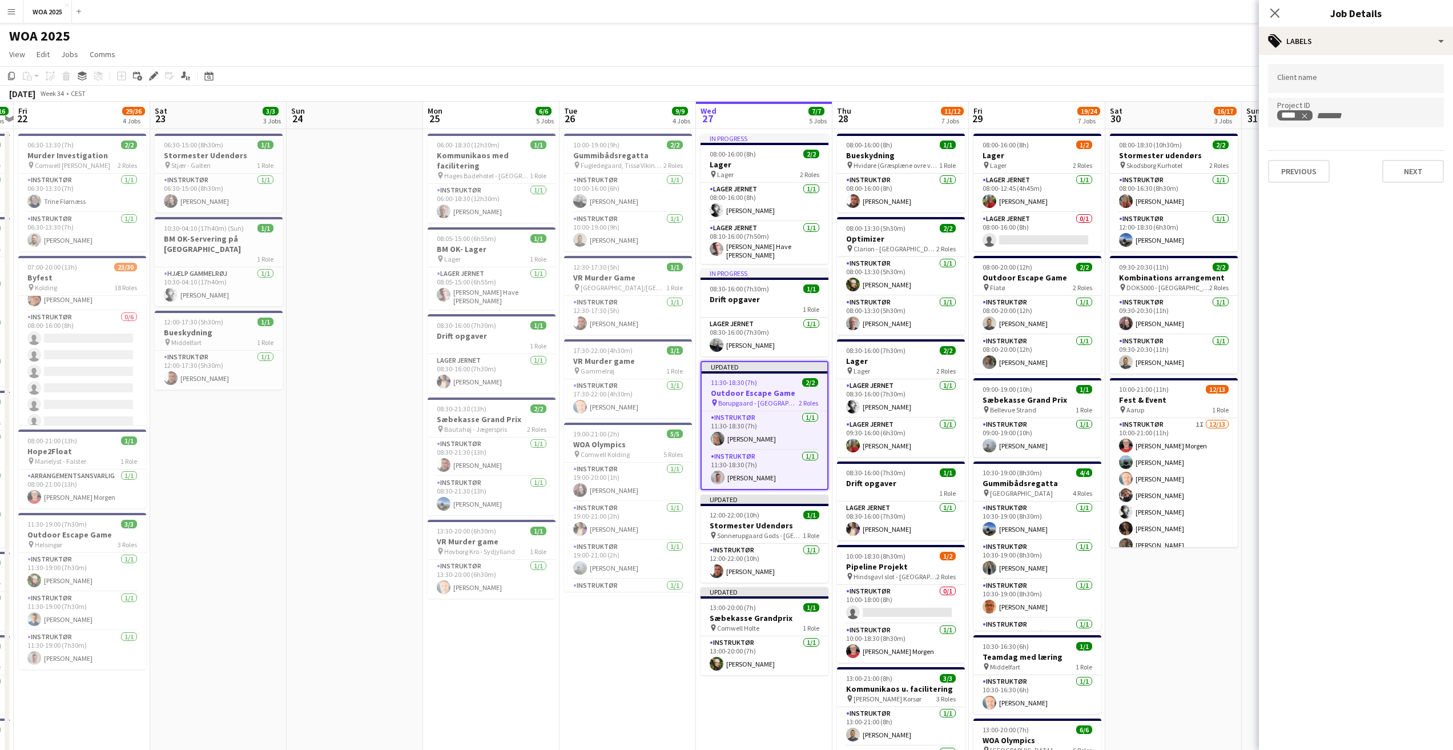
click at [907, 51] on app-page-menu "View Day view expanded Day view collapsed Month view Date picker Jump to today …" at bounding box center [726, 56] width 1453 height 22
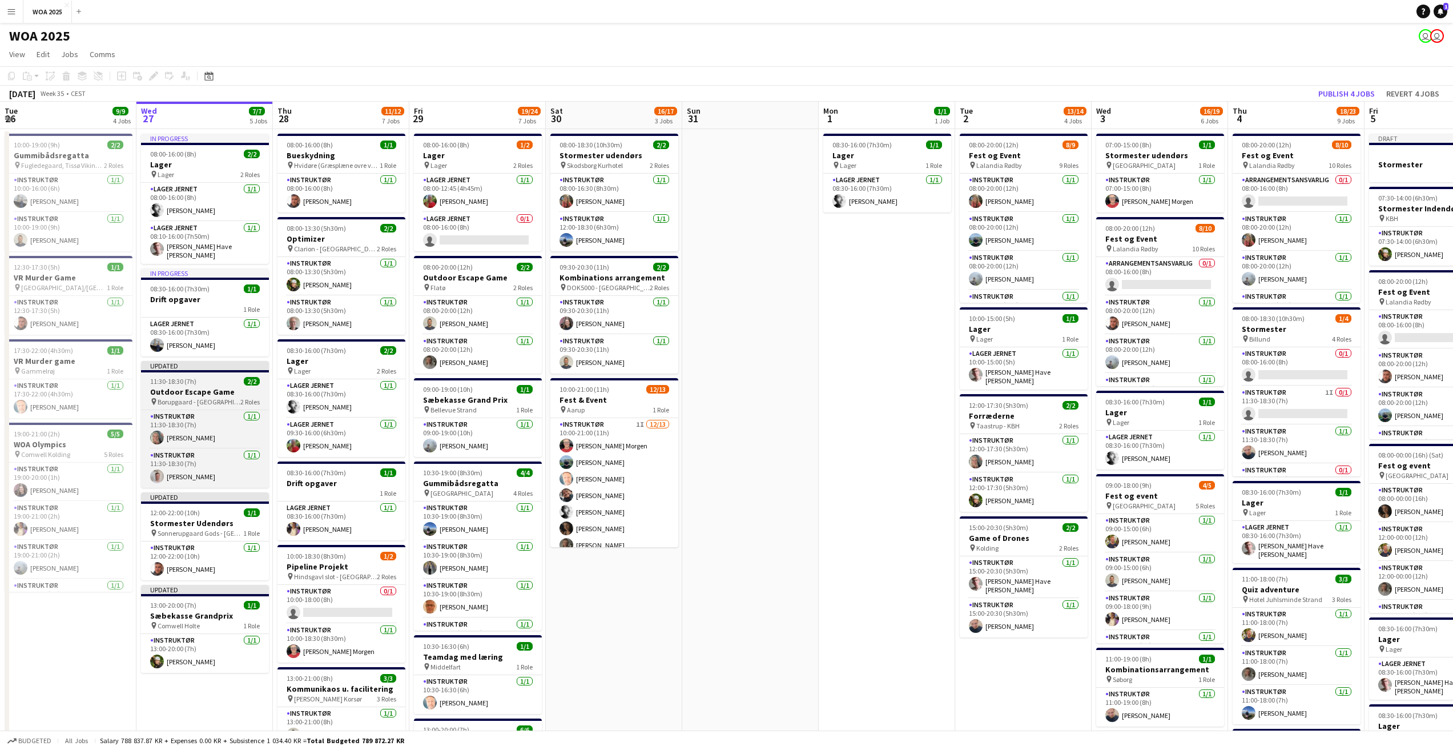
click at [188, 380] on span "11:30-18:30 (7h)" at bounding box center [173, 381] width 46 height 9
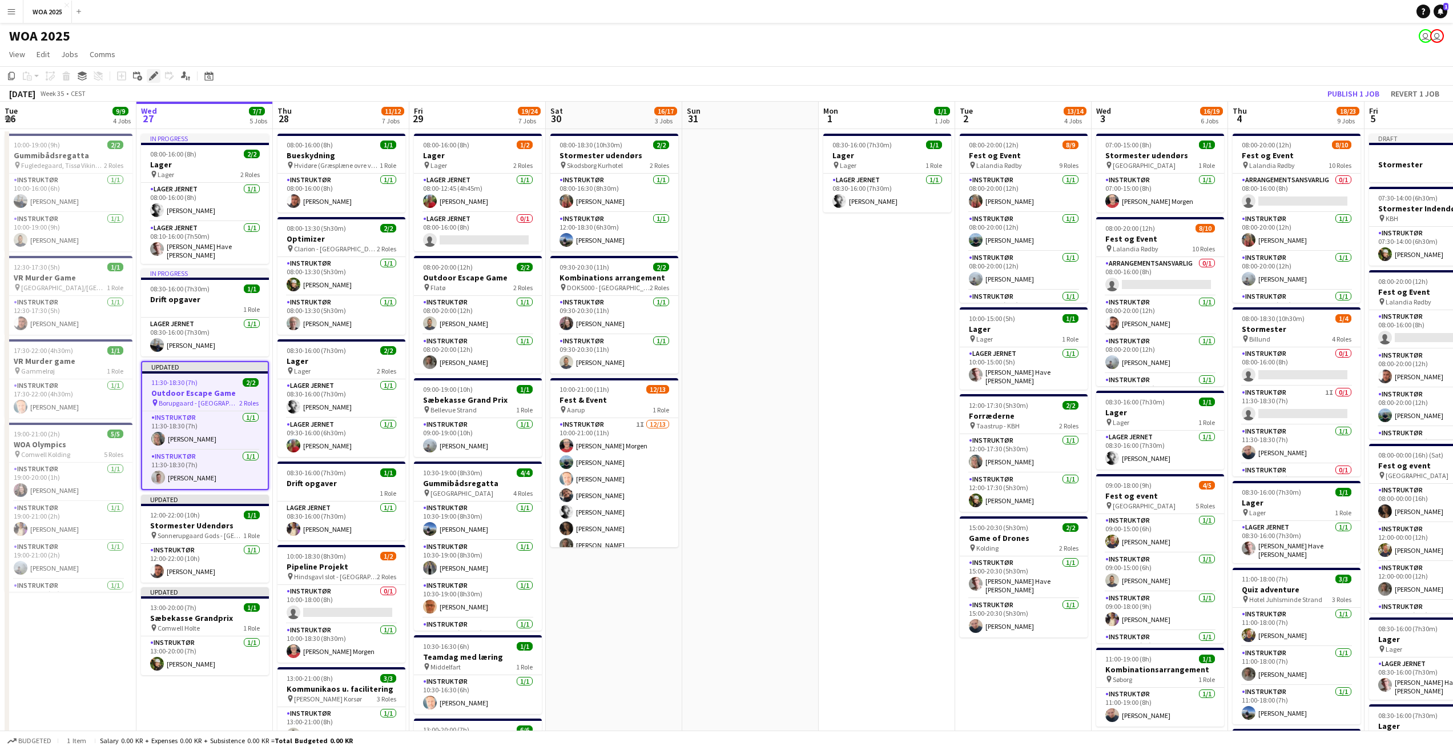
click at [149, 78] on icon "Edit" at bounding box center [153, 75] width 9 height 9
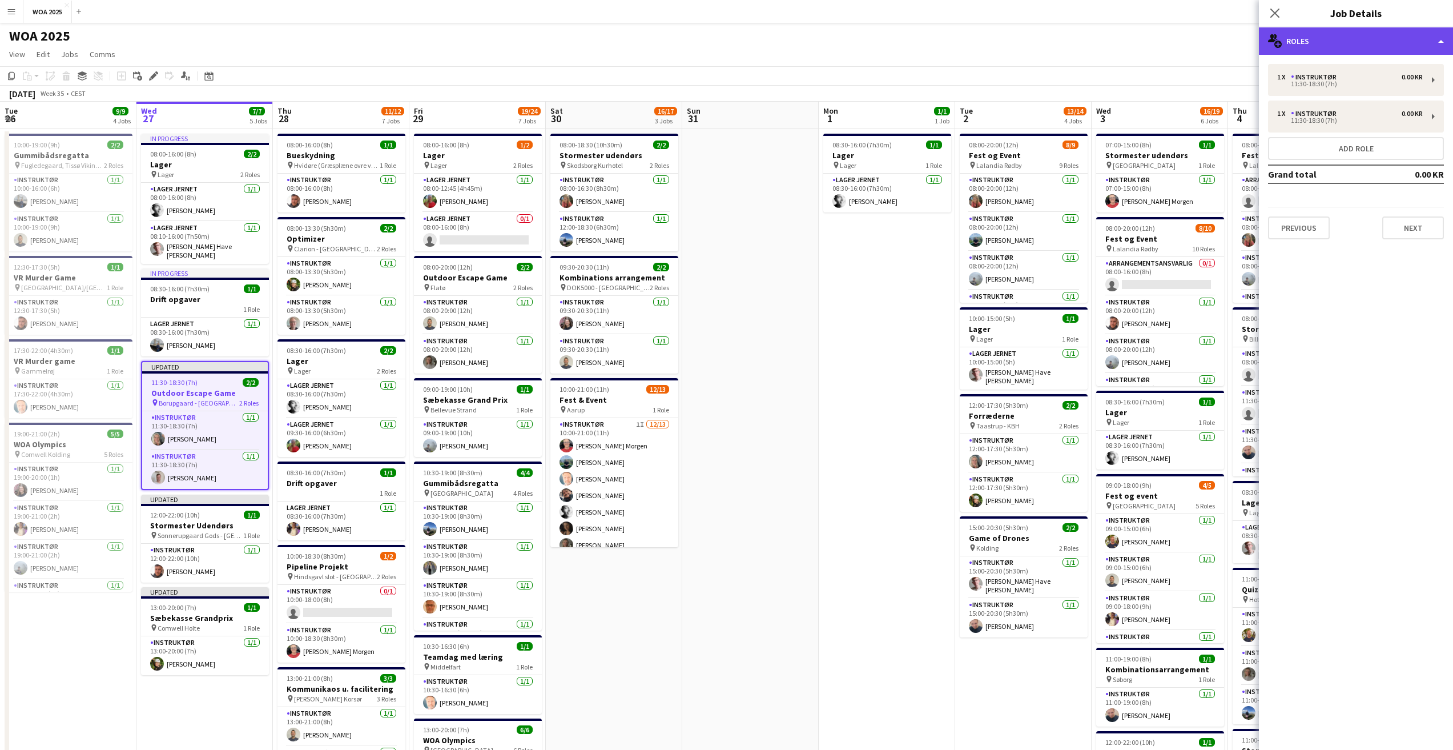
click at [1309, 35] on div "multiple-users-add Roles" at bounding box center [1356, 40] width 194 height 27
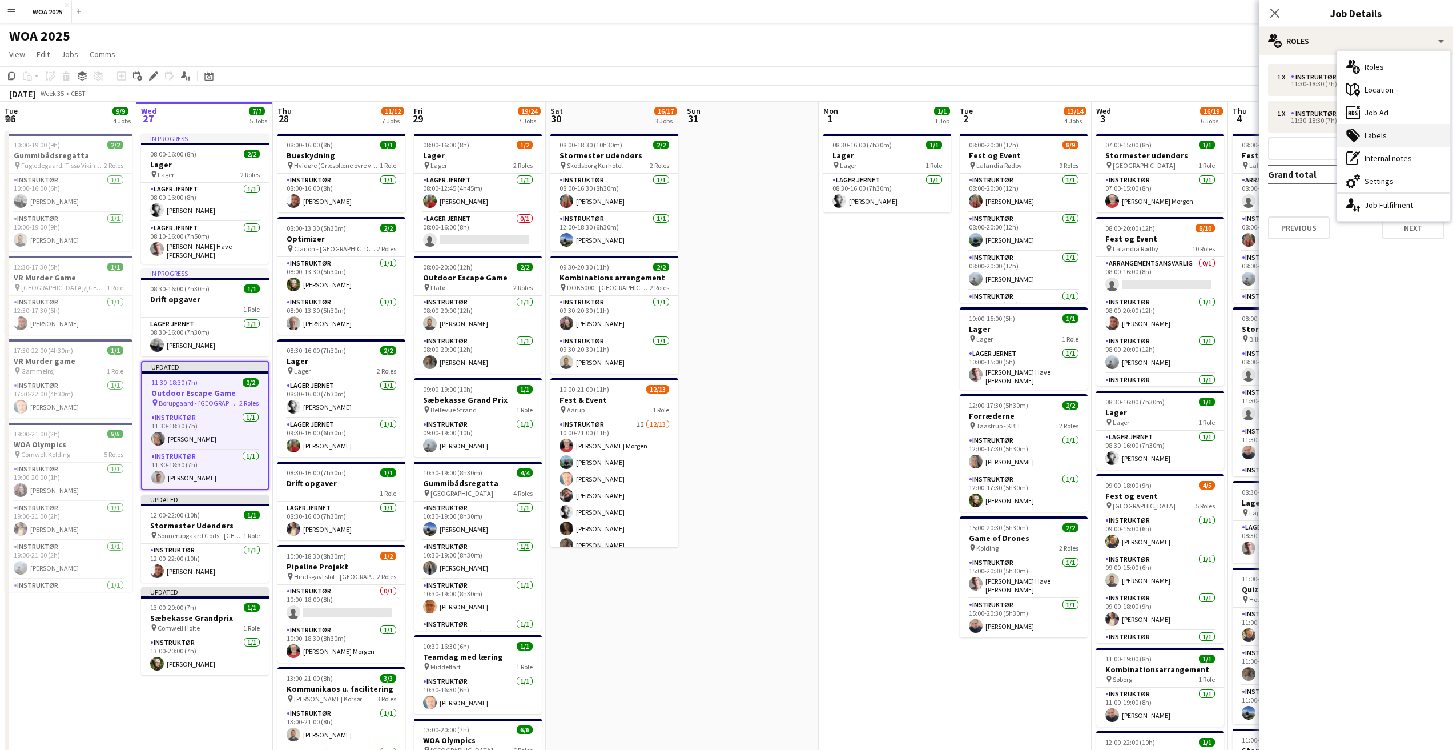
click at [1374, 132] on div "tags-double Labels" at bounding box center [1393, 135] width 113 height 23
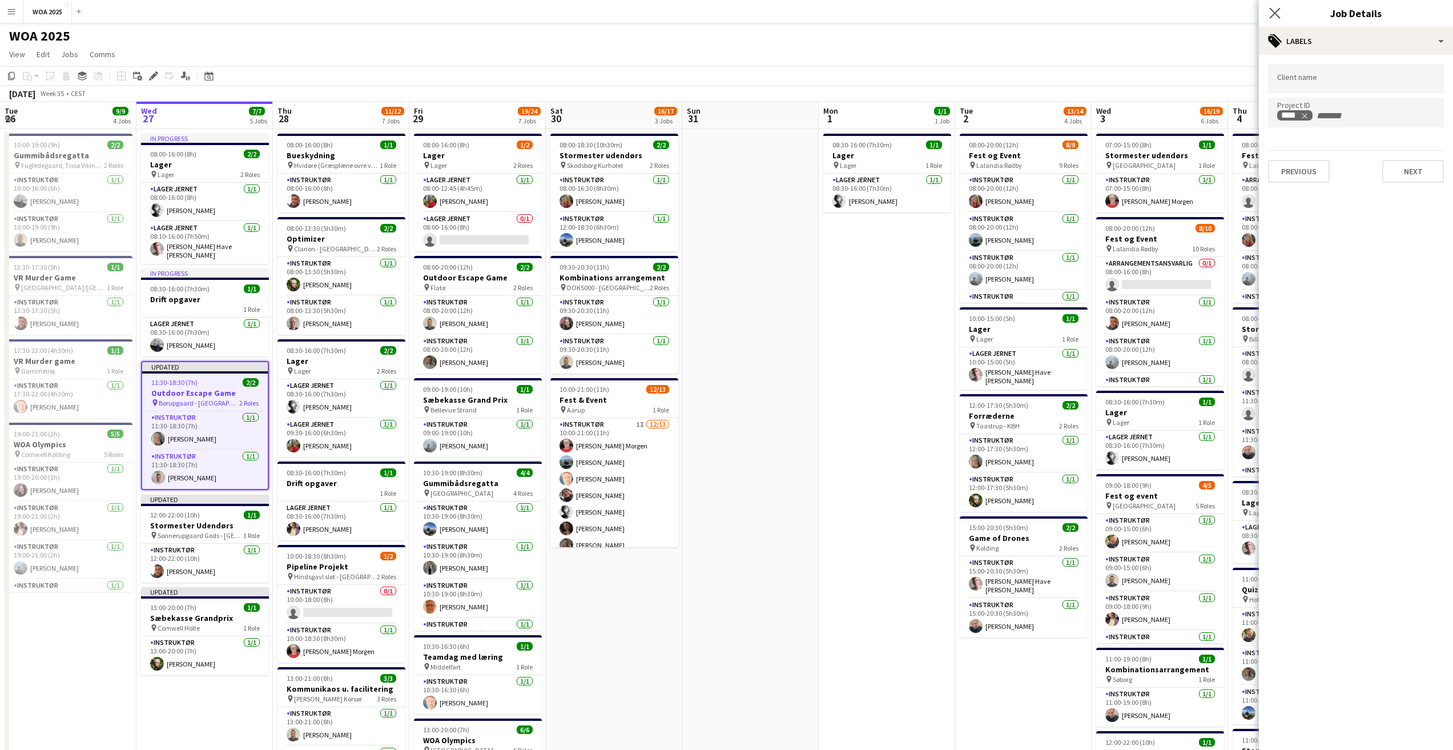
click at [1276, 19] on app-icon "Close pop-in" at bounding box center [1275, 13] width 17 height 17
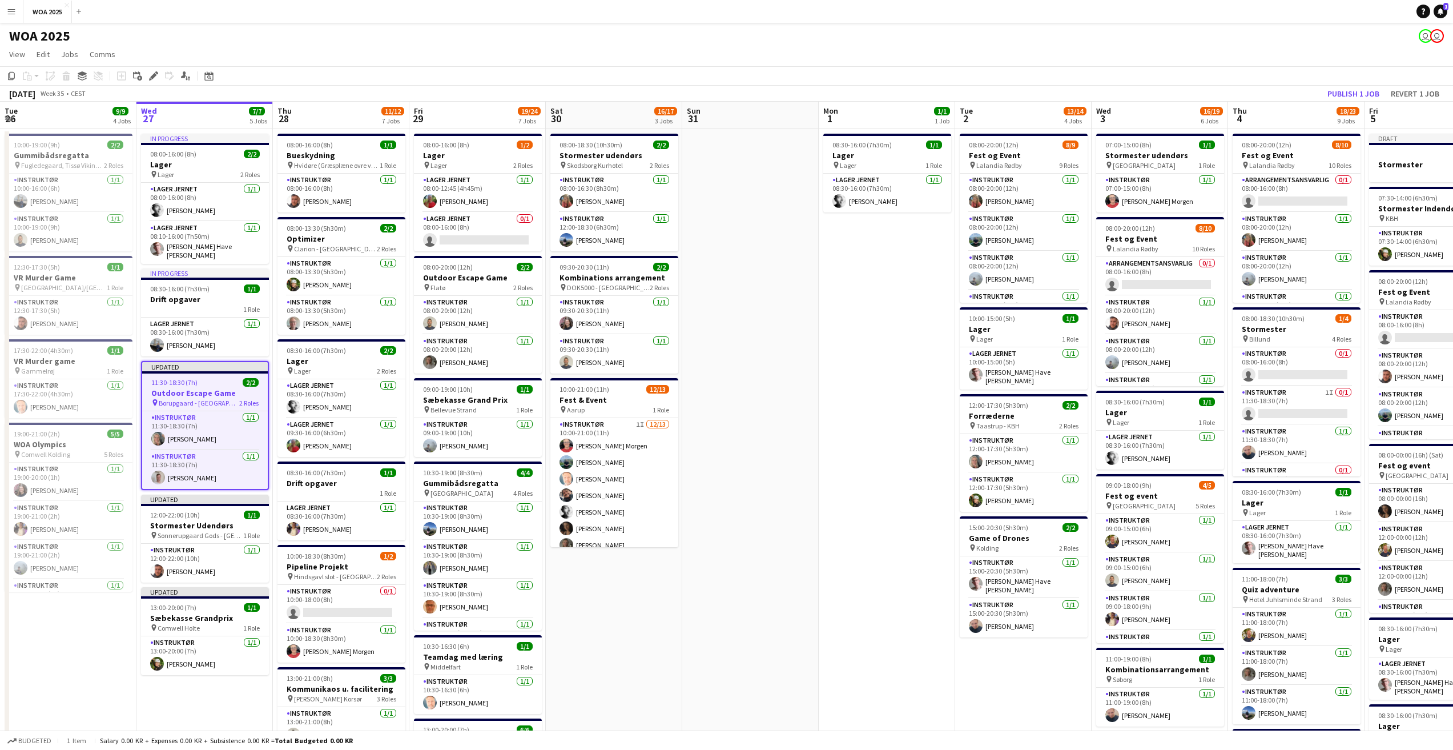
drag, startPoint x: 150, startPoint y: 70, endPoint x: 150, endPoint y: 63, distance: 6.9
click at [150, 70] on div "Edit" at bounding box center [154, 76] width 14 height 14
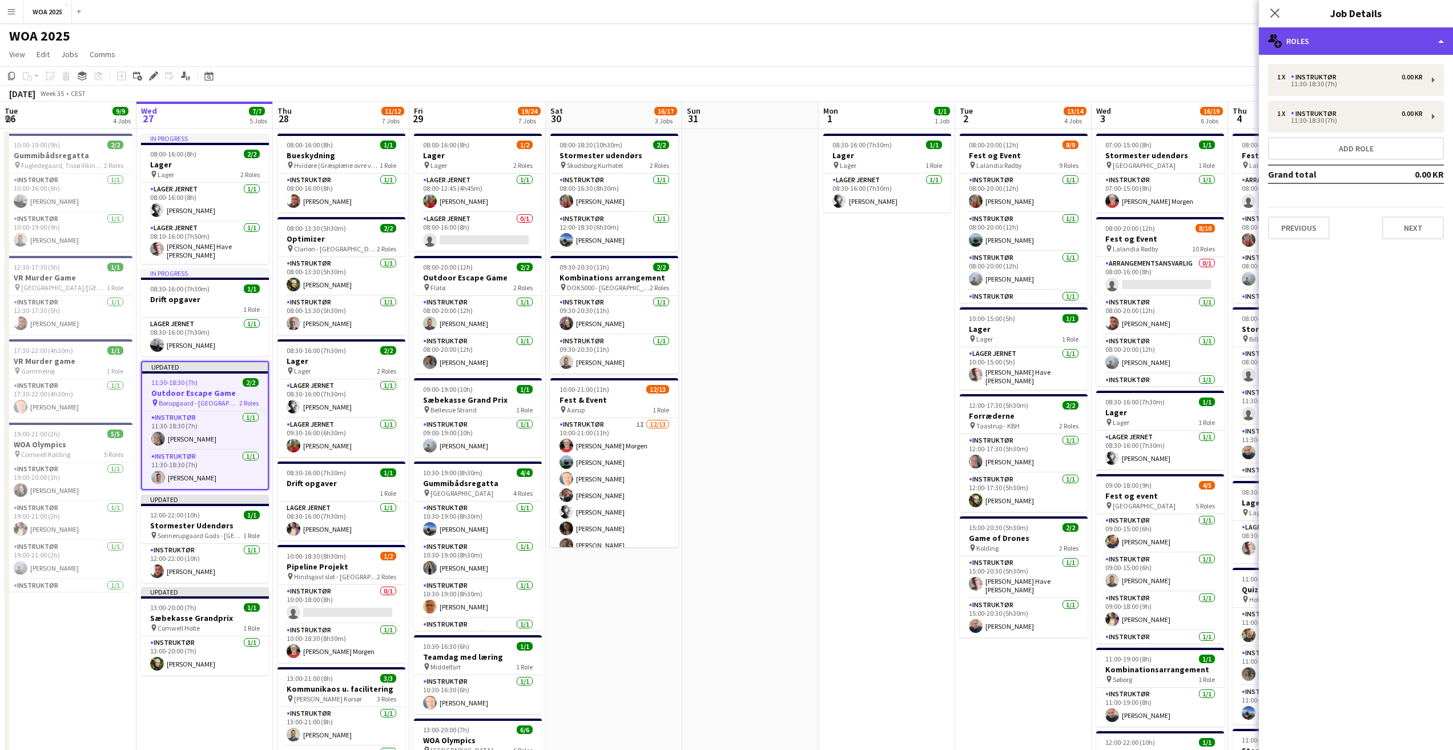
click at [1337, 33] on div "multiple-users-add Roles" at bounding box center [1356, 40] width 194 height 27
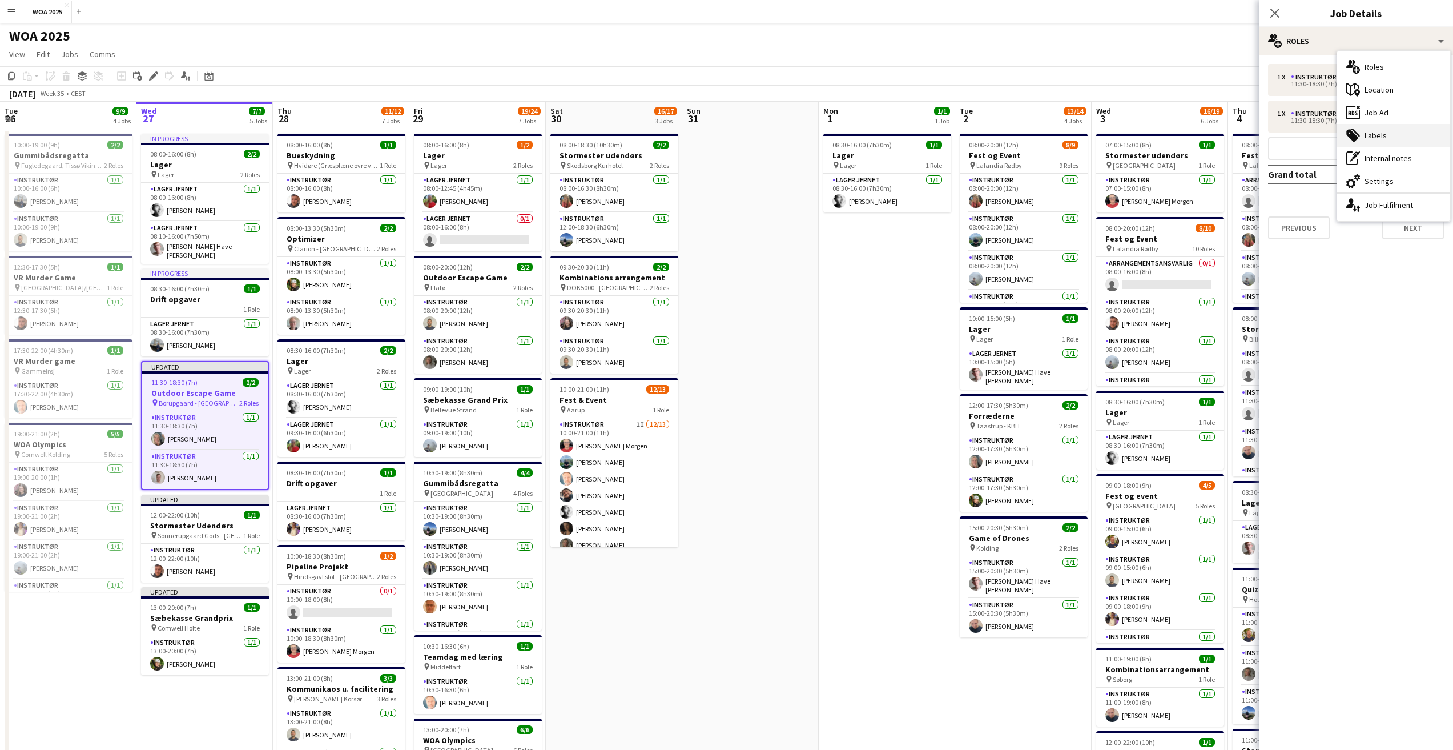
click at [1376, 135] on div "tags-double Labels" at bounding box center [1393, 135] width 113 height 23
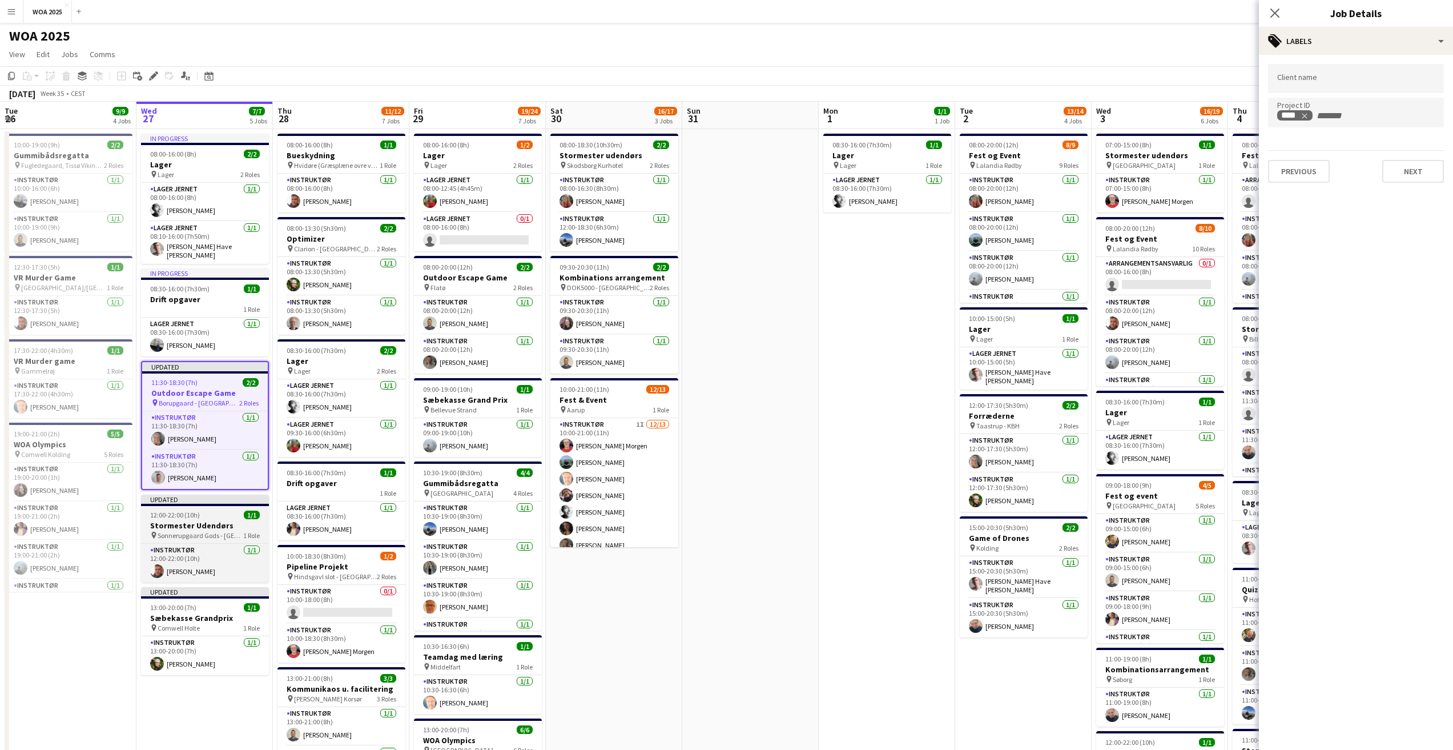
click at [206, 513] on div "12:00-22:00 (10h) 1/1" at bounding box center [205, 514] width 128 height 9
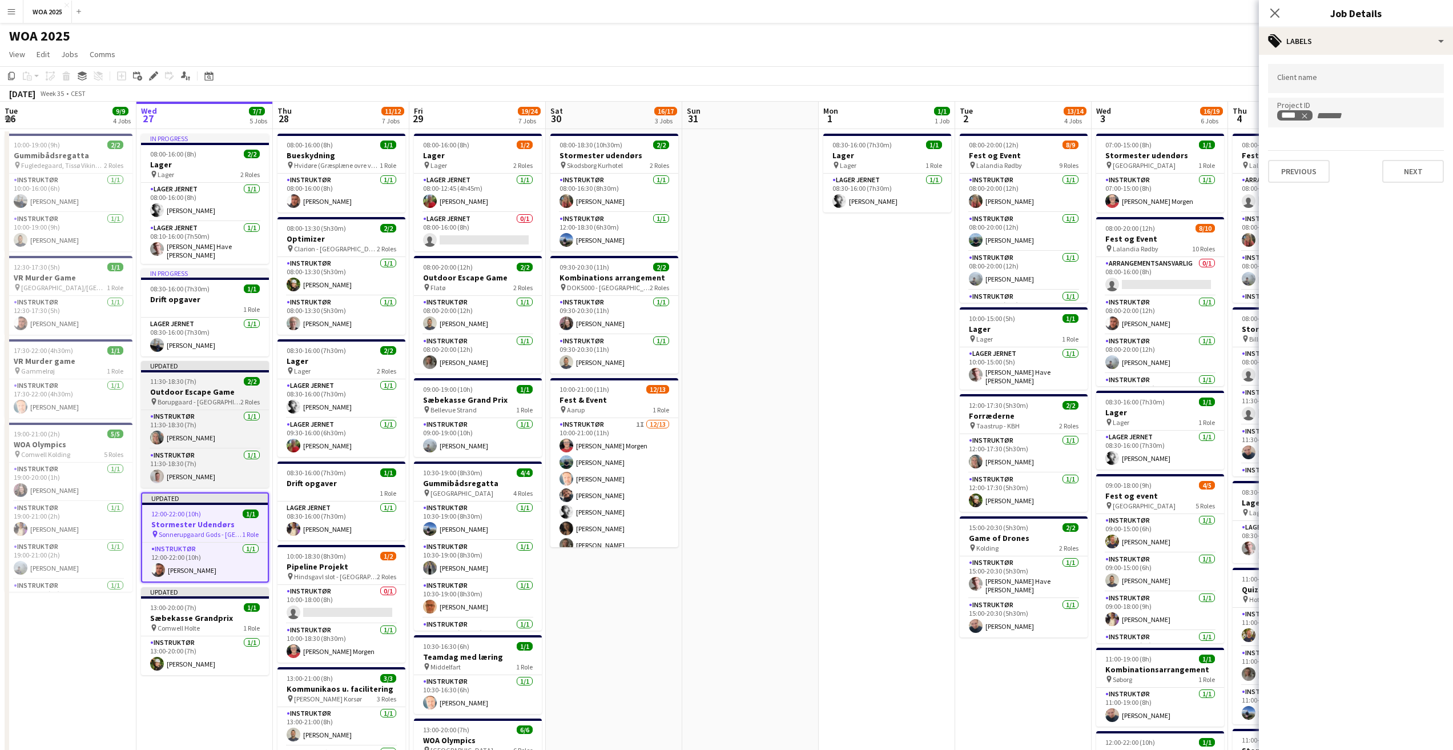
click at [220, 373] on app-job-card "Updated 11:30-18:30 (7h) 2/2 Outdoor Escape Game pin [PERSON_NAME] 2 Roles Inst…" at bounding box center [205, 424] width 128 height 127
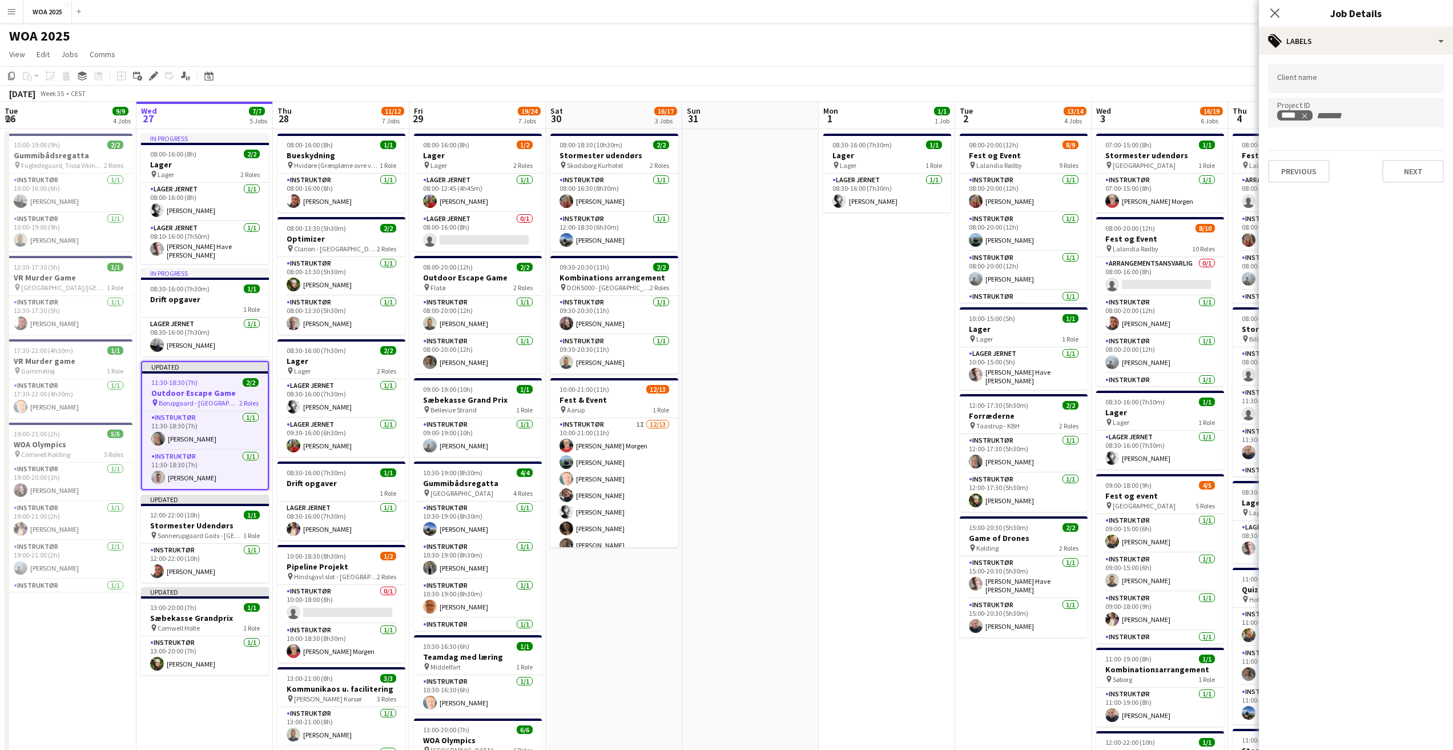
click at [156, 67] on app-toolbar "Copy Paste Paste Ctrl+V Paste with crew Ctrl+Shift+V Paste linked Job [GEOGRAPH…" at bounding box center [726, 75] width 1453 height 19
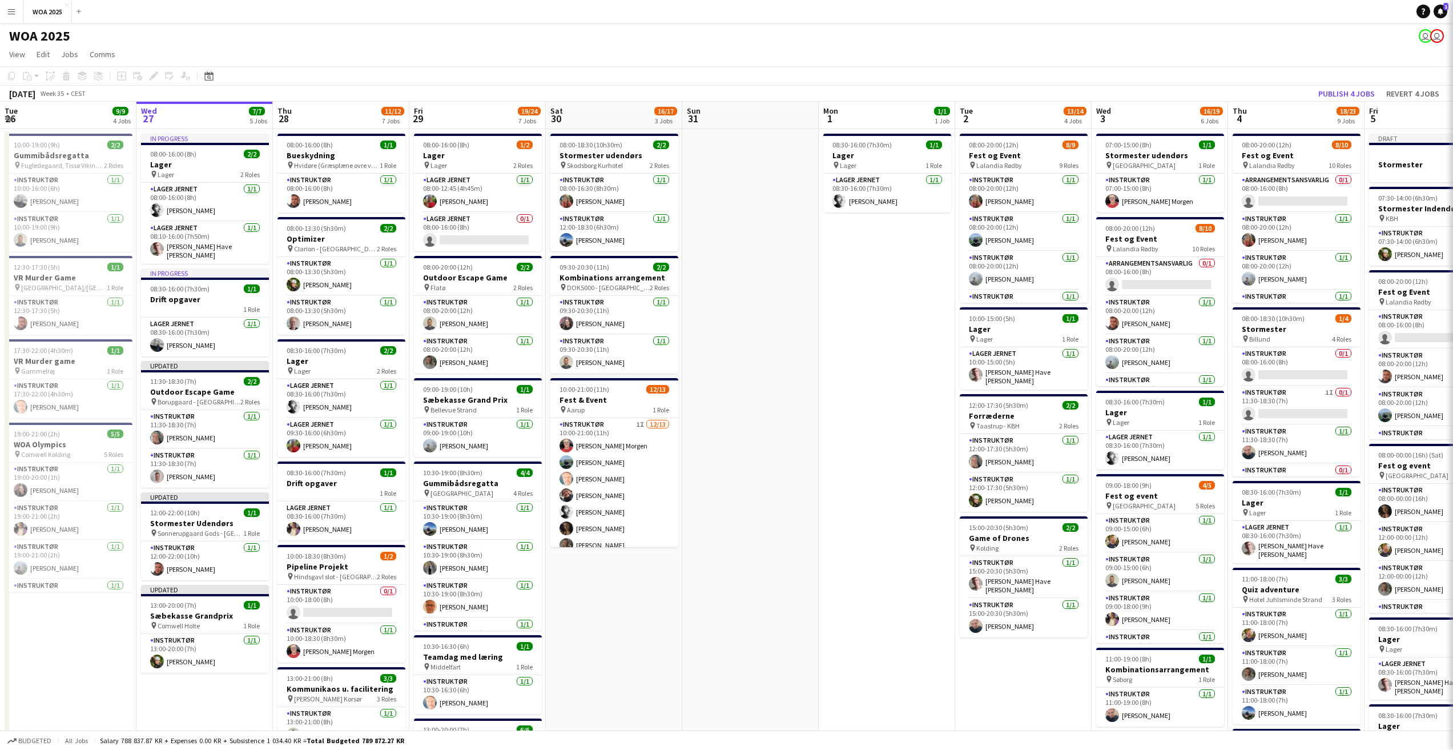
click at [154, 73] on div "Add job Add linked Job Edit Edit linked Job Applicants" at bounding box center [148, 76] width 87 height 14
click at [154, 72] on div "Add job Add linked Job Edit Edit linked Job Applicants" at bounding box center [148, 76] width 87 height 14
click at [167, 39] on div "WOA 2025 user user" at bounding box center [726, 34] width 1453 height 22
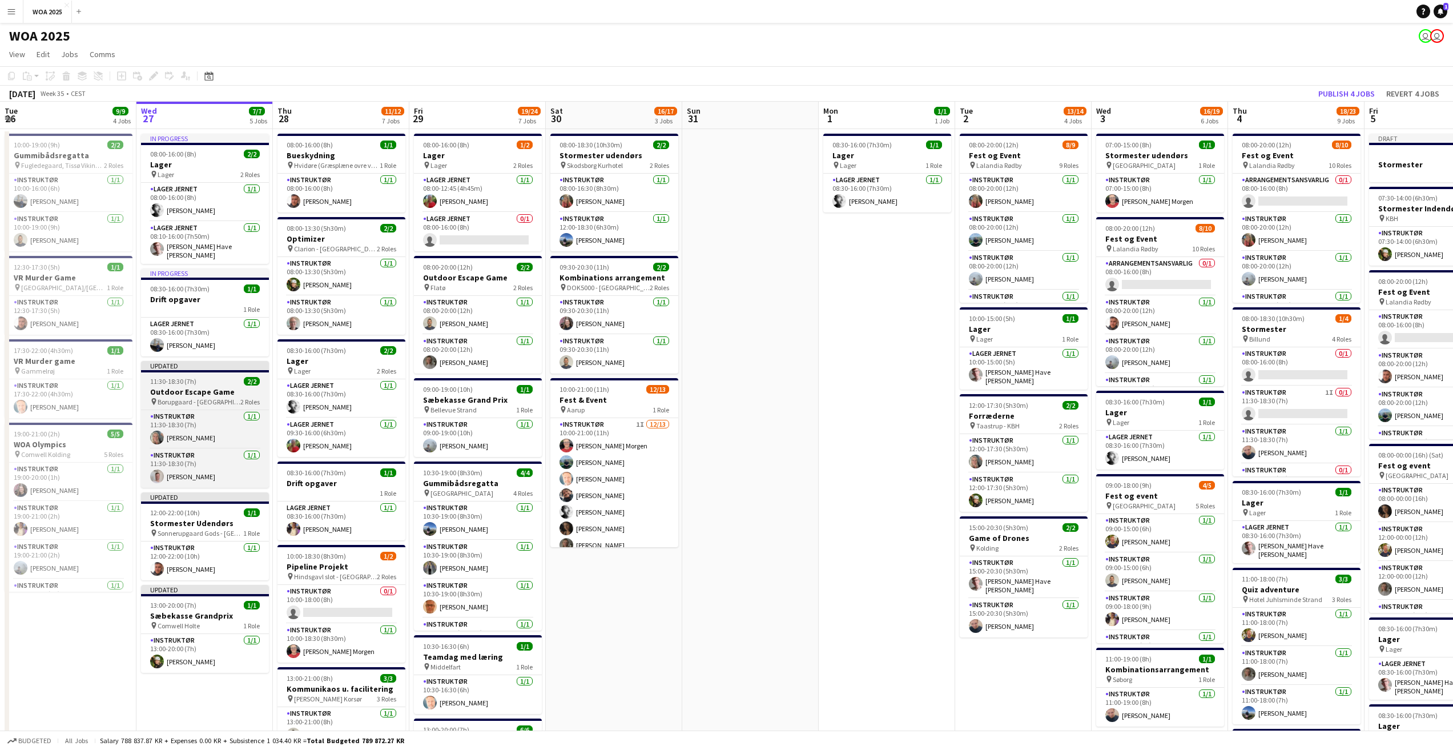
click at [186, 370] on app-job-card "Updated 11:30-18:30 (7h) 2/2 Outdoor Escape Game pin [PERSON_NAME] 2 Roles Inst…" at bounding box center [205, 424] width 128 height 127
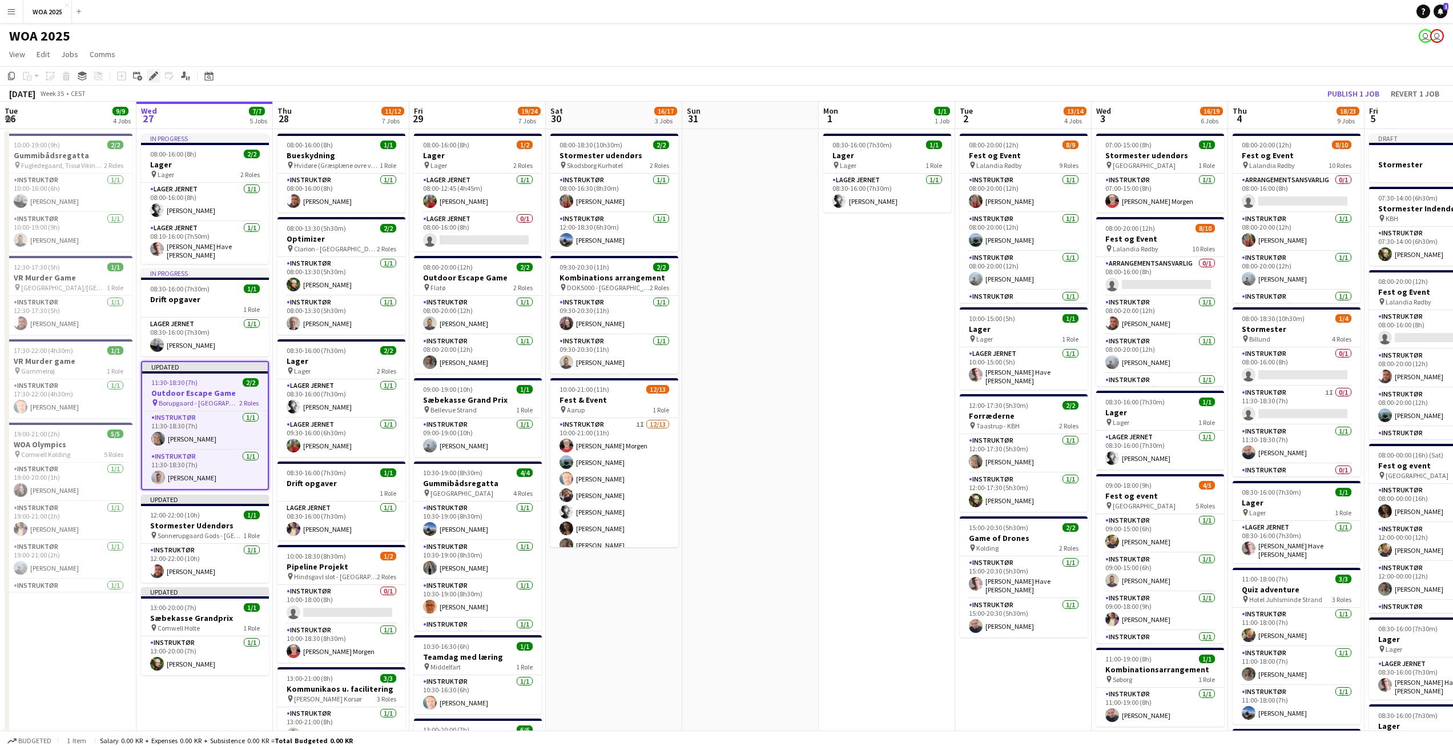
click at [155, 77] on icon at bounding box center [153, 76] width 6 height 6
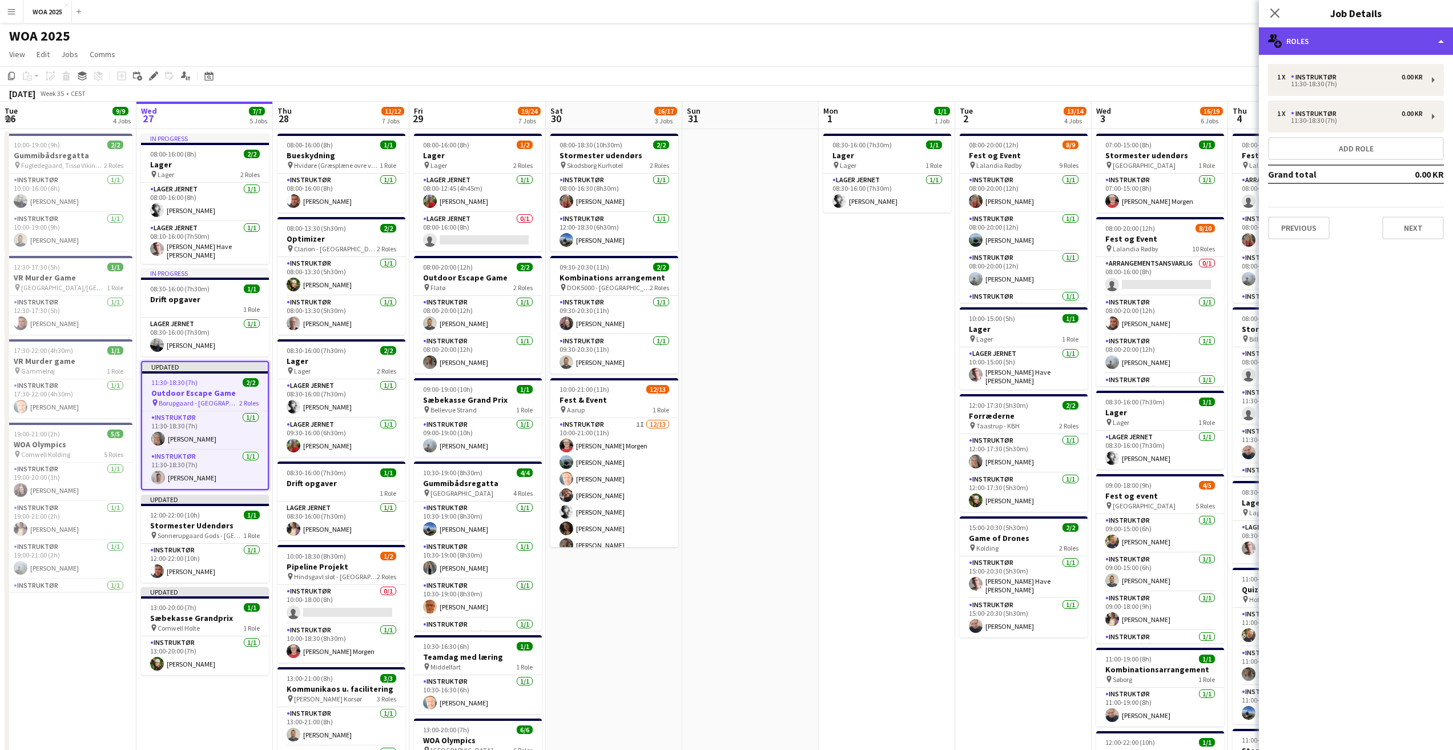
click at [1324, 42] on div "multiple-users-add Roles" at bounding box center [1356, 40] width 194 height 27
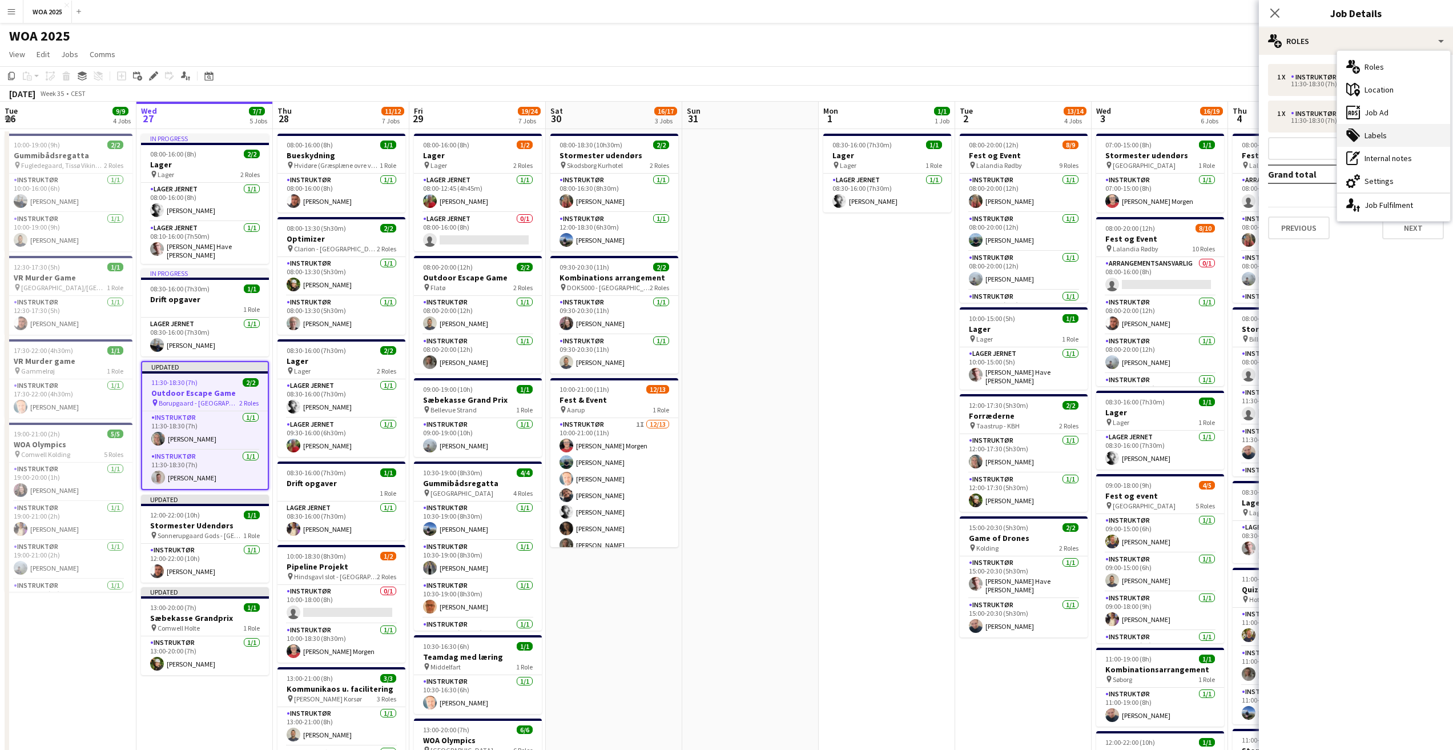
click at [1377, 137] on div "tags-double Labels" at bounding box center [1393, 135] width 113 height 23
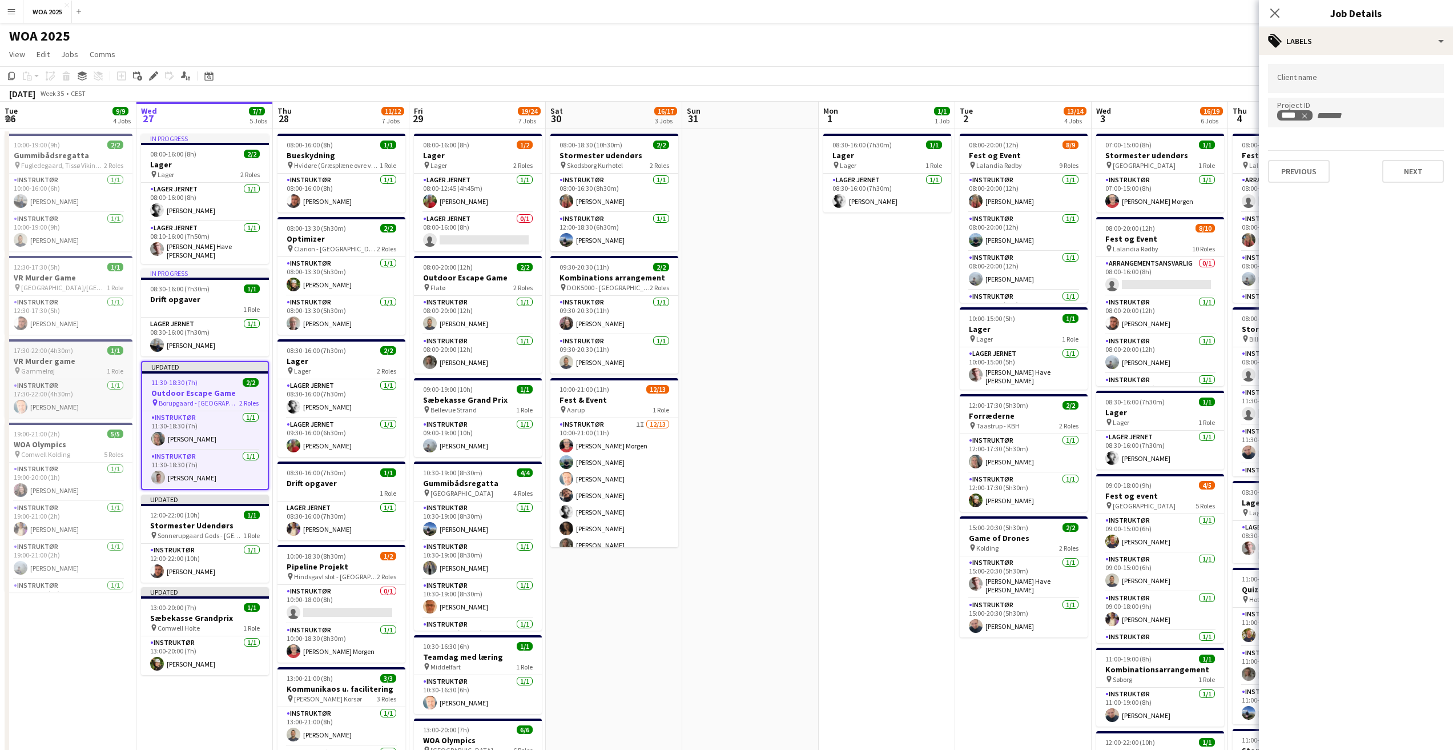
click at [66, 364] on h3 "VR Murder game" at bounding box center [69, 361] width 128 height 10
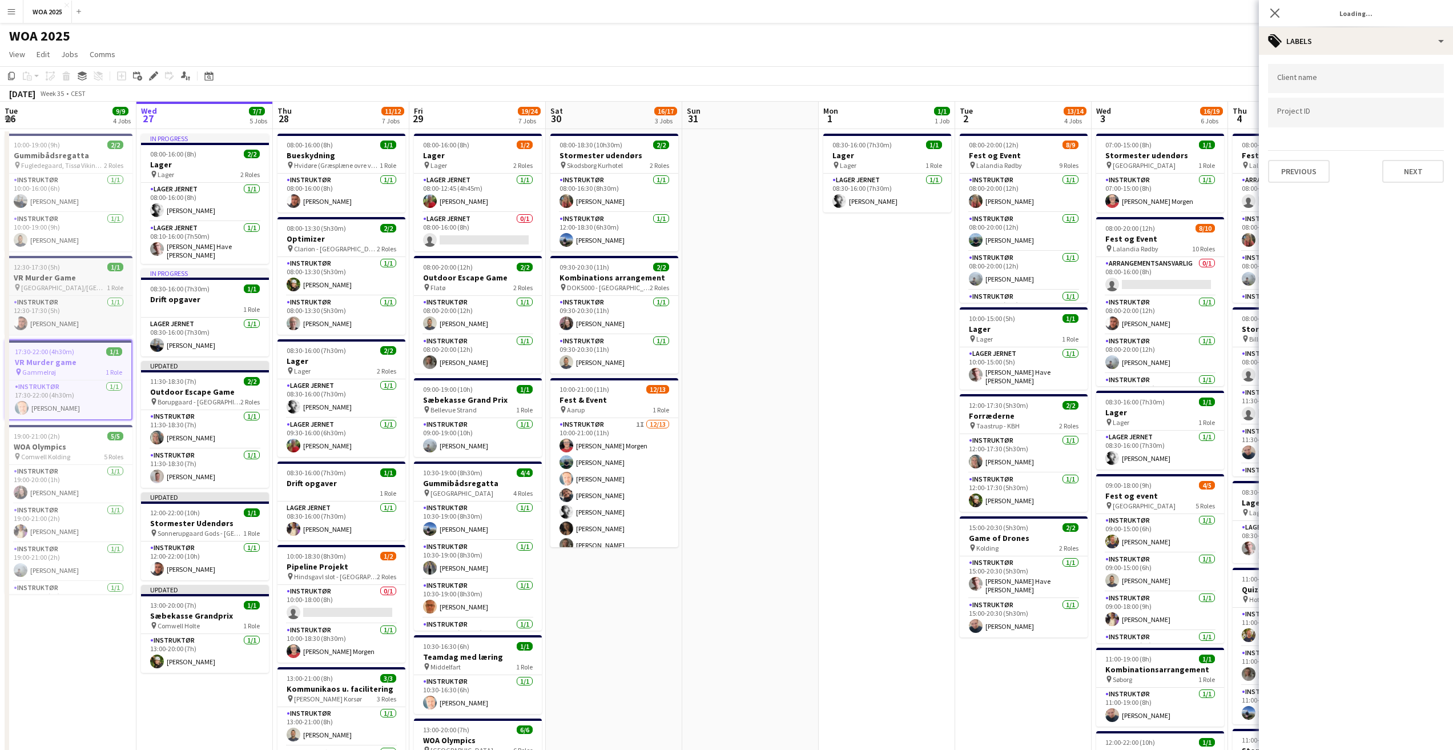
scroll to position [0, 272]
click at [147, 73] on div "Edit" at bounding box center [154, 76] width 14 height 14
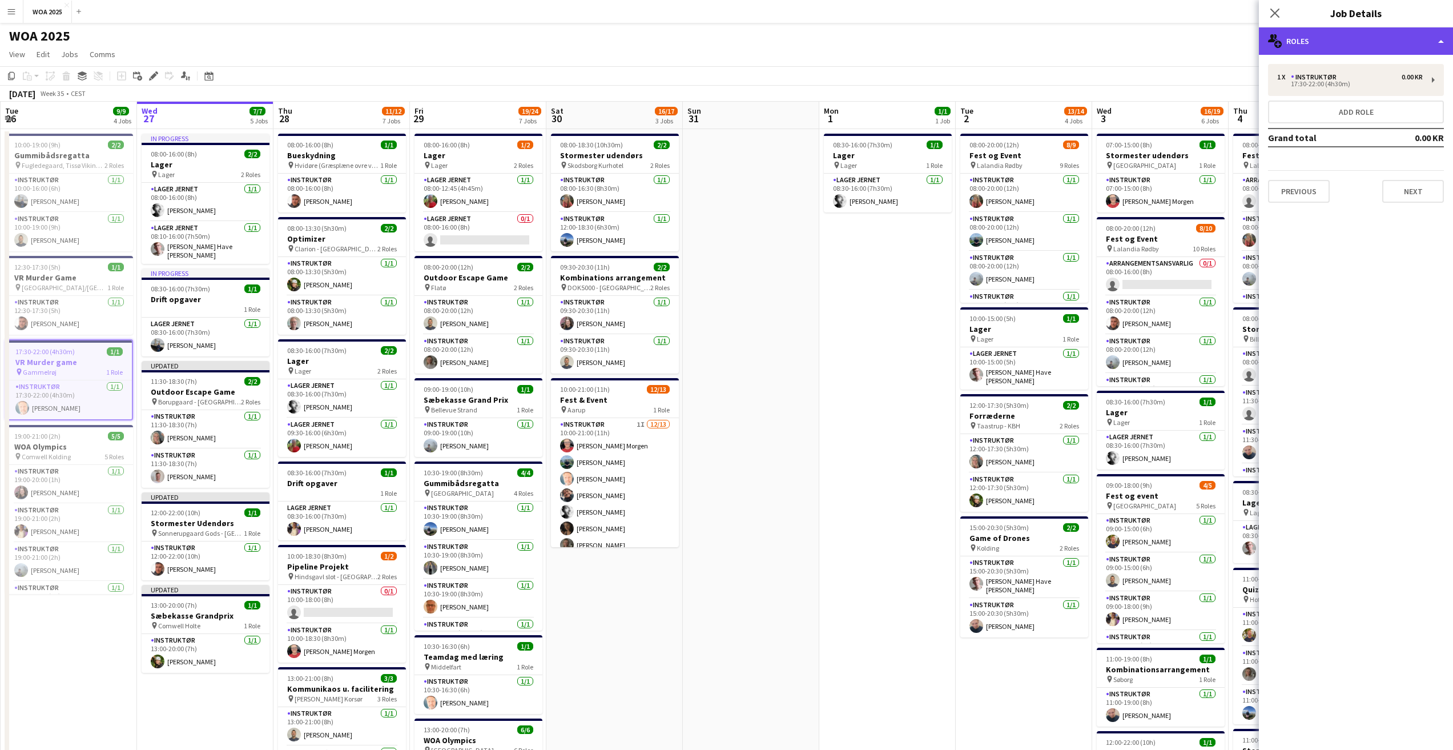
click at [1305, 37] on div "multiple-users-add Roles" at bounding box center [1356, 40] width 194 height 27
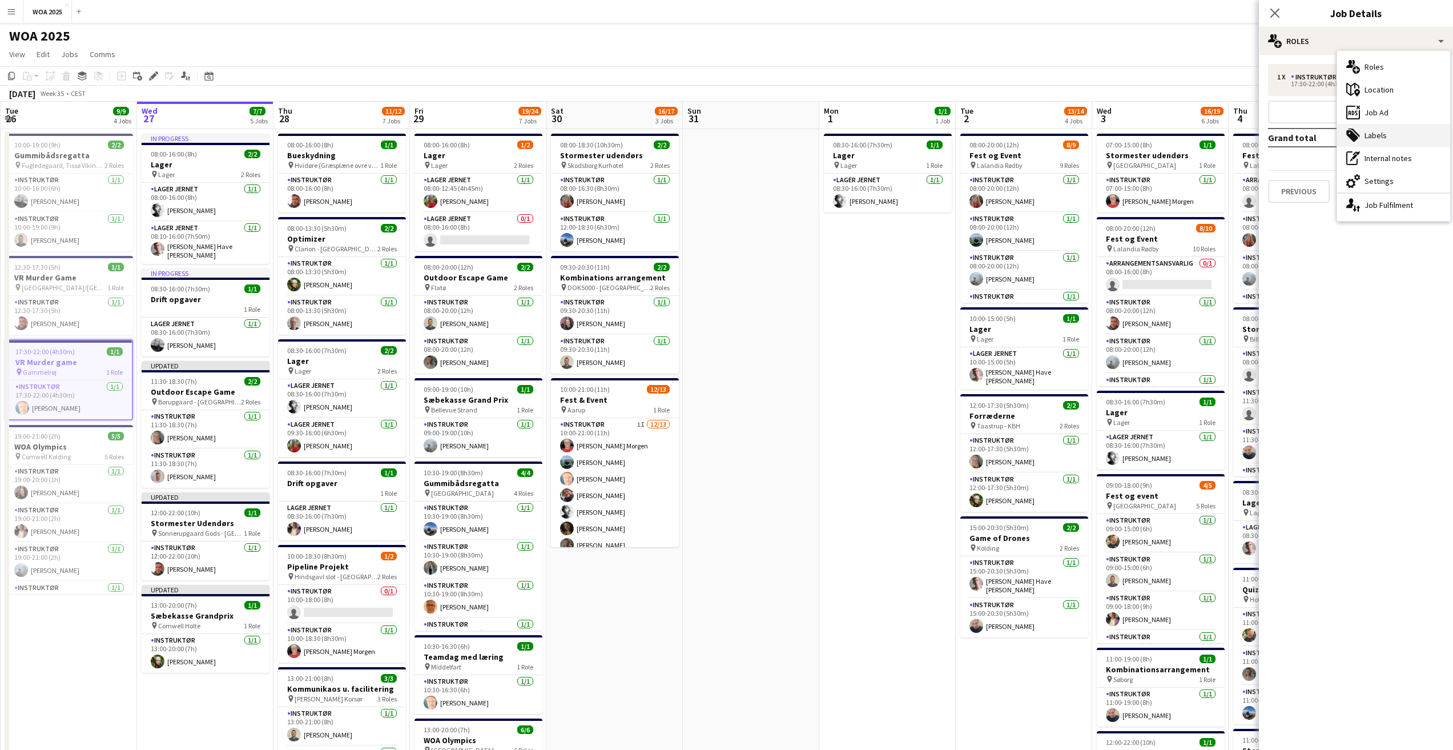
click at [1355, 131] on icon at bounding box center [1353, 132] width 11 height 9
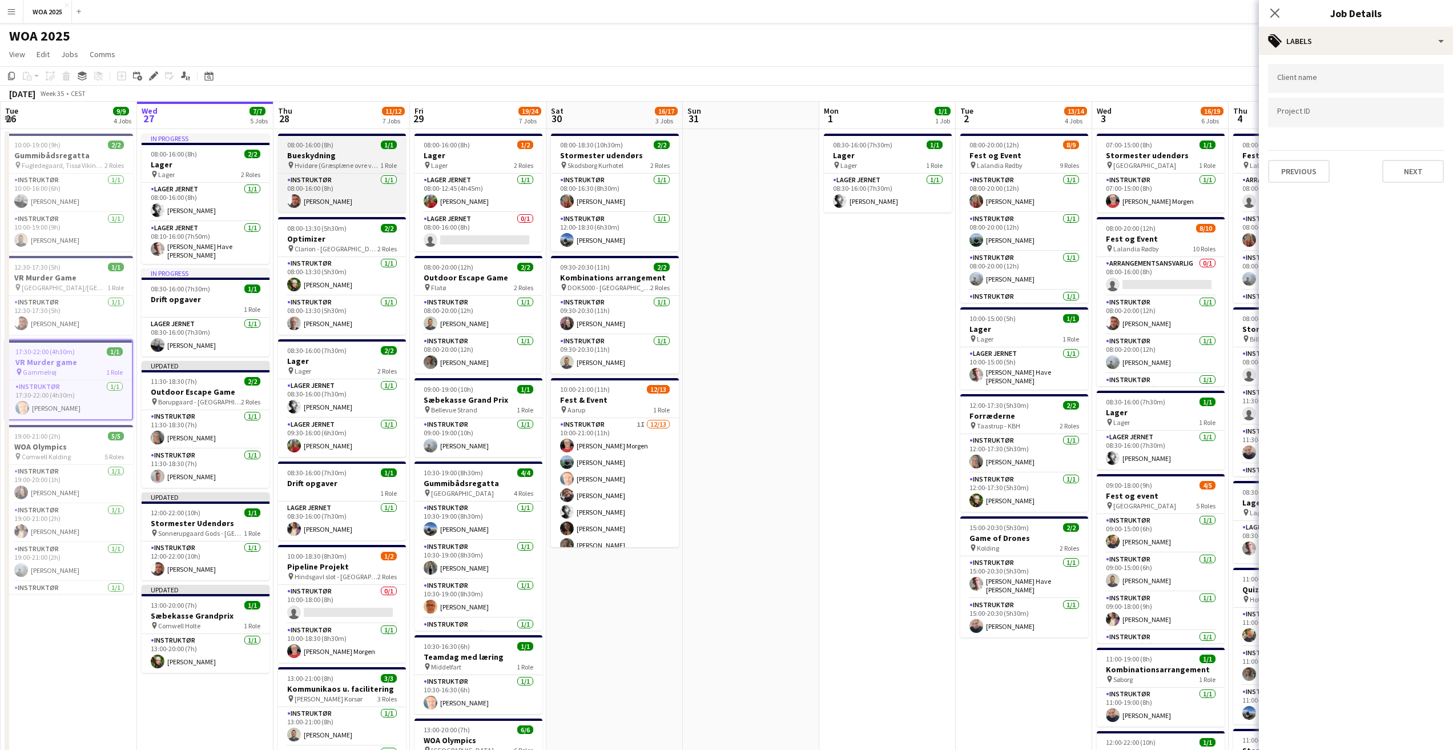
drag, startPoint x: 333, startPoint y: 152, endPoint x: 339, endPoint y: 154, distance: 6.0
click at [337, 152] on app-calendar-viewport "Sun 24 Mon 25 6/6 5 Jobs Tue 26 9/9 4 Jobs Wed 27 7/7 5 Jobs Thu 28 11/12 7 Job…" at bounding box center [726, 683] width 1453 height 1163
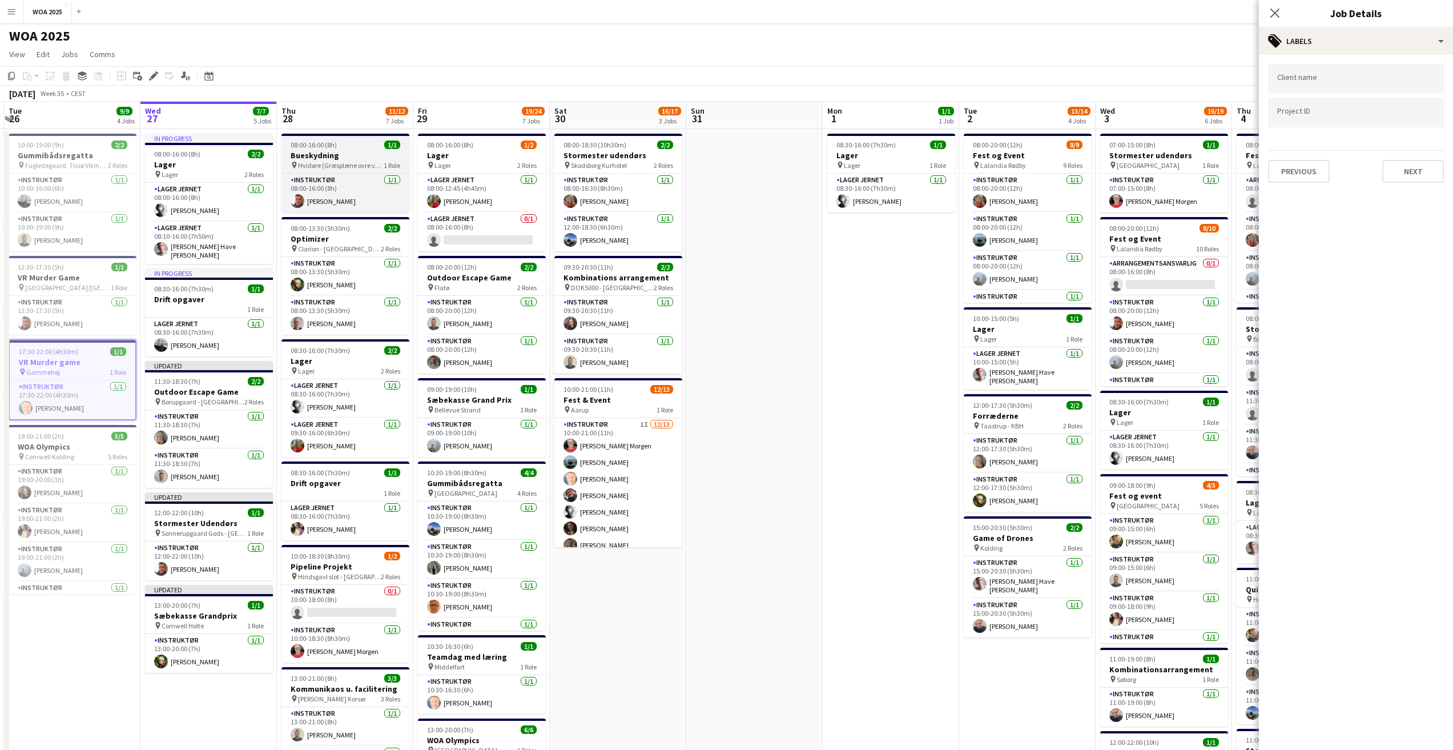
click at [353, 146] on div "08:00-16:00 (8h) 1/1" at bounding box center [345, 144] width 128 height 9
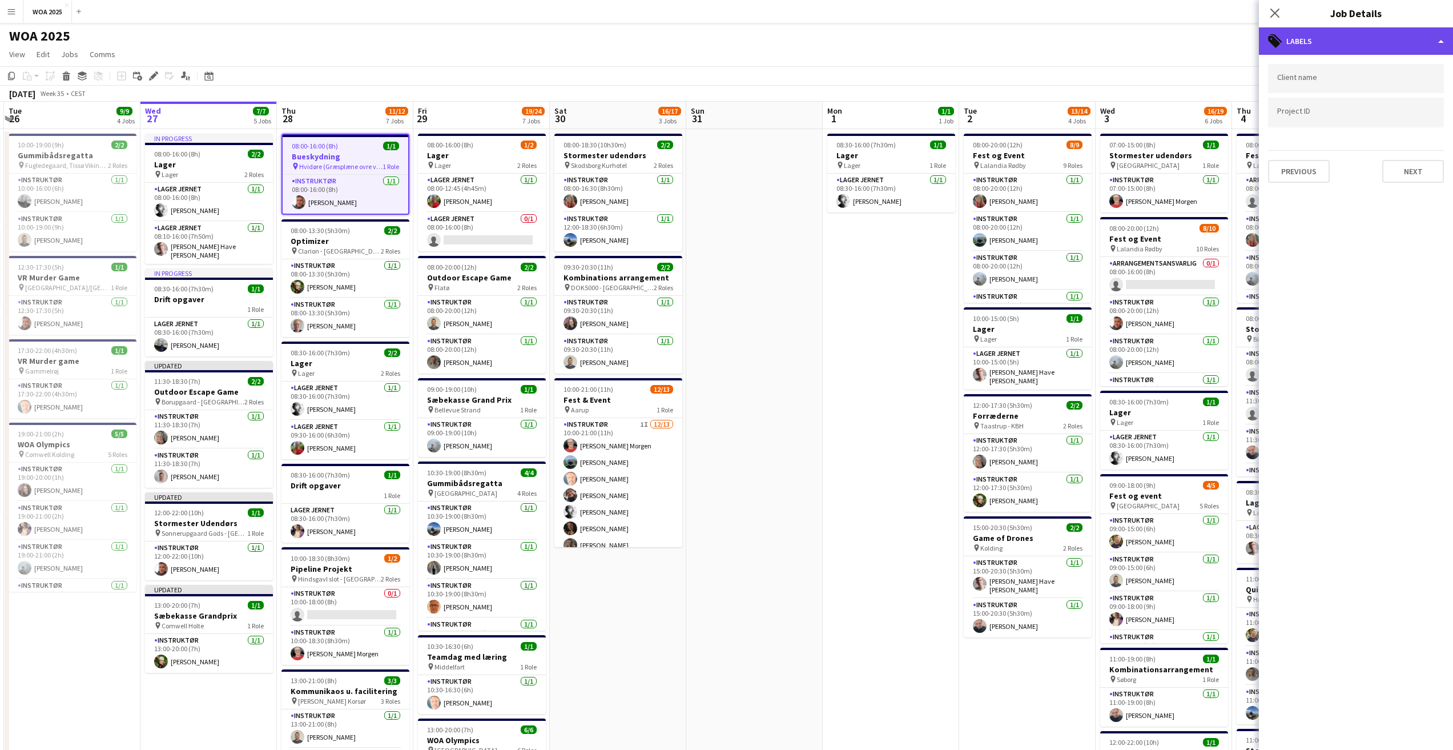
click at [1386, 49] on div "tags-double Labels" at bounding box center [1356, 40] width 194 height 27
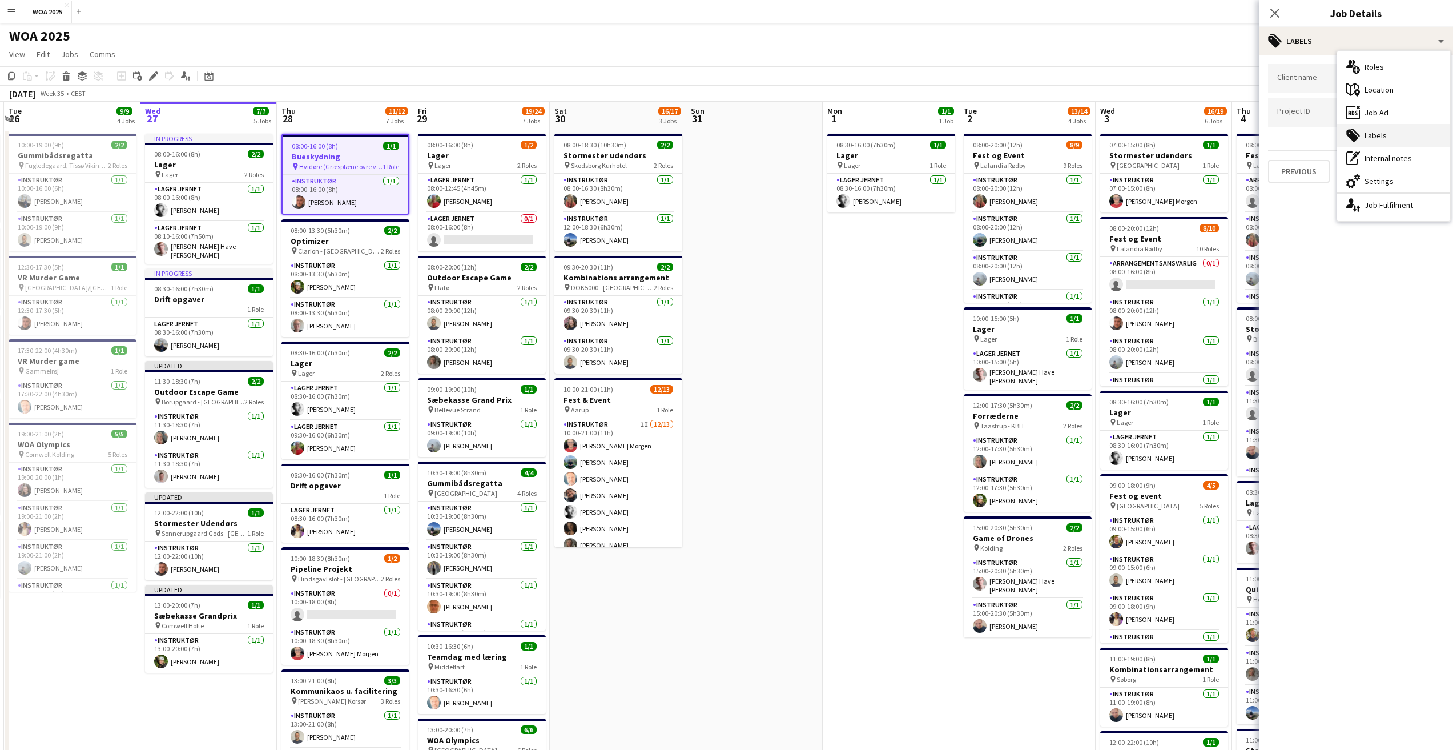
click at [1382, 126] on div "tags-double Labels" at bounding box center [1393, 135] width 113 height 23
click at [1341, 99] on div at bounding box center [1356, 96] width 176 height 7
click at [1331, 113] on input "Type to search project ID labels..." at bounding box center [1356, 112] width 158 height 10
paste input "****"
type input "****"
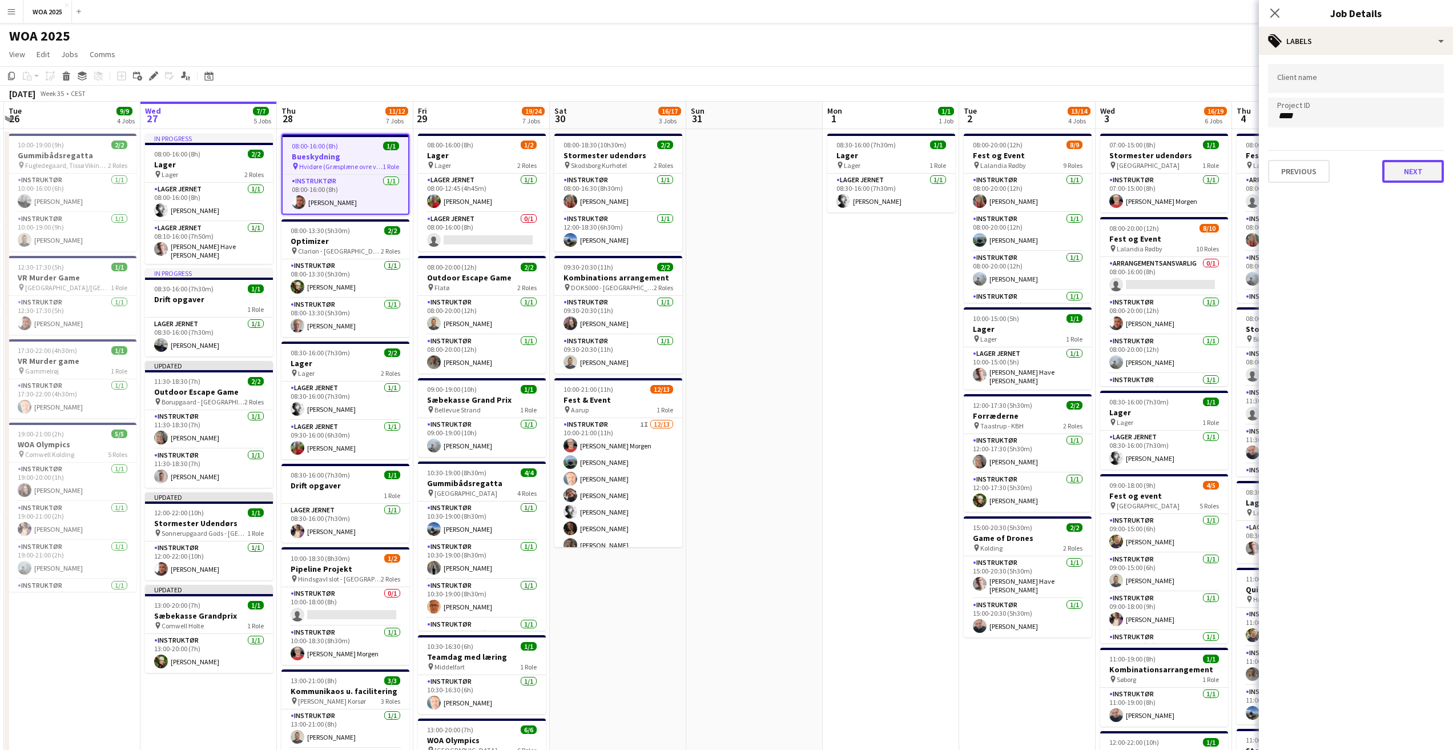
click at [1398, 164] on button "Next" at bounding box center [1413, 171] width 62 height 23
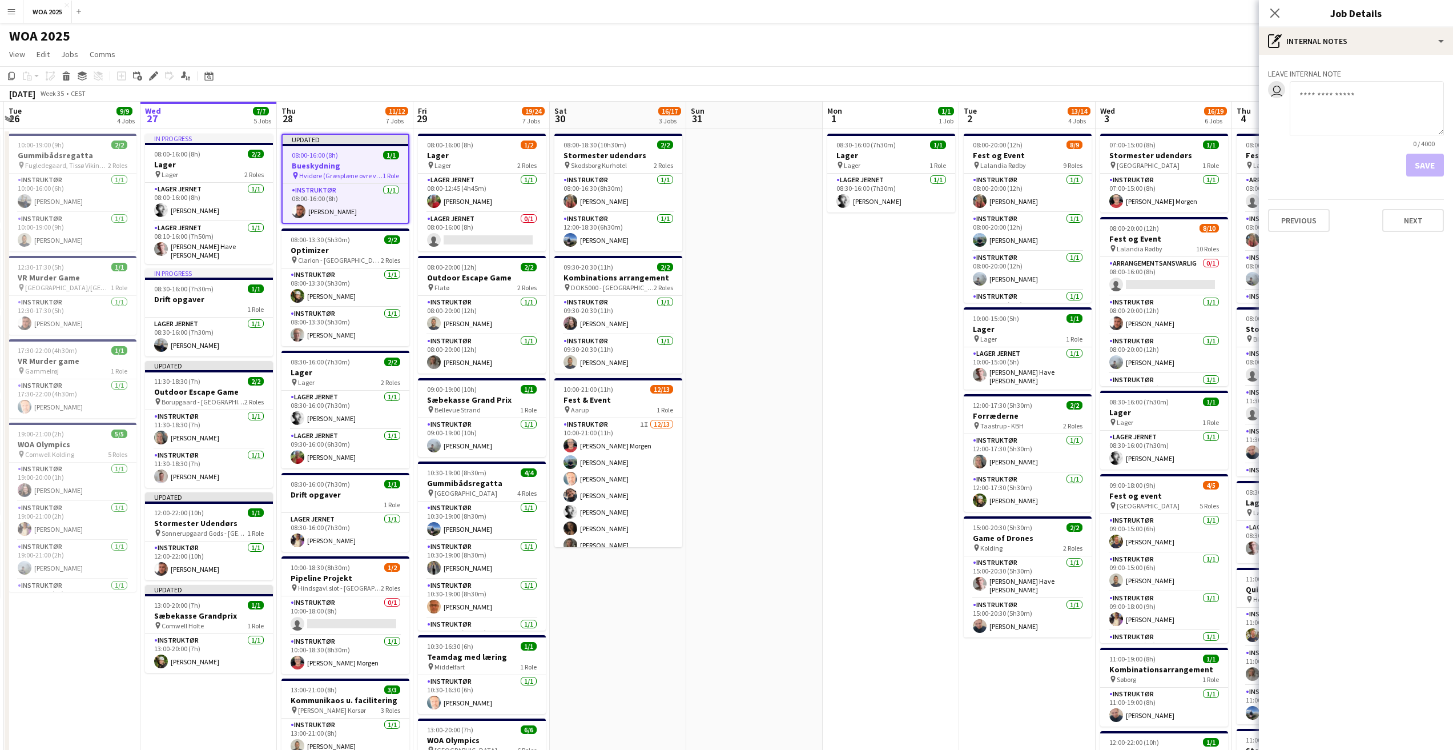
click at [784, 276] on app-date-cell at bounding box center [754, 697] width 136 height 1136
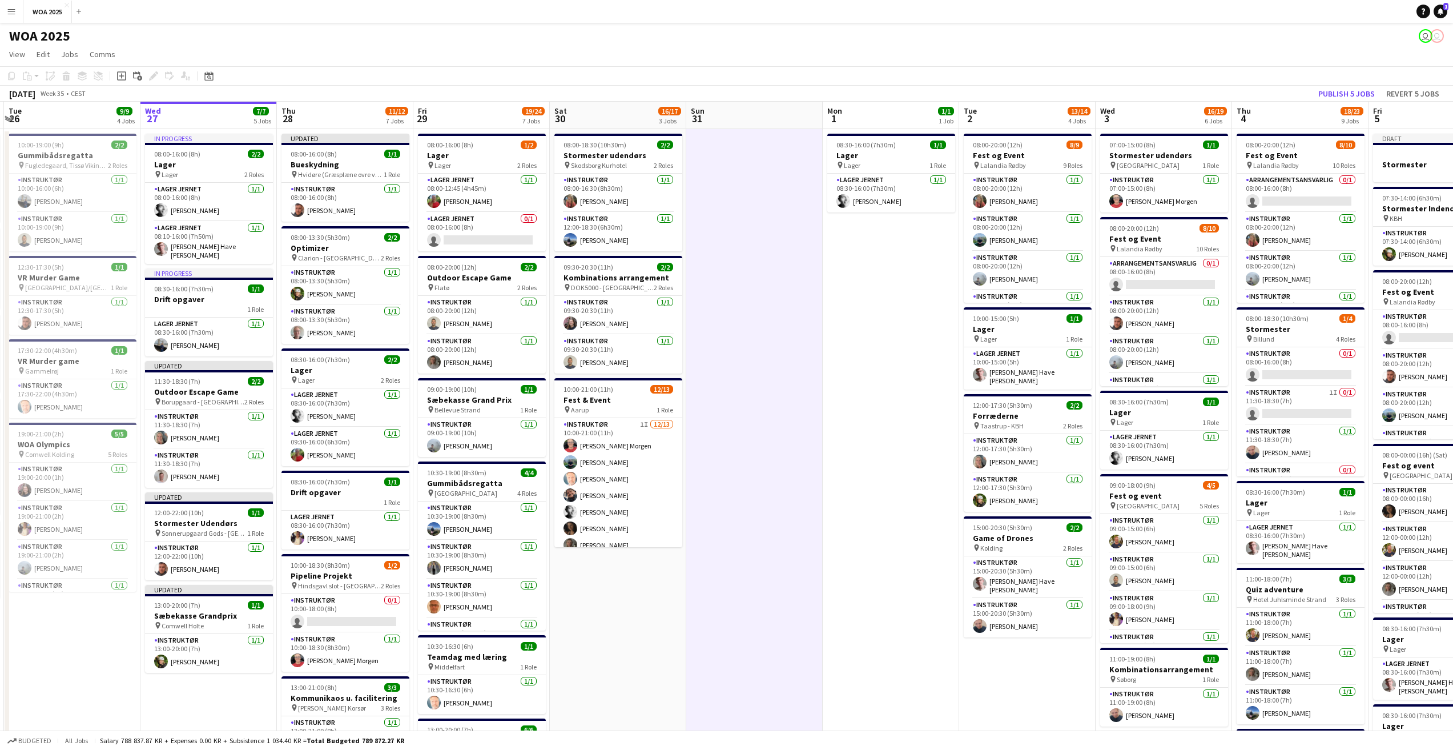
click at [198, 116] on app-board-header-date "Wed 27 7/7 5 Jobs" at bounding box center [208, 115] width 136 height 27
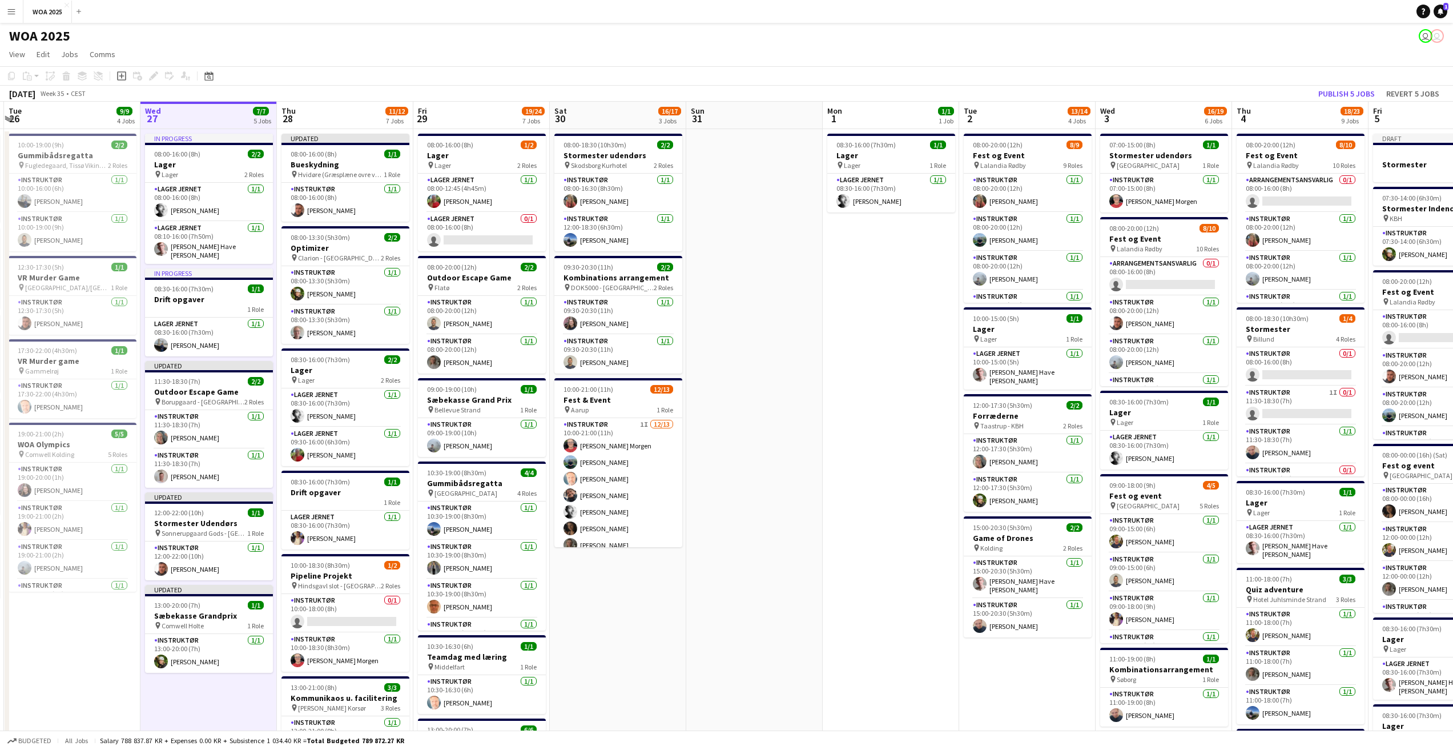
click at [180, 121] on app-board-header-date "Wed 27 7/7 5 Jobs" at bounding box center [208, 115] width 136 height 27
click at [180, 121] on app-board-header-date "Wed 27 7/7 5 Jobs" at bounding box center [209, 115] width 136 height 27
click at [314, 73] on app-toolbar "Copy Paste Paste Ctrl+V Paste with crew Ctrl+Shift+V Paste linked Job [GEOGRAPH…" at bounding box center [726, 75] width 1453 height 19
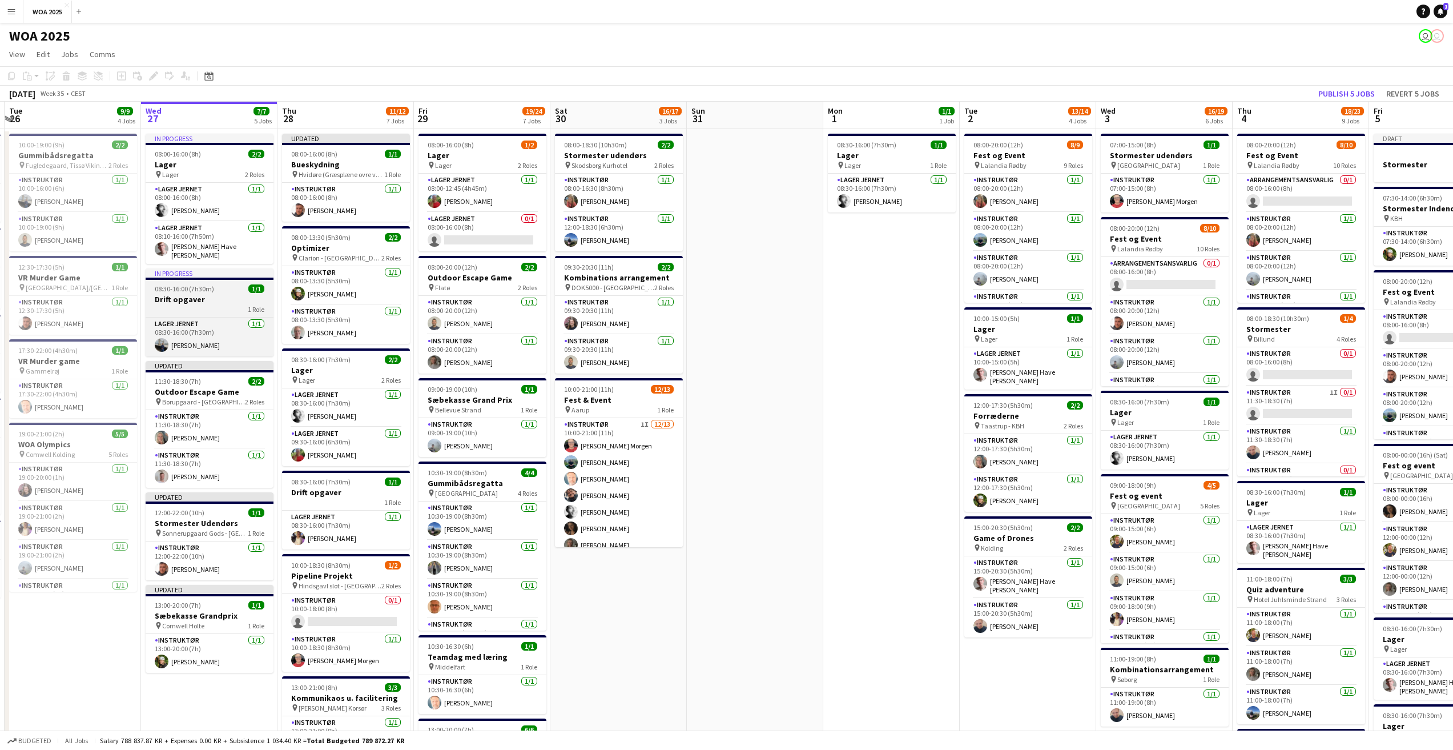
click at [212, 295] on h3 "Drift opgaver" at bounding box center [210, 299] width 128 height 10
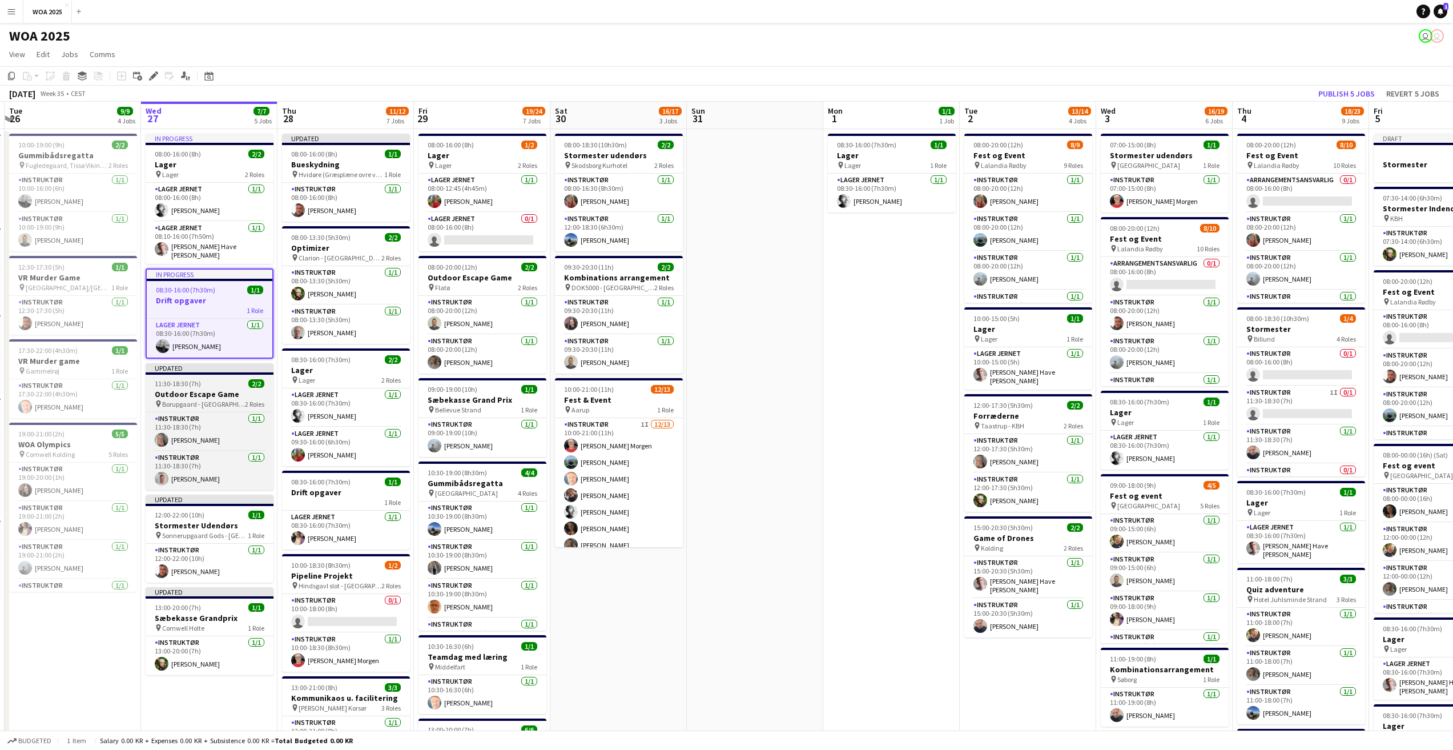
click at [204, 379] on div "11:30-18:30 (7h) 2/2" at bounding box center [210, 383] width 128 height 9
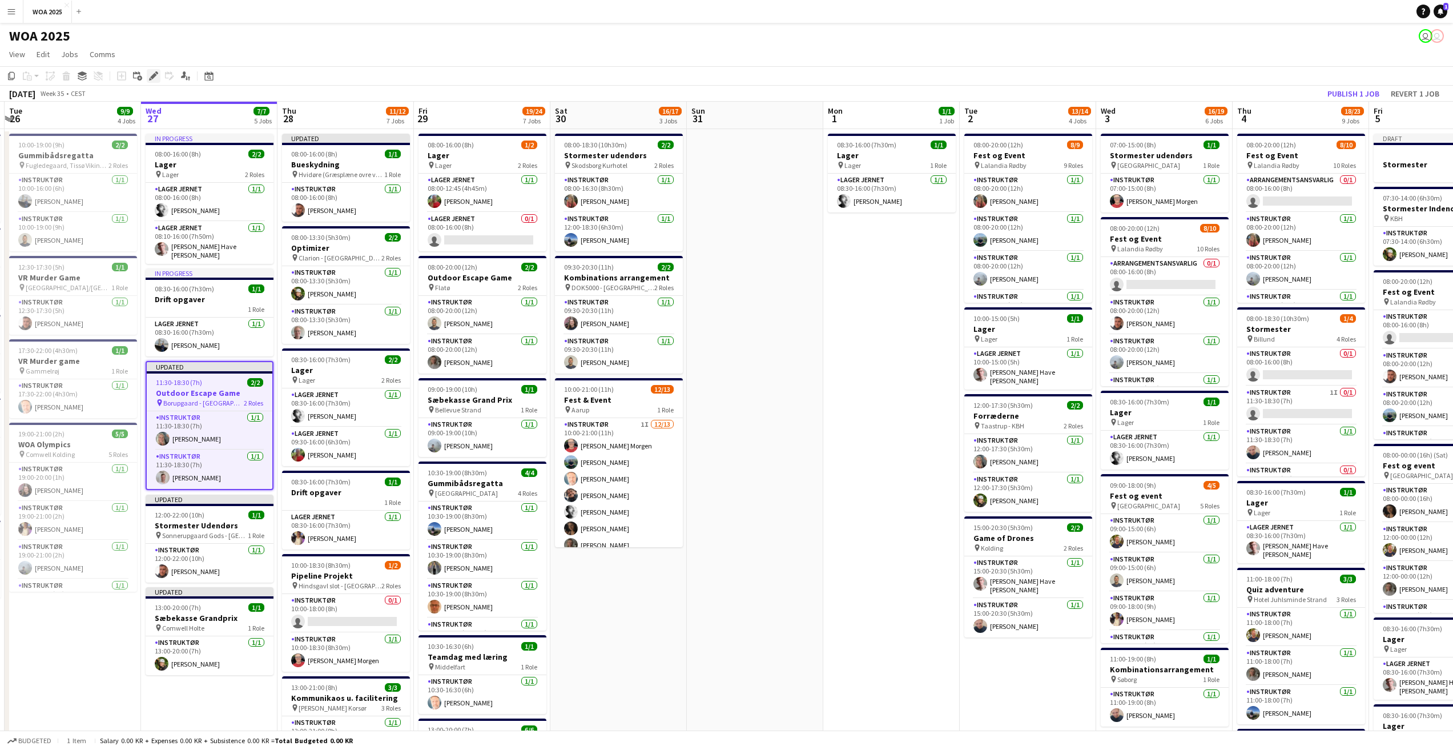
click at [156, 74] on icon "Edit" at bounding box center [153, 75] width 9 height 9
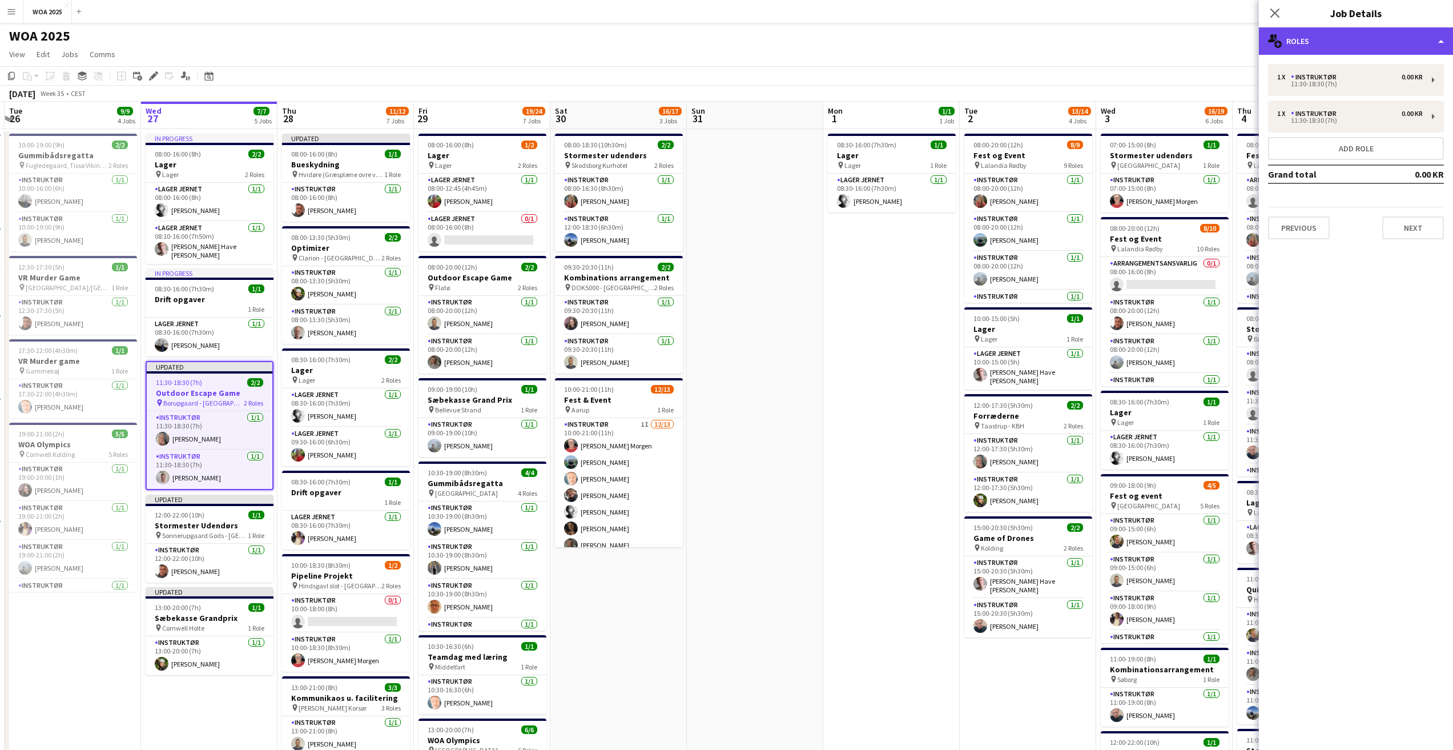
click at [1300, 44] on div "multiple-users-add Roles" at bounding box center [1356, 40] width 194 height 27
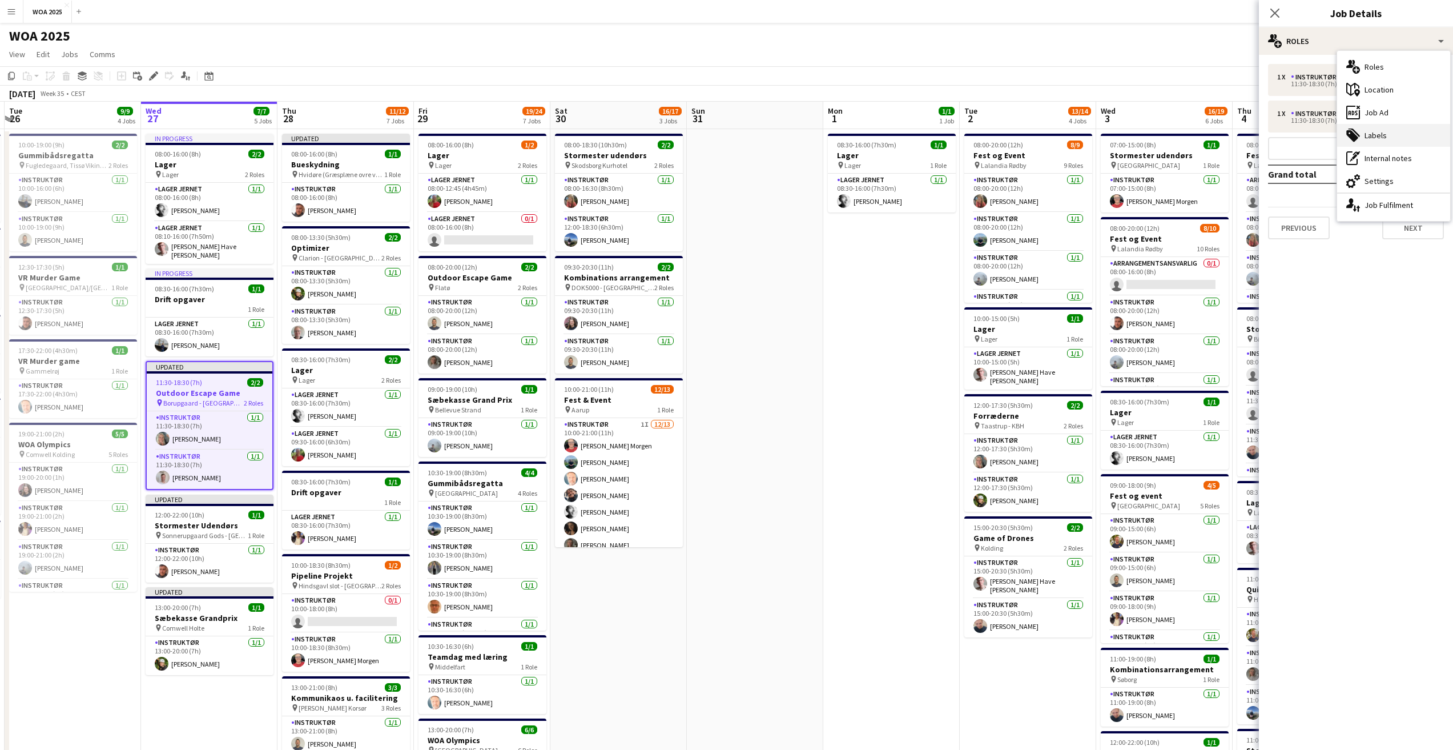
click at [1379, 140] on div "tags-double Labels" at bounding box center [1393, 135] width 113 height 23
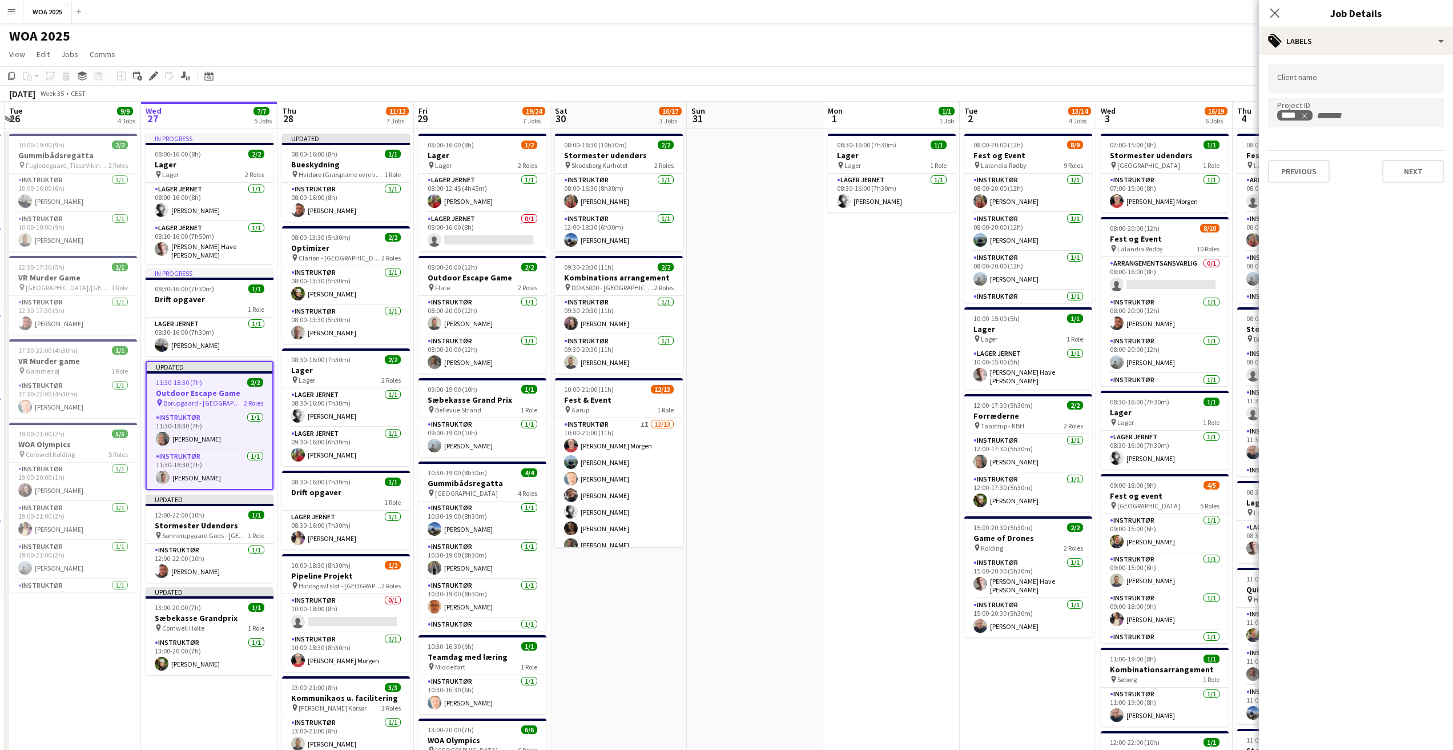
click at [776, 26] on div "WOA 2025 user user" at bounding box center [726, 34] width 1453 height 22
